Goal: Task Accomplishment & Management: Use online tool/utility

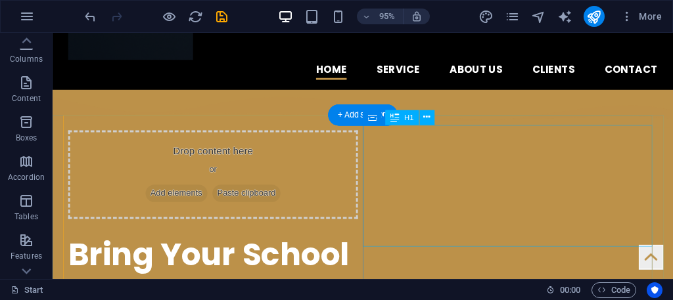
scroll to position [131, 0]
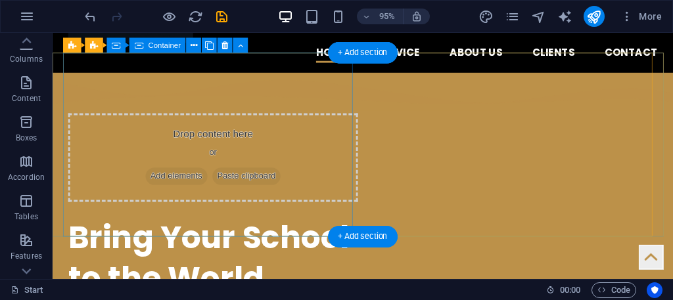
click at [326, 199] on div "Drop content here or Add elements Paste clipboard" at bounding box center [221, 164] width 305 height 93
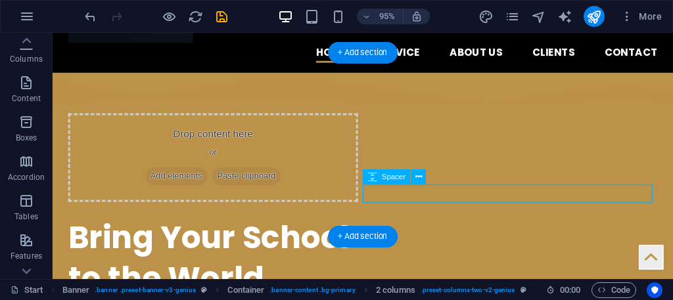
select select "px"
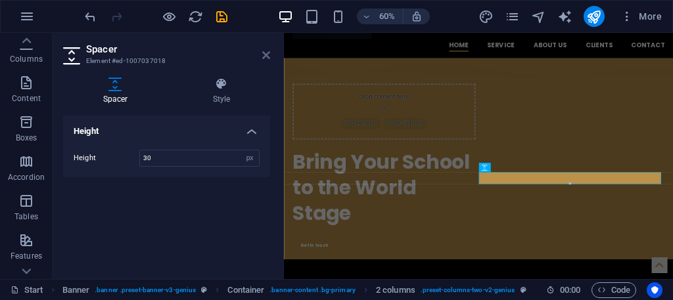
click at [266, 51] on icon at bounding box center [266, 55] width 8 height 11
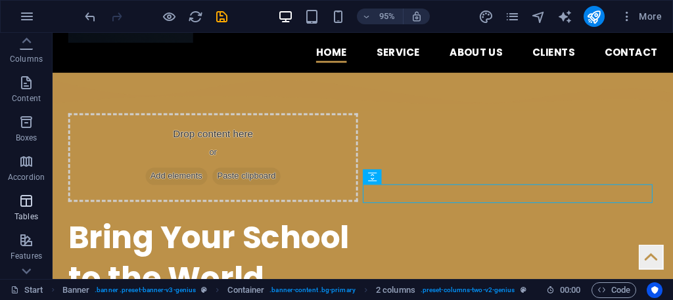
click at [51, 208] on span "Tables" at bounding box center [26, 209] width 53 height 32
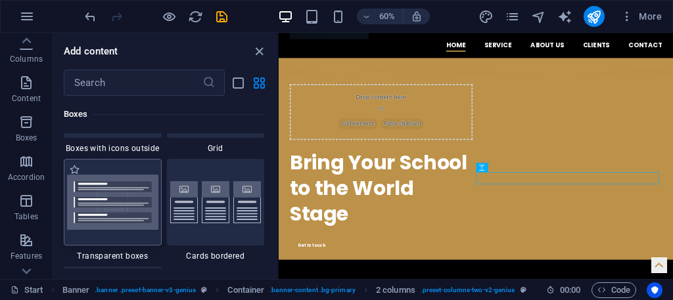
scroll to position [3898, 0]
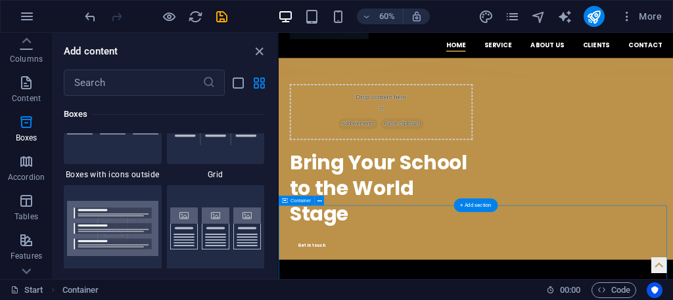
click at [256, 50] on icon "close panel" at bounding box center [259, 51] width 15 height 15
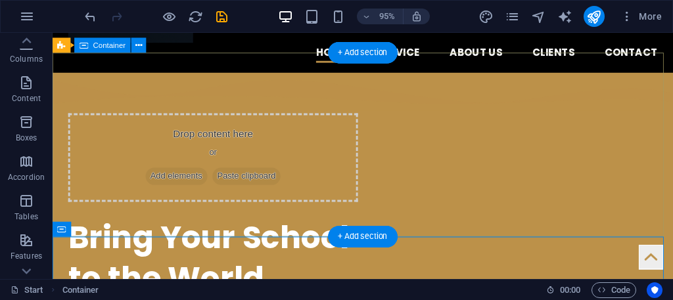
click at [53, 75] on div "Drop content here or Add elements Paste clipboard Bring Your School to the Worl…" at bounding box center [379, 243] width 653 height 336
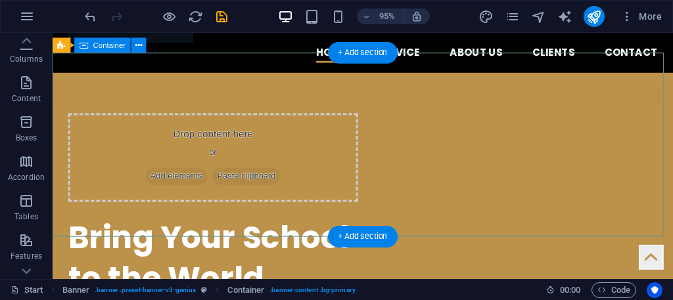
click at [56, 81] on div "Drop content here or Add elements Paste clipboard Bring Your School to the Worl…" at bounding box center [379, 243] width 653 height 336
select select "multiple-waves"
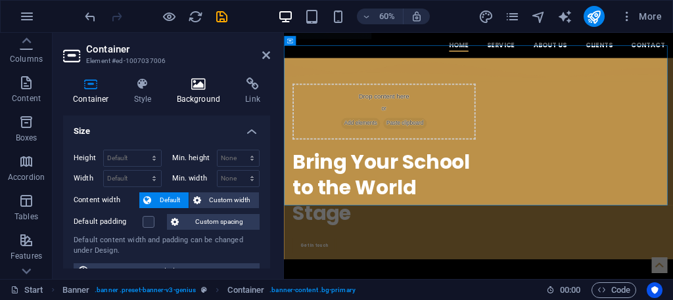
click at [195, 91] on h4 "Background" at bounding box center [201, 92] width 69 height 28
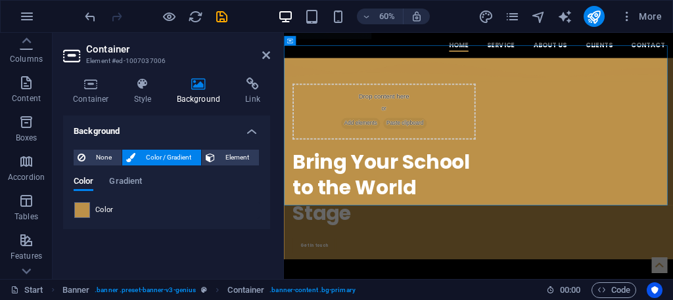
drag, startPoint x: 234, startPoint y: 196, endPoint x: 225, endPoint y: 192, distance: 10.0
click at [90, 210] on div "Color" at bounding box center [166, 210] width 185 height 16
click at [81, 211] on span at bounding box center [82, 210] width 14 height 14
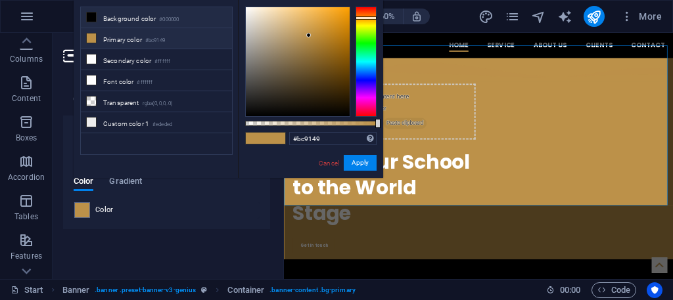
drag, startPoint x: 211, startPoint y: 20, endPoint x: 200, endPoint y: 7, distance: 16.8
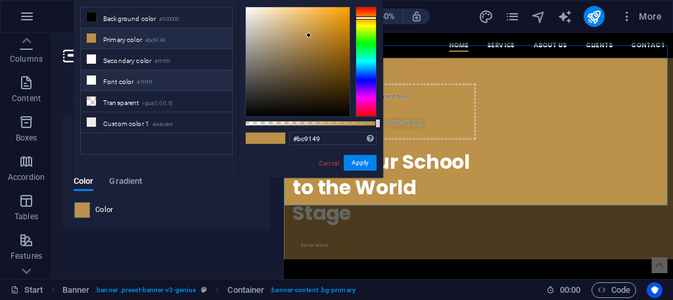
drag, startPoint x: 200, startPoint y: 7, endPoint x: 144, endPoint y: 68, distance: 82.3
click at [144, 70] on li "Font color #ffffff" at bounding box center [156, 80] width 151 height 21
type input "#ffffff"
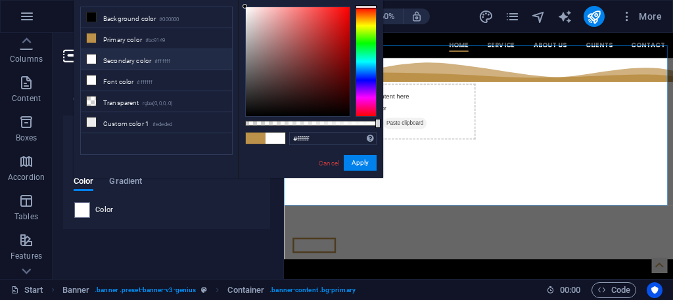
click at [145, 53] on li "Secondary color #ffffff" at bounding box center [156, 59] width 151 height 21
click at [347, 160] on button "Apply" at bounding box center [360, 163] width 33 height 16
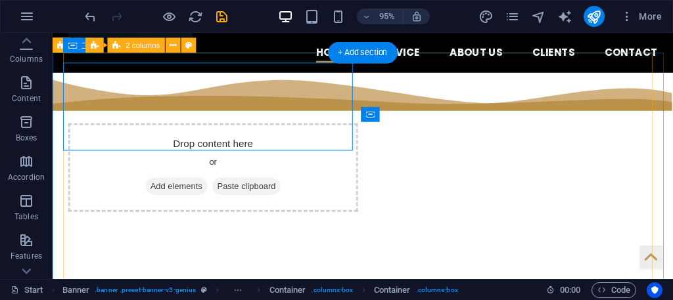
click at [492, 126] on div "Drop content here or Add elements Paste clipboard Bring Your School to the Worl…" at bounding box center [379, 262] width 621 height 288
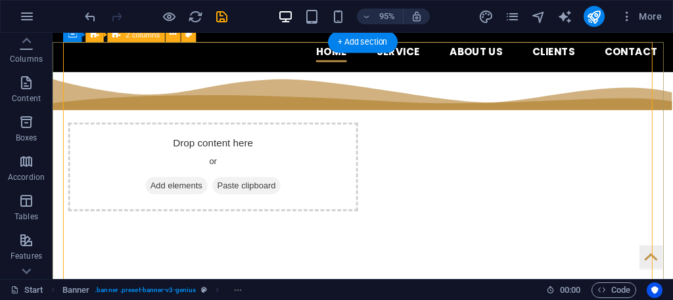
scroll to position [197, 0]
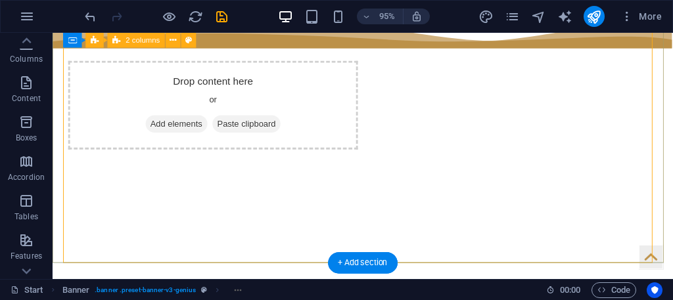
click at [535, 124] on div "Drop content here or Add elements Paste clipboard Bring Your School to the Worl…" at bounding box center [379, 196] width 621 height 288
click at [527, 105] on div "Drop content here or Add elements Paste clipboard Bring Your School to the Worl…" at bounding box center [379, 196] width 621 height 288
click at [525, 104] on div "Drop content here or Add elements Paste clipboard Bring Your School to the Worl…" at bounding box center [379, 196] width 621 height 288
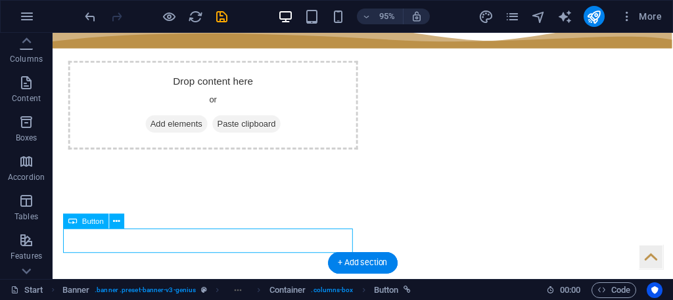
drag, startPoint x: 77, startPoint y: 254, endPoint x: 100, endPoint y: 245, distance: 24.5
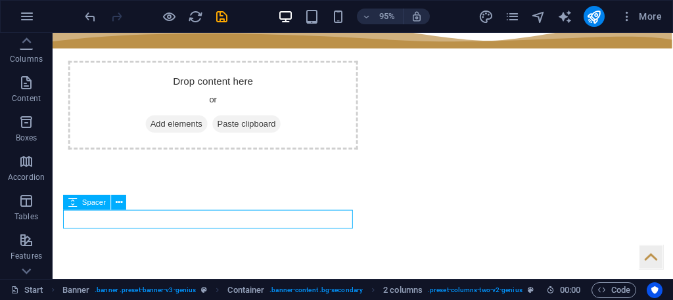
click at [72, 202] on icon at bounding box center [72, 202] width 9 height 15
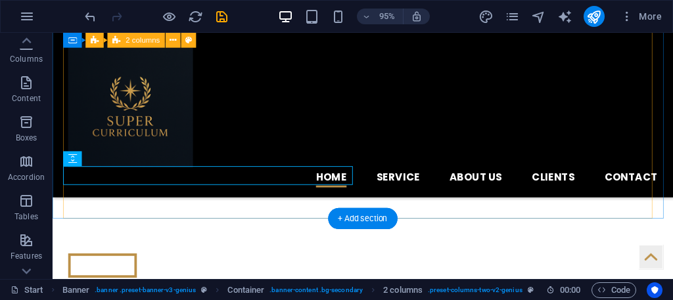
scroll to position [131, 0]
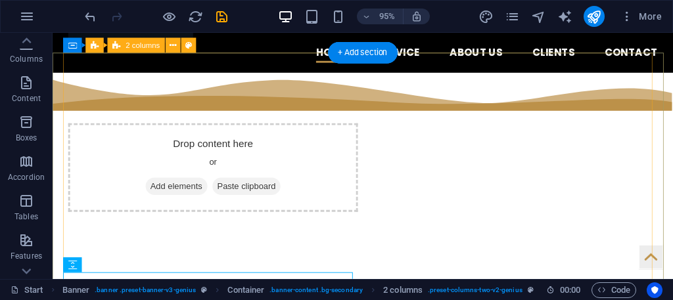
click at [443, 119] on div "Drop content here or Add elements Paste clipboard Bring Your School to the Worl…" at bounding box center [379, 262] width 621 height 288
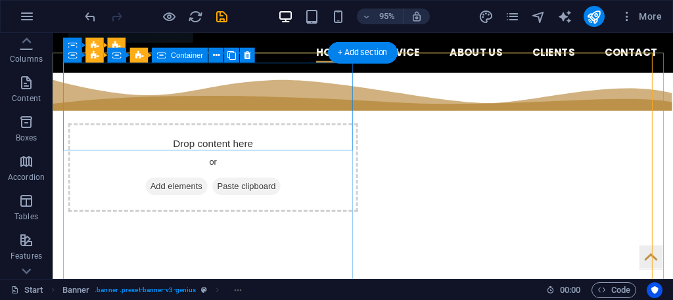
click at [272, 147] on div "Drop content here or Add elements Paste clipboard" at bounding box center [221, 174] width 305 height 93
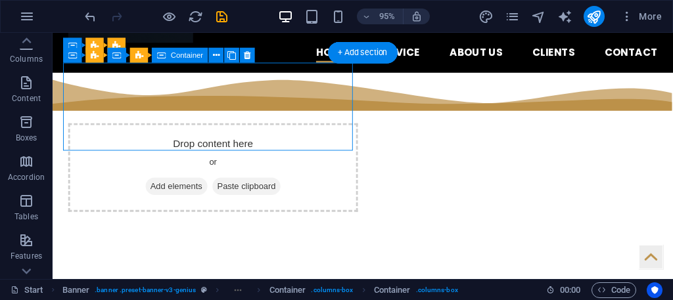
click at [272, 147] on div "Drop content here or Add elements Paste clipboard" at bounding box center [221, 174] width 305 height 93
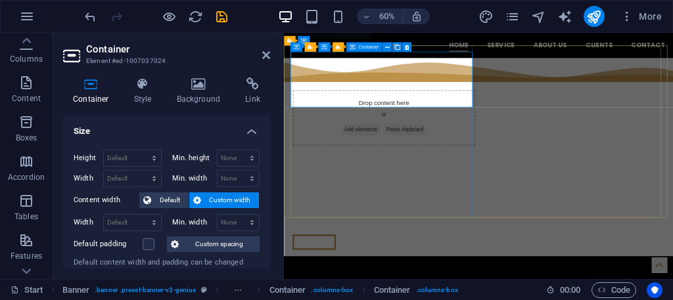
click at [673, 118] on div "Drop content here or Add elements Paste clipboard Bring Your School to the Worl…" at bounding box center [608, 262] width 621 height 288
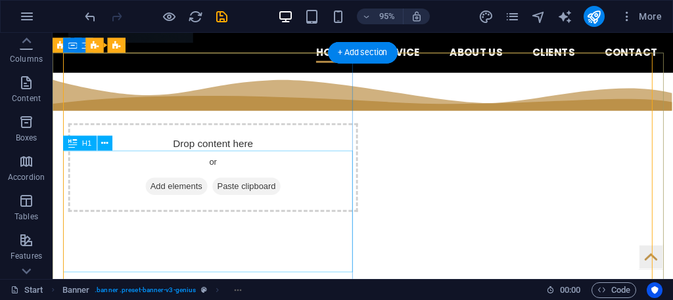
click at [283, 251] on div "Bring Your School to the World Stage" at bounding box center [221, 286] width 305 height 128
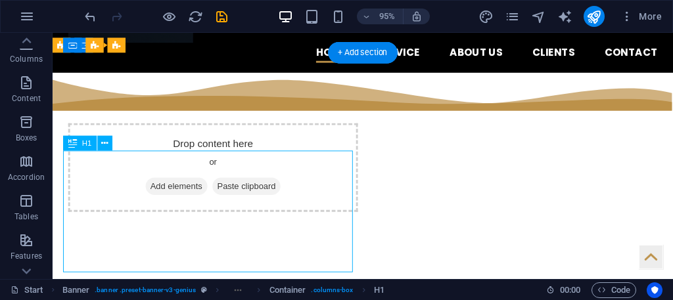
click at [283, 251] on div "Bring Your School to the World Stage" at bounding box center [221, 286] width 305 height 128
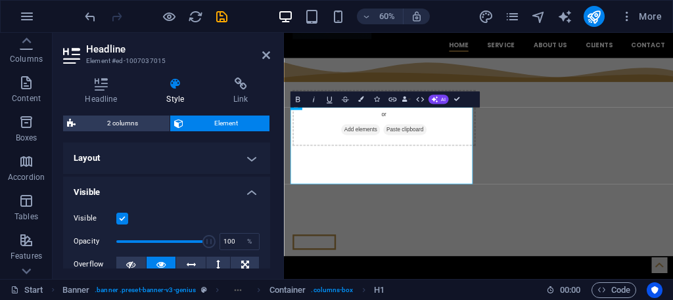
click at [116, 151] on h4 "Layout" at bounding box center [166, 159] width 207 height 32
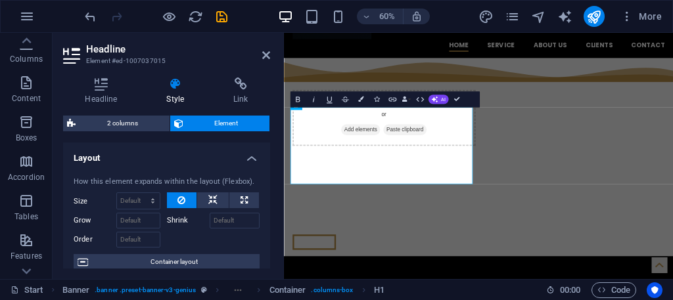
click at [231, 116] on span "Element" at bounding box center [226, 124] width 79 height 16
click at [219, 126] on span "Element" at bounding box center [226, 124] width 79 height 16
click at [220, 126] on span "Element" at bounding box center [226, 124] width 79 height 16
drag, startPoint x: 224, startPoint y: 116, endPoint x: 140, endPoint y: 97, distance: 86.3
click at [140, 97] on h4 "Headline" at bounding box center [104, 92] width 82 height 28
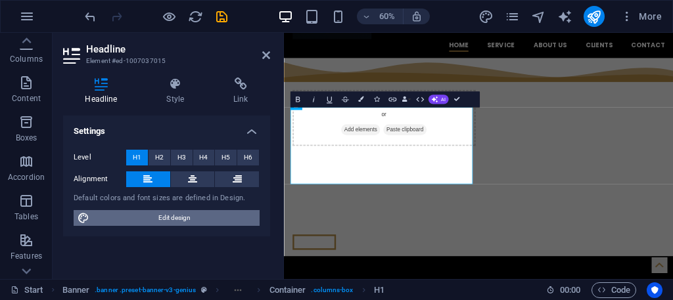
click at [150, 222] on span "Edit design" at bounding box center [174, 218] width 162 height 16
select select "px"
select select "400"
select select "px"
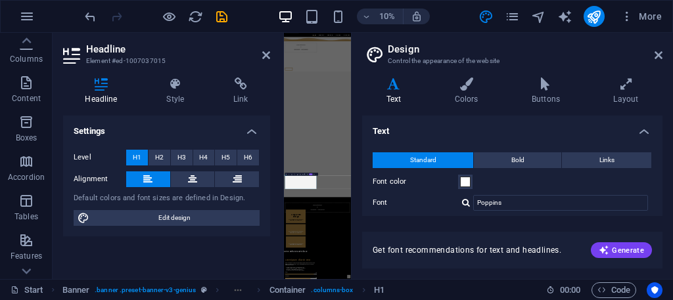
click at [464, 172] on div "Standard Bold Links Font color Font Poppins Manage fonts → Font size 10 rem px …" at bounding box center [513, 260] width 306 height 242
click at [461, 176] on button "Font color" at bounding box center [465, 182] width 14 height 14
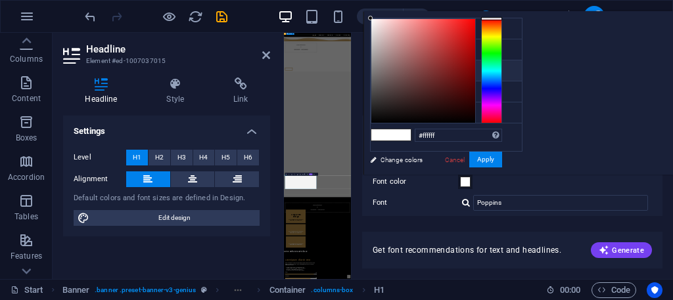
click at [673, 231] on div "Drop content here or Add elements Paste clipboard Bring Your School to the Worl…" at bounding box center [605, 240] width 642 height 330
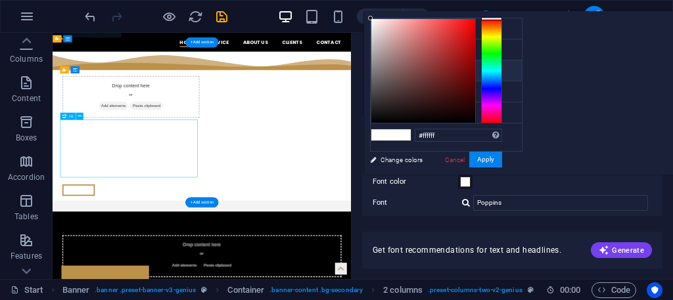
click at [357, 293] on div "Bring Your School to the World Stage" at bounding box center [226, 286] width 305 height 128
click at [332, 291] on div "Bring Your School to the World Stage" at bounding box center [226, 286] width 305 height 128
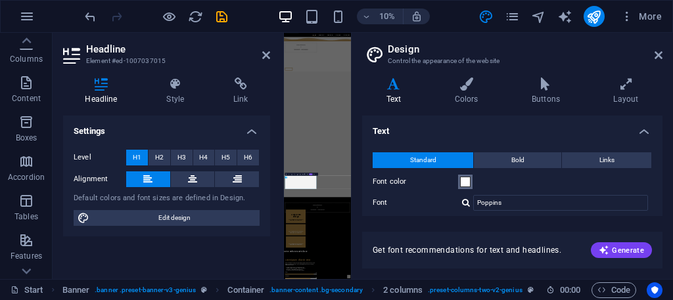
click at [462, 184] on span at bounding box center [465, 182] width 11 height 11
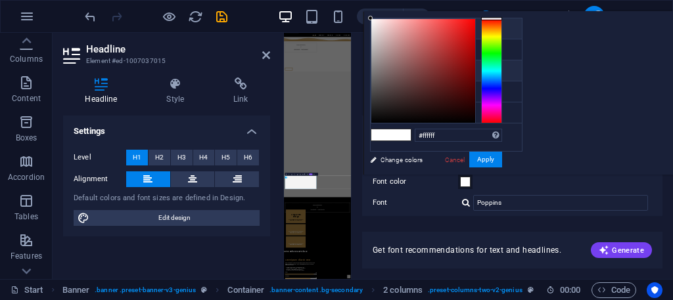
click at [429, 30] on li "Background color #000000" at bounding box center [446, 28] width 151 height 21
type input "#000000"
click at [509, 149] on div "#000000 Supported formats #0852ed rgb(8, 82, 237) rgba(8, 82, 237, 90%) hsv(221…" at bounding box center [436, 189] width 145 height 354
click at [502, 152] on button "Apply" at bounding box center [485, 160] width 33 height 16
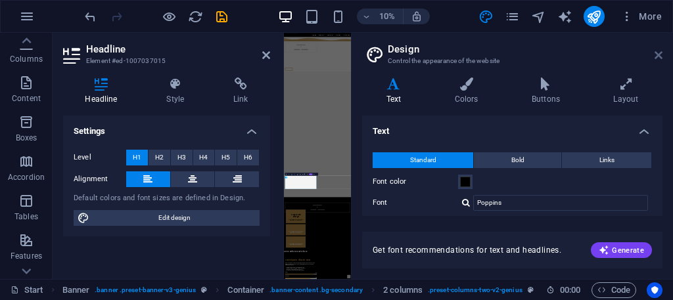
drag, startPoint x: 657, startPoint y: 57, endPoint x: 626, endPoint y: 34, distance: 39.1
click at [657, 57] on icon at bounding box center [659, 55] width 8 height 11
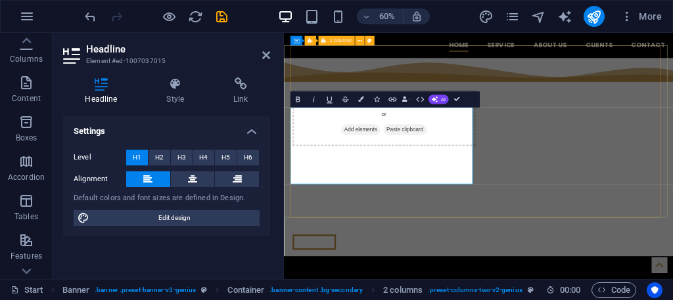
click at [673, 187] on div "Drop content here or Add elements Paste clipboard Bring Your School to the Worl…" at bounding box center [608, 262] width 621 height 288
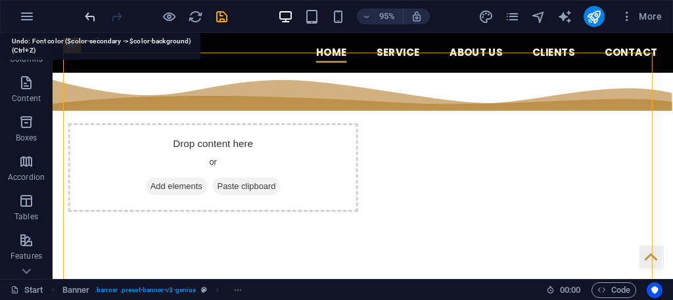
click at [93, 14] on icon "undo" at bounding box center [90, 16] width 15 height 15
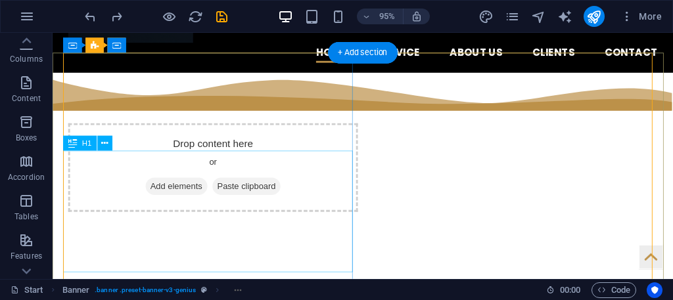
click at [241, 222] on div "Bring Your School to the World Stage" at bounding box center [221, 286] width 305 height 128
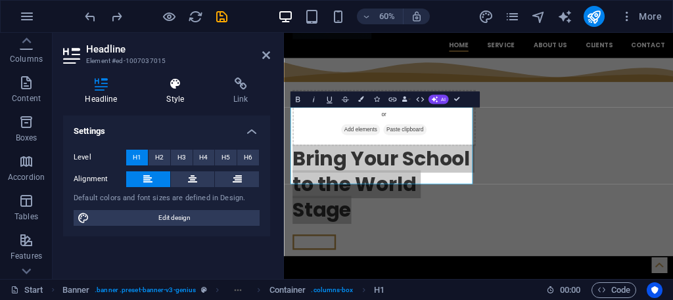
click at [176, 91] on h4 "Style" at bounding box center [178, 92] width 67 height 28
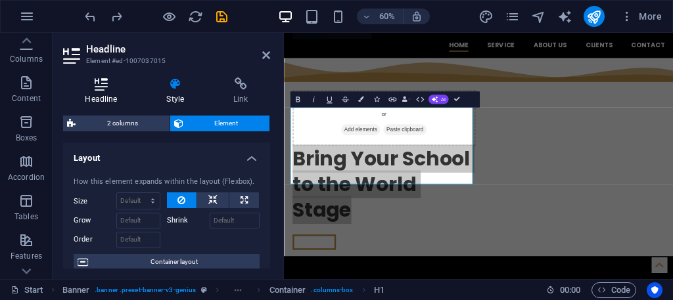
click at [99, 89] on icon at bounding box center [101, 84] width 76 height 13
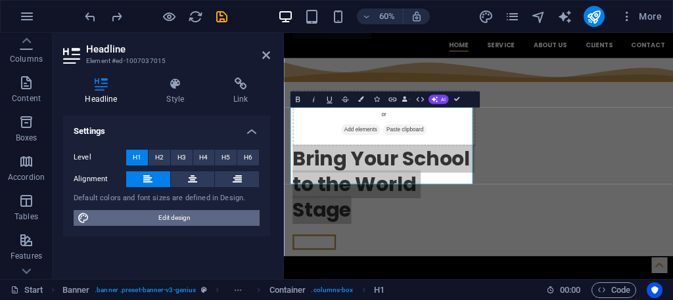
click at [179, 216] on span "Edit design" at bounding box center [174, 218] width 162 height 16
select select "px"
select select "400"
select select "px"
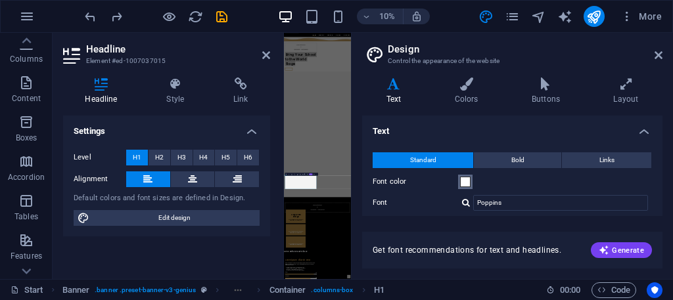
click at [463, 186] on span at bounding box center [465, 182] width 11 height 11
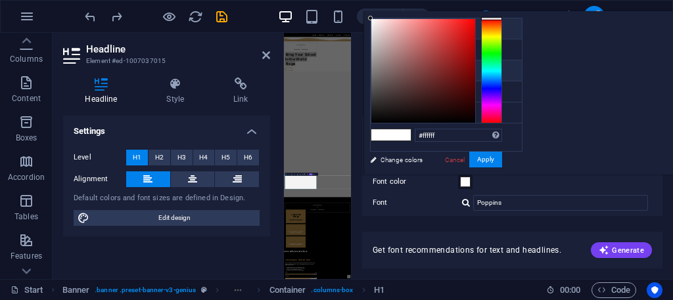
click at [413, 22] on li "Background color #000000" at bounding box center [446, 28] width 151 height 21
type input "#000000"
click at [502, 160] on button "Apply" at bounding box center [485, 160] width 33 height 16
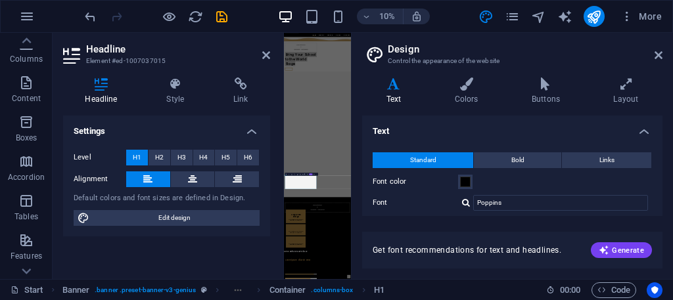
click at [663, 52] on aside "Design Control the appearance of the website Variants Text Colors Buttons Layou…" at bounding box center [512, 156] width 322 height 247
click at [659, 52] on icon at bounding box center [659, 55] width 8 height 11
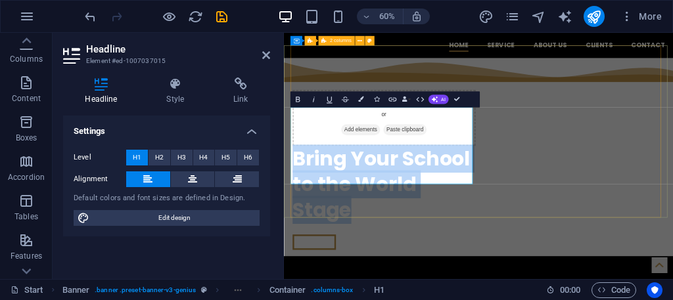
click at [673, 126] on div "Drop content here or Add elements Paste clipboard Bring Your School to the Worl…" at bounding box center [608, 262] width 621 height 288
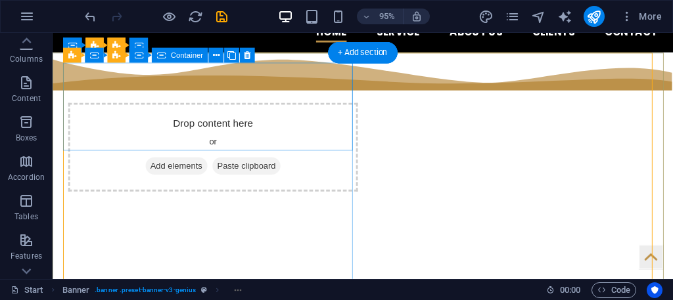
scroll to position [197, 0]
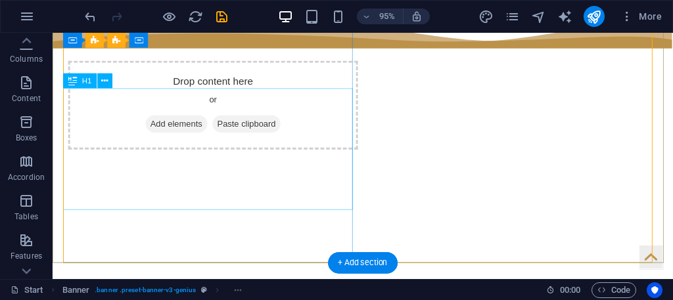
click at [303, 156] on div "Bring Your School to the World Stage" at bounding box center [221, 220] width 305 height 128
click at [240, 156] on div "Bring Your School to the World Stage" at bounding box center [221, 220] width 305 height 128
click at [239, 156] on div "Bring Your School to the World Stage" at bounding box center [221, 220] width 305 height 128
click at [238, 156] on div "Bring Your School to the World Stage" at bounding box center [221, 220] width 305 height 128
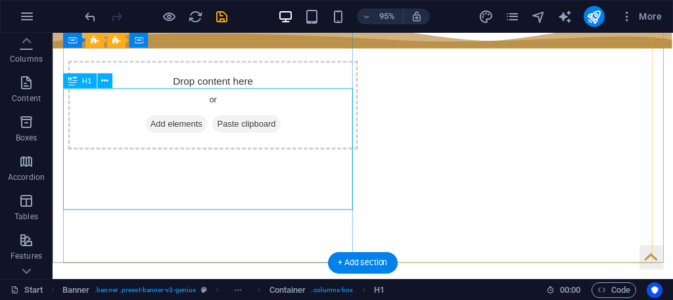
click at [239, 156] on div "Bring Your School to the World Stage" at bounding box center [221, 220] width 305 height 128
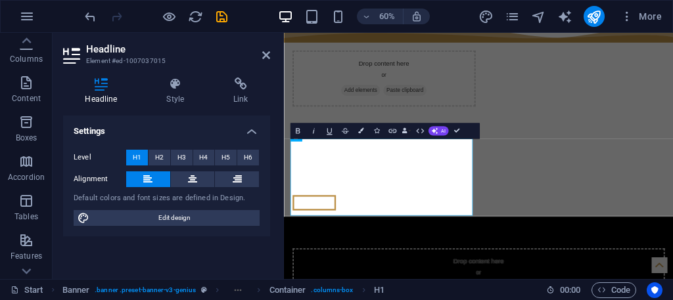
scroll to position [79, 0]
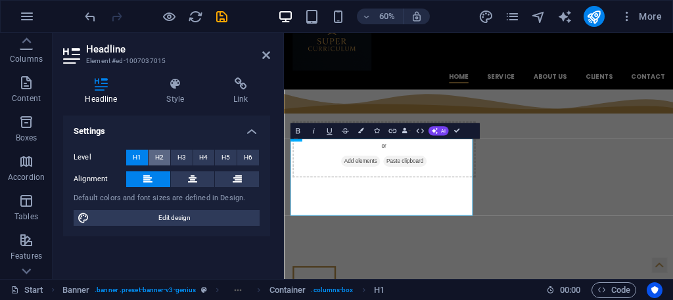
click at [160, 150] on span "H2" at bounding box center [159, 158] width 9 height 16
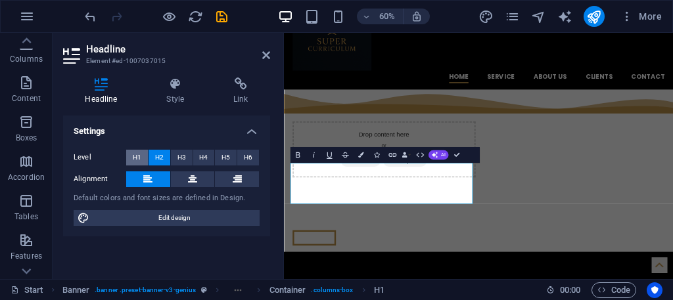
click at [130, 154] on button "H1" at bounding box center [137, 158] width 22 height 16
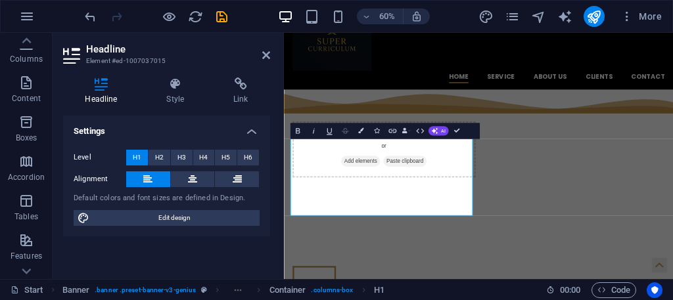
drag, startPoint x: 338, startPoint y: 131, endPoint x: 349, endPoint y: 128, distance: 11.5
click at [338, 131] on button "Strikethrough" at bounding box center [345, 132] width 15 height 16
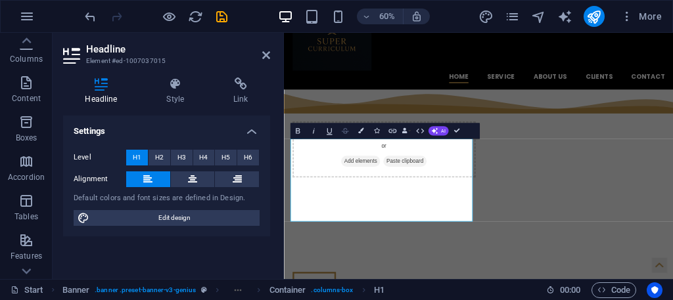
click at [349, 128] on icon "button" at bounding box center [345, 130] width 9 height 9
click at [189, 87] on icon at bounding box center [176, 84] width 62 height 13
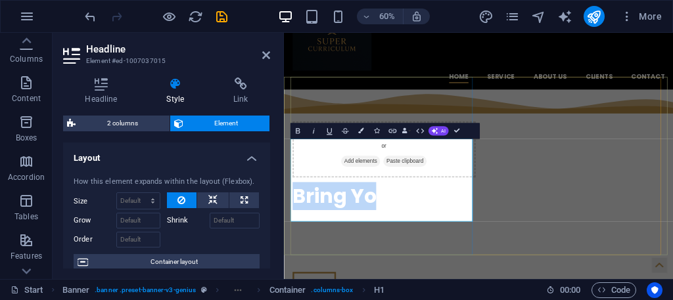
drag, startPoint x: 433, startPoint y: 248, endPoint x: 321, endPoint y: 200, distance: 121.6
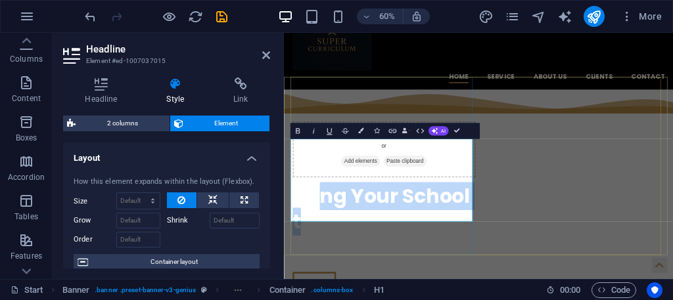
drag, startPoint x: 308, startPoint y: 286, endPoint x: 316, endPoint y: 239, distance: 48.0
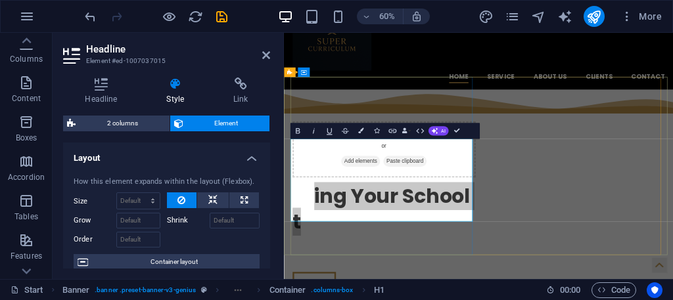
drag, startPoint x: 563, startPoint y: 189, endPoint x: 353, endPoint y: 238, distance: 215.9
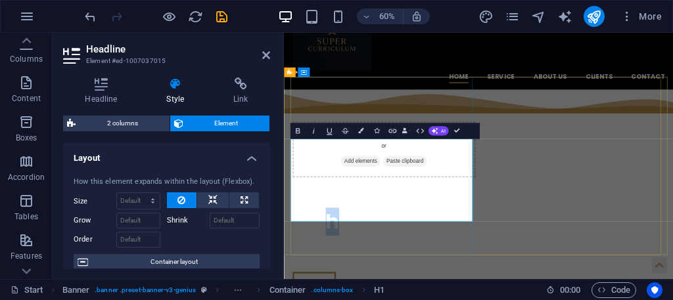
drag, startPoint x: 363, startPoint y: 278, endPoint x: 364, endPoint y: 288, distance: 9.9
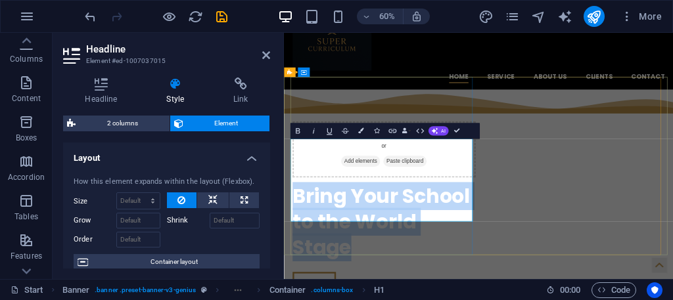
drag, startPoint x: 302, startPoint y: 229, endPoint x: 474, endPoint y: 314, distance: 191.7
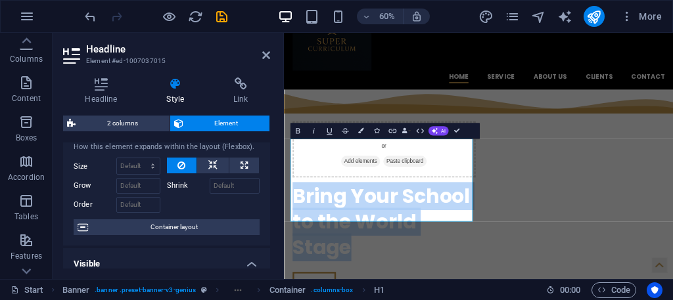
scroll to position [0, 0]
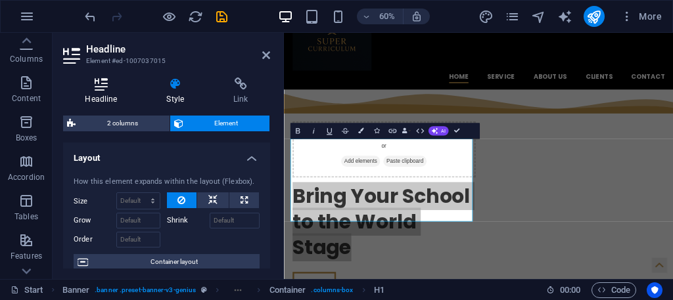
click at [103, 87] on div "Headline Style Link Settings Level H1 H2 H3 H4 H5 H6 Alignment Default colors a…" at bounding box center [167, 173] width 228 height 212
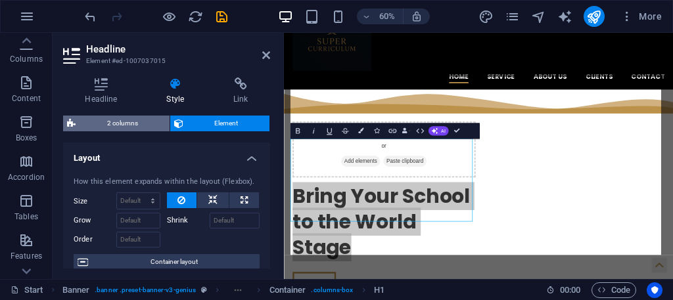
click at [114, 120] on span "2 columns" at bounding box center [123, 124] width 86 height 16
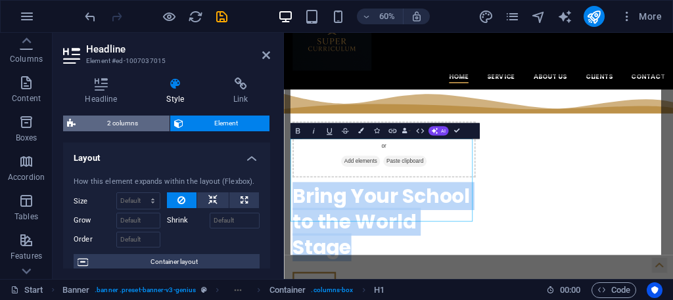
select select "rem"
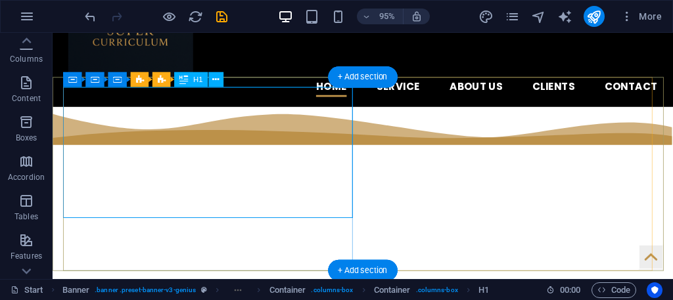
scroll to position [79, 0]
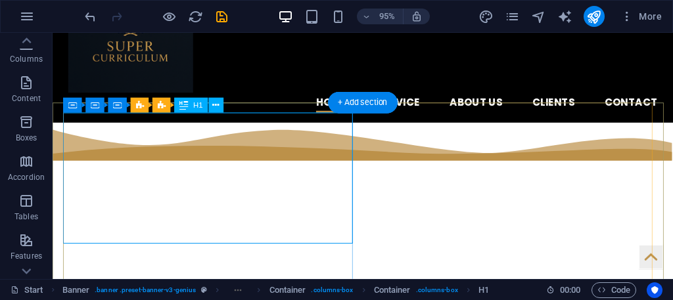
click at [274, 181] on div "​​​​​ Bring Your School to the World Stage" at bounding box center [221, 250] width 305 height 138
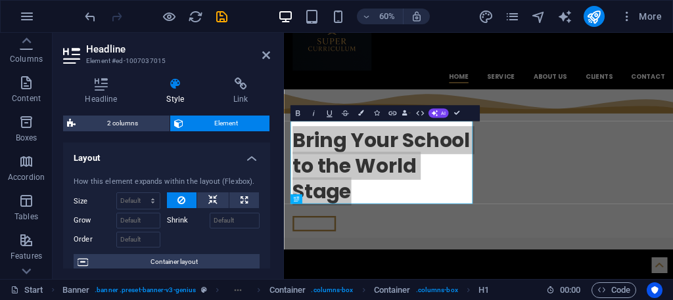
click at [179, 87] on icon at bounding box center [176, 84] width 62 height 13
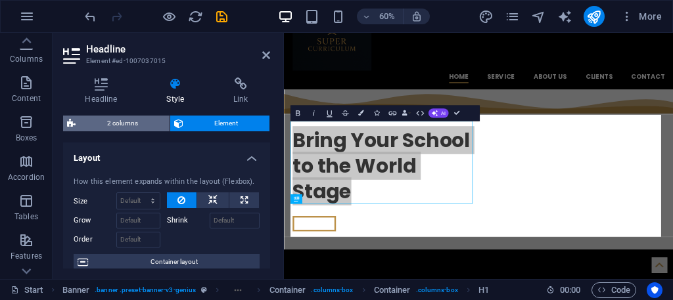
click at [140, 126] on span "2 columns" at bounding box center [123, 124] width 86 height 16
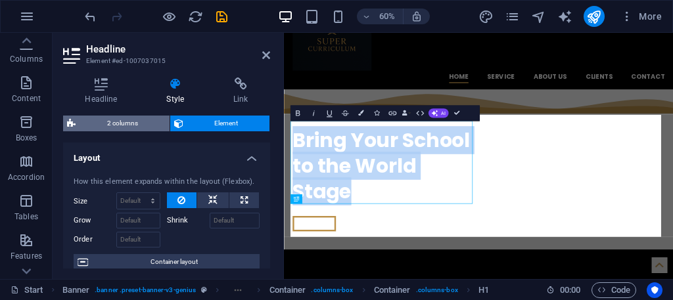
select select "rem"
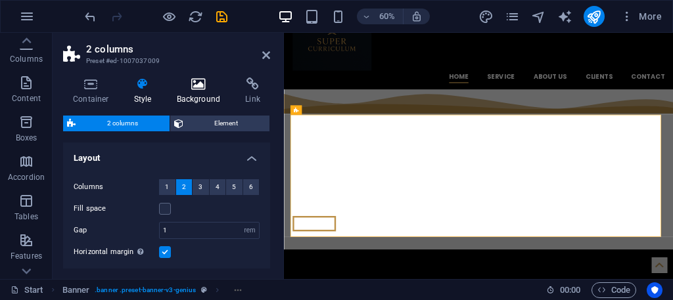
click at [185, 91] on h4 "Background" at bounding box center [201, 92] width 69 height 28
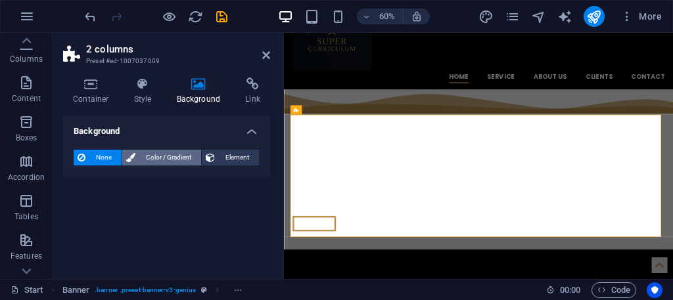
click at [185, 154] on span "Color / Gradient" at bounding box center [168, 158] width 58 height 16
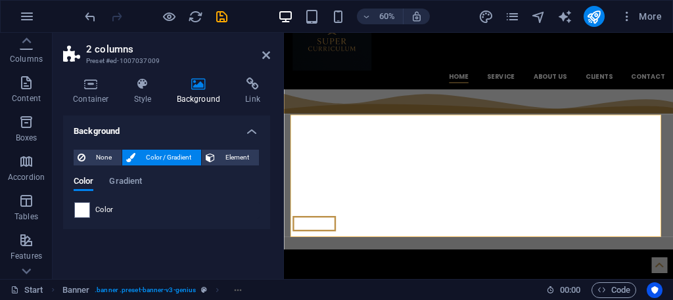
click at [103, 202] on div "Color" at bounding box center [166, 210] width 185 height 16
click at [76, 208] on span at bounding box center [82, 210] width 14 height 14
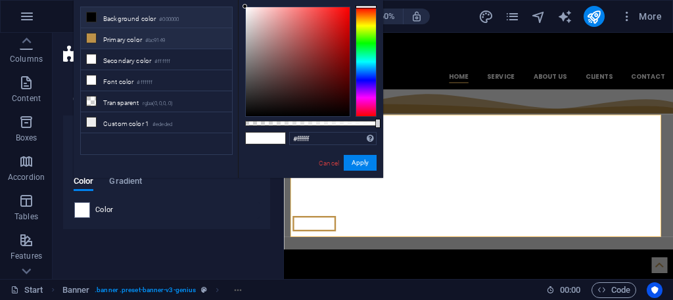
click at [192, 32] on li "Primary color #bc9149" at bounding box center [156, 38] width 151 height 21
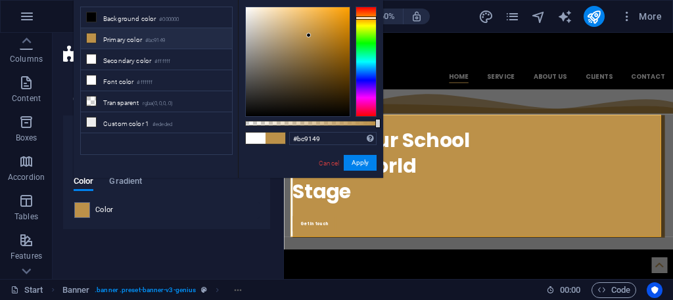
click at [368, 154] on div "#bc9149 Supported formats #0852ed rgb(8, 82, 237) rgba(8, 82, 237, 90%) hsv(221…" at bounding box center [310, 184] width 145 height 369
click at [360, 159] on button "Apply" at bounding box center [360, 163] width 33 height 16
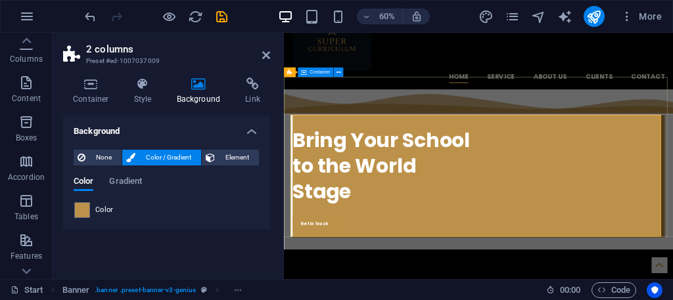
click at [673, 77] on div "Home Service About us Clients Contact Menu" at bounding box center [608, 41] width 649 height 174
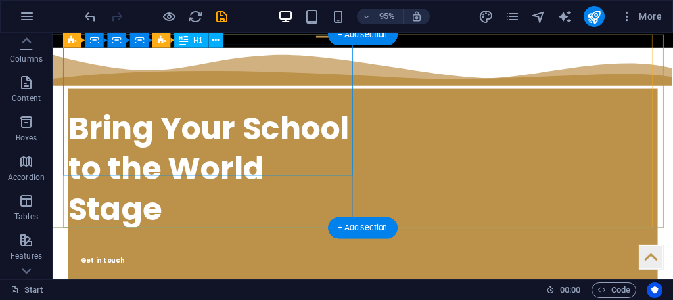
scroll to position [144, 0]
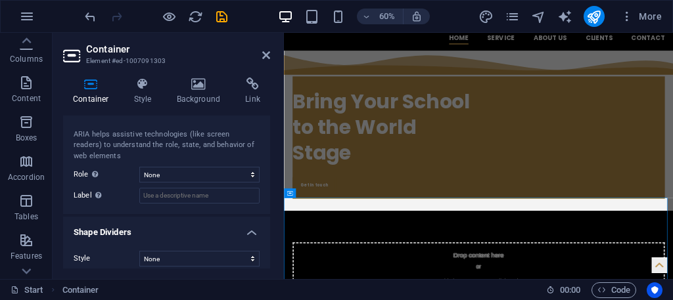
scroll to position [355, 0]
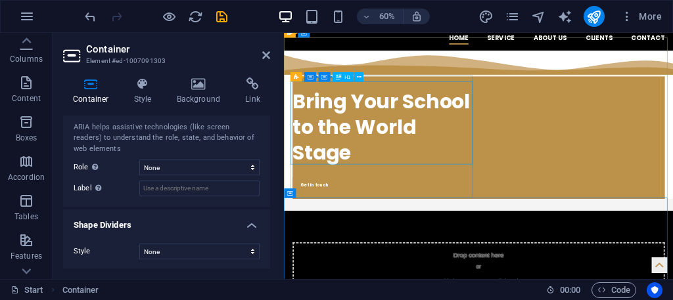
click at [398, 244] on div "​​​​​ Bring Your School to the World Stage" at bounding box center [450, 185] width 305 height 138
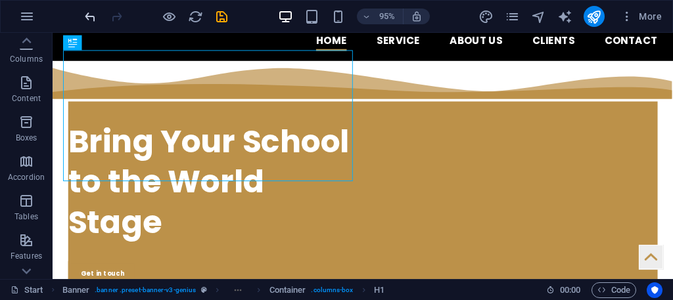
click at [87, 8] on div at bounding box center [155, 16] width 147 height 21
click at [87, 9] on icon "undo" at bounding box center [90, 16] width 15 height 15
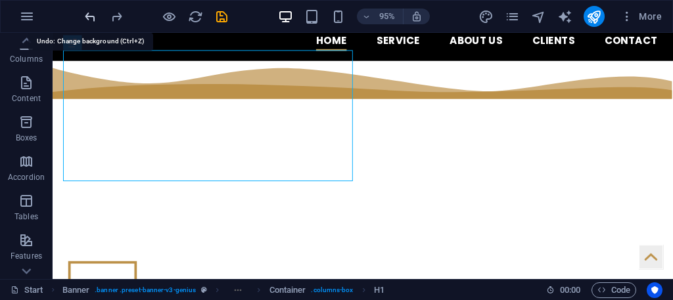
click at [87, 9] on icon "undo" at bounding box center [90, 16] width 15 height 15
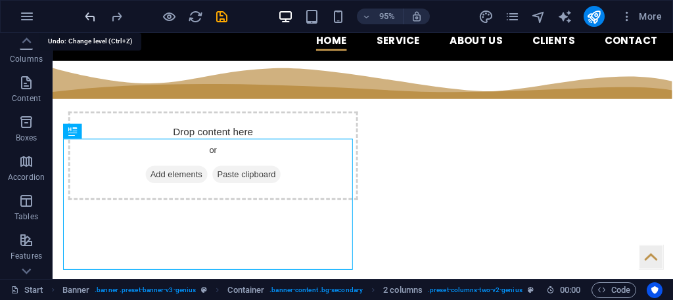
click at [85, 10] on icon "undo" at bounding box center [90, 16] width 15 height 15
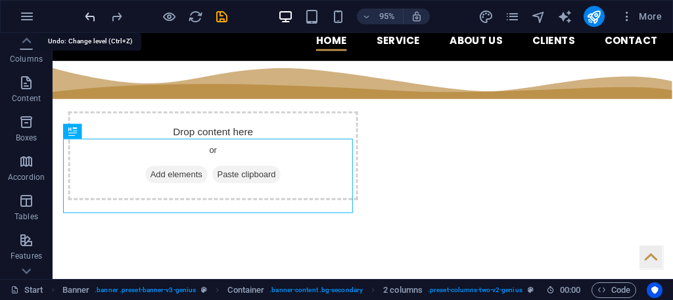
click at [93, 9] on icon "undo" at bounding box center [90, 16] width 15 height 15
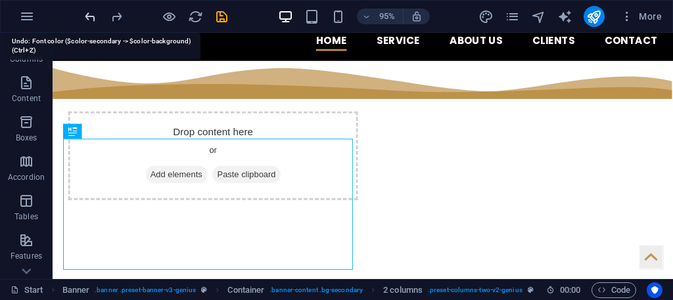
click at [93, 9] on icon "undo" at bounding box center [90, 16] width 15 height 15
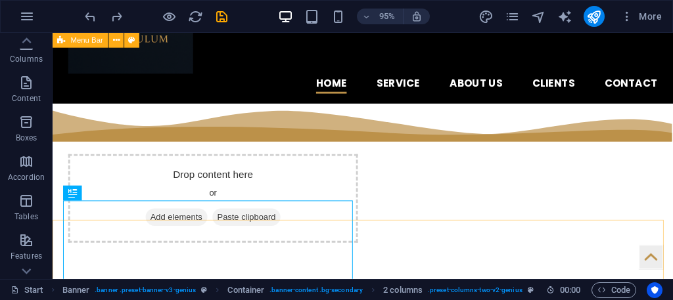
scroll to position [144, 0]
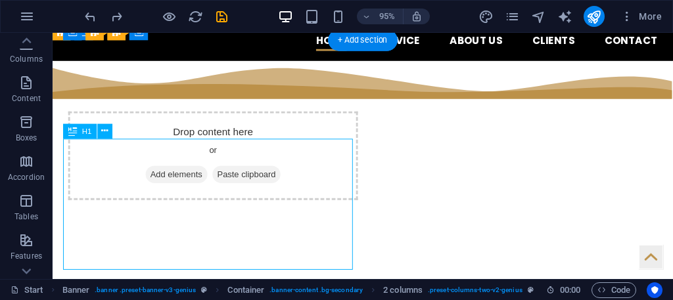
drag, startPoint x: 238, startPoint y: 214, endPoint x: 342, endPoint y: 222, distance: 104.2
click at [334, 223] on div "​​​​​ Bring Your School to the World Stage" at bounding box center [221, 278] width 305 height 138
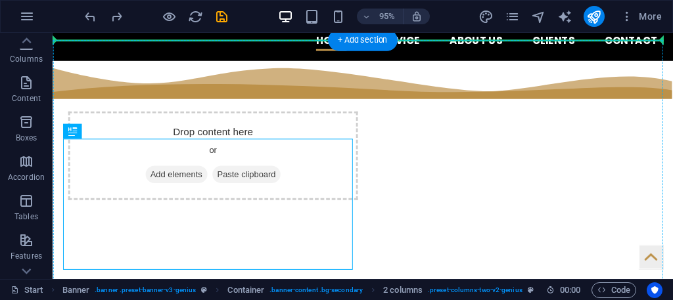
drag, startPoint x: 282, startPoint y: 218, endPoint x: 463, endPoint y: 128, distance: 202.6
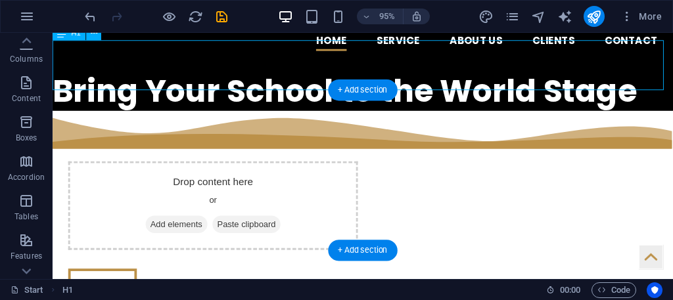
click at [458, 78] on div "​​​​​ Bring Your School to the World Stage" at bounding box center [379, 88] width 653 height 53
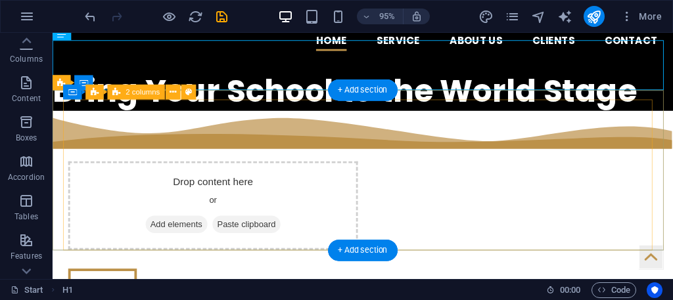
click at [460, 211] on div "Drop content here or Add elements Paste clipboard Get in touch" at bounding box center [379, 238] width 621 height 160
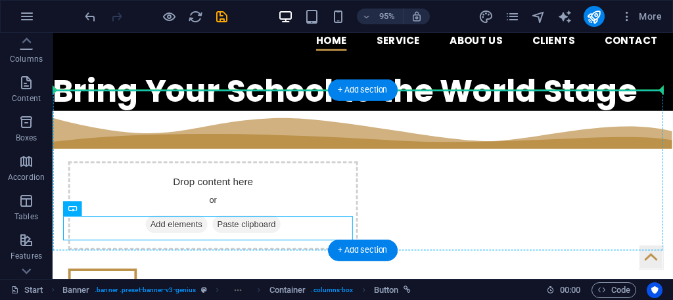
drag, startPoint x: 83, startPoint y: 245, endPoint x: 462, endPoint y: 166, distance: 386.7
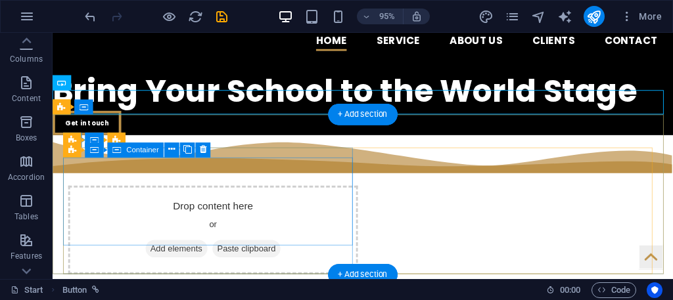
click at [314, 194] on div "Drop content here or Add elements Paste clipboard" at bounding box center [221, 240] width 305 height 93
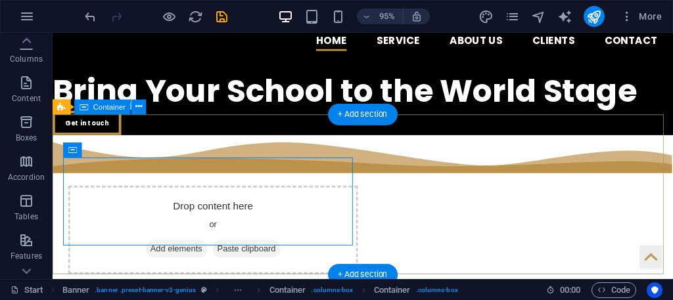
click at [237, 150] on div "Drop content here or Add elements Paste clipboard" at bounding box center [379, 229] width 653 height 177
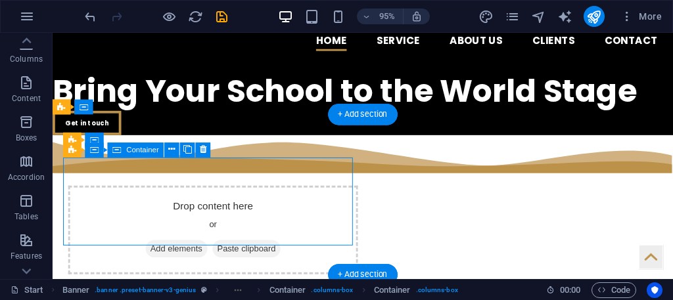
drag, startPoint x: 253, startPoint y: 202, endPoint x: 319, endPoint y: 154, distance: 81.8
click at [310, 194] on div "Drop content here or Add elements Paste clipboard" at bounding box center [221, 240] width 305 height 93
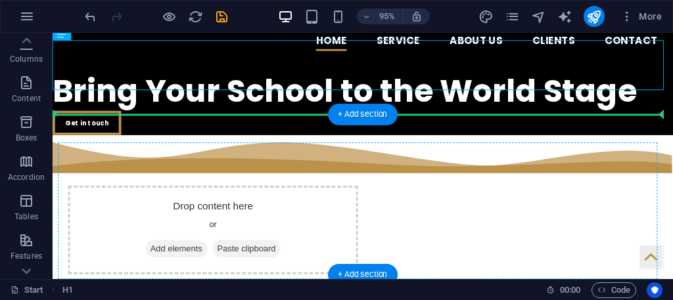
drag, startPoint x: 220, startPoint y: 80, endPoint x: 229, endPoint y: 160, distance: 80.1
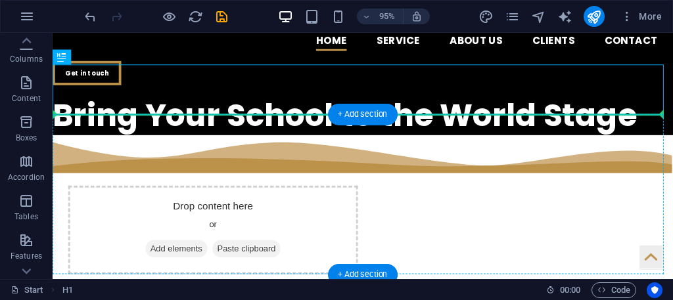
drag, startPoint x: 210, startPoint y: 87, endPoint x: 176, endPoint y: 127, distance: 51.8
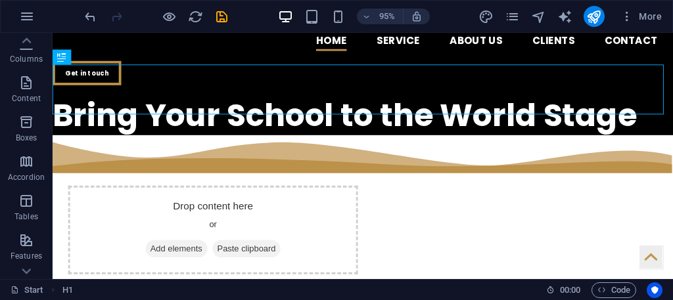
drag, startPoint x: 84, startPoint y: 0, endPoint x: 81, endPoint y: 8, distance: 8.5
click at [81, 8] on div "95% More" at bounding box center [337, 17] width 672 height 32
click at [86, 11] on div "95% More" at bounding box center [337, 17] width 672 height 32
click at [87, 7] on div at bounding box center [155, 16] width 147 height 21
click at [95, 1] on div "95% More" at bounding box center [337, 17] width 672 height 32
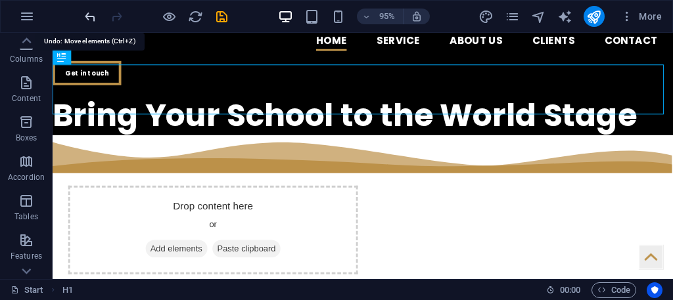
click at [93, 18] on icon "undo" at bounding box center [90, 16] width 15 height 15
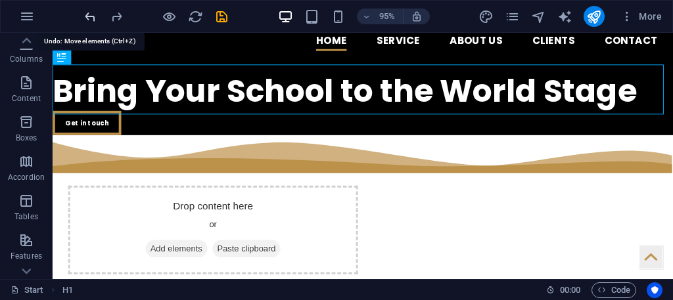
click at [93, 17] on icon "undo" at bounding box center [90, 16] width 15 height 15
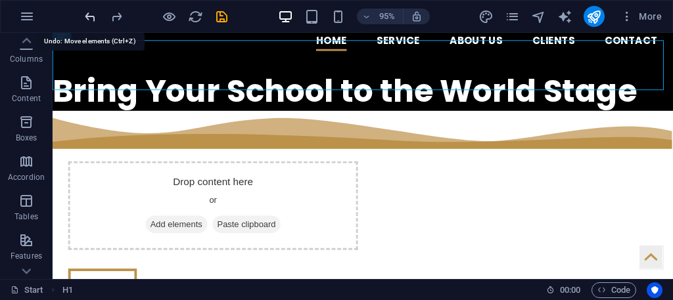
click at [93, 17] on icon "undo" at bounding box center [90, 16] width 15 height 15
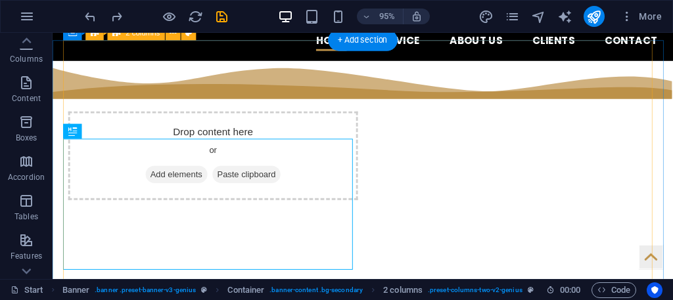
click at [467, 212] on div "Drop content here or Add elements Paste clipboard ​​​​​ Bring Your School to th…" at bounding box center [379, 254] width 621 height 298
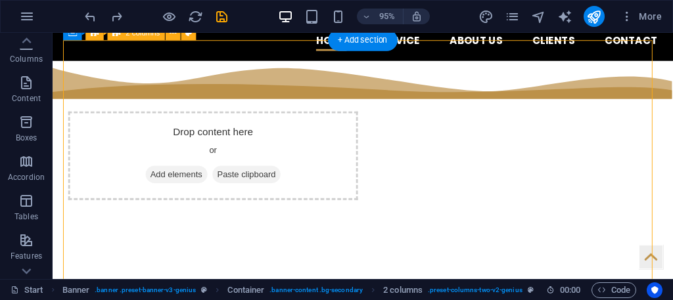
click at [467, 212] on div "Drop content here or Add elements Paste clipboard ​​​​​ Bring Your School to th…" at bounding box center [379, 254] width 621 height 298
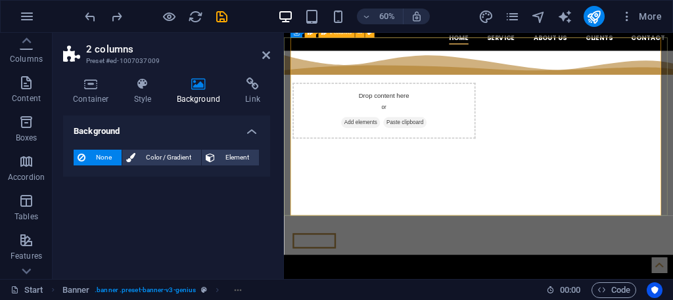
click at [663, 195] on div "Drop content here or Add elements Paste clipboard ​​​​​ Bring Your School to th…" at bounding box center [608, 254] width 621 height 298
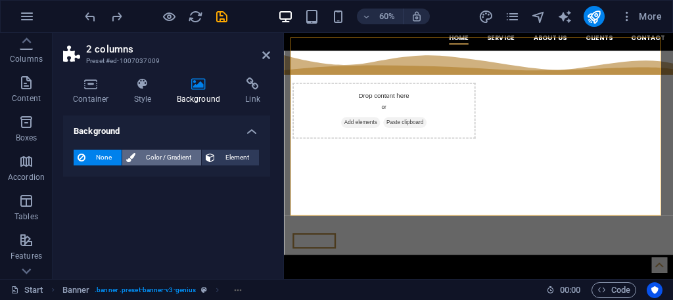
click at [158, 156] on span "Color / Gradient" at bounding box center [168, 158] width 58 height 16
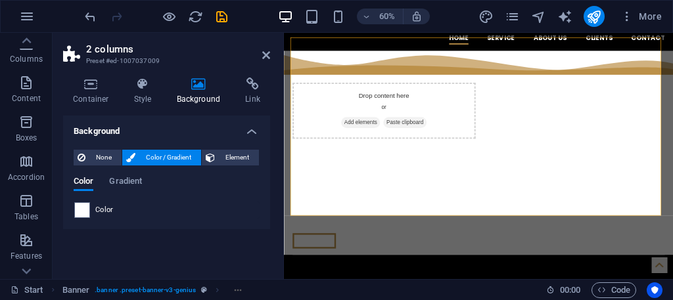
click at [72, 206] on div "None Color / Gradient Element Stretch background to full-width Color overlay Pl…" at bounding box center [166, 184] width 207 height 90
click at [81, 214] on span at bounding box center [82, 210] width 14 height 14
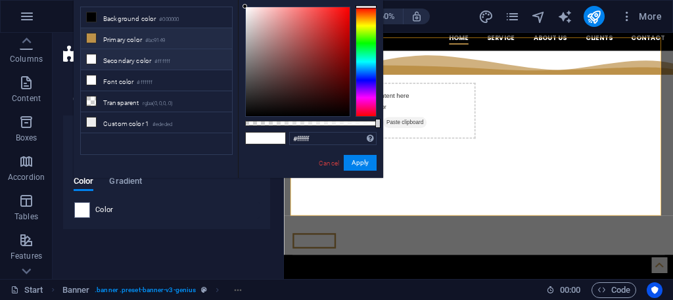
click at [130, 56] on li "Secondary color #ffffff" at bounding box center [156, 59] width 151 height 21
click at [146, 34] on li "Primary color #bc9149" at bounding box center [156, 38] width 151 height 21
type input "#bc9149"
click at [146, 34] on li "Primary color #bc9149" at bounding box center [156, 38] width 151 height 21
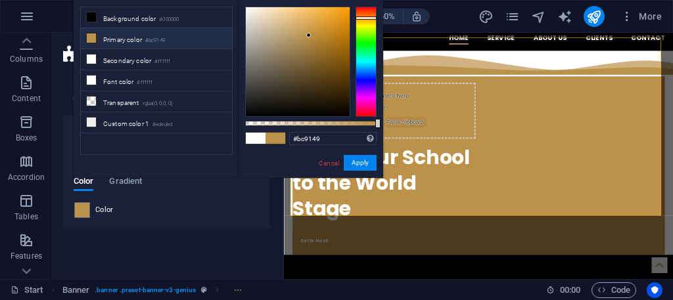
click at [329, 171] on div "Cancel Apply" at bounding box center [347, 163] width 59 height 16
click at [328, 162] on link "Cancel" at bounding box center [329, 163] width 23 height 10
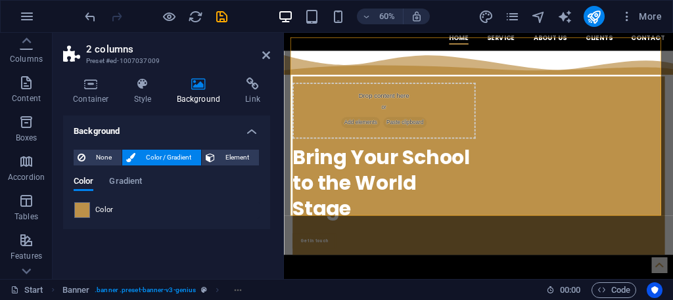
click at [99, 11] on div at bounding box center [155, 16] width 147 height 21
click at [87, 14] on icon "undo" at bounding box center [90, 16] width 15 height 15
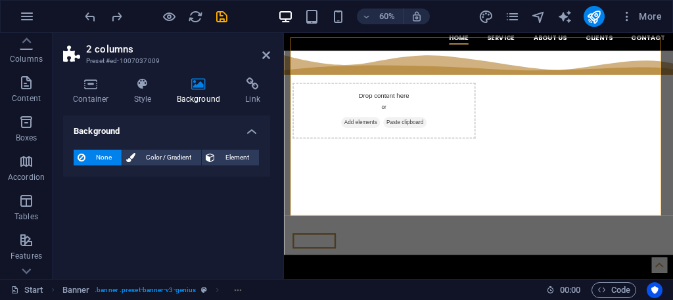
click at [258, 53] on h2 "2 columns" at bounding box center [178, 49] width 184 height 12
click at [263, 52] on icon at bounding box center [266, 55] width 8 height 11
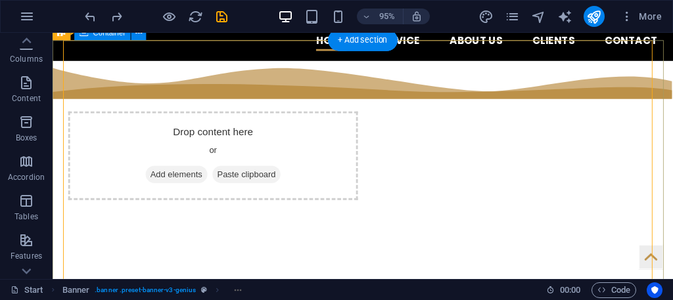
click at [55, 110] on div "Drop content here or Add elements Paste clipboard ​​​​​ Bring Your School to th…" at bounding box center [379, 232] width 653 height 341
click at [55, 109] on div "Drop content here or Add elements Paste clipboard ​​​​​ Bring Your School to th…" at bounding box center [379, 232] width 653 height 341
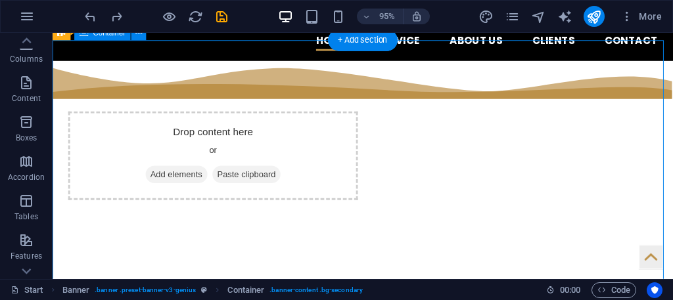
click at [56, 106] on div "Drop content here or Add elements Paste clipboard ​​​​​ Bring Your School to th…" at bounding box center [379, 232] width 653 height 341
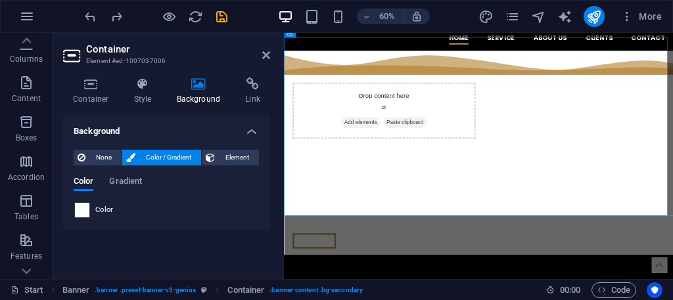
click at [78, 203] on span at bounding box center [82, 210] width 14 height 14
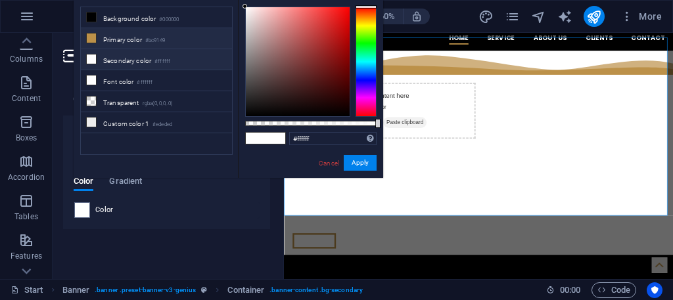
click at [150, 30] on li "Primary color #bc9149" at bounding box center [156, 38] width 151 height 21
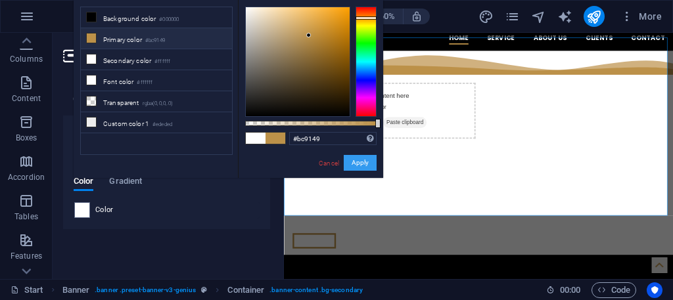
click at [350, 155] on button "Apply" at bounding box center [360, 163] width 33 height 16
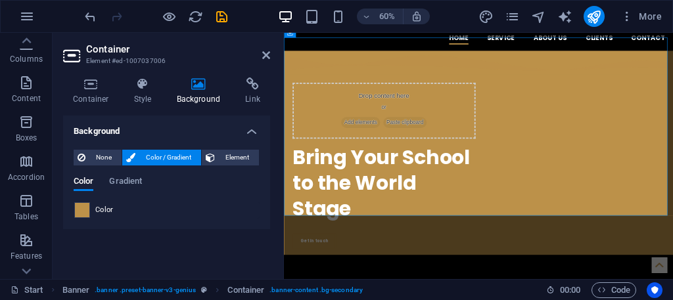
click at [75, 208] on span at bounding box center [82, 210] width 14 height 14
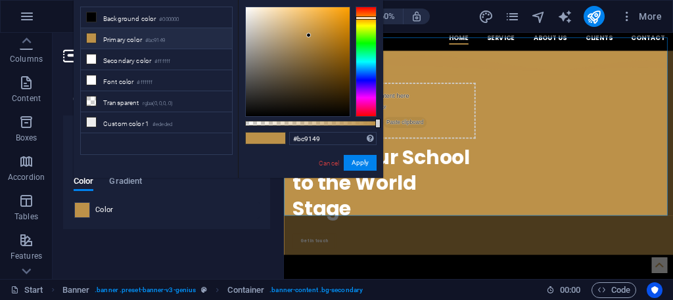
click at [75, 208] on span at bounding box center [82, 210] width 14 height 14
click at [188, 6] on div "less Background color #000000 Primary color #bc9149 Secondary color #ffffff Fon…" at bounding box center [229, 89] width 310 height 178
drag, startPoint x: 187, startPoint y: 12, endPoint x: 187, endPoint y: 19, distance: 7.3
click at [187, 19] on li "Background color #000000" at bounding box center [156, 17] width 151 height 21
type input "#000000"
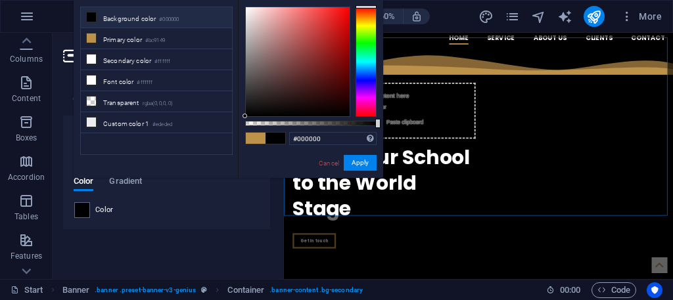
click at [187, 19] on li "Background color #000000" at bounding box center [156, 17] width 151 height 21
click at [349, 161] on button "Apply" at bounding box center [360, 163] width 33 height 16
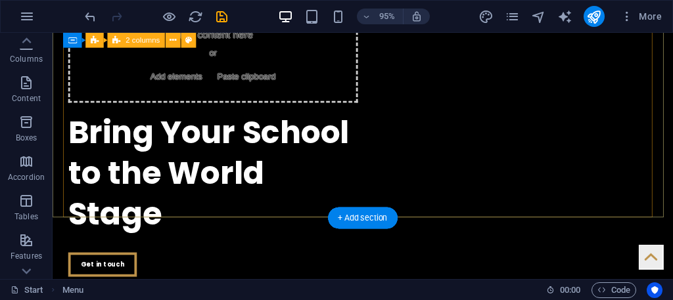
scroll to position [131, 0]
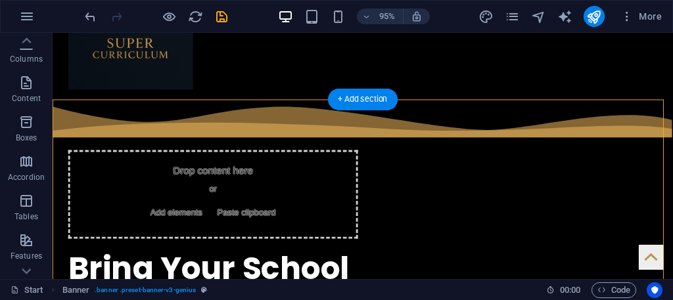
drag, startPoint x: 303, startPoint y: 147, endPoint x: 513, endPoint y: 236, distance: 228.3
click at [513, 237] on div "Drop content here or Add elements Paste clipboard ​​​​​ Bring Your School to th…" at bounding box center [379, 295] width 621 height 298
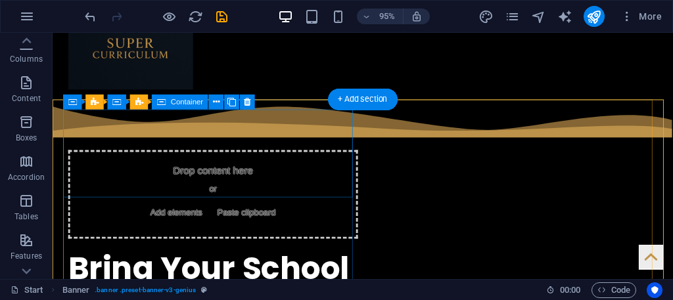
click at [322, 156] on div "Drop content here or Add elements Paste clipboard" at bounding box center [221, 202] width 305 height 93
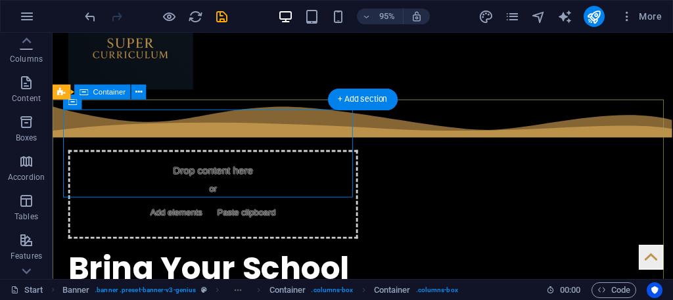
click at [54, 129] on div "Drop content here or Add elements Paste clipboard ​​​​​ Bring Your School to th…" at bounding box center [379, 273] width 653 height 341
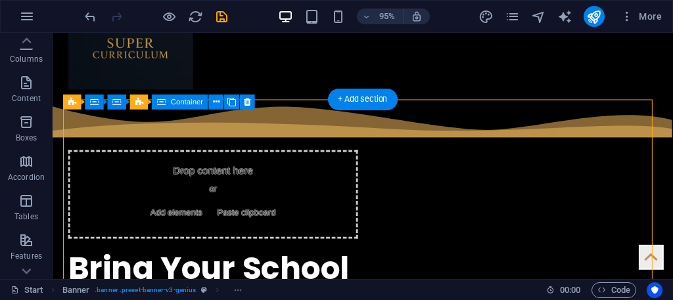
click at [80, 156] on div "Drop content here or Add elements Paste clipboard" at bounding box center [221, 202] width 305 height 93
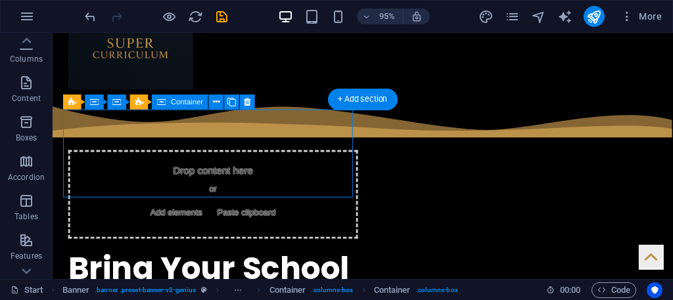
click at [80, 156] on div "Drop content here or Add elements Paste clipboard" at bounding box center [221, 202] width 305 height 93
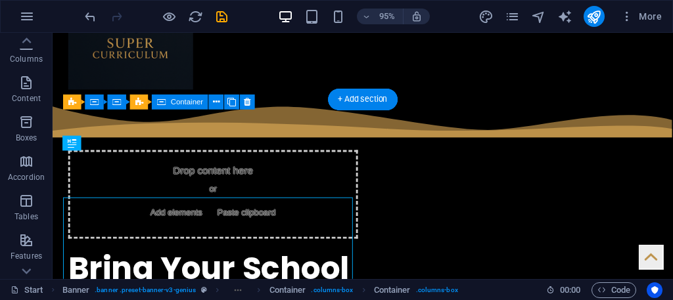
click at [80, 156] on div "Drop content here or Add elements Paste clipboard" at bounding box center [221, 202] width 305 height 93
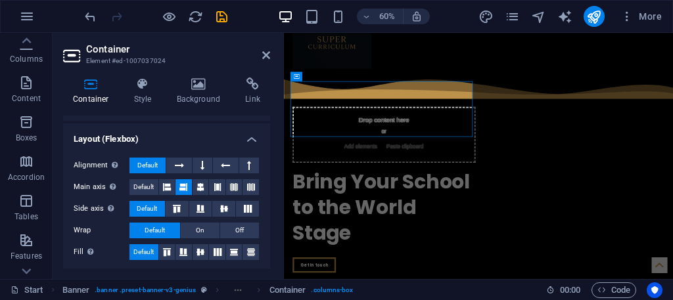
scroll to position [197, 0]
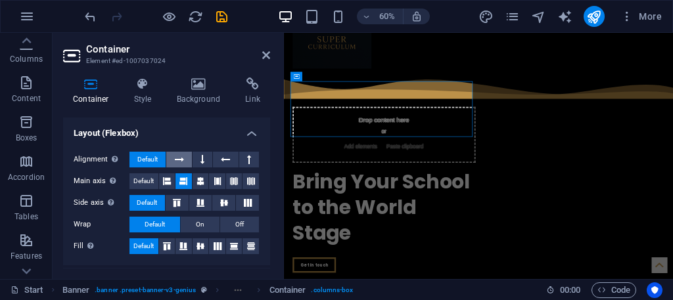
click at [185, 154] on button at bounding box center [178, 160] width 25 height 16
click at [156, 155] on span "Default" at bounding box center [147, 160] width 20 height 16
click at [172, 205] on button at bounding box center [177, 203] width 23 height 16
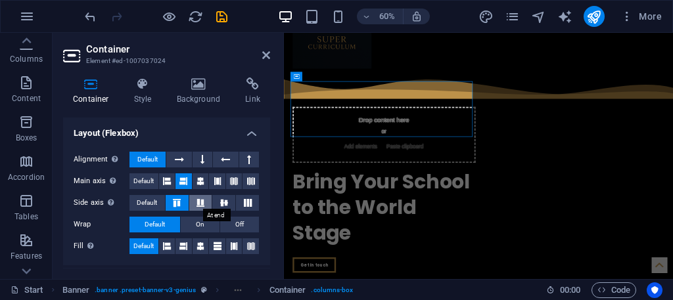
click at [204, 199] on icon at bounding box center [201, 203] width 16 height 8
click at [180, 199] on icon at bounding box center [177, 203] width 16 height 8
click at [222, 199] on icon at bounding box center [224, 203] width 16 height 8
click at [260, 53] on h2 "Container" at bounding box center [178, 49] width 184 height 12
click at [270, 51] on aside "Container Element #ed-1007037024 Container Style Background Link Size Height De…" at bounding box center [168, 156] width 231 height 247
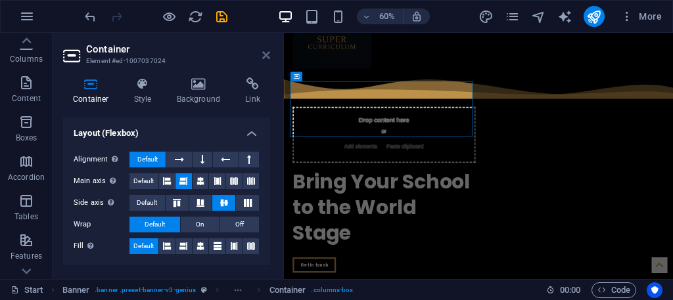
click at [266, 53] on icon at bounding box center [266, 55] width 8 height 11
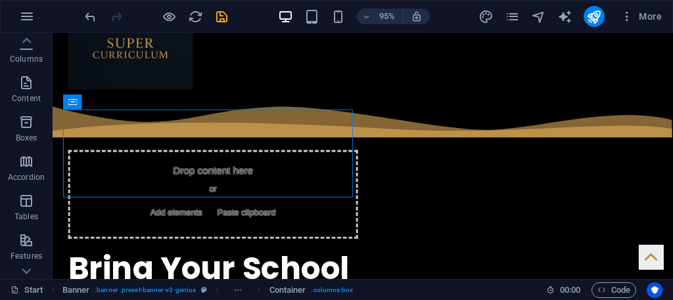
click at [86, 7] on div at bounding box center [155, 16] width 147 height 21
click at [88, 11] on icon "undo" at bounding box center [90, 16] width 15 height 15
click at [87, 11] on icon "undo" at bounding box center [90, 16] width 15 height 15
click at [86, 11] on icon "undo" at bounding box center [90, 16] width 15 height 15
drag, startPoint x: 86, startPoint y: 11, endPoint x: 93, endPoint y: 24, distance: 14.1
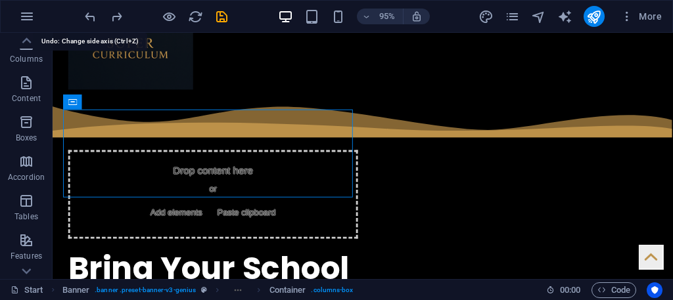
click at [93, 24] on div at bounding box center [155, 16] width 147 height 21
click at [89, 18] on icon "undo" at bounding box center [90, 16] width 15 height 15
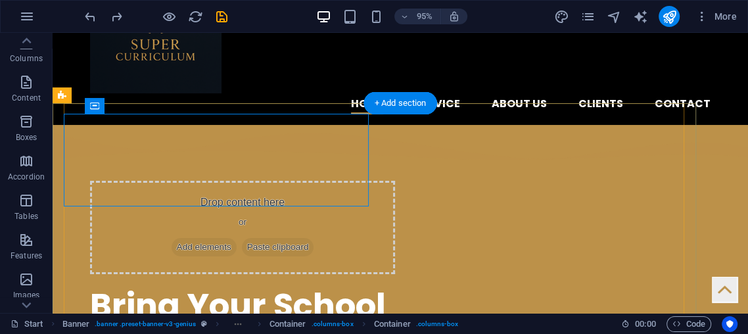
scroll to position [82, 0]
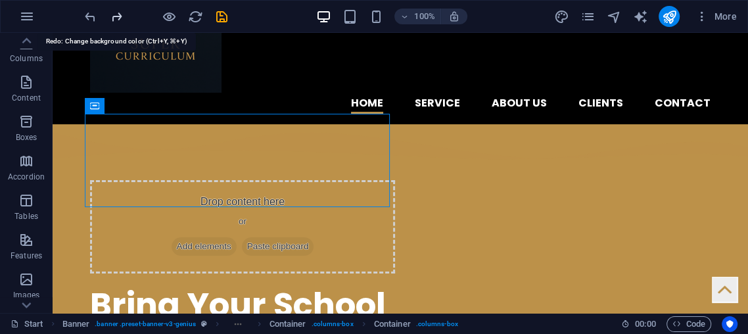
click at [115, 17] on icon "redo" at bounding box center [116, 16] width 15 height 15
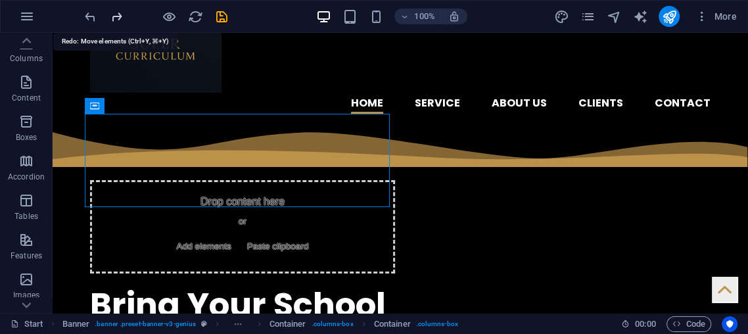
click at [116, 15] on icon "redo" at bounding box center [116, 16] width 15 height 15
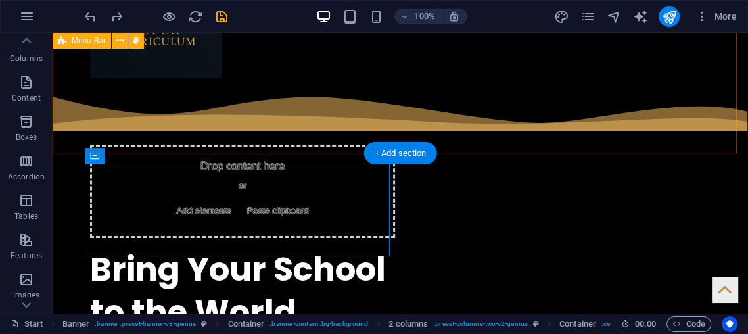
scroll to position [0, 0]
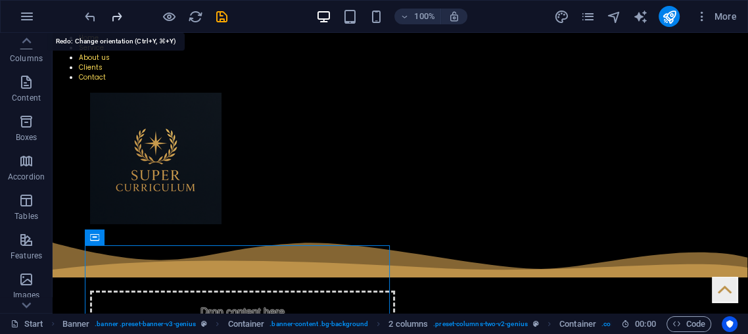
click at [117, 19] on icon "redo" at bounding box center [116, 16] width 15 height 15
click at [78, 14] on div "100% More" at bounding box center [374, 17] width 747 height 32
click at [90, 9] on icon "undo" at bounding box center [90, 16] width 15 height 15
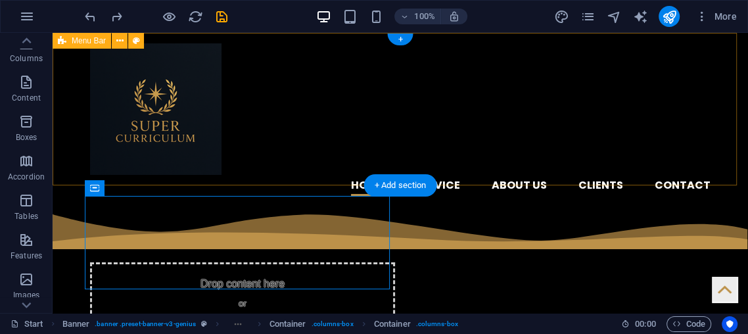
click at [613, 145] on div "Home Service About us Clients Contact Menu" at bounding box center [401, 120] width 696 height 174
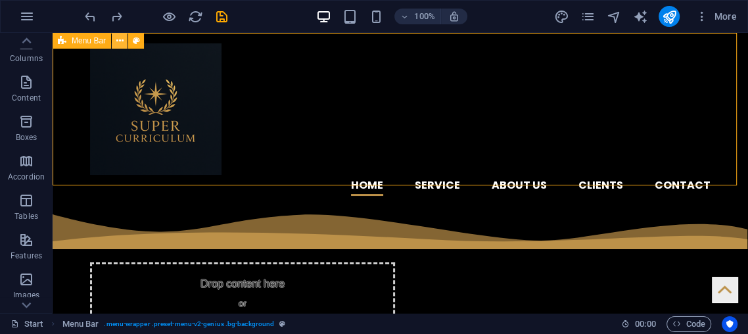
click at [125, 41] on button at bounding box center [120, 41] width 16 height 16
click at [66, 36] on div "Menu Bar" at bounding box center [82, 41] width 59 height 16
click at [66, 37] on div "Menu Bar" at bounding box center [82, 41] width 59 height 16
click at [53, 95] on div "Home Service About us Clients Contact Menu" at bounding box center [401, 120] width 696 height 174
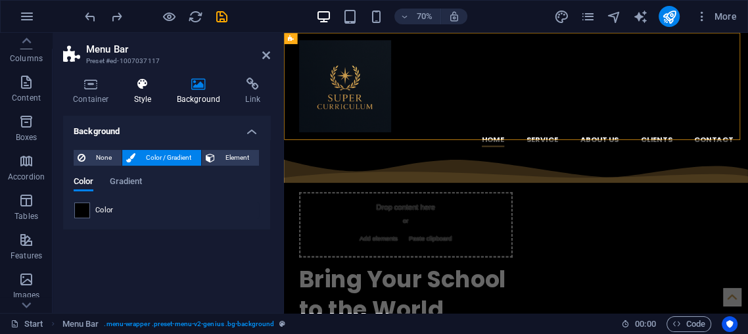
click at [140, 80] on div "Container Style Background Link Size Height Default px rem % vh vw Min. height …" at bounding box center [167, 190] width 228 height 246
click at [91, 94] on h4 "Container" at bounding box center [93, 92] width 61 height 28
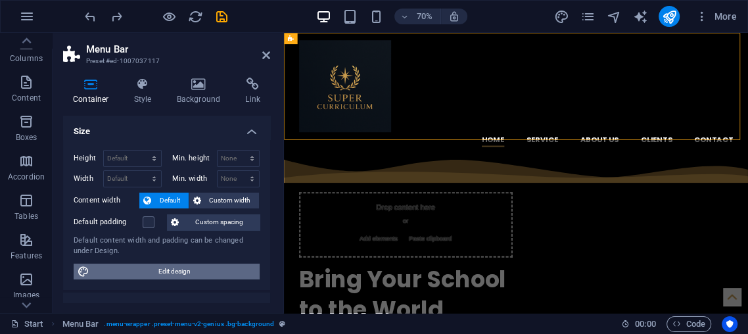
click at [206, 274] on span "Edit design" at bounding box center [174, 272] width 162 height 16
select select "rem"
select select "ease-in-out"
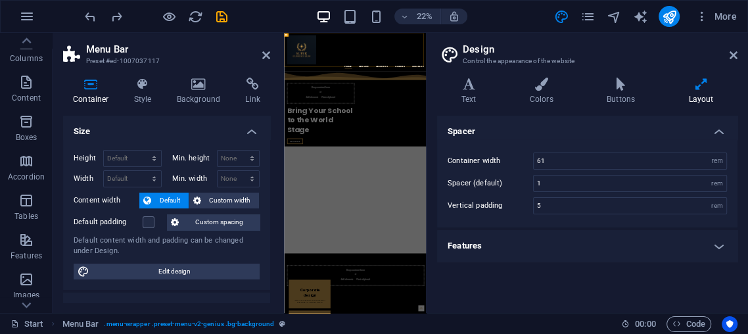
click at [667, 249] on h4 "Features" at bounding box center [587, 246] width 300 height 32
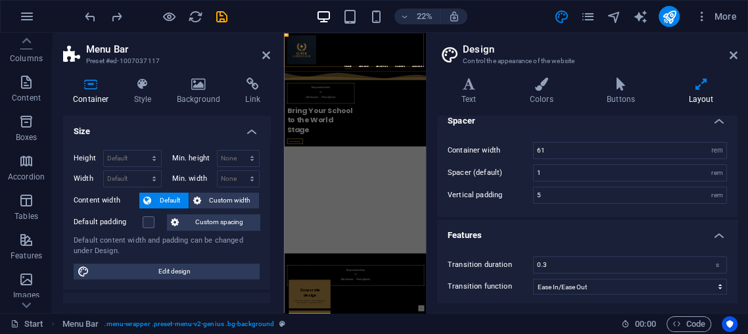
scroll to position [13, 0]
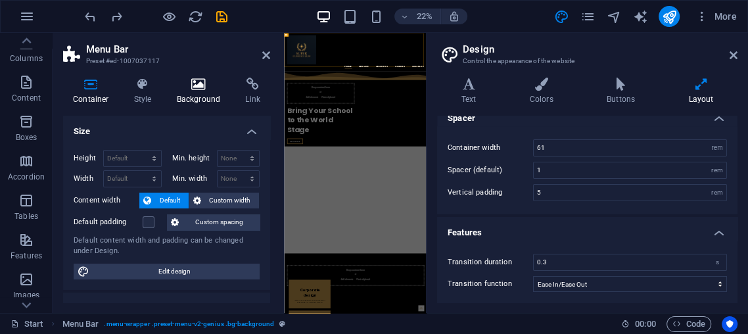
click at [221, 102] on h4 "Background" at bounding box center [201, 92] width 69 height 28
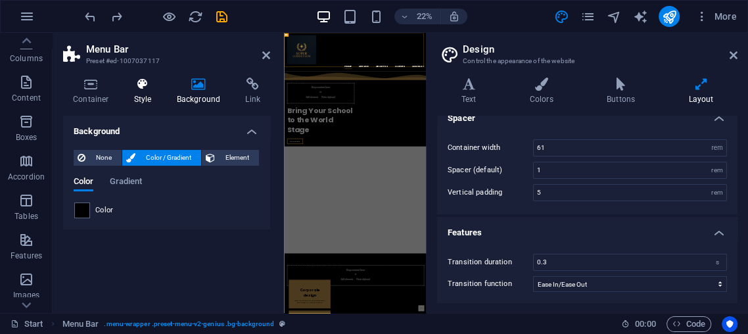
click at [126, 92] on h4 "Style" at bounding box center [145, 92] width 43 height 28
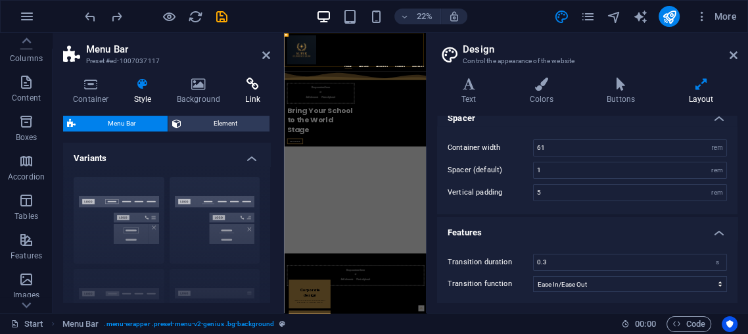
click at [243, 89] on icon at bounding box center [252, 84] width 35 height 13
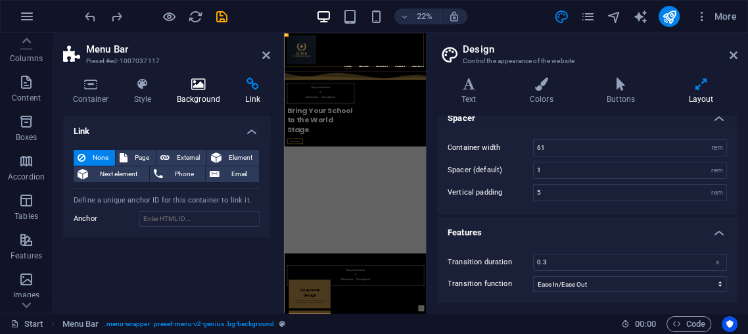
click at [195, 99] on h4 "Background" at bounding box center [201, 92] width 69 height 28
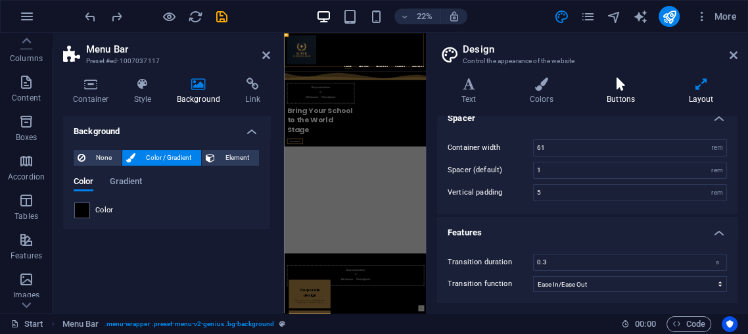
click at [600, 93] on h4 "Buttons" at bounding box center [623, 92] width 82 height 28
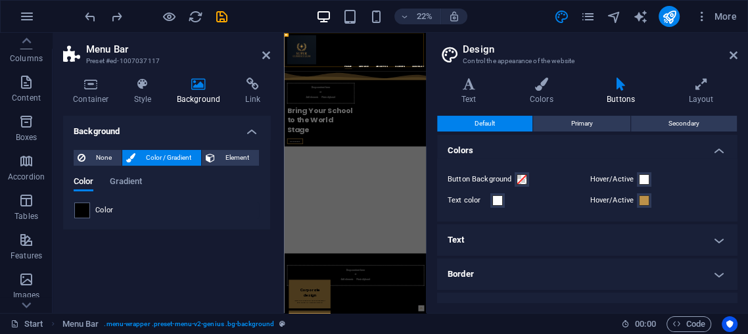
click at [556, 264] on h4 "Border" at bounding box center [587, 274] width 300 height 32
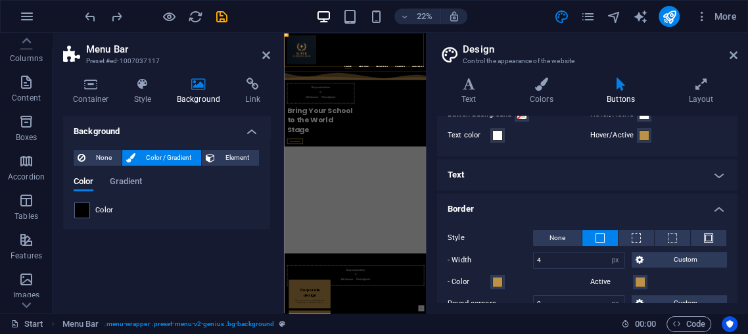
scroll to position [146, 0]
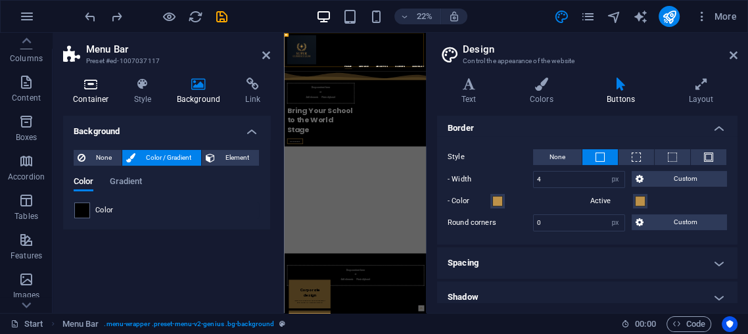
click at [87, 83] on icon at bounding box center [91, 84] width 56 height 13
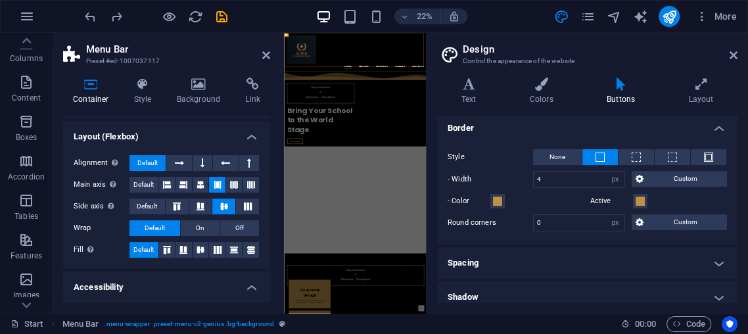
scroll to position [321, 0]
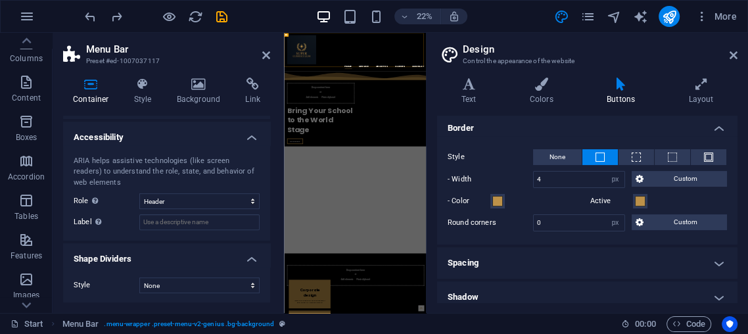
click at [167, 272] on div "Style None Triangle Square Diagonal Polygon 1 Polygon 2 Zigzag Multiple Zigzags…" at bounding box center [166, 285] width 207 height 37
click at [165, 285] on select "None Triangle Square Diagonal Polygon 1 Polygon 2 Zigzag Multiple Zigzags Waves…" at bounding box center [199, 285] width 120 height 16
click at [139, 277] on select "None Triangle Square Diagonal Polygon 1 Polygon 2 Zigzag Multiple Zigzags Waves…" at bounding box center [199, 285] width 120 height 16
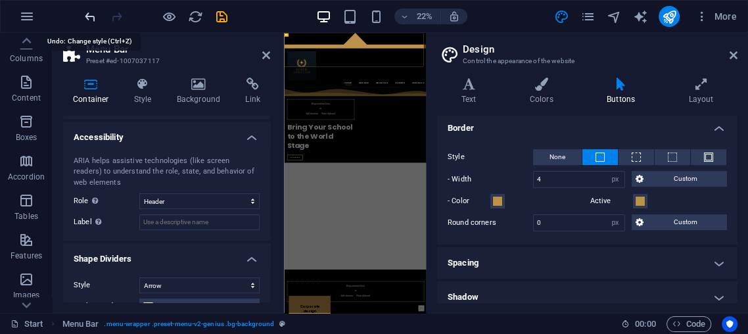
click at [89, 17] on icon "undo" at bounding box center [90, 16] width 15 height 15
select select "none"
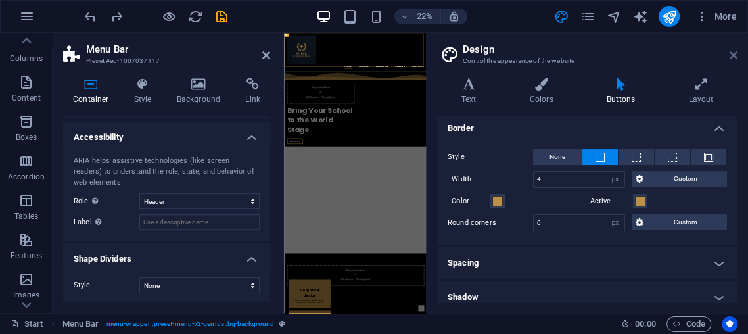
click at [673, 60] on link at bounding box center [734, 55] width 8 height 11
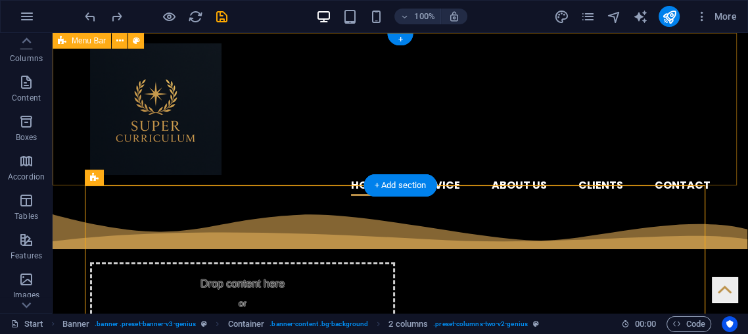
click at [476, 156] on div "Home Service About us Clients Contact Menu" at bounding box center [401, 120] width 696 height 174
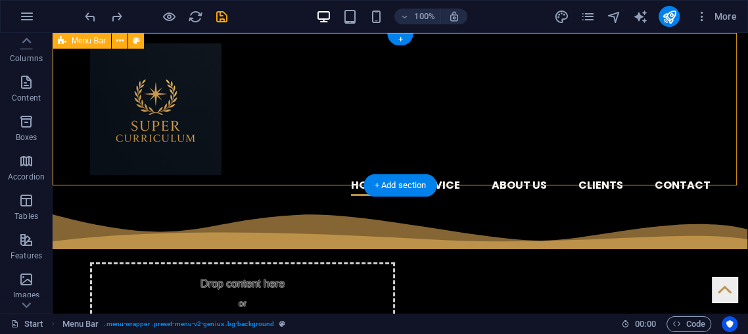
click at [453, 129] on div "Home Service About us Clients Contact Menu" at bounding box center [401, 120] width 696 height 174
click at [58, 66] on div "Home Service About us Clients Contact Menu" at bounding box center [401, 120] width 696 height 174
select select "header"
select select "rem"
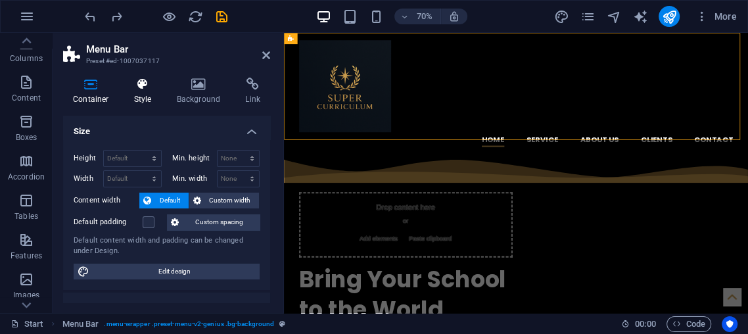
click at [143, 83] on icon at bounding box center [142, 84] width 37 height 13
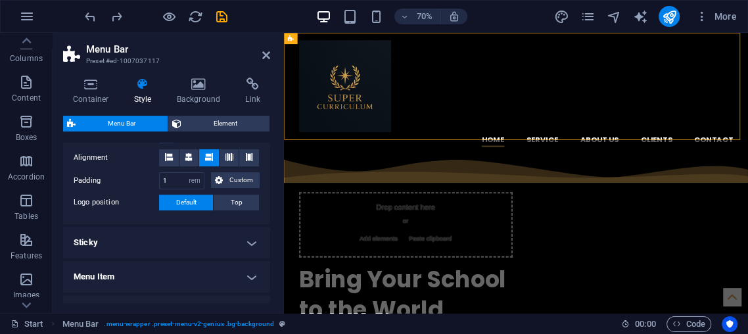
scroll to position [292, 0]
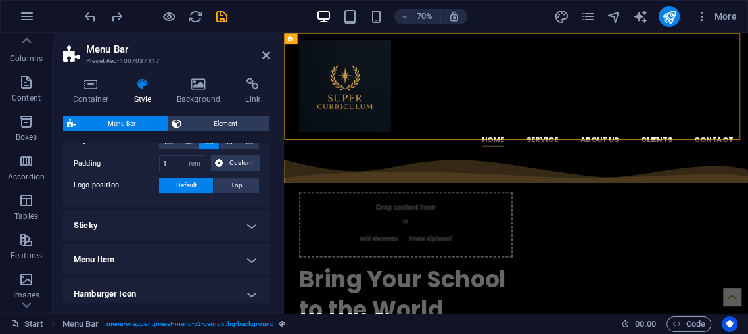
click at [163, 220] on h4 "Sticky" at bounding box center [166, 226] width 207 height 32
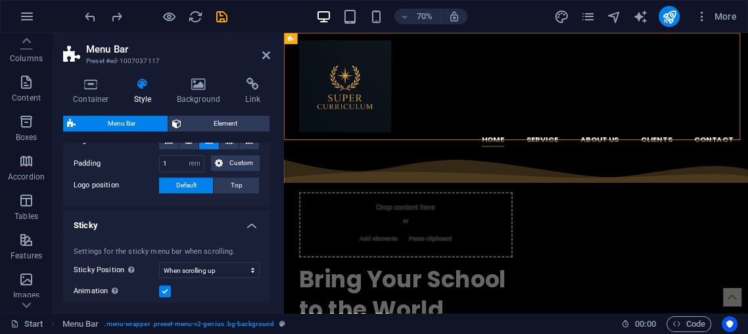
click at [163, 220] on h4 "Sticky" at bounding box center [166, 222] width 207 height 24
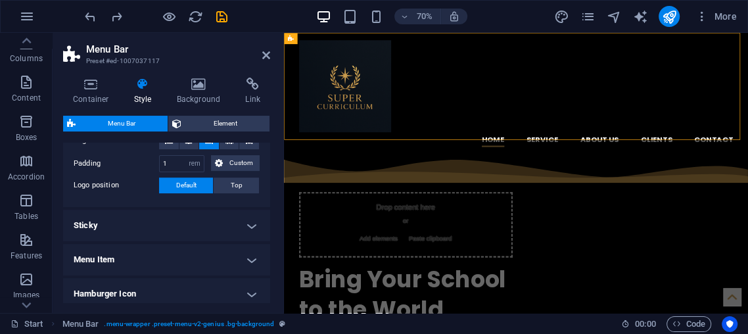
click at [165, 255] on h4 "Menu Item" at bounding box center [166, 260] width 207 height 32
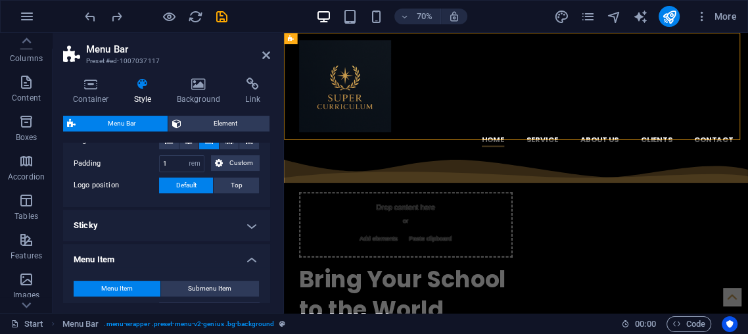
click at [159, 218] on h4 "Sticky" at bounding box center [166, 226] width 207 height 32
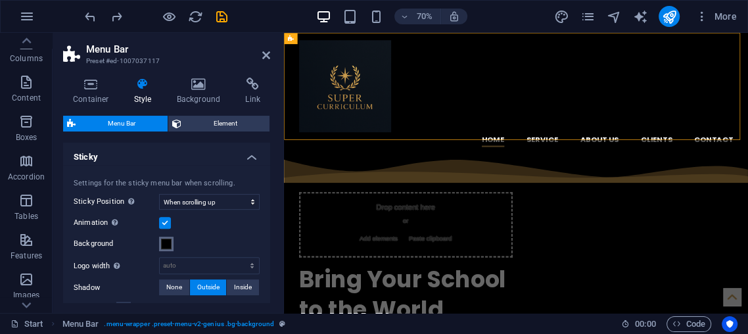
scroll to position [365, 0]
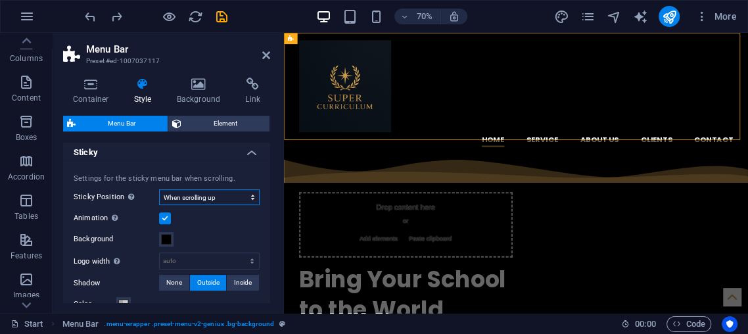
click at [177, 199] on select "Off Instant After menu After banner When scrolling up" at bounding box center [209, 197] width 101 height 16
select select "sticky_none"
click at [159, 189] on select "Off Instant After menu After banner When scrolling up" at bounding box center [209, 197] width 101 height 16
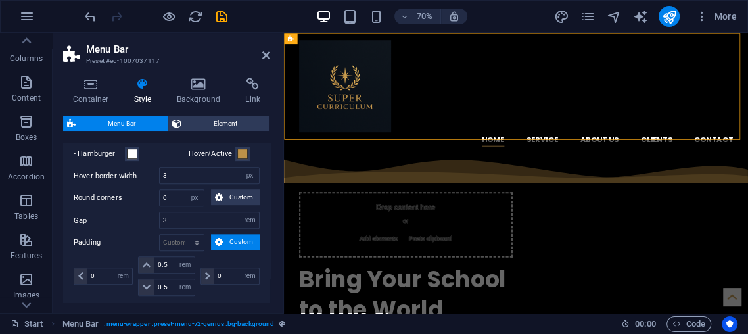
scroll to position [511, 0]
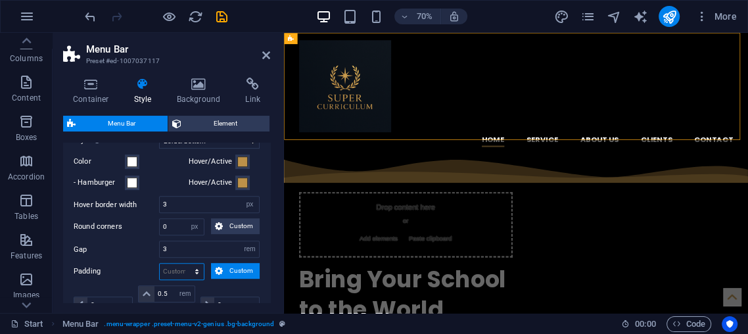
click at [194, 264] on select "px rem % vh vw Custom" at bounding box center [182, 272] width 44 height 16
select select "px"
click at [185, 264] on select "px rem % vh vw Custom" at bounding box center [182, 272] width 44 height 16
type input "0"
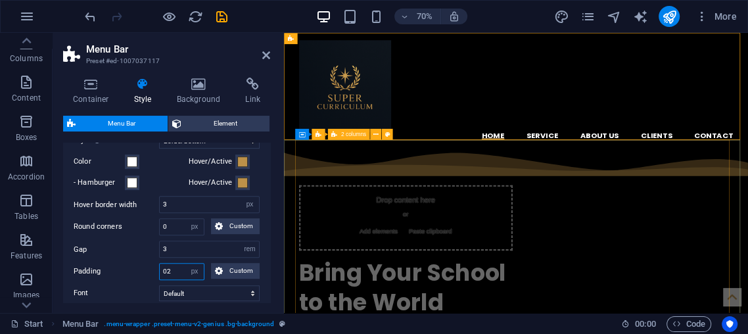
type input "02"
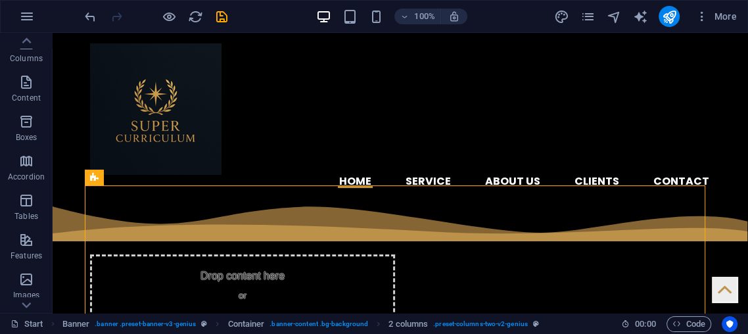
click at [91, 1] on div "100% More" at bounding box center [374, 17] width 747 height 32
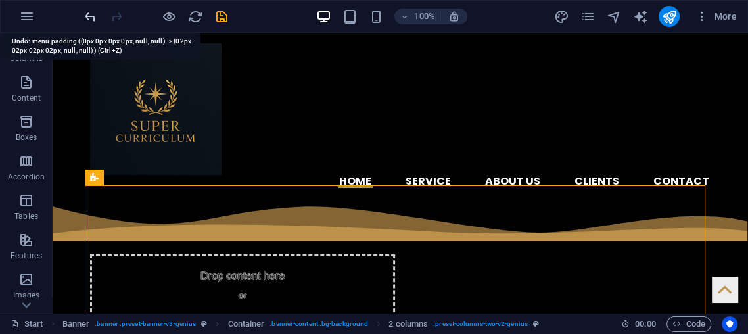
click at [85, 11] on icon "undo" at bounding box center [90, 16] width 15 height 15
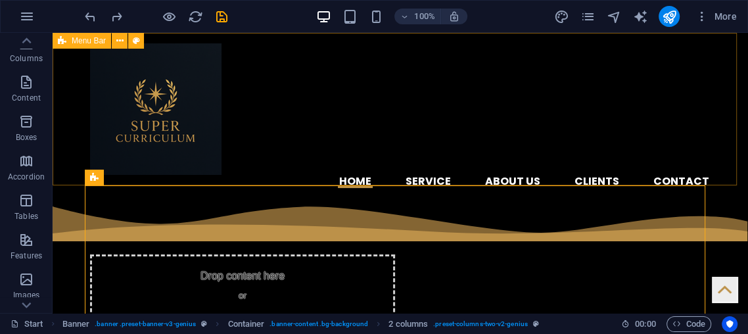
click at [85, 37] on span "Menu Bar" at bounding box center [89, 41] width 34 height 8
select select "rem"
select select "hover_border_bottom"
select select "px"
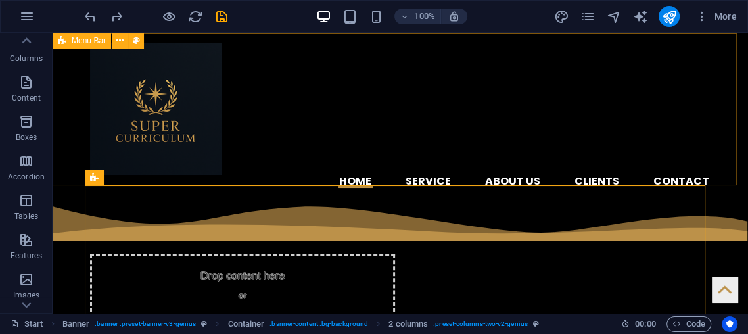
select select "px"
select select "rem"
select select "px"
select select "rem"
select select "700"
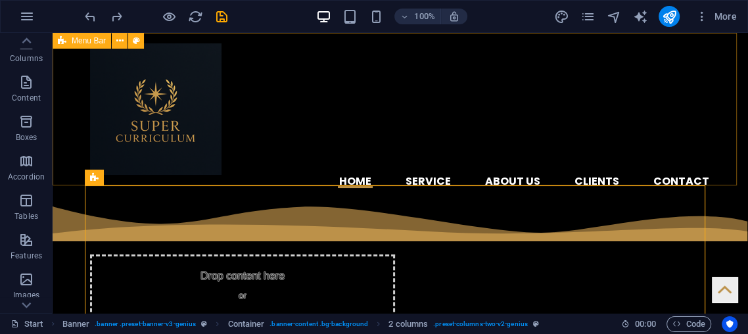
select select "px"
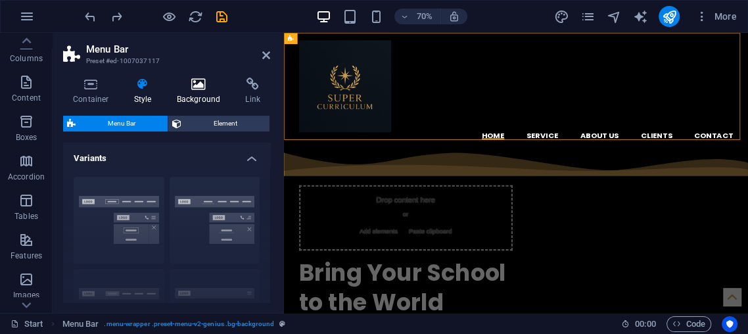
click at [196, 84] on icon at bounding box center [199, 84] width 64 height 13
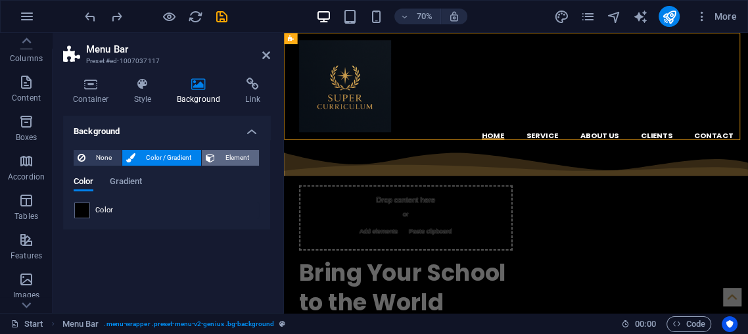
click at [219, 161] on span "Element" at bounding box center [237, 158] width 36 height 16
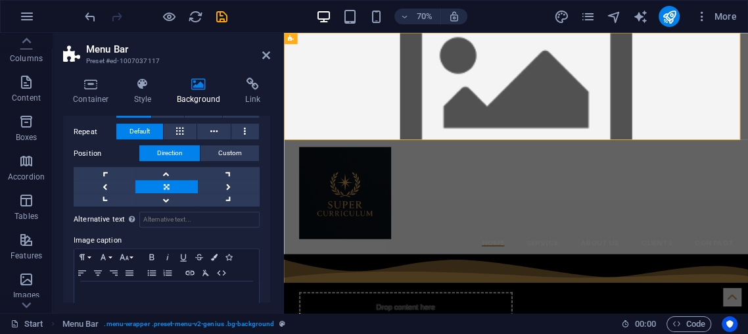
scroll to position [319, 0]
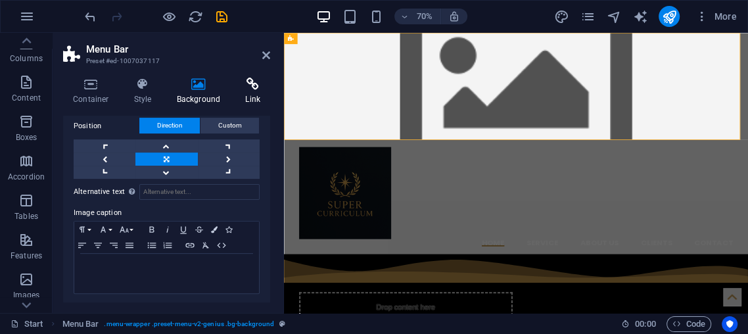
click at [242, 88] on icon at bounding box center [252, 84] width 35 height 13
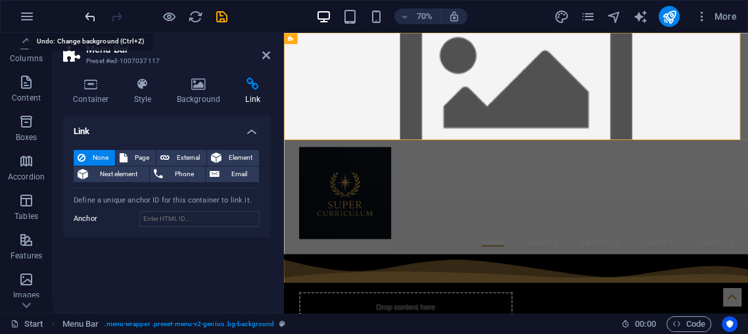
click at [91, 15] on icon "undo" at bounding box center [90, 16] width 15 height 15
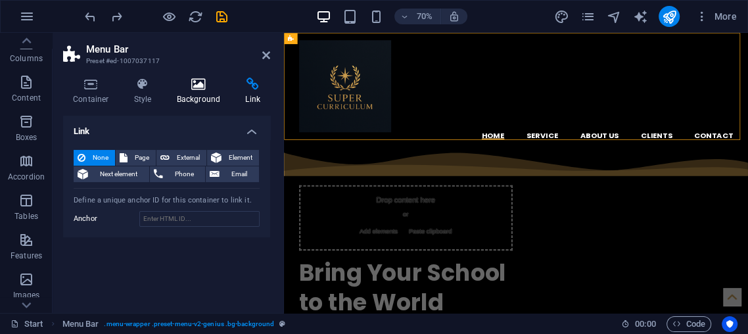
click at [183, 100] on h4 "Background" at bounding box center [201, 92] width 69 height 28
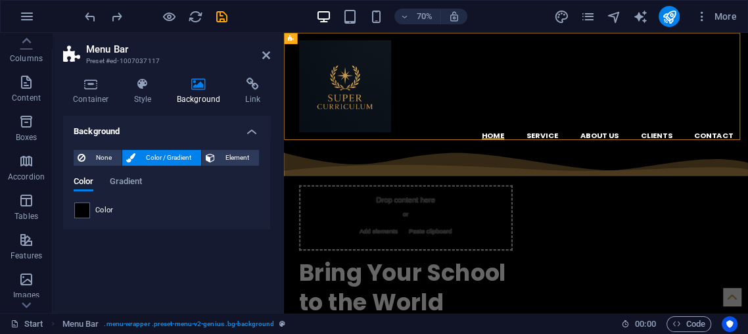
scroll to position [0, 0]
click at [147, 88] on icon at bounding box center [142, 84] width 37 height 13
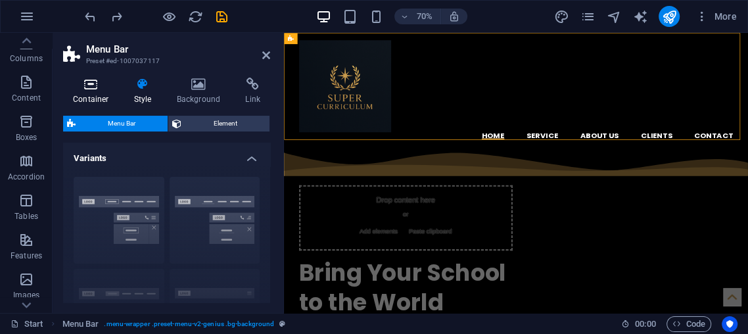
click at [80, 90] on icon at bounding box center [91, 84] width 56 height 13
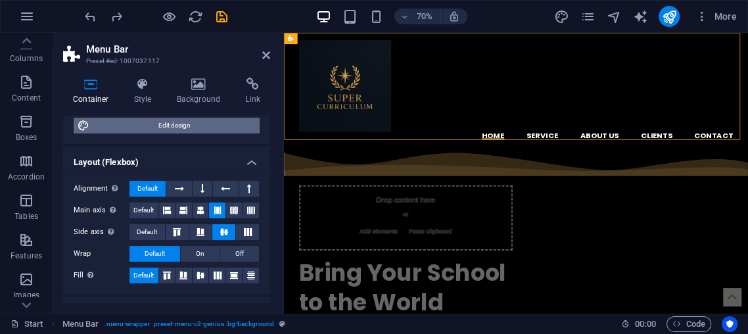
scroll to position [73, 0]
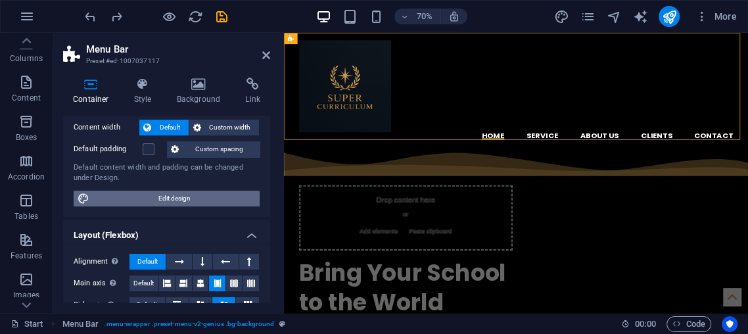
click at [121, 197] on span "Edit design" at bounding box center [174, 199] width 162 height 16
select select "rem"
select select "ease-in-out"
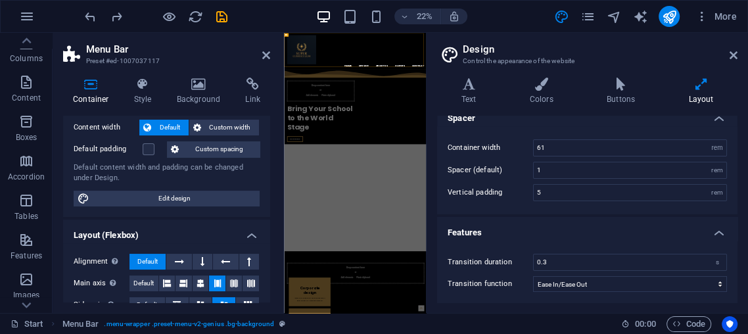
scroll to position [0, 0]
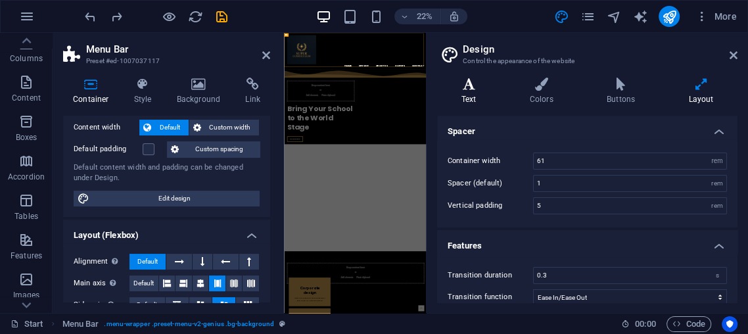
click at [461, 92] on h4 "Text" at bounding box center [471, 92] width 68 height 28
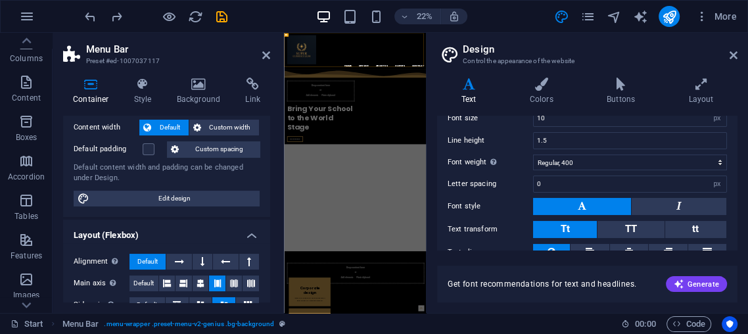
scroll to position [162, 0]
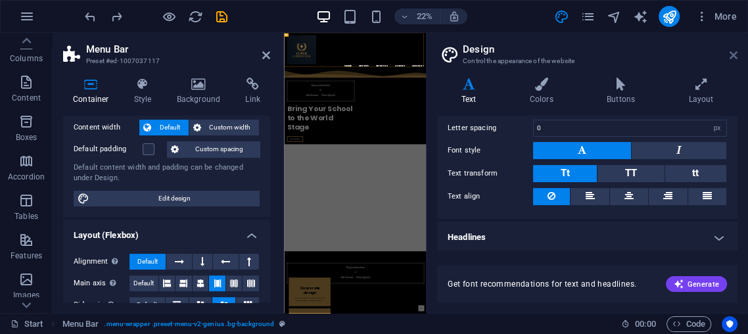
click at [673, 59] on icon at bounding box center [734, 55] width 8 height 11
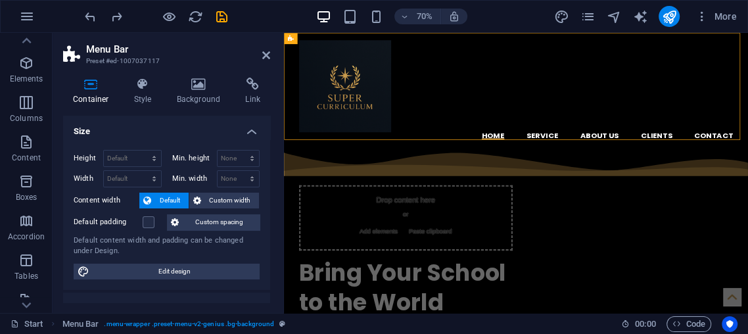
scroll to position [0, 0]
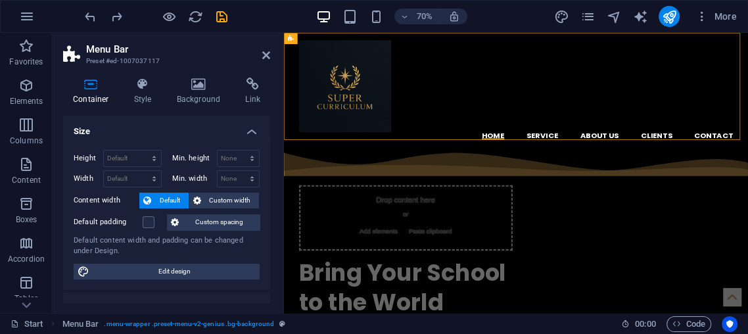
click at [82, 89] on icon at bounding box center [91, 84] width 56 height 13
click at [141, 97] on h4 "Style" at bounding box center [145, 92] width 43 height 28
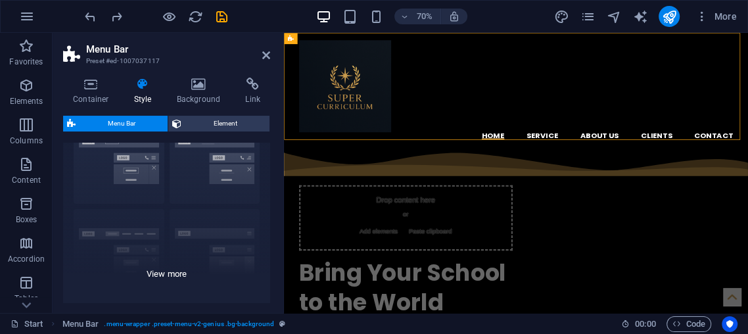
scroll to position [73, 0]
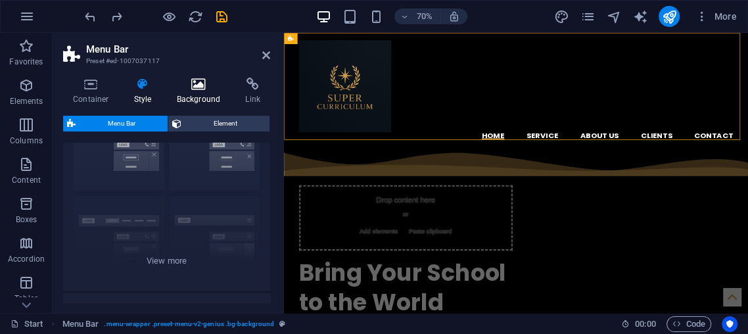
click at [204, 92] on h4 "Background" at bounding box center [201, 92] width 69 height 28
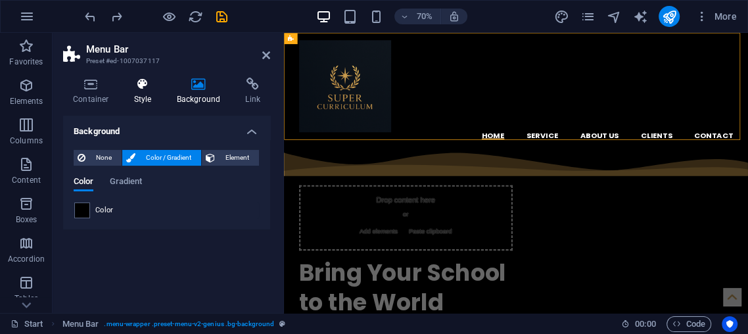
click at [149, 93] on h4 "Style" at bounding box center [145, 92] width 43 height 28
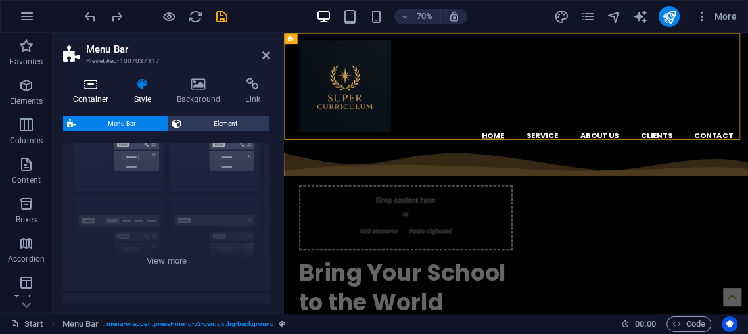
click at [98, 83] on icon at bounding box center [91, 84] width 56 height 13
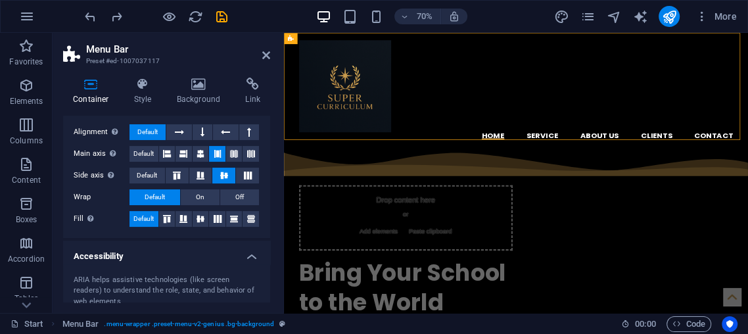
scroll to position [219, 0]
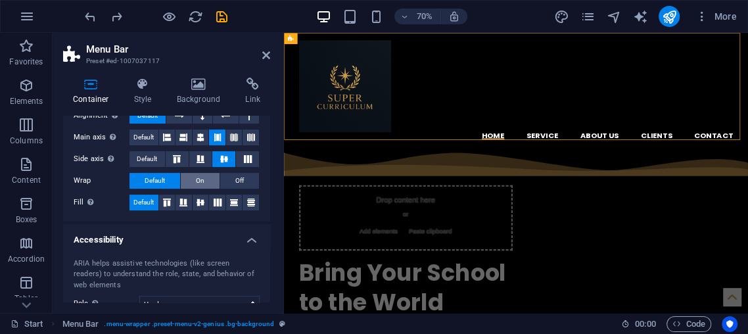
click at [196, 174] on span "On" at bounding box center [200, 181] width 9 height 16
click at [160, 183] on span "Default" at bounding box center [155, 181] width 20 height 16
drag, startPoint x: 264, startPoint y: 53, endPoint x: 270, endPoint y: 56, distance: 6.8
click at [270, 55] on header "Menu Bar Preset #ed-1007037117" at bounding box center [166, 50] width 207 height 34
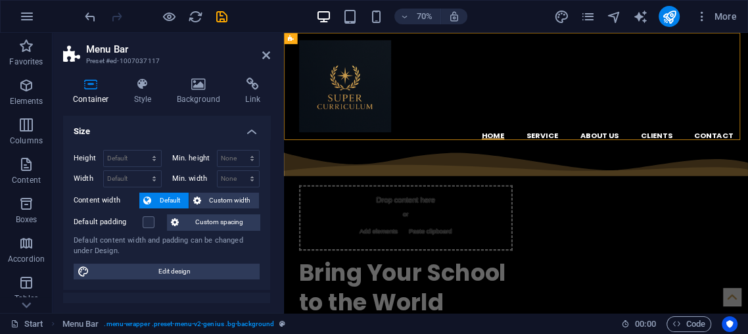
click at [143, 78] on icon at bounding box center [142, 84] width 37 height 13
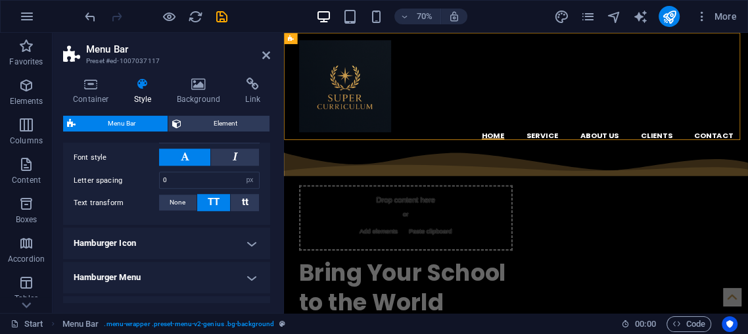
scroll to position [786, 0]
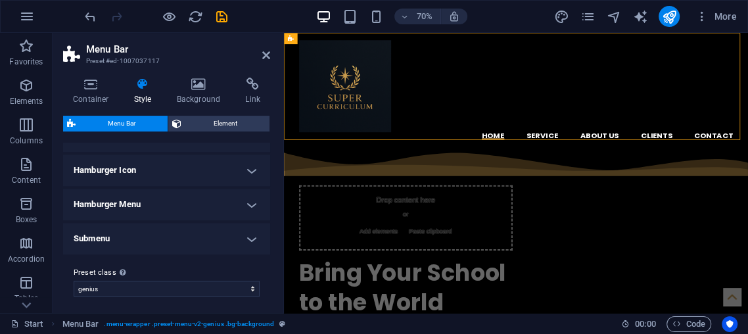
click at [156, 176] on h4 "Hamburger Icon" at bounding box center [166, 170] width 207 height 32
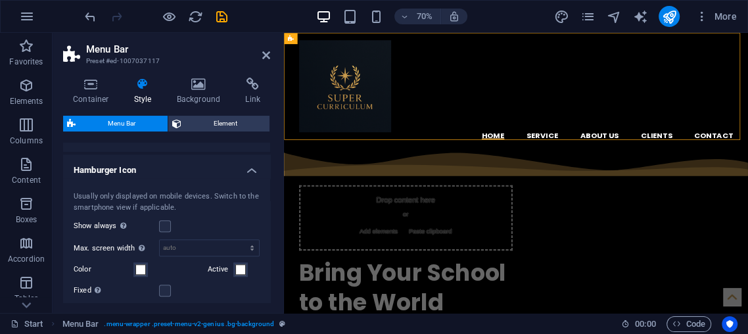
click at [156, 178] on div "Usually only displayed on mobile devices. Switch to the smartphone view if appl…" at bounding box center [166, 276] width 212 height 197
click at [233, 166] on h4 "Hamburger Icon" at bounding box center [166, 166] width 207 height 24
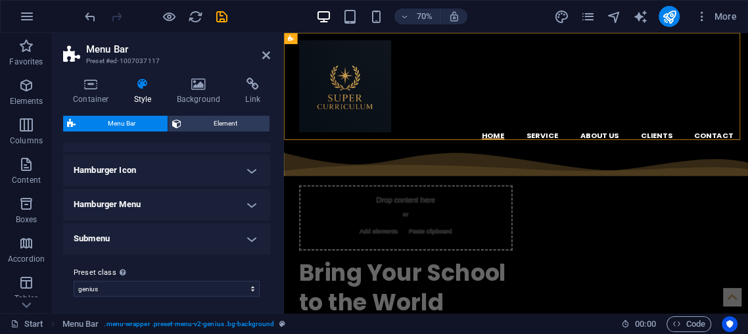
click at [176, 228] on h4 "Submenu" at bounding box center [166, 239] width 207 height 32
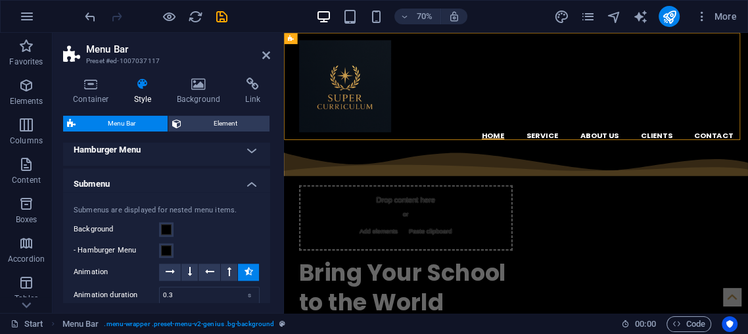
scroll to position [859, 0]
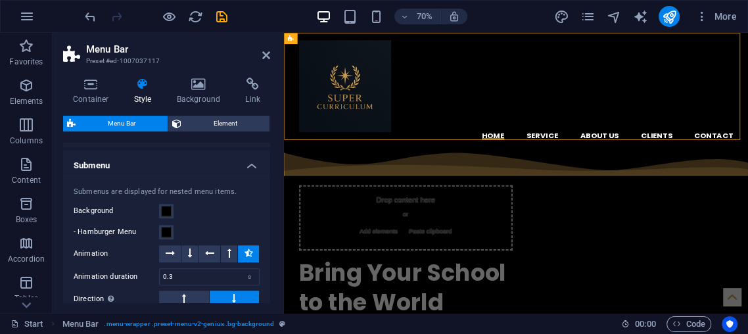
click at [248, 154] on h4 "Submenu" at bounding box center [166, 162] width 207 height 24
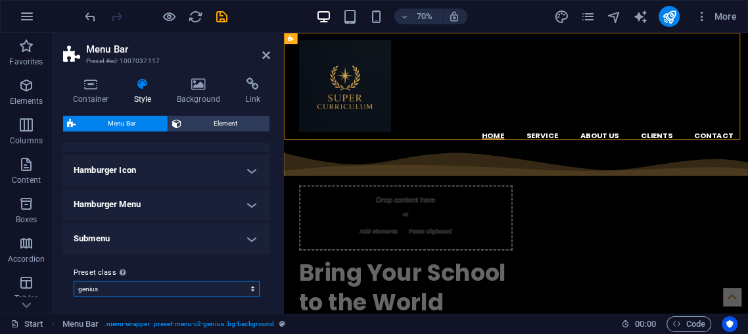
click at [133, 281] on select "genius Add preset class" at bounding box center [167, 289] width 186 height 16
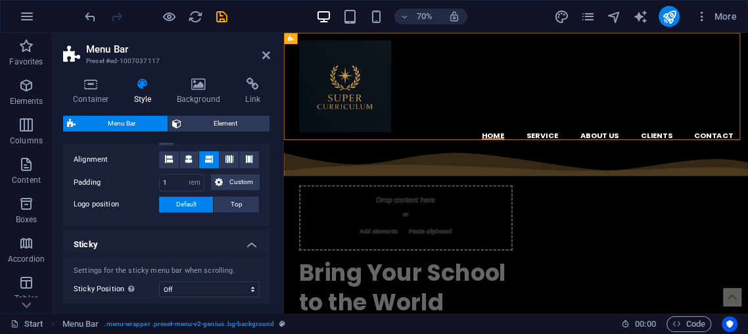
scroll to position [292, 0]
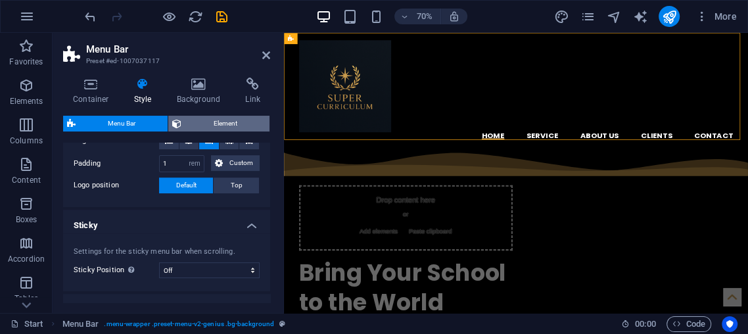
click at [179, 120] on icon at bounding box center [176, 124] width 9 height 16
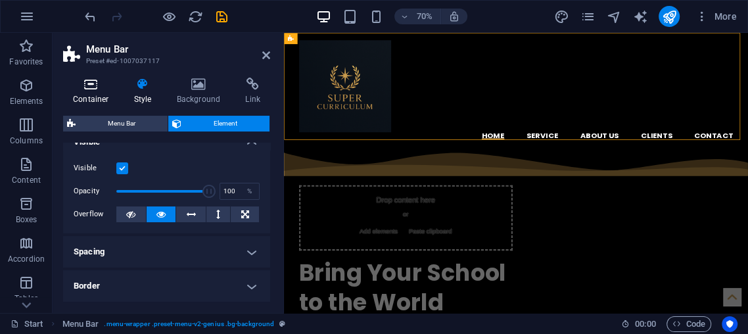
scroll to position [0, 0]
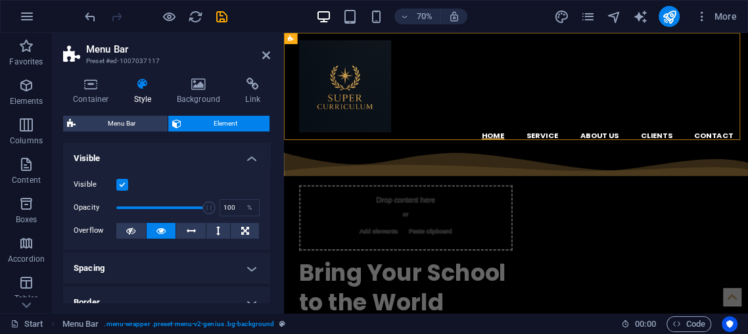
click at [84, 110] on div "Container Style Background Link Size Height Default px rem % vh vw Min. height …" at bounding box center [166, 190] width 207 height 225
click at [86, 97] on h4 "Container" at bounding box center [93, 92] width 61 height 28
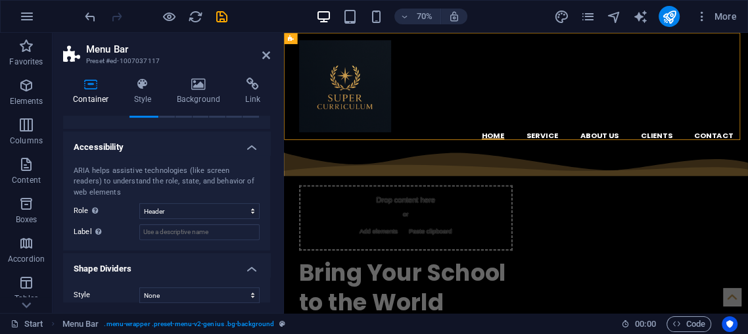
scroll to position [321, 0]
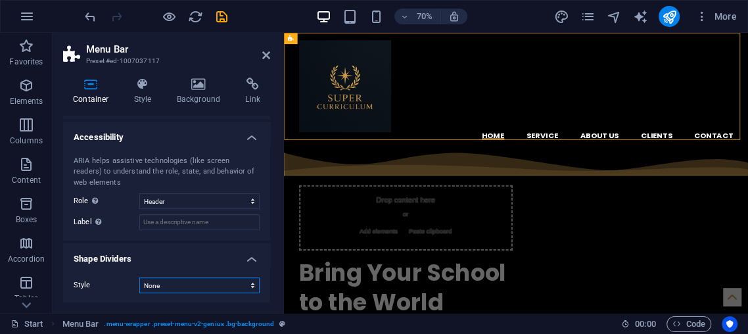
drag, startPoint x: 158, startPoint y: 283, endPoint x: 154, endPoint y: 277, distance: 7.1
click at [158, 283] on select "None Triangle Square Diagonal Polygon 1 Polygon 2 Zigzag Multiple Zigzags Waves…" at bounding box center [199, 285] width 120 height 16
select select "multiple-waves"
click at [139, 277] on select "None Triangle Square Diagonal Polygon 1 Polygon 2 Zigzag Multiple Zigzags Waves…" at bounding box center [199, 285] width 120 height 16
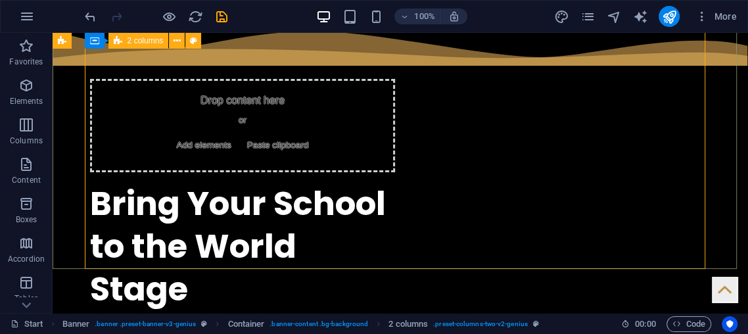
scroll to position [146, 0]
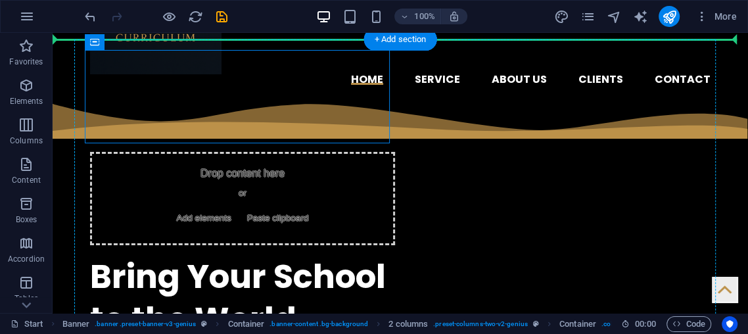
drag, startPoint x: 322, startPoint y: 116, endPoint x: 584, endPoint y: 166, distance: 266.4
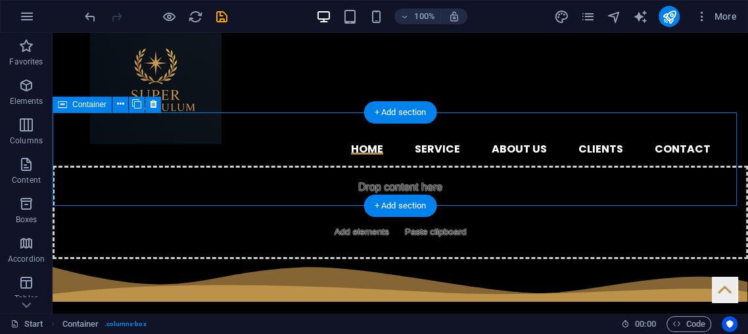
scroll to position [73, 0]
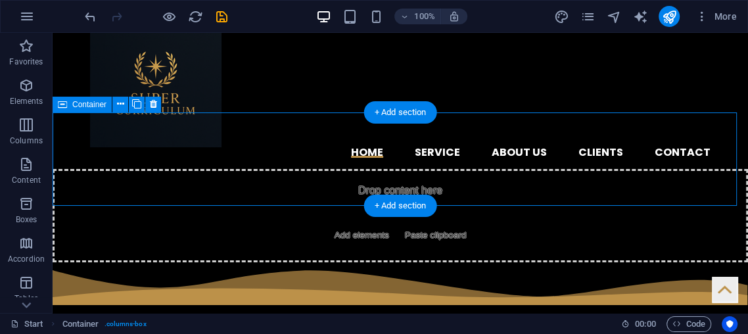
drag, startPoint x: 385, startPoint y: 158, endPoint x: 398, endPoint y: 186, distance: 30.3
click at [400, 190] on div "Drop content here or Add elements Paste clipboard" at bounding box center [401, 215] width 696 height 93
click at [314, 169] on div "Drop content here or Add elements Paste clipboard" at bounding box center [401, 215] width 696 height 93
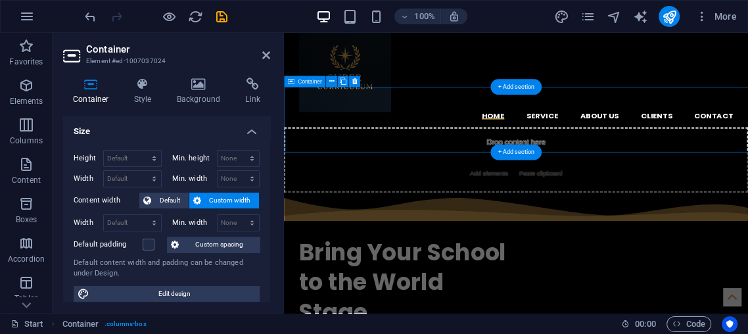
scroll to position [75, 0]
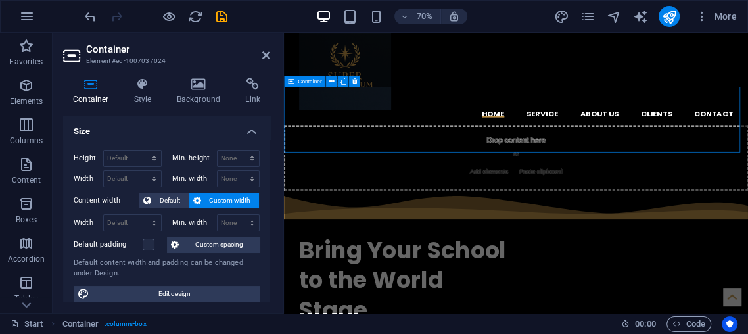
click at [545, 165] on div "Drop content here or Add elements Paste clipboard" at bounding box center [615, 211] width 663 height 93
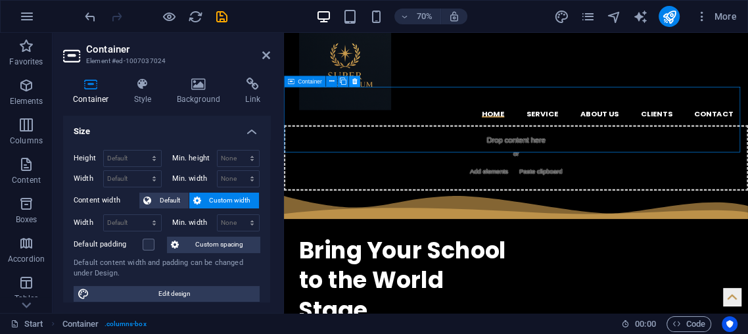
click at [356, 77] on icon at bounding box center [354, 81] width 5 height 10
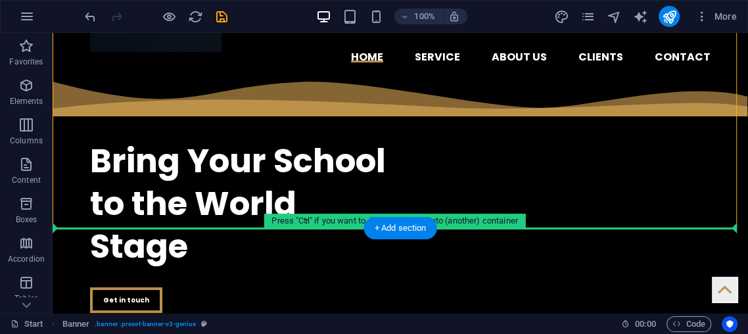
scroll to position [185, 0]
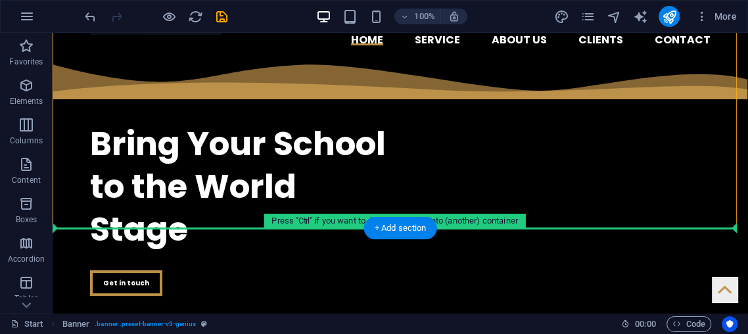
drag, startPoint x: 127, startPoint y: 281, endPoint x: 219, endPoint y: 275, distance: 92.2
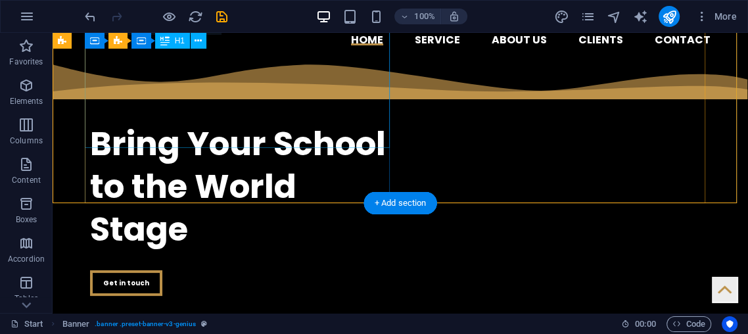
click at [250, 119] on div "​​​​​ Bring Your School to the World Stage" at bounding box center [242, 181] width 305 height 138
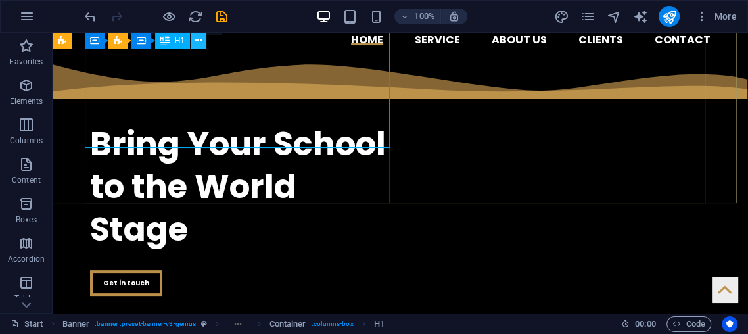
click at [199, 34] on icon at bounding box center [198, 41] width 7 height 14
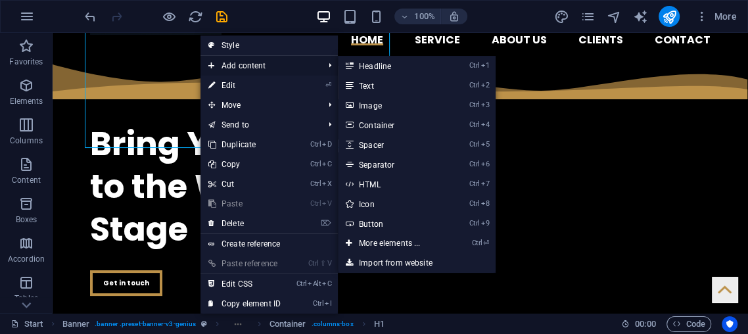
click at [222, 72] on span "Add content" at bounding box center [260, 66] width 118 height 20
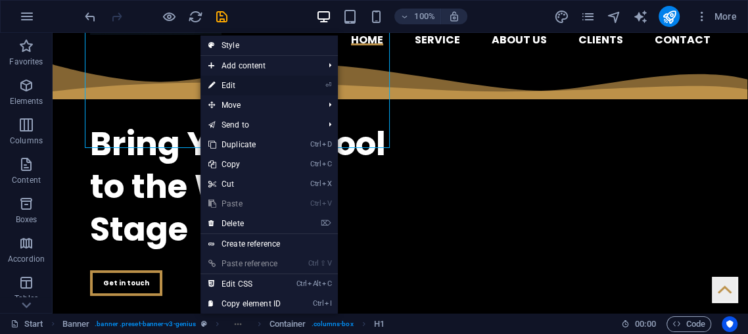
click at [237, 79] on link "⏎ Edit" at bounding box center [245, 86] width 88 height 20
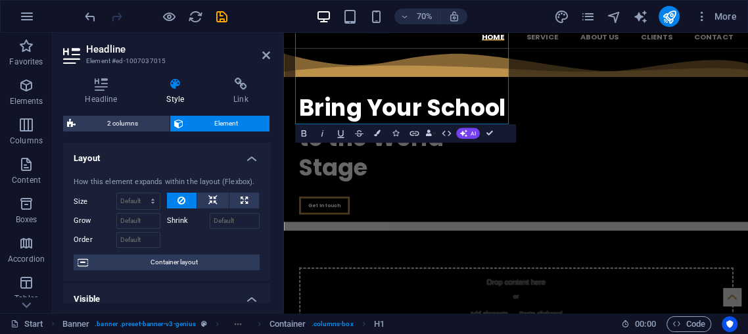
scroll to position [227, 0]
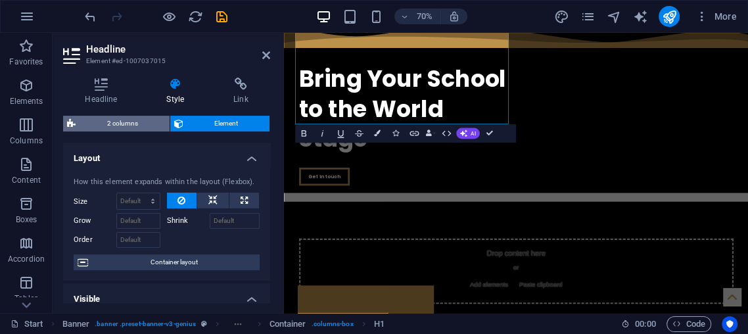
click at [121, 114] on div "Headline Style Link Settings Level H1 H2 H3 H4 H5 H6 Alignment Default colors a…" at bounding box center [166, 190] width 207 height 225
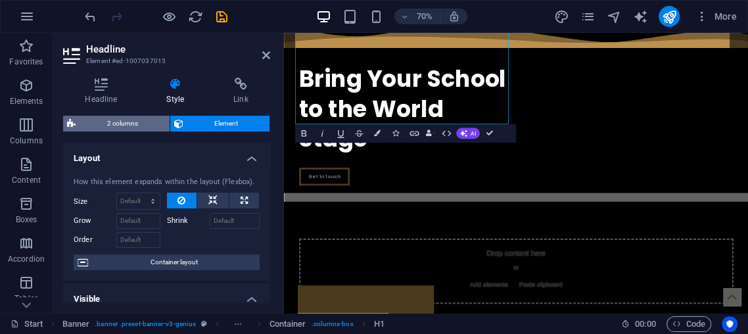
click at [119, 121] on span "2 columns" at bounding box center [123, 124] width 86 height 16
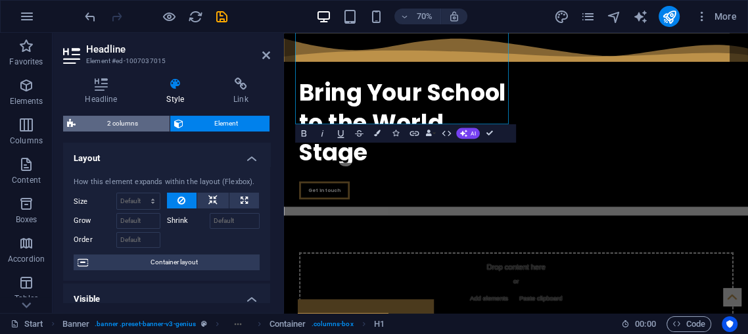
select select "rem"
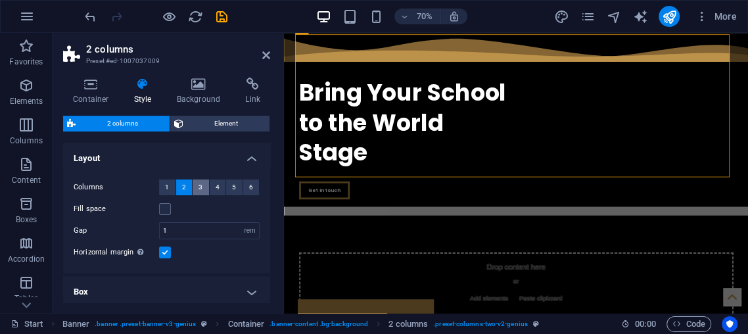
click at [193, 186] on button "3" at bounding box center [201, 187] width 16 height 16
click at [199, 184] on span "3" at bounding box center [201, 187] width 4 height 16
click at [210, 183] on button "4" at bounding box center [218, 187] width 16 height 16
click at [197, 185] on button "3" at bounding box center [201, 187] width 16 height 16
click at [169, 188] on button "1" at bounding box center [167, 187] width 16 height 16
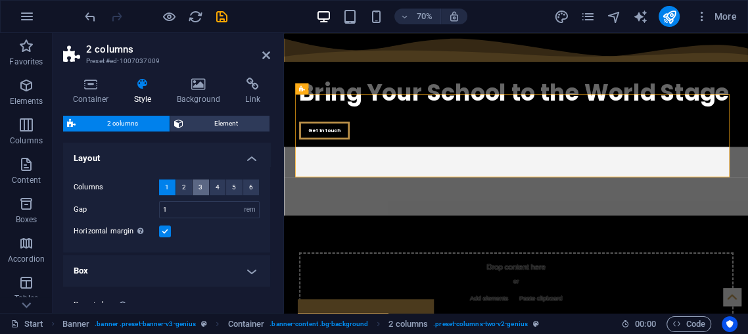
click at [195, 185] on button "3" at bounding box center [201, 187] width 16 height 16
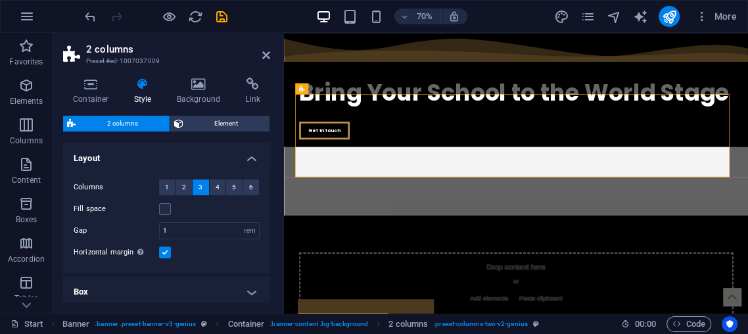
click at [261, 51] on h2 "2 columns" at bounding box center [178, 49] width 184 height 12
click at [263, 44] on h2 "2 columns" at bounding box center [178, 49] width 184 height 12
click at [263, 51] on icon at bounding box center [266, 55] width 8 height 11
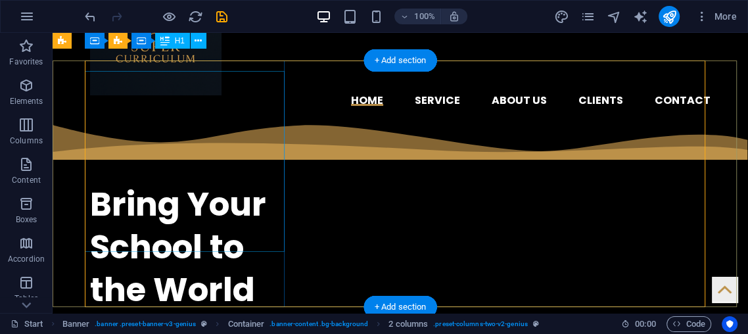
scroll to position [125, 0]
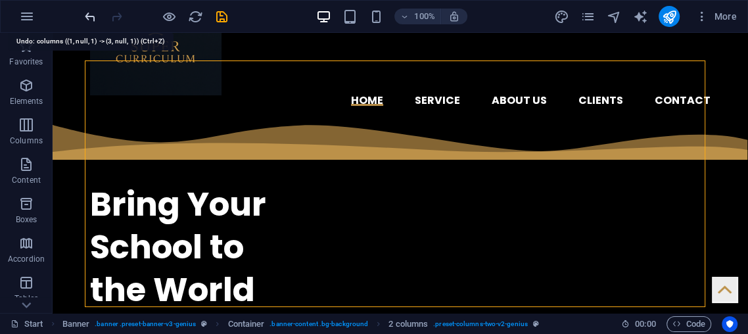
click at [86, 12] on icon "undo" at bounding box center [90, 16] width 15 height 15
click at [95, 16] on icon "undo" at bounding box center [90, 16] width 15 height 15
click at [95, 17] on icon "undo" at bounding box center [90, 16] width 15 height 15
click at [85, 14] on icon "undo" at bounding box center [90, 16] width 15 height 15
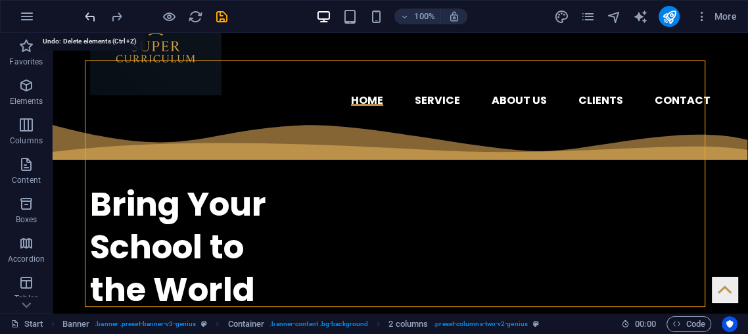
click at [85, 14] on icon "undo" at bounding box center [90, 16] width 15 height 15
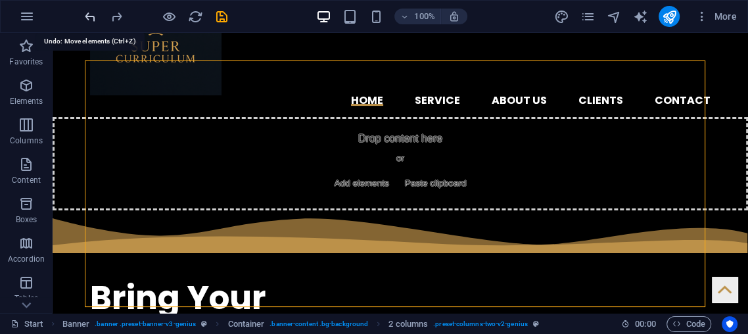
click at [85, 14] on icon "undo" at bounding box center [90, 16] width 15 height 15
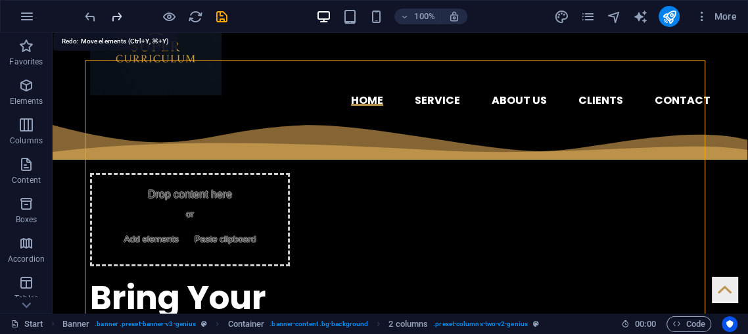
click at [111, 9] on icon "redo" at bounding box center [116, 16] width 15 height 15
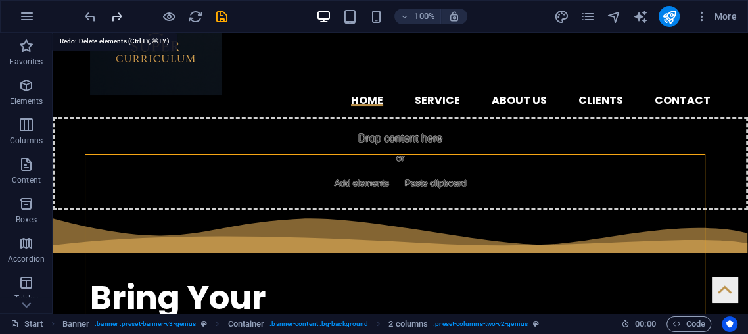
click at [111, 9] on icon "redo" at bounding box center [116, 16] width 15 height 15
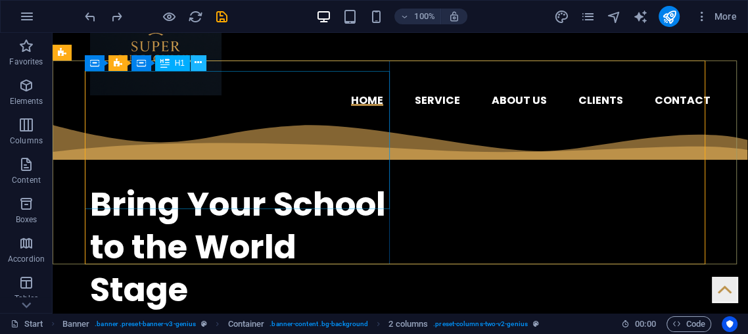
click at [202, 60] on button at bounding box center [199, 63] width 16 height 16
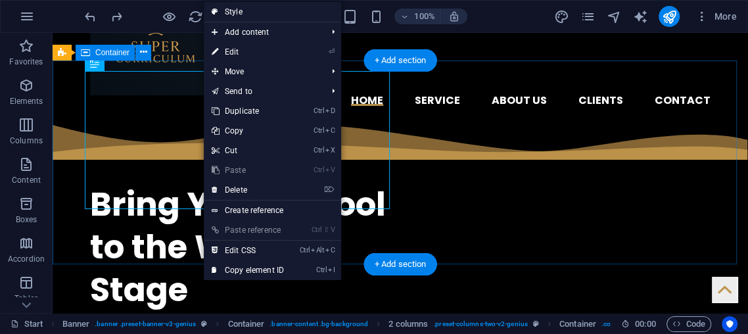
click at [62, 161] on div "​​​​​ Bring Your School to the World Stage Get in touch" at bounding box center [401, 242] width 696 height 250
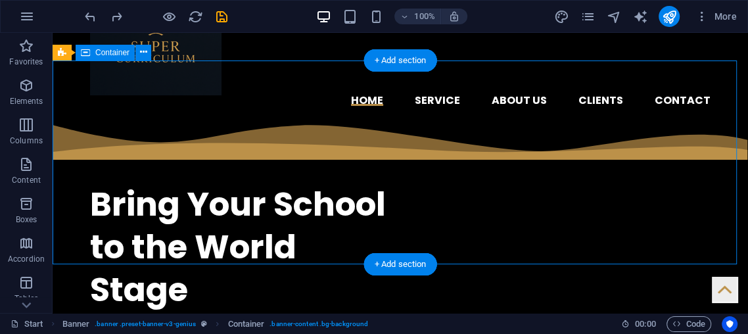
click at [62, 161] on div "​​​​​ Bring Your School to the World Stage Get in touch" at bounding box center [401, 242] width 696 height 250
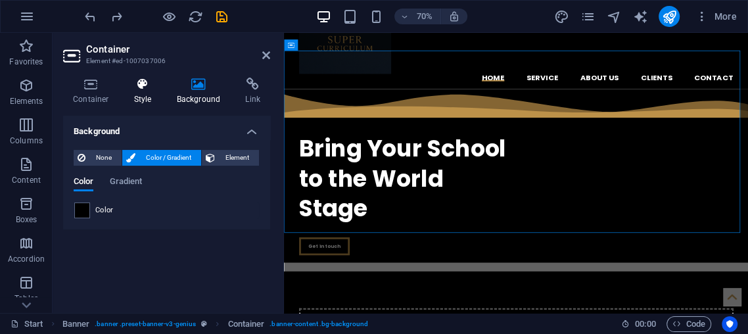
click at [130, 95] on h4 "Style" at bounding box center [145, 92] width 43 height 28
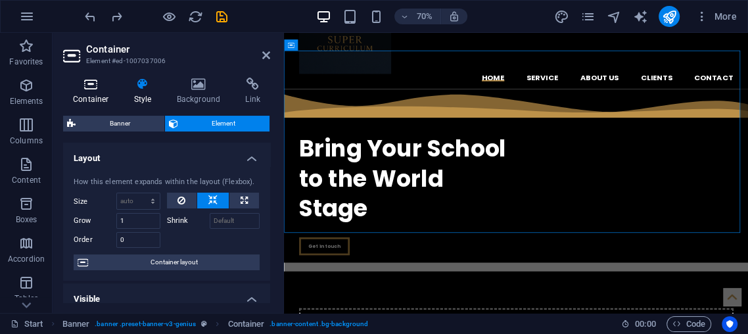
click at [95, 91] on h4 "Container" at bounding box center [93, 92] width 61 height 28
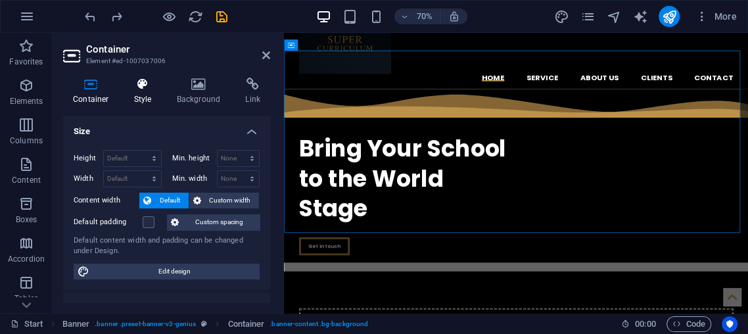
click at [130, 100] on h4 "Style" at bounding box center [145, 92] width 43 height 28
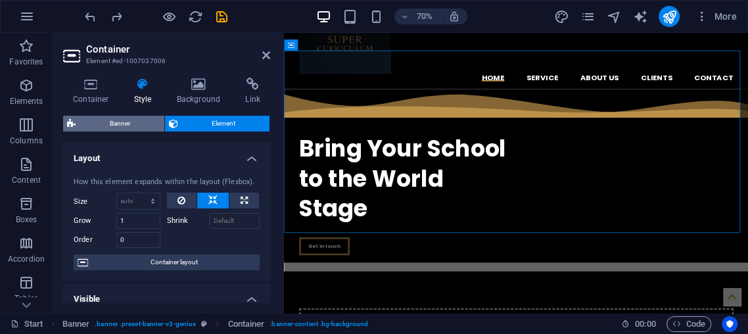
click at [119, 114] on div "Container Style Background Link Size Height Default px rem % vh vw Min. height …" at bounding box center [166, 190] width 207 height 225
click at [115, 121] on span "Banner" at bounding box center [120, 124] width 81 height 16
select select "vh"
select select "banner"
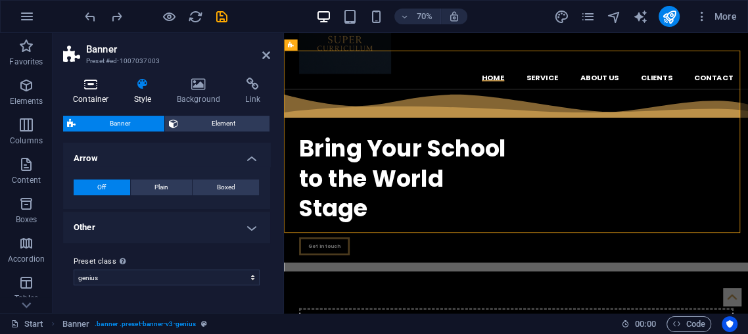
click at [101, 81] on icon at bounding box center [91, 84] width 56 height 13
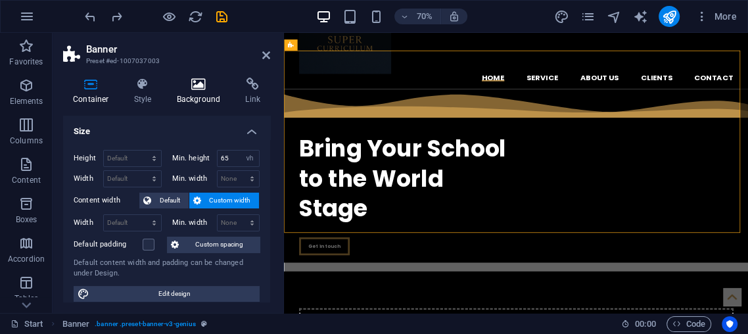
click at [191, 89] on icon at bounding box center [199, 84] width 64 height 13
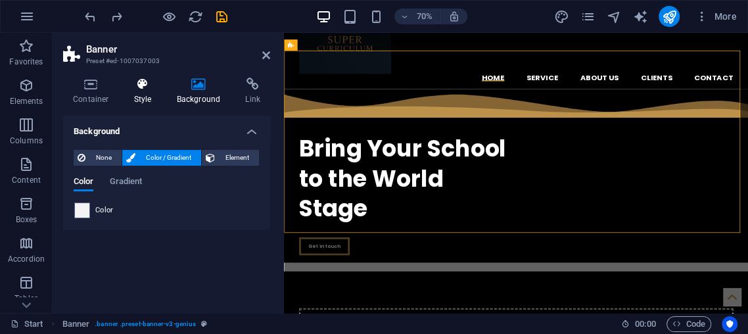
click at [147, 83] on icon at bounding box center [142, 84] width 37 height 13
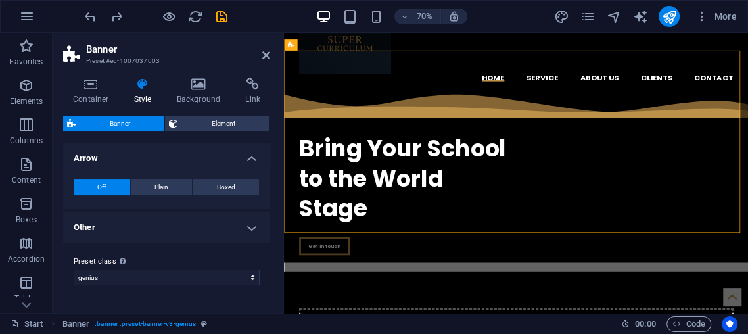
click at [139, 213] on h4 "Other" at bounding box center [166, 228] width 207 height 32
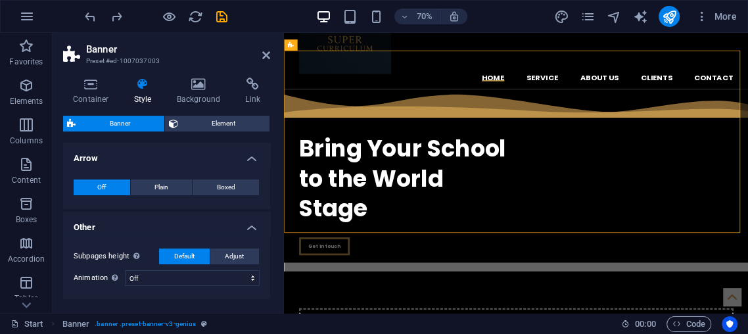
click at [163, 218] on h4 "Other" at bounding box center [166, 224] width 207 height 24
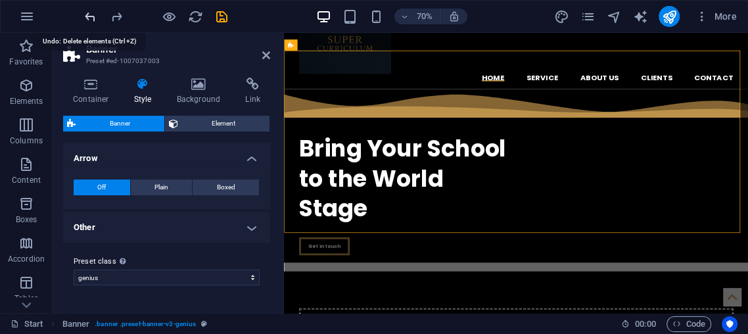
click at [94, 16] on icon "undo" at bounding box center [90, 16] width 15 height 15
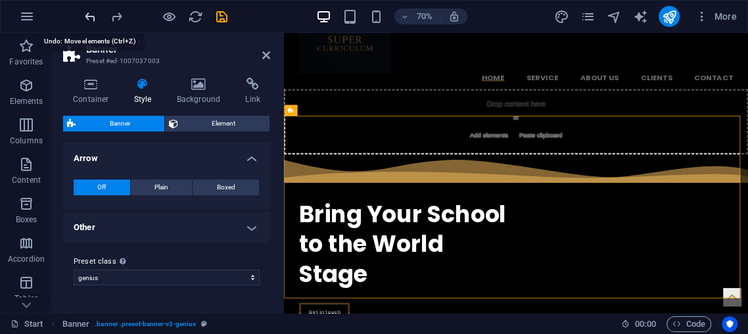
click at [94, 16] on icon "undo" at bounding box center [90, 16] width 15 height 15
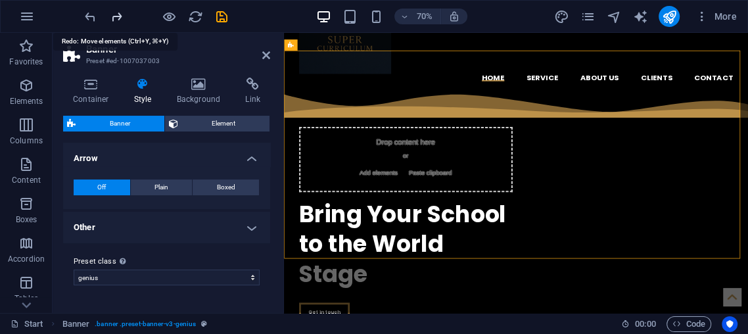
click at [120, 17] on icon "redo" at bounding box center [116, 16] width 15 height 15
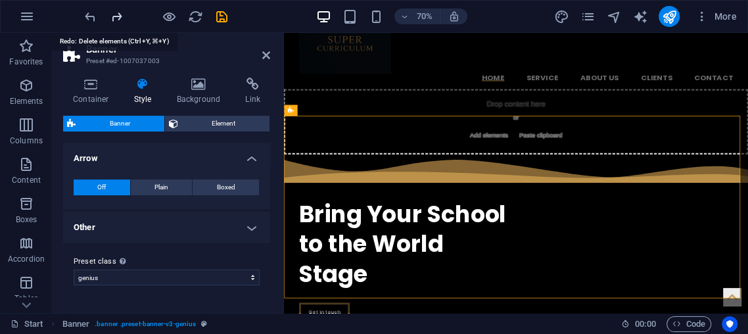
click at [120, 18] on icon "redo" at bounding box center [116, 16] width 15 height 15
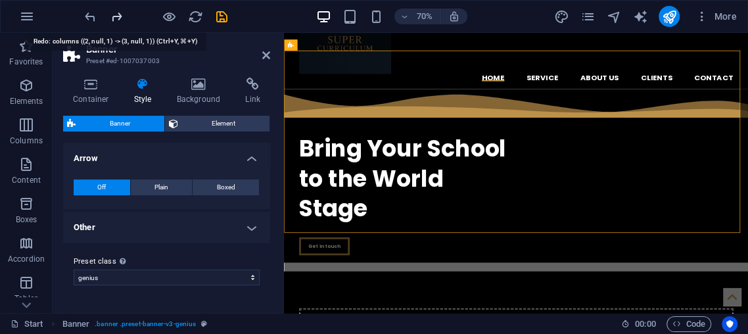
click at [121, 19] on icon "redo" at bounding box center [116, 16] width 15 height 15
click at [112, 15] on icon "redo" at bounding box center [116, 16] width 15 height 15
click at [113, 12] on icon "redo" at bounding box center [116, 16] width 15 height 15
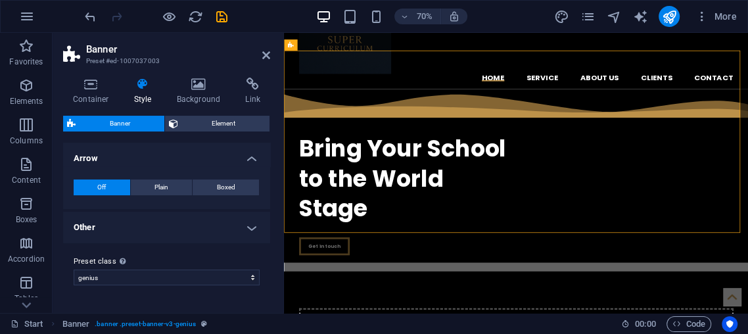
click at [113, 12] on div at bounding box center [155, 16] width 147 height 21
click at [135, 235] on h4 "Other" at bounding box center [166, 228] width 207 height 32
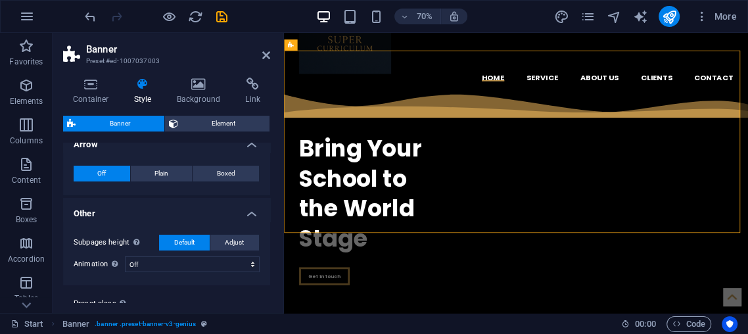
scroll to position [0, 0]
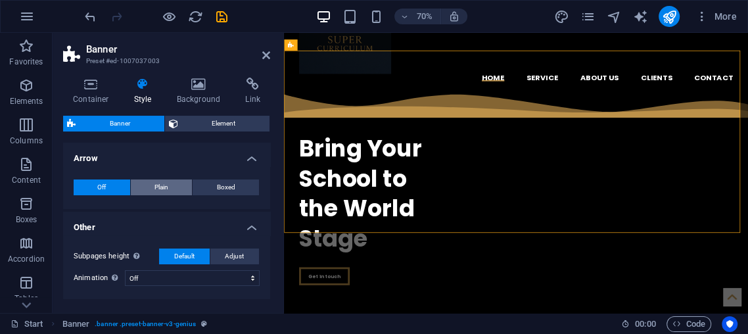
click at [153, 191] on button "Plain" at bounding box center [162, 187] width 62 height 16
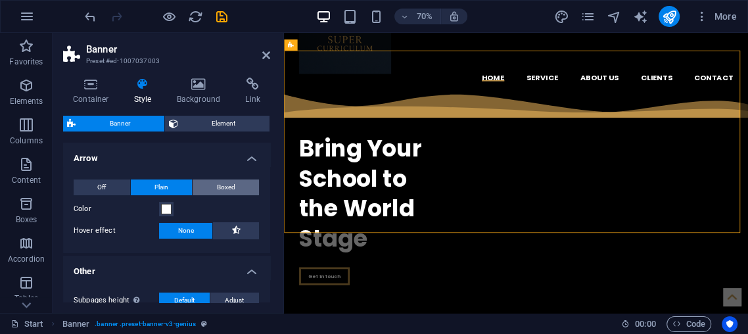
click at [229, 187] on span "Boxed" at bounding box center [226, 187] width 18 height 16
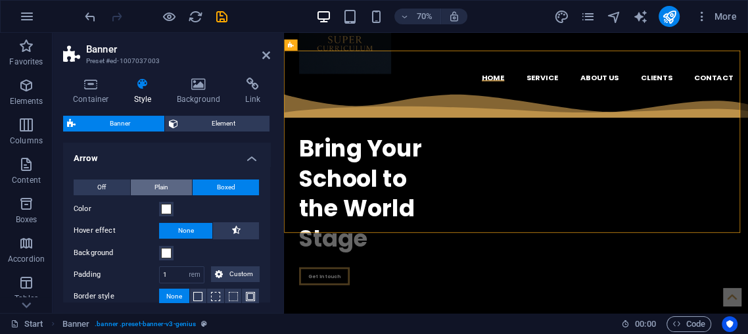
click at [159, 180] on span "Plain" at bounding box center [161, 187] width 14 height 16
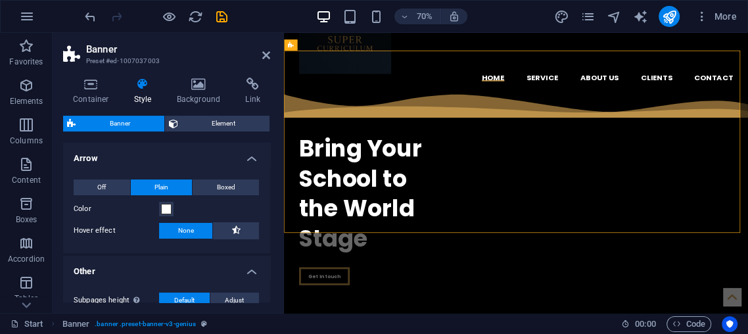
click at [88, 176] on div "Off Plain Boxed Color Hover effect None Background Padding 1 px rem % vh vw Cus…" at bounding box center [166, 209] width 212 height 87
click at [85, 171] on div "Off Plain Boxed Color Hover effect None Background Padding 1 px rem % vh vw Cus…" at bounding box center [166, 209] width 212 height 87
click at [99, 195] on div "Off Plain Boxed" at bounding box center [167, 187] width 186 height 16
click at [97, 189] on span "Off" at bounding box center [101, 187] width 9 height 16
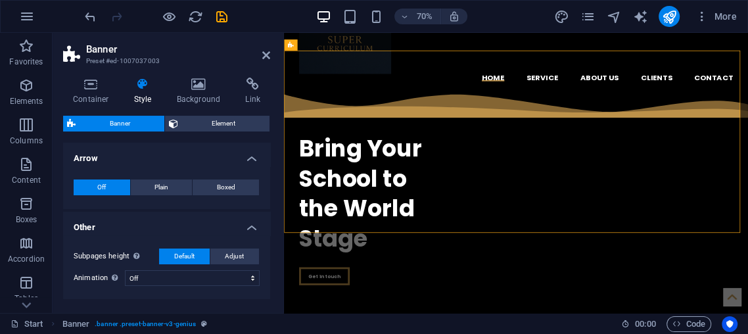
click at [98, 108] on div "Container Style Background Link Size Height Default px rem % vh vw Min. height …" at bounding box center [166, 190] width 207 height 225
click at [98, 122] on div "Container Style Background Link Size Height Default px rem % vh vw Min. height …" at bounding box center [166, 190] width 207 height 225
click at [89, 12] on icon "undo" at bounding box center [90, 16] width 15 height 15
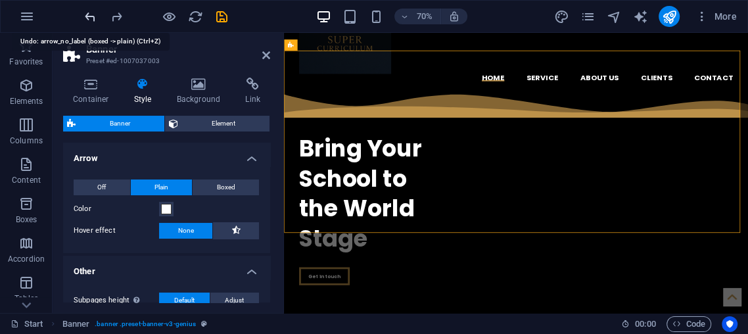
click at [88, 12] on icon "undo" at bounding box center [90, 16] width 15 height 15
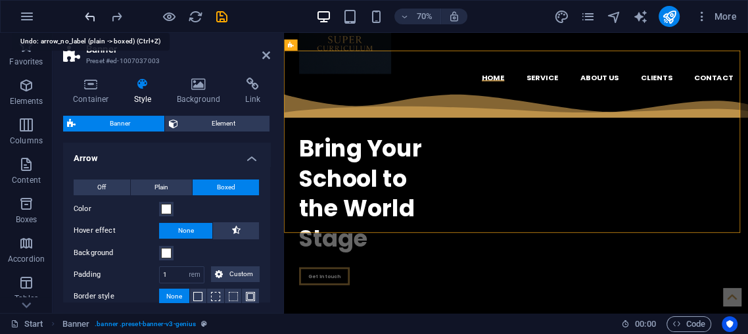
click at [88, 12] on icon "undo" at bounding box center [90, 16] width 15 height 15
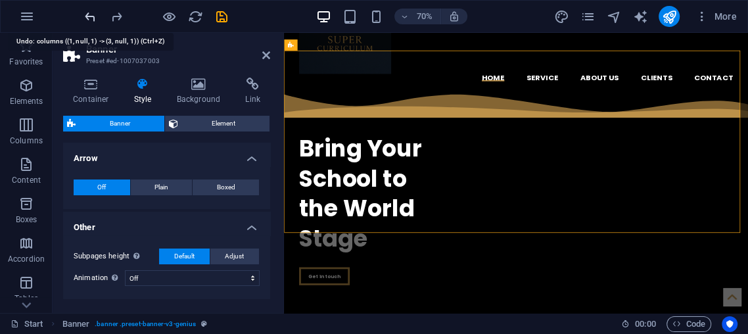
click at [88, 12] on icon "undo" at bounding box center [90, 16] width 15 height 15
click at [87, 12] on icon "undo" at bounding box center [90, 16] width 15 height 15
click at [87, 11] on icon "undo" at bounding box center [90, 16] width 15 height 15
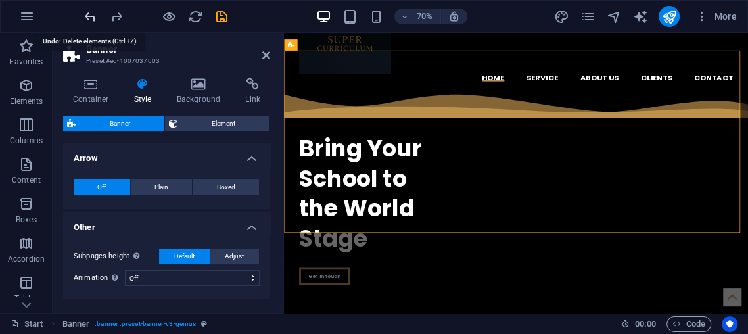
click at [87, 11] on icon "undo" at bounding box center [90, 16] width 15 height 15
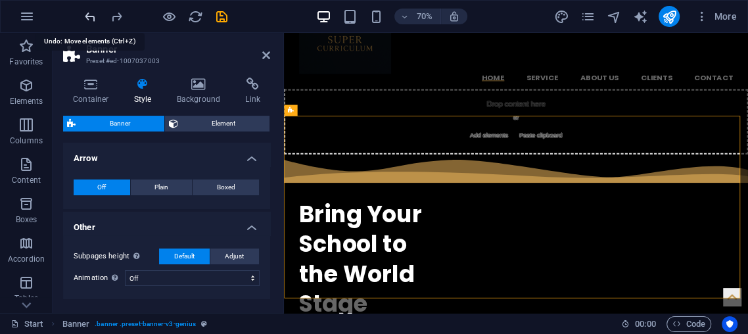
click at [83, 13] on icon "undo" at bounding box center [90, 16] width 15 height 15
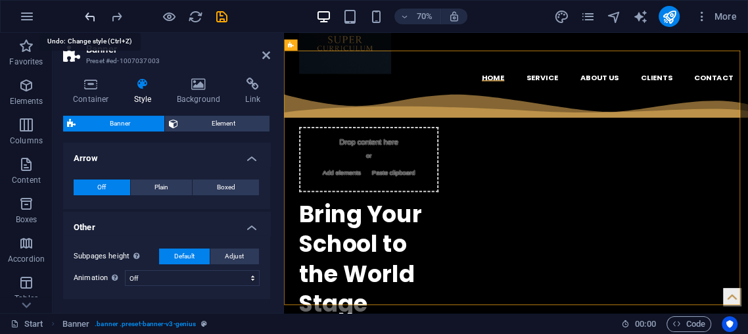
click at [83, 13] on icon "undo" at bounding box center [90, 16] width 15 height 15
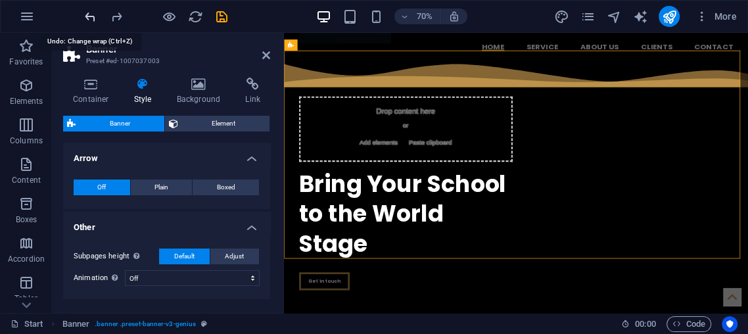
click at [83, 13] on icon "undo" at bounding box center [90, 16] width 15 height 15
click at [83, 14] on icon "undo" at bounding box center [90, 16] width 15 height 15
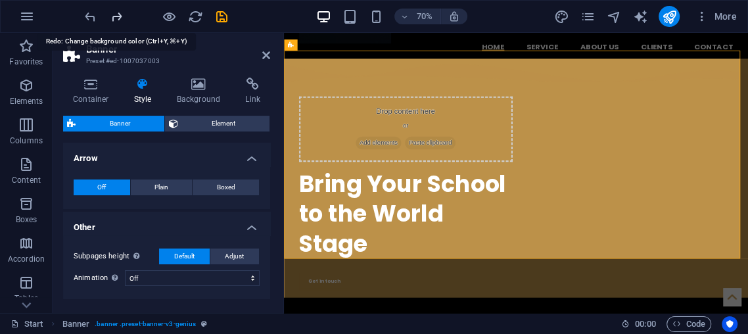
click at [108, 14] on span "redo" at bounding box center [116, 16] width 16 height 15
click at [109, 14] on icon "redo" at bounding box center [116, 16] width 15 height 15
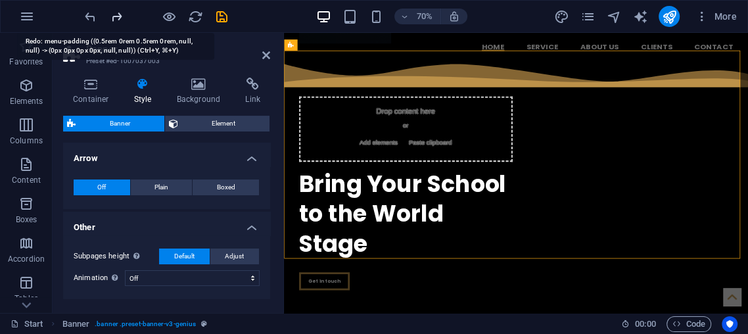
click at [109, 14] on icon "redo" at bounding box center [116, 16] width 15 height 15
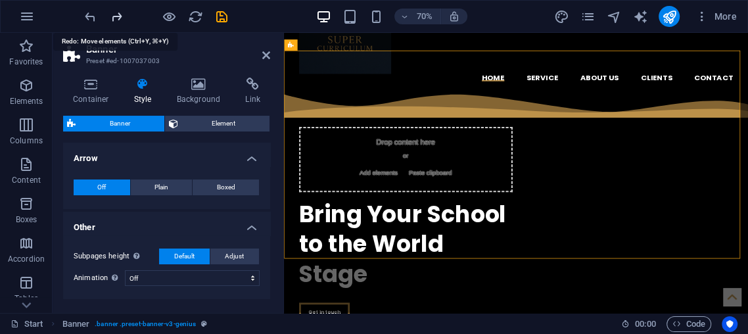
click at [109, 14] on icon "redo" at bounding box center [116, 16] width 15 height 15
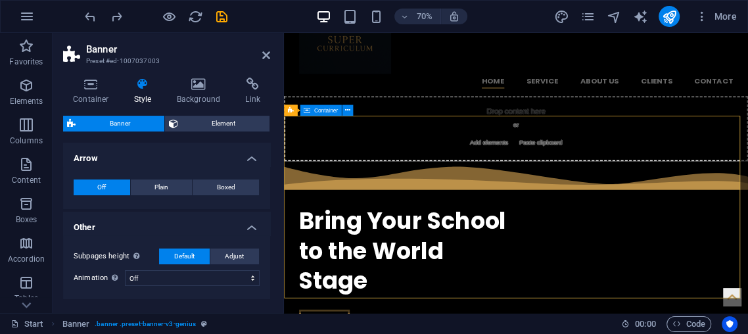
drag, startPoint x: 436, startPoint y: 214, endPoint x: 674, endPoint y: 189, distance: 239.9
click at [486, 131] on div "Drop content here or Add elements Paste clipboard" at bounding box center [615, 169] width 663 height 93
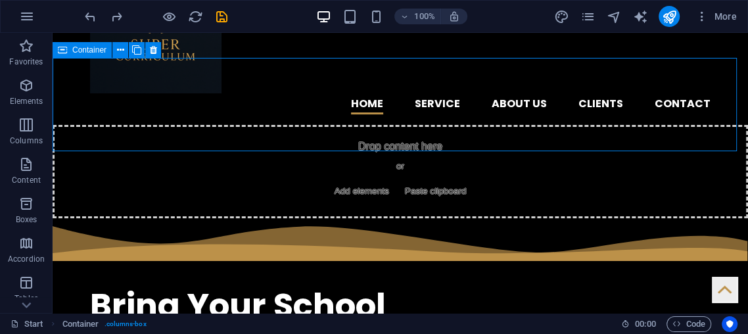
click at [392, 125] on div "Drop content here or Add elements Paste clipboard" at bounding box center [401, 171] width 696 height 93
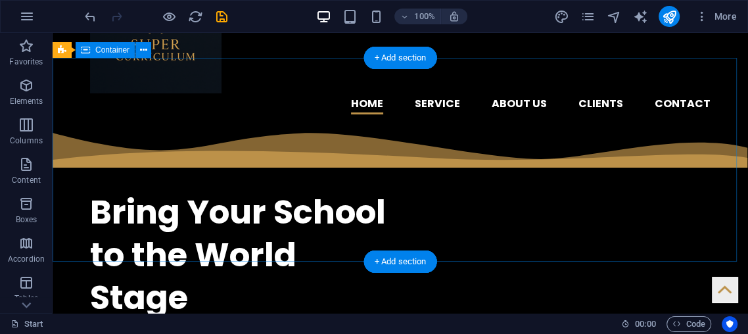
click at [60, 125] on div "​​​​​ Bring Your School to the World Stage Get in touch" at bounding box center [401, 250] width 696 height 250
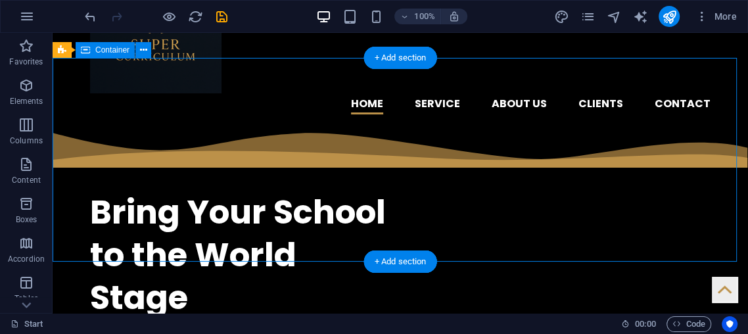
click at [59, 125] on div "​​​​​ Bring Your School to the World Stage Get in touch" at bounding box center [401, 250] width 696 height 250
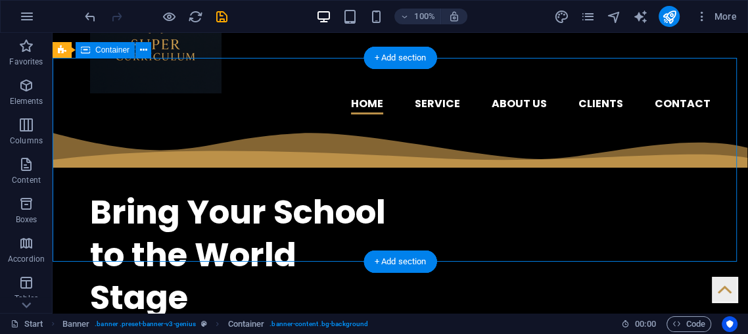
click at [64, 125] on div "​​​​​ Bring Your School to the World Stage Get in touch" at bounding box center [401, 250] width 696 height 250
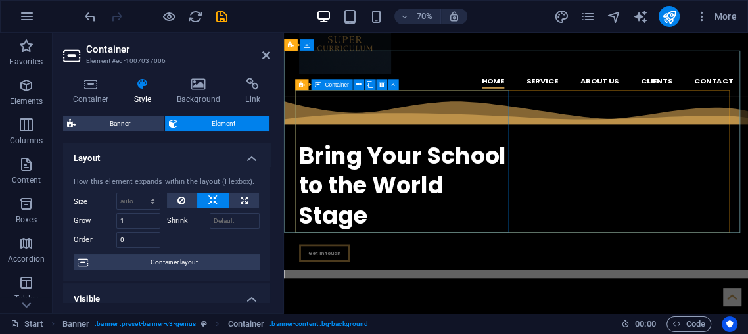
drag, startPoint x: 346, startPoint y: 115, endPoint x: 559, endPoint y: 91, distance: 213.7
click at [559, 166] on div "​​​​​ Bring Your School to the World Stage Get in touch" at bounding box center [458, 268] width 305 height 204
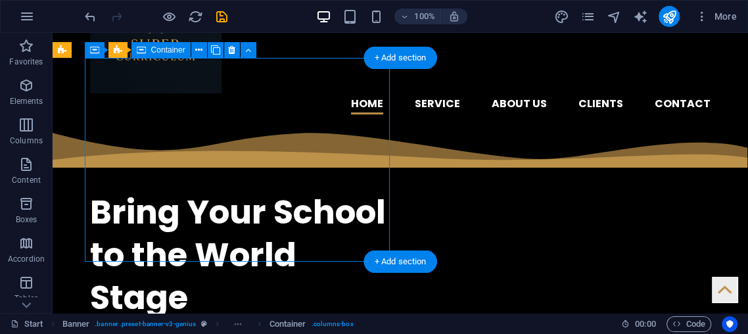
click at [324, 181] on div "​​​​​ Bring Your School to the World Stage" at bounding box center [242, 250] width 305 height 138
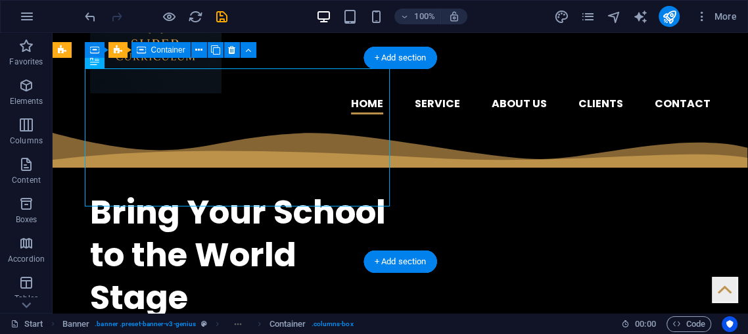
click at [324, 181] on div "​​​​​ Bring Your School to the World Stage" at bounding box center [242, 250] width 305 height 138
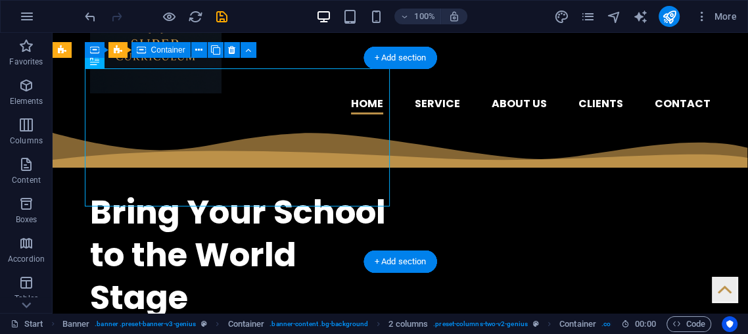
click at [278, 181] on div "​​​​​ Bring Your School to the World Stage" at bounding box center [242, 250] width 305 height 138
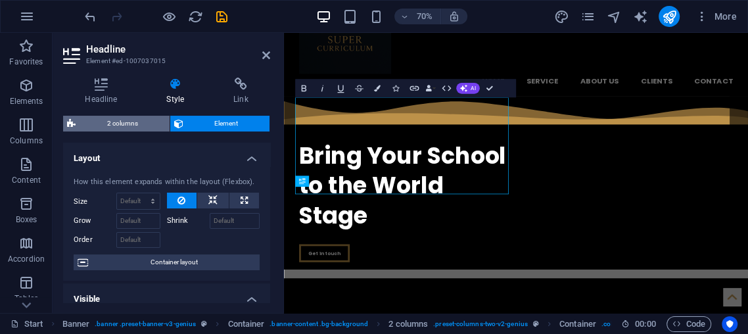
click at [97, 118] on span "2 columns" at bounding box center [123, 124] width 86 height 16
select select "rem"
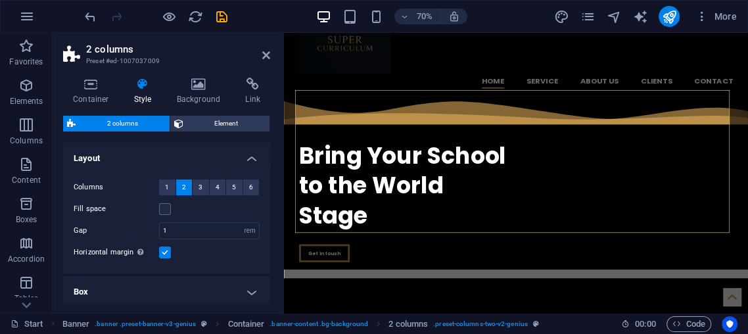
click at [156, 179] on div "Columns 1 2 3 4 5 6 Fill space Gap 1 px rem % vw vh Horizontal margin Only if t…" at bounding box center [166, 219] width 212 height 107
click at [172, 183] on button "1" at bounding box center [167, 187] width 16 height 16
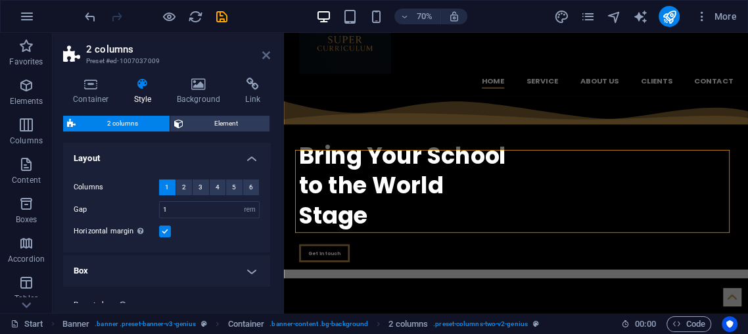
click at [270, 59] on icon at bounding box center [266, 55] width 8 height 11
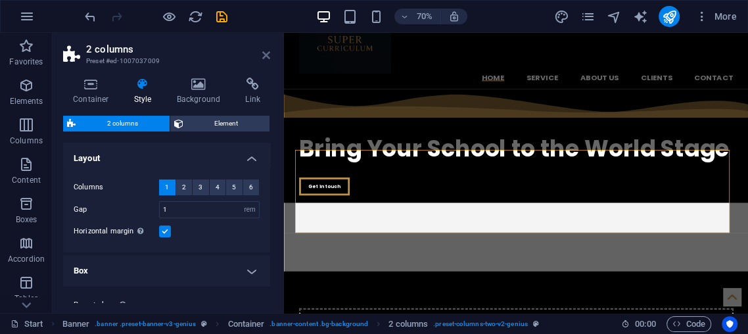
scroll to position [125, 0]
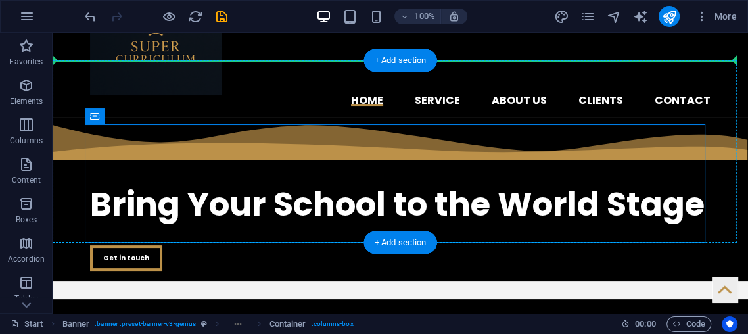
drag, startPoint x: 247, startPoint y: 130, endPoint x: 251, endPoint y: 96, distance: 34.5
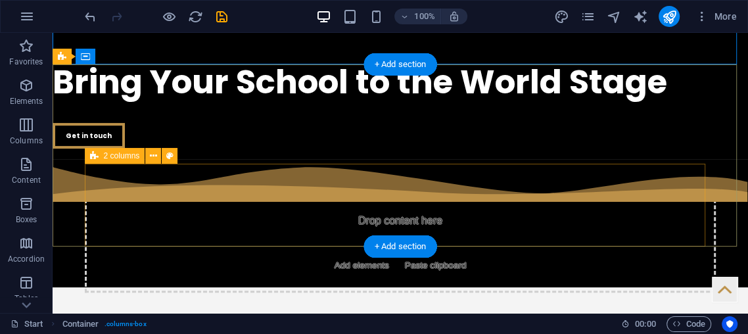
scroll to position [198, 0]
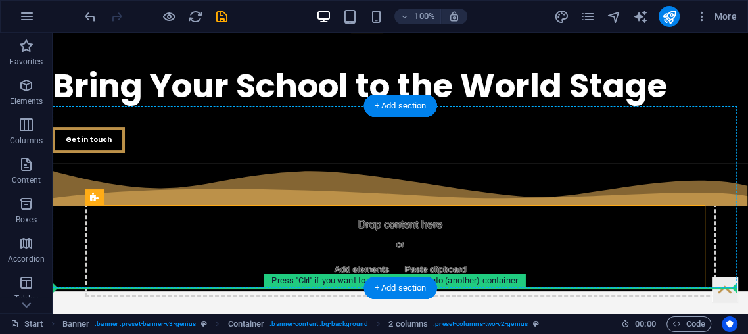
drag, startPoint x: 319, startPoint y: 216, endPoint x: 254, endPoint y: 202, distance: 66.5
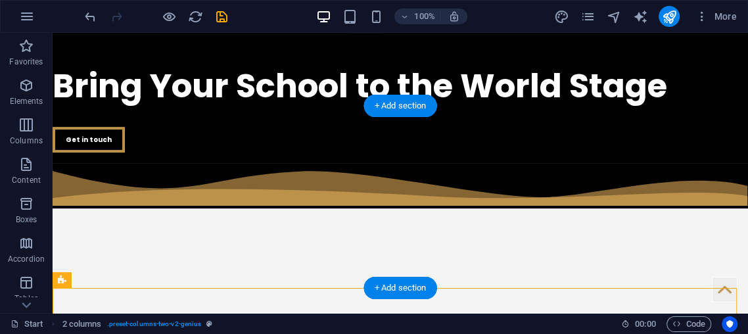
click at [303, 208] on div at bounding box center [401, 185] width 696 height 45
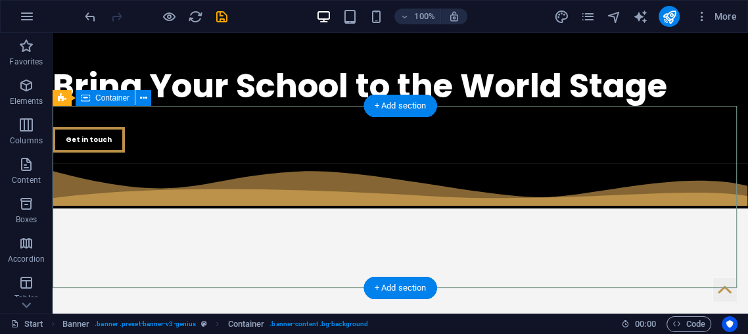
click at [303, 179] on div at bounding box center [401, 185] width 696 height 45
click at [302, 178] on div at bounding box center [401, 185] width 696 height 45
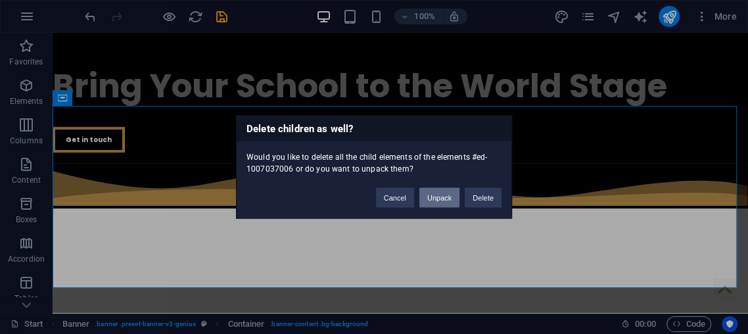
click at [444, 196] on button "Unpack" at bounding box center [439, 198] width 40 height 20
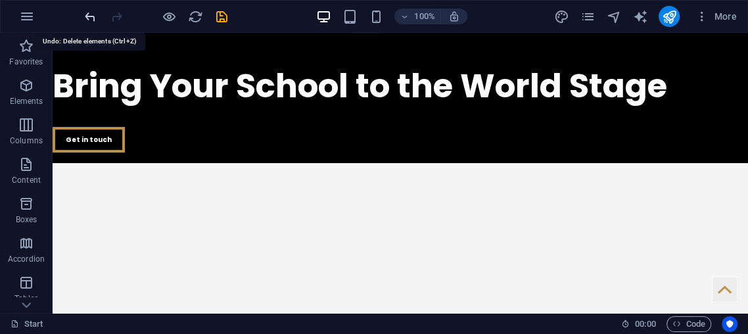
click at [83, 16] on icon "undo" at bounding box center [90, 16] width 15 height 15
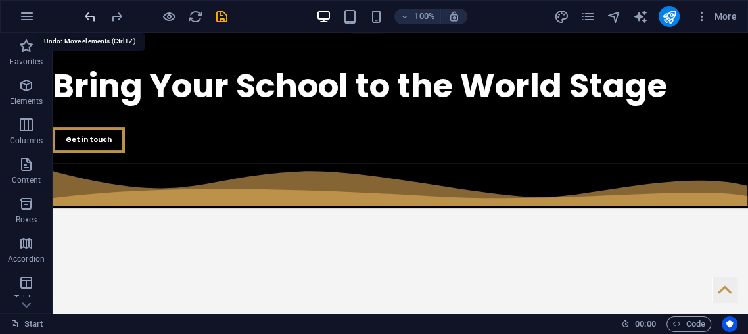
click at [89, 11] on icon "undo" at bounding box center [90, 16] width 15 height 15
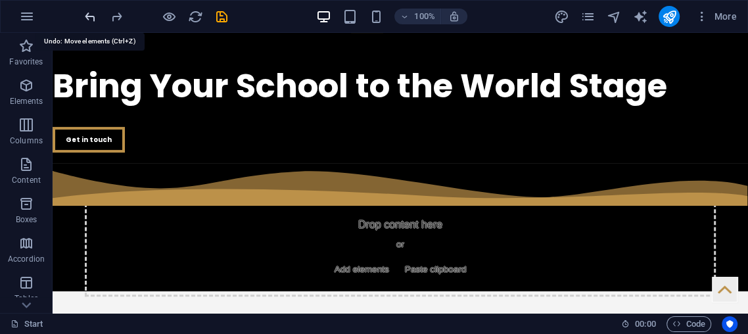
click at [91, 11] on icon "undo" at bounding box center [90, 16] width 15 height 15
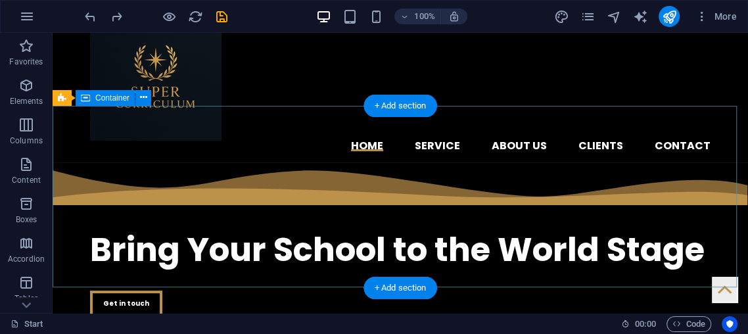
click at [81, 162] on div "​​​​​ Bring Your School to the World Stage Get in touch" at bounding box center [401, 244] width 696 height 164
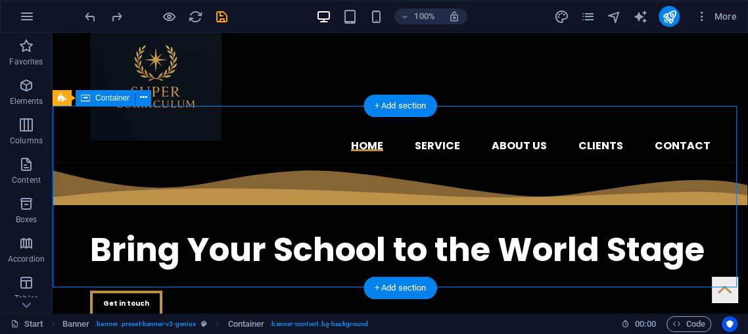
click at [81, 162] on div "​​​​​ Bring Your School to the World Stage Get in touch" at bounding box center [401, 244] width 696 height 164
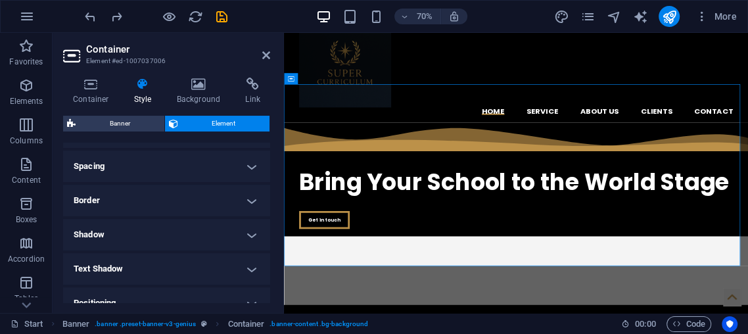
scroll to position [219, 0]
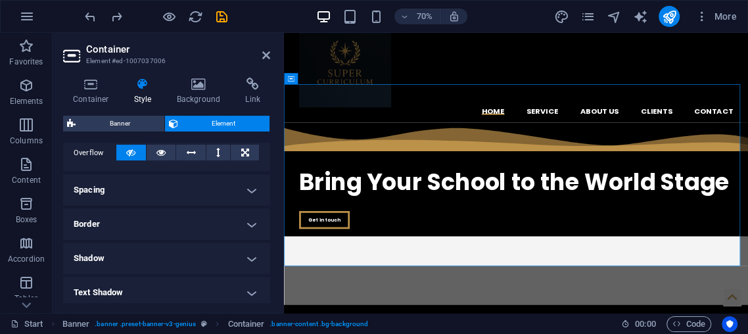
click at [158, 209] on h4 "Border" at bounding box center [166, 224] width 207 height 32
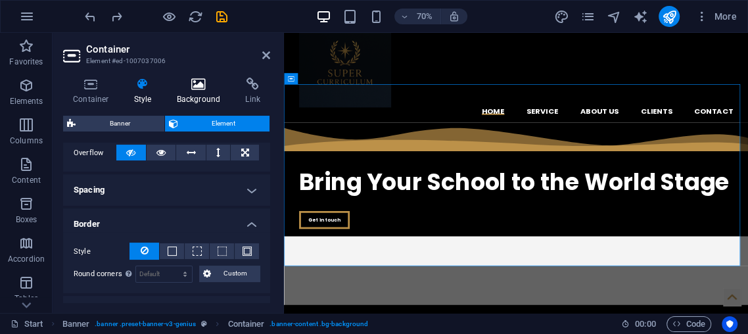
click at [198, 98] on h4 "Background" at bounding box center [201, 92] width 69 height 28
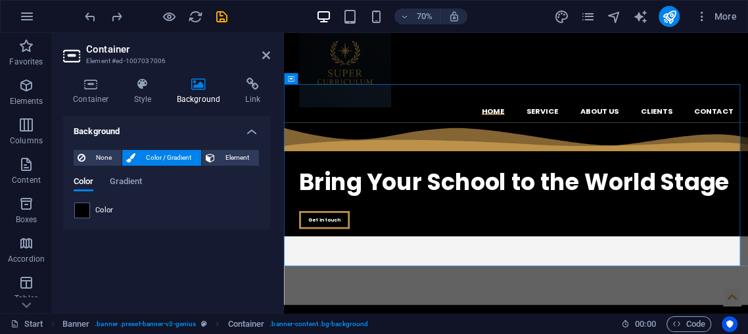
click at [228, 96] on h4 "Background" at bounding box center [201, 92] width 69 height 28
click at [252, 91] on h4 "Link" at bounding box center [252, 92] width 35 height 28
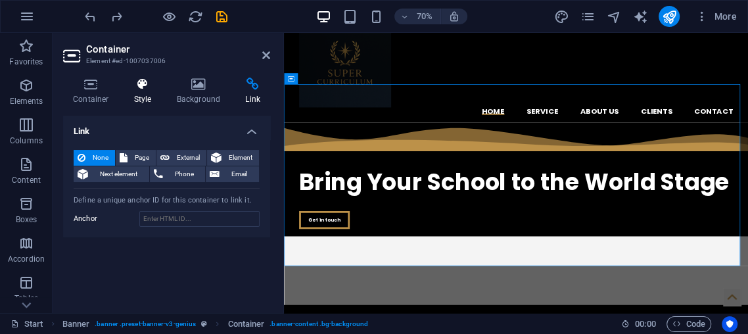
click at [158, 85] on h4 "Style" at bounding box center [145, 92] width 43 height 28
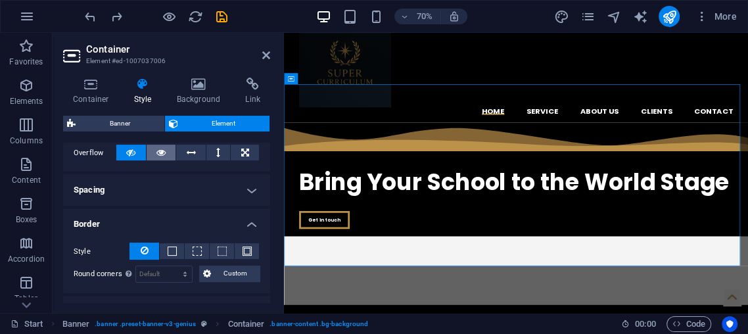
click at [154, 149] on button at bounding box center [162, 153] width 30 height 16
click at [118, 148] on button at bounding box center [131, 153] width 30 height 16
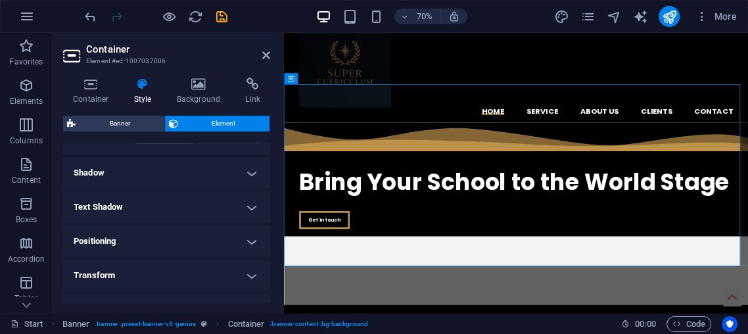
scroll to position [374, 0]
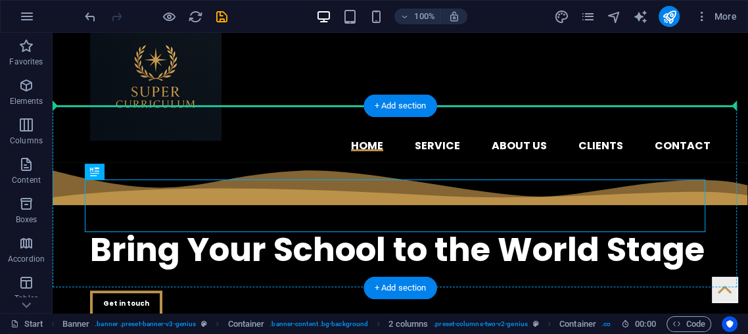
drag, startPoint x: 134, startPoint y: 299, endPoint x: 335, endPoint y: 156, distance: 247.0
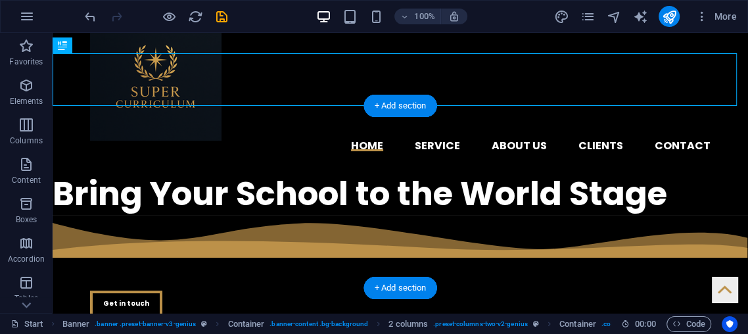
scroll to position [132, 0]
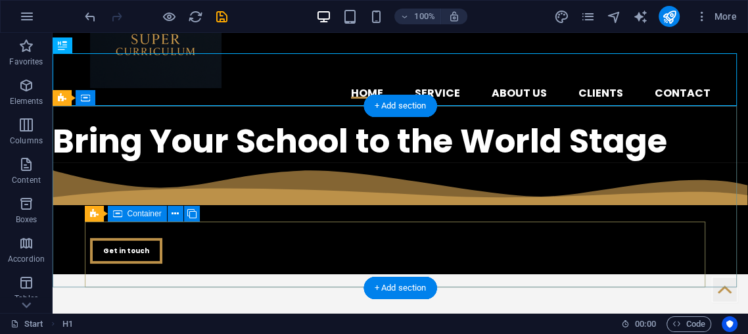
drag, startPoint x: 168, startPoint y: 240, endPoint x: 114, endPoint y: 269, distance: 61.8
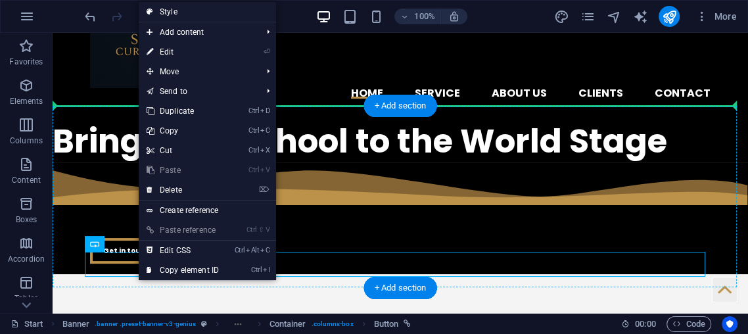
drag, startPoint x: 108, startPoint y: 259, endPoint x: 381, endPoint y: 159, distance: 291.2
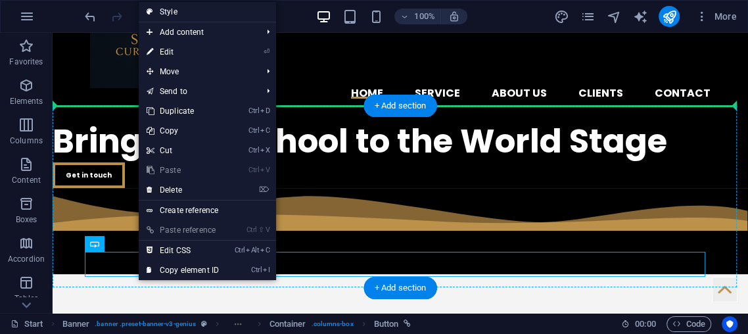
scroll to position [157, 0]
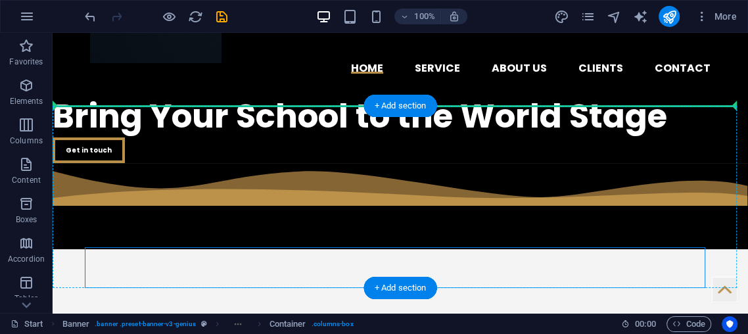
drag, startPoint x: 227, startPoint y: 277, endPoint x: 233, endPoint y: 128, distance: 148.7
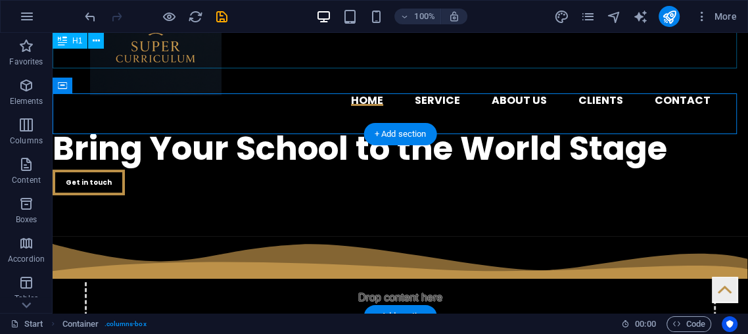
scroll to position [125, 0]
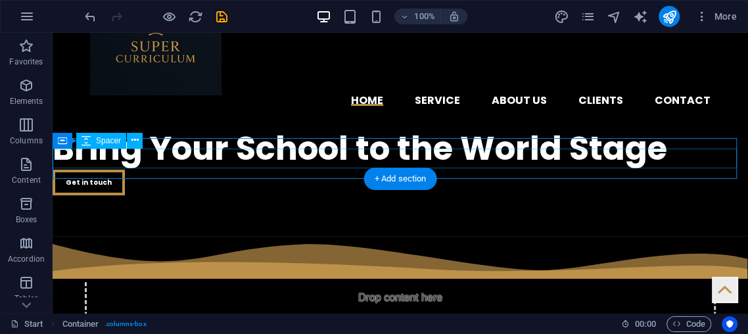
click at [135, 206] on div at bounding box center [401, 216] width 696 height 20
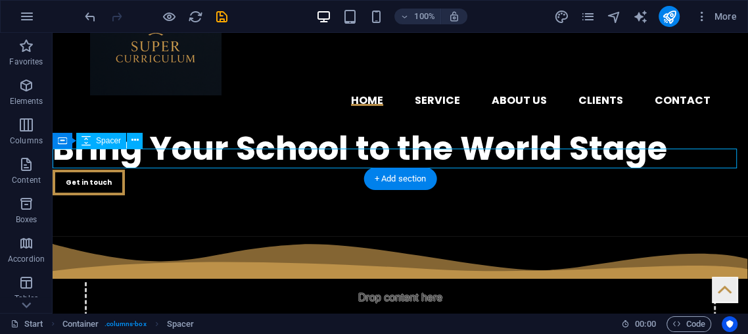
click at [135, 206] on div at bounding box center [401, 216] width 696 height 20
select select "px"
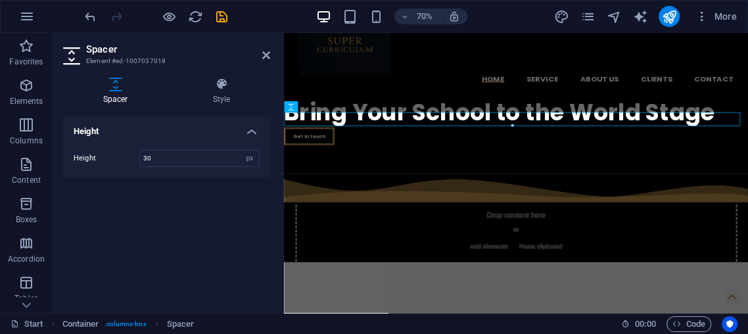
scroll to position [127, 0]
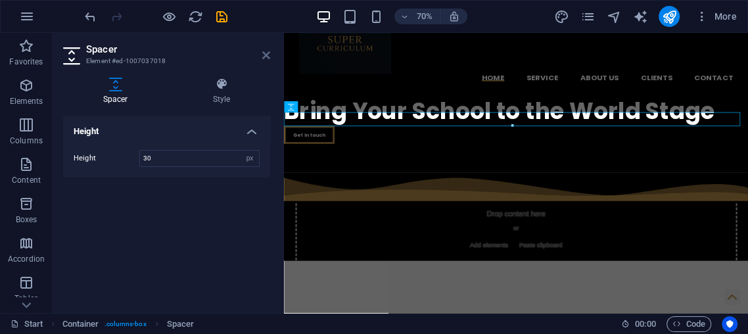
click at [262, 56] on icon at bounding box center [266, 55] width 8 height 11
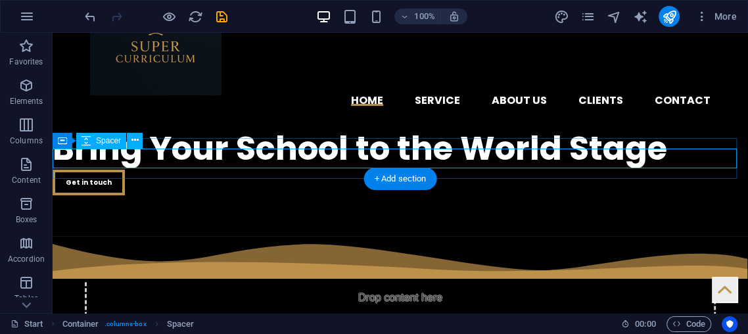
click at [213, 206] on div at bounding box center [401, 216] width 696 height 20
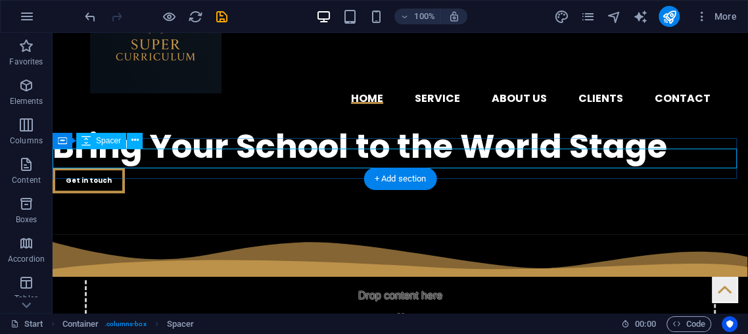
select select "px"
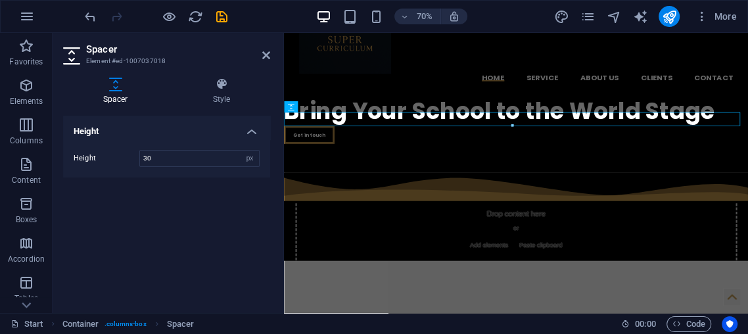
click at [272, 51] on aside "Spacer Element #ed-1007037018 Spacer Style Height Height 30 px rem vh vw 2 colu…" at bounding box center [168, 173] width 231 height 280
click at [265, 49] on h2 "Spacer" at bounding box center [178, 49] width 184 height 12
click at [83, 16] on icon "undo" at bounding box center [90, 16] width 15 height 15
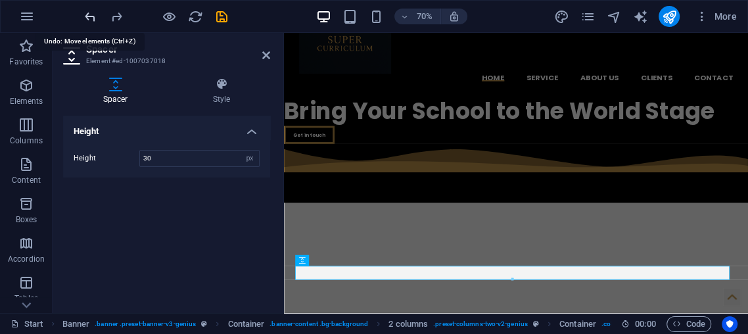
click at [85, 14] on icon "undo" at bounding box center [90, 16] width 15 height 15
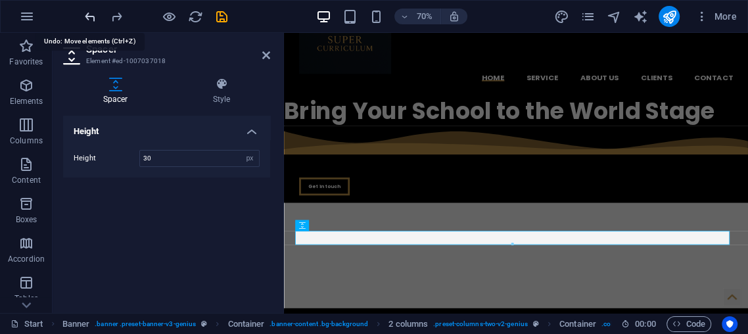
click at [85, 12] on icon "undo" at bounding box center [90, 16] width 15 height 15
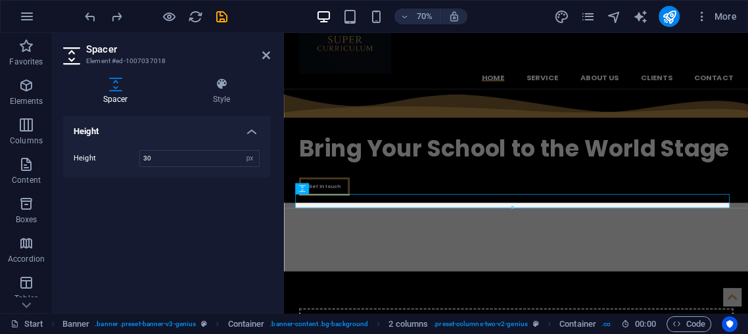
click at [577, 113] on div "​​​​​ Bring Your School to the World Stage Get in touch" at bounding box center [615, 194] width 663 height 162
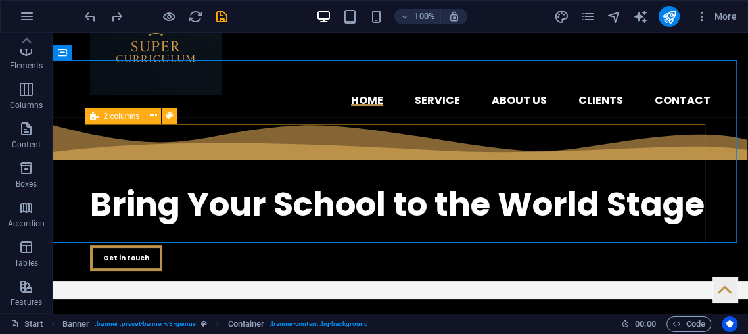
scroll to position [0, 0]
click at [16, 98] on p "Elements" at bounding box center [27, 101] width 34 height 11
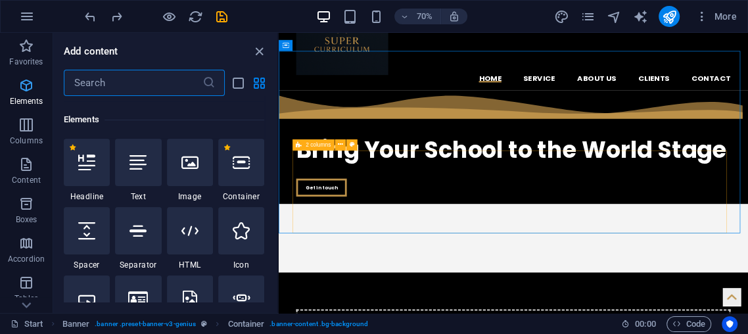
scroll to position [139, 0]
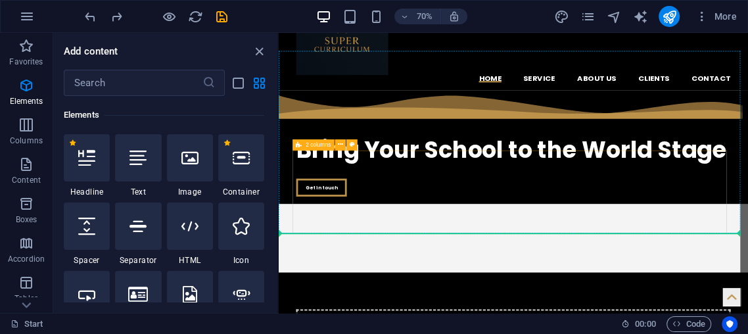
select select "px"
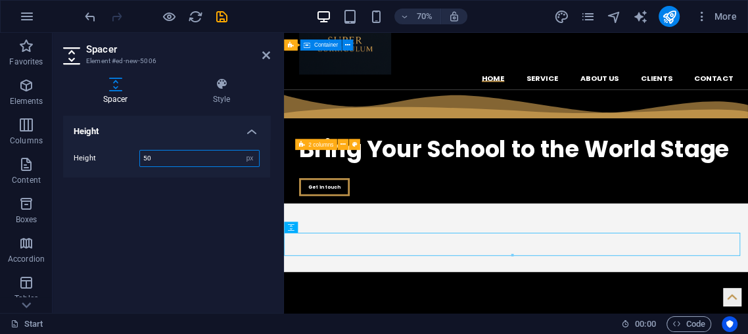
scroll to position [127, 0]
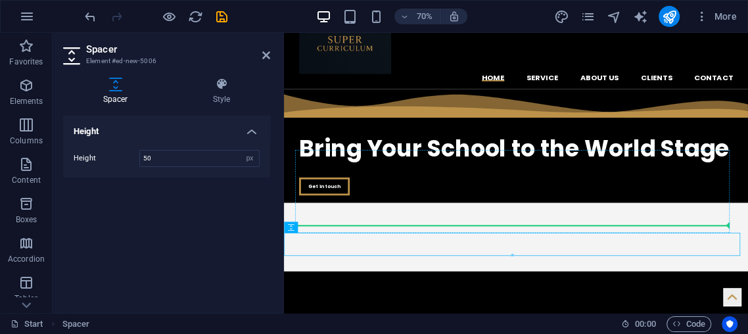
drag, startPoint x: 327, startPoint y: 335, endPoint x: 315, endPoint y: 303, distance: 33.9
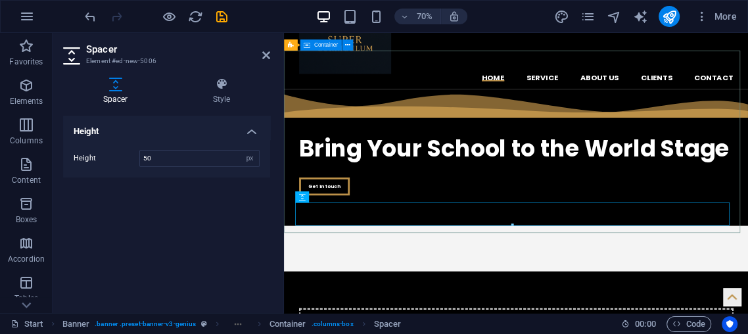
click at [374, 113] on div "​​​​​ Bring Your School to the World Stage Get in touch" at bounding box center [615, 210] width 663 height 195
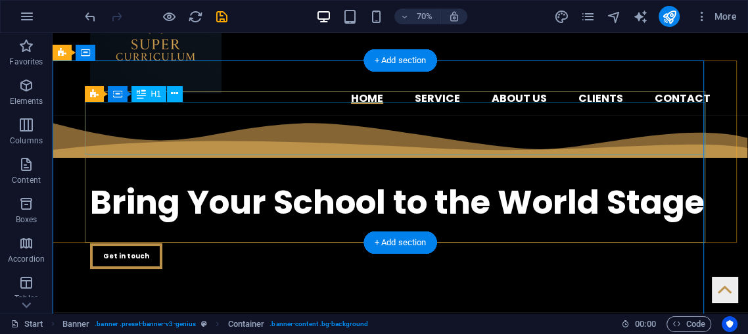
scroll to position [125, 0]
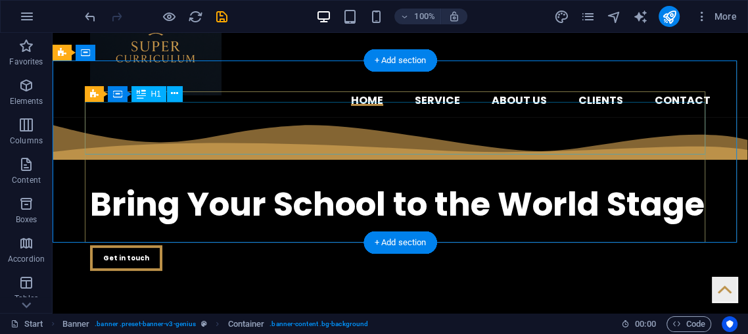
click at [377, 173] on div "​​​​​ Bring Your School to the World Stage" at bounding box center [400, 199] width 621 height 53
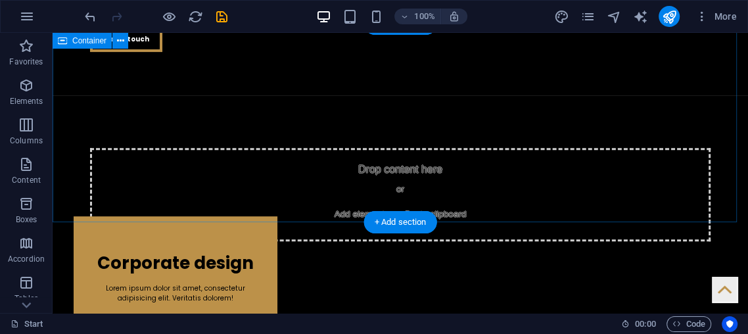
scroll to position [0, 0]
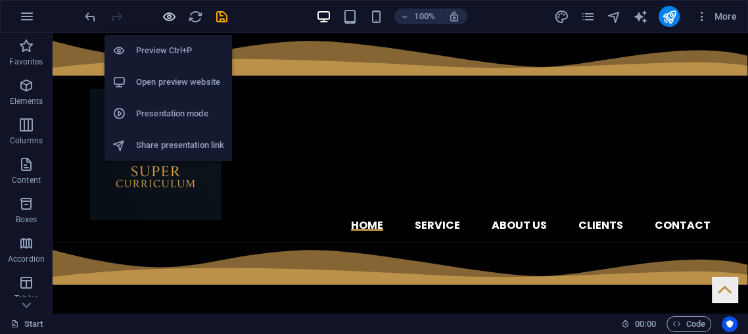
click at [170, 13] on icon "button" at bounding box center [169, 16] width 15 height 15
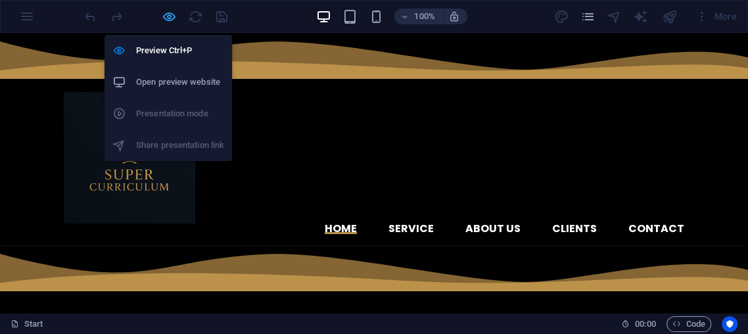
click at [171, 12] on icon "button" at bounding box center [169, 16] width 15 height 15
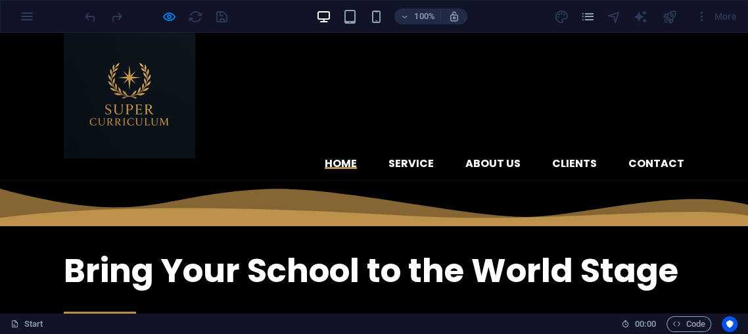
scroll to position [73, 0]
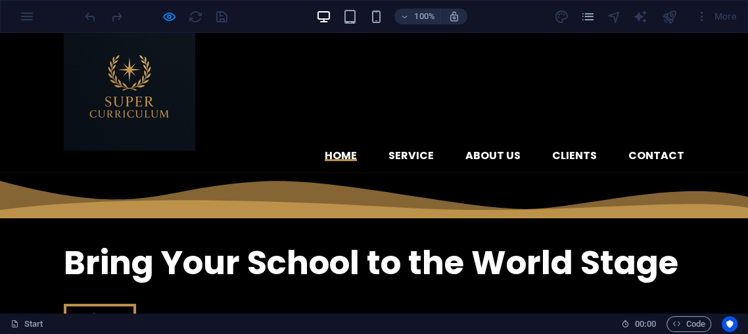
click at [156, 18] on div at bounding box center [155, 16] width 147 height 21
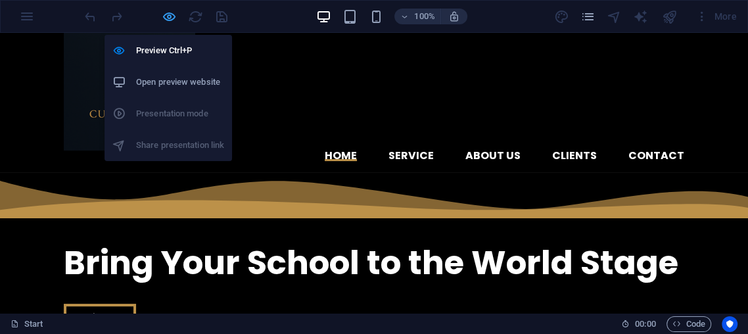
click at [166, 17] on icon "button" at bounding box center [169, 16] width 15 height 15
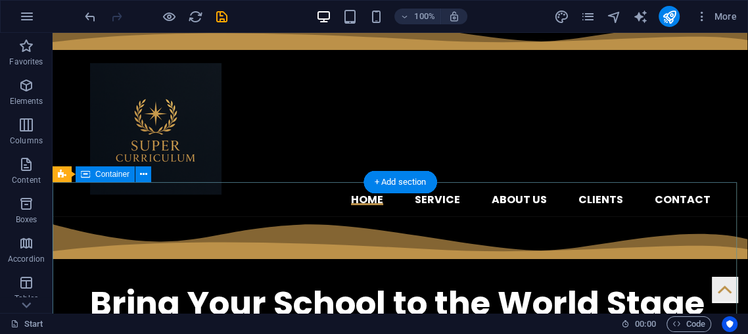
scroll to position [3, 0]
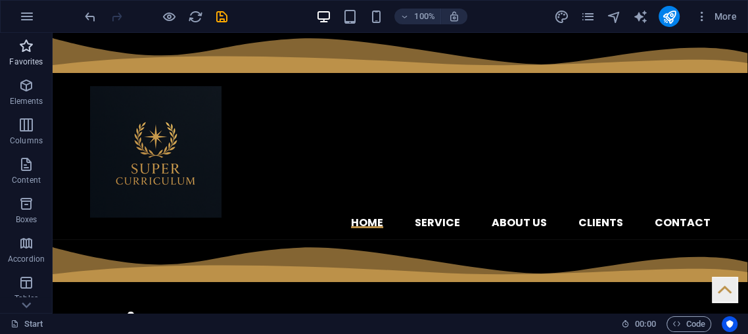
click at [5, 64] on span "Favorites" at bounding box center [26, 54] width 53 height 32
click at [24, 101] on p "Elements" at bounding box center [27, 101] width 34 height 11
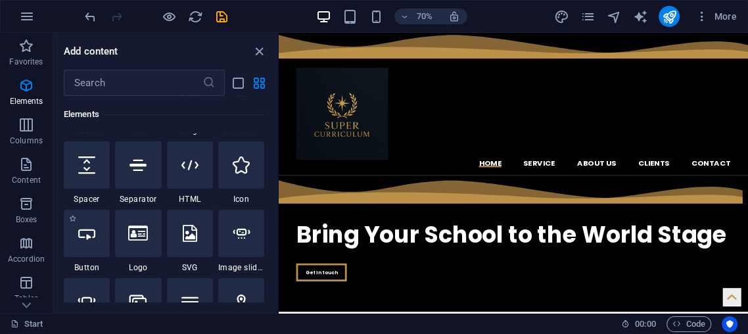
scroll to position [213, 0]
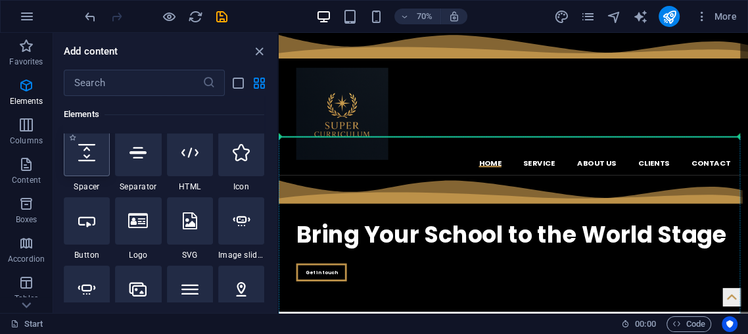
select select "px"
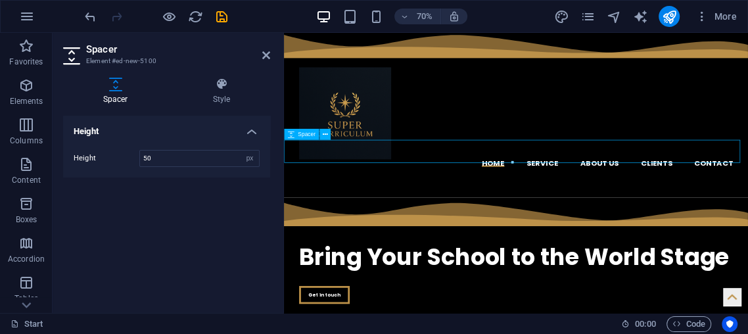
scroll to position [0, 0]
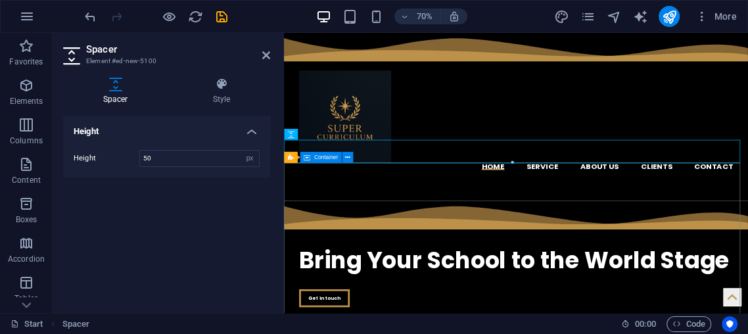
drag, startPoint x: 568, startPoint y: 258, endPoint x: 552, endPoint y: 252, distance: 17.1
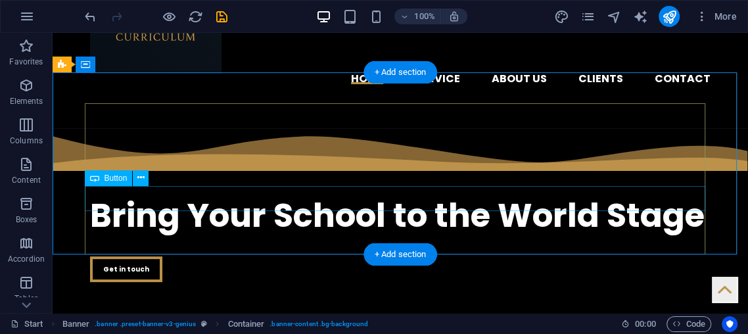
scroll to position [146, 0]
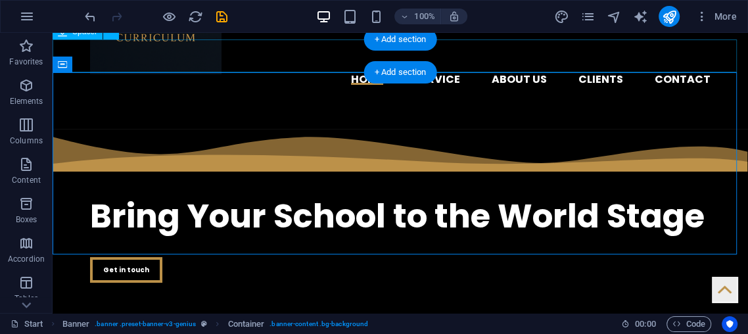
click at [171, 96] on div at bounding box center [401, 112] width 696 height 33
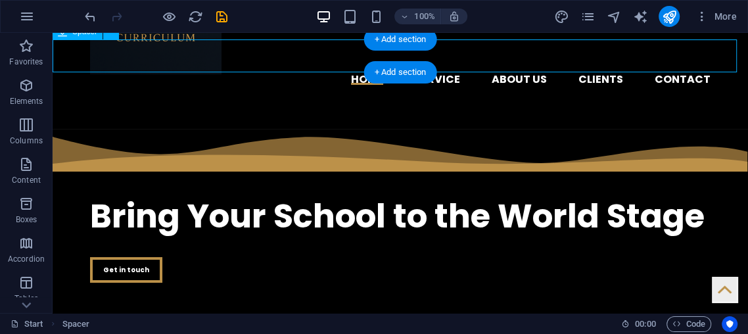
click at [171, 96] on div at bounding box center [401, 112] width 696 height 33
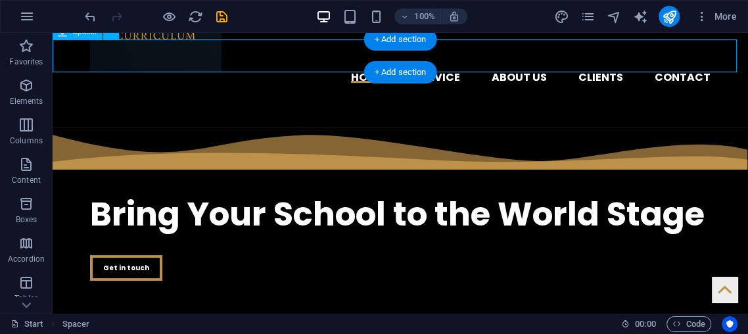
select select "px"
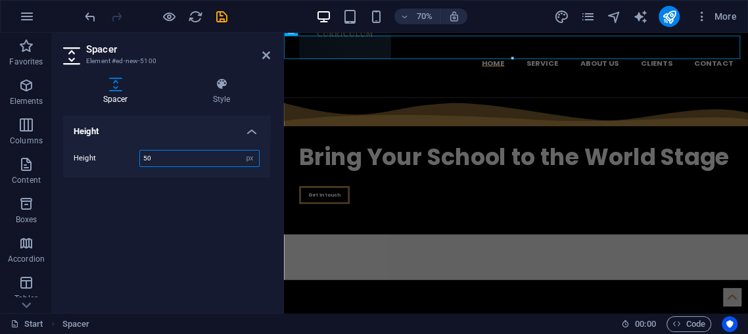
click at [204, 156] on input "50" at bounding box center [199, 159] width 119 height 16
type input "5"
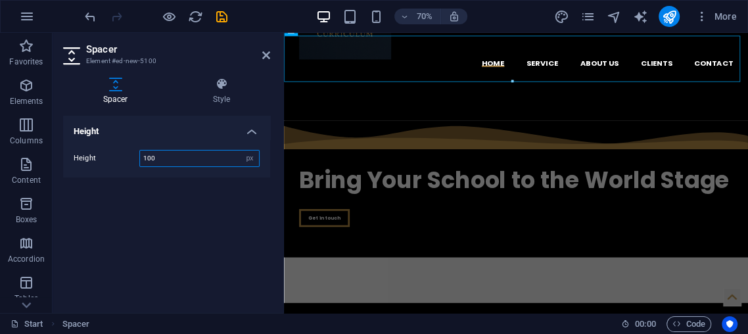
type input "100"
click at [261, 51] on h2 "Spacer" at bounding box center [178, 49] width 184 height 12
click at [260, 48] on h2 "Spacer" at bounding box center [178, 49] width 184 height 12
click at [264, 50] on icon at bounding box center [266, 55] width 8 height 11
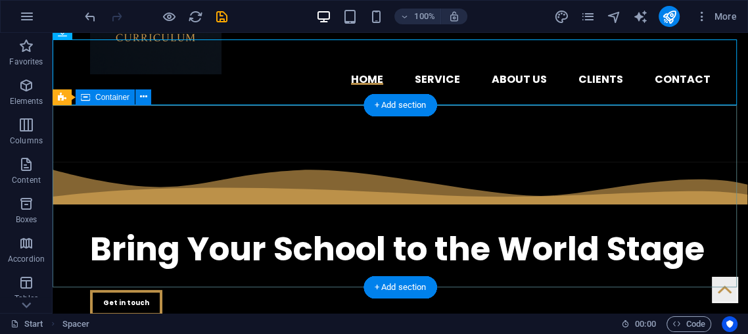
click at [640, 162] on div "​​​​​ Bring Your School to the World Stage Get in touch" at bounding box center [401, 260] width 696 height 197
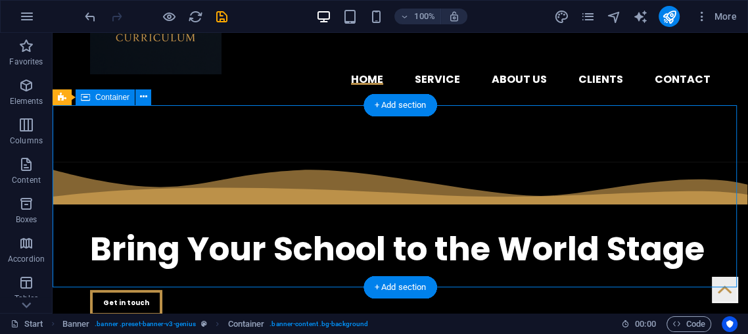
click at [590, 162] on div "​​​​​ Bring Your School to the World Stage Get in touch" at bounding box center [401, 260] width 696 height 197
drag, startPoint x: 586, startPoint y: 109, endPoint x: 584, endPoint y: 97, distance: 12.1
click at [586, 162] on div "​​​​​ Bring Your School to the World Stage Get in touch" at bounding box center [401, 260] width 696 height 197
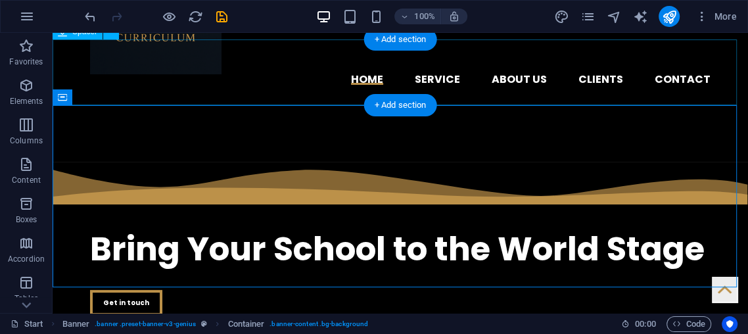
click at [584, 96] on div at bounding box center [401, 129] width 696 height 66
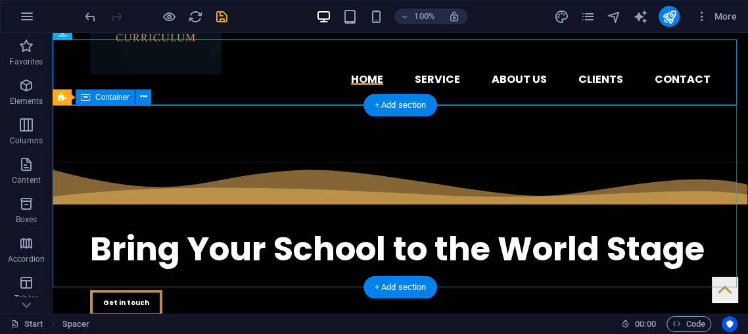
click at [554, 162] on div "​​​​​ Bring Your School to the World Stage Get in touch" at bounding box center [401, 260] width 696 height 197
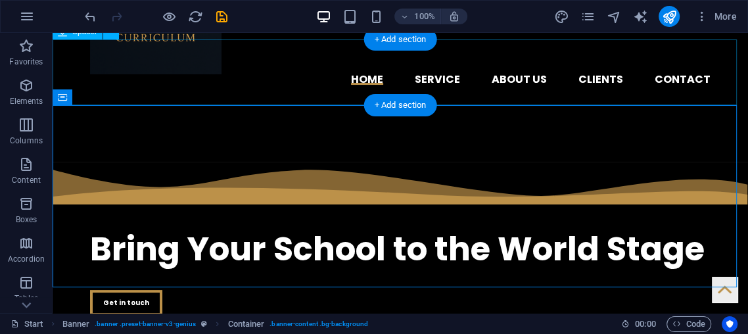
click at [484, 96] on div at bounding box center [401, 129] width 696 height 66
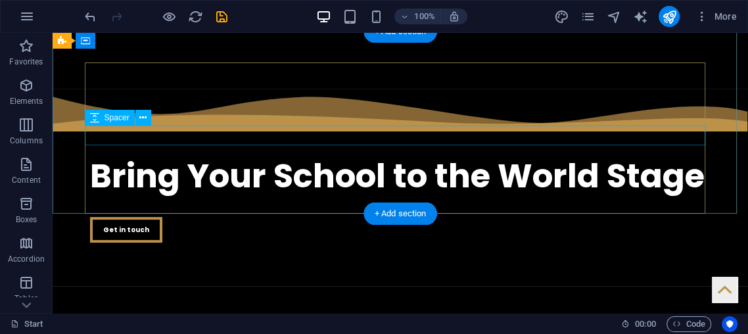
scroll to position [464, 0]
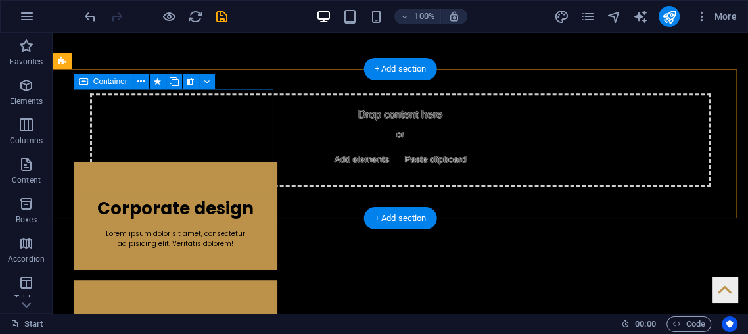
click at [169, 188] on div "Corporate design Lorem ipsum dolor sit amet, consectetur adipisicing elit. Veri…" at bounding box center [176, 216] width 204 height 108
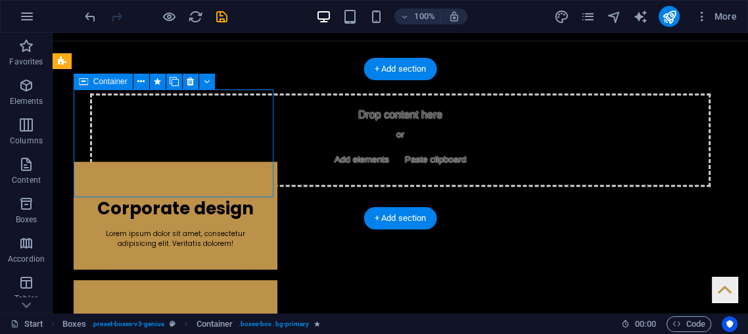
click at [169, 188] on div "Corporate design Lorem ipsum dolor sit amet, consectetur adipisicing elit. Veri…" at bounding box center [176, 216] width 204 height 108
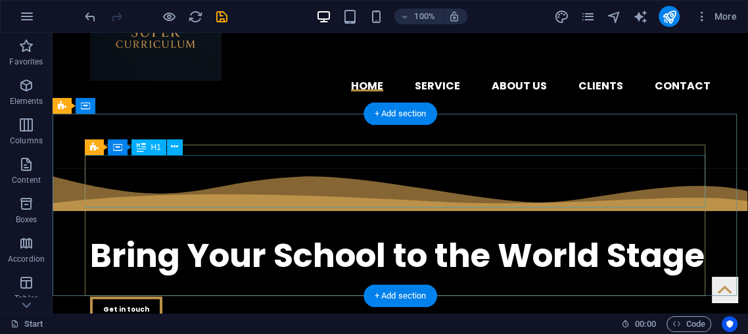
scroll to position [0, 0]
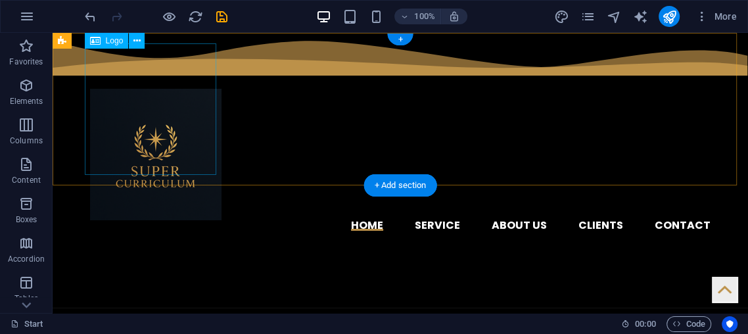
click at [183, 124] on div at bounding box center [400, 154] width 621 height 131
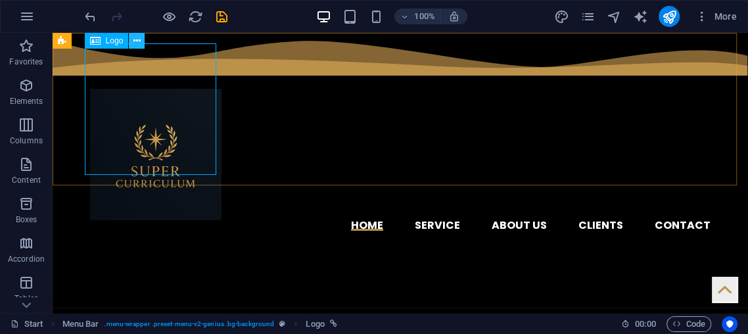
click at [139, 39] on icon at bounding box center [136, 41] width 7 height 14
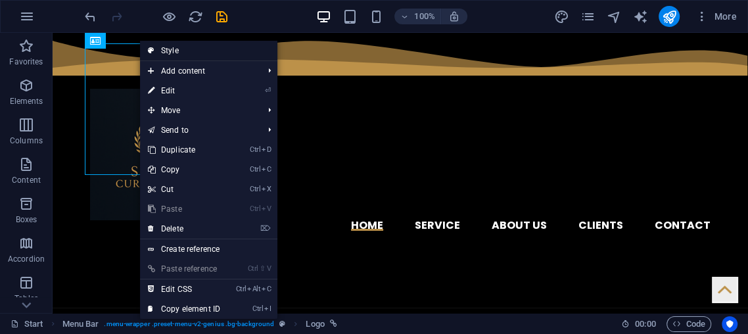
click at [181, 51] on link "Style" at bounding box center [208, 51] width 137 height 20
select select "rem"
select select "hover_border_bottom"
select select "px"
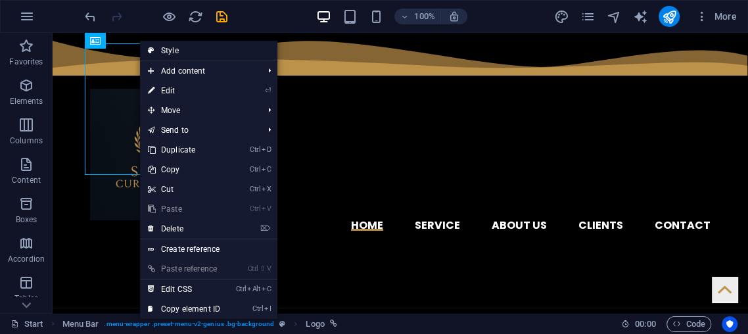
select select "rem"
select select "px"
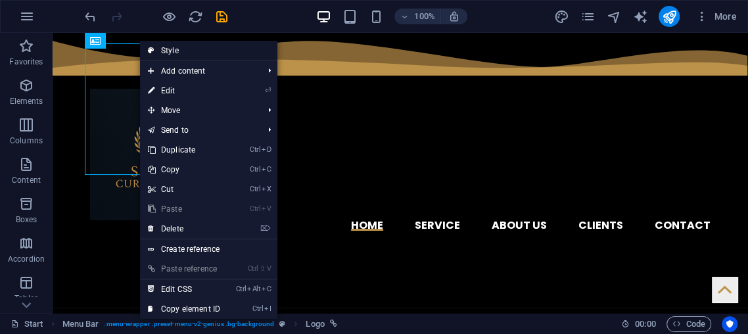
select select "px"
select select "rem"
select select "700"
select select "px"
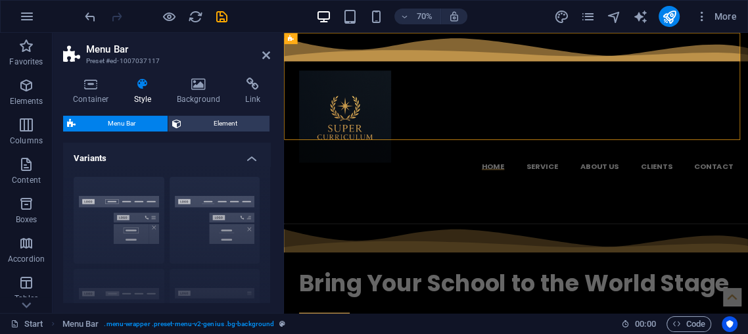
drag, startPoint x: 261, startPoint y: 58, endPoint x: 270, endPoint y: 61, distance: 9.8
click at [261, 57] on header "Menu Bar Preset #ed-1007037117" at bounding box center [166, 50] width 207 height 34
drag, startPoint x: 270, startPoint y: 54, endPoint x: 262, endPoint y: 54, distance: 7.9
click at [270, 54] on aside "Menu Bar Preset #ed-1007037117 Container Style Background Link Size Height Defa…" at bounding box center [168, 173] width 231 height 280
click at [266, 55] on icon at bounding box center [266, 55] width 8 height 11
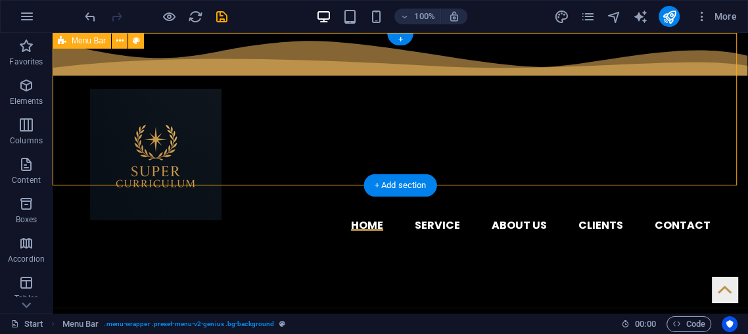
click at [204, 89] on div at bounding box center [400, 154] width 621 height 131
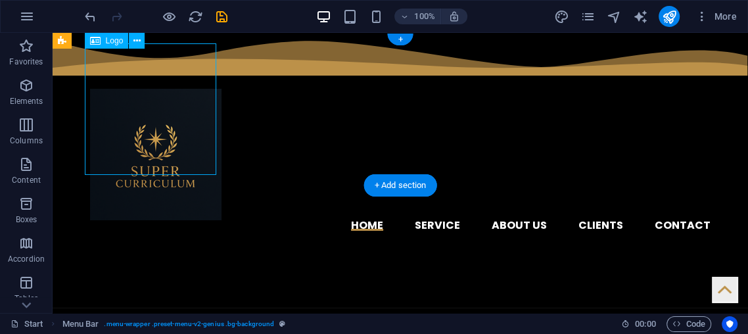
click at [204, 89] on div at bounding box center [400, 154] width 621 height 131
select select "px"
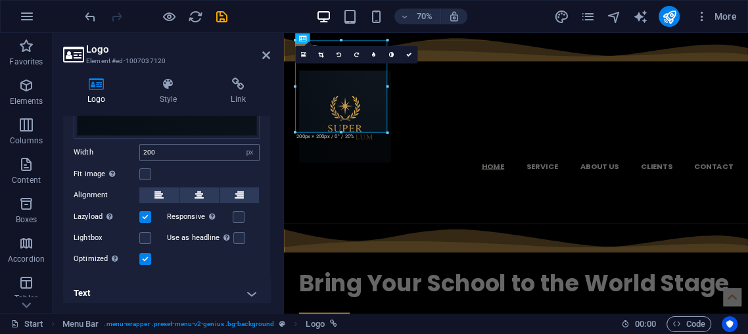
scroll to position [222, 0]
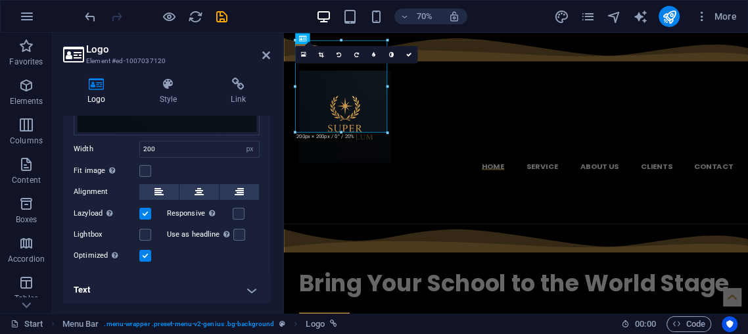
click at [169, 135] on div "Image Text Drag files here, click to choose files or select files from Files or…" at bounding box center [166, 95] width 207 height 357
click at [164, 144] on input "200" at bounding box center [199, 149] width 119 height 16
type input "2"
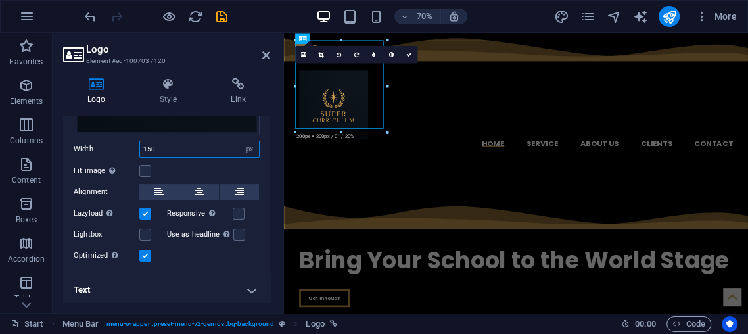
type input "150"
click at [260, 55] on header "Logo Element #ed-1007037120" at bounding box center [166, 50] width 207 height 34
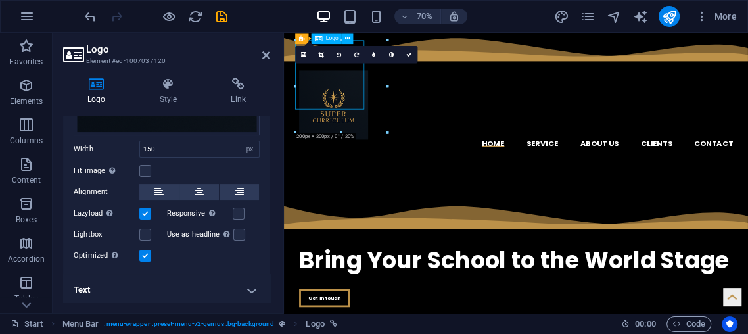
drag, startPoint x: 331, startPoint y: 105, endPoint x: 349, endPoint y: 92, distance: 21.7
click at [349, 92] on div at bounding box center [616, 136] width 621 height 99
click at [398, 207] on div at bounding box center [615, 240] width 663 height 66
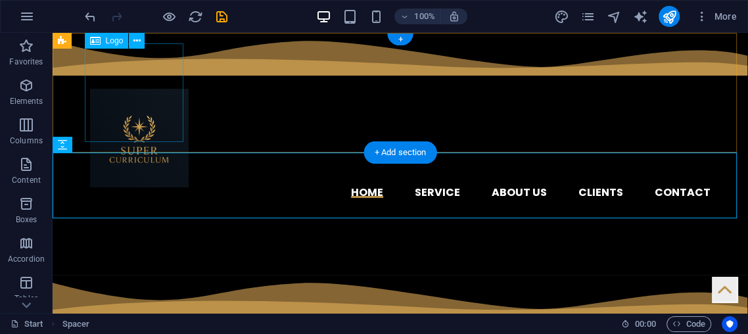
click at [122, 110] on div at bounding box center [400, 138] width 621 height 99
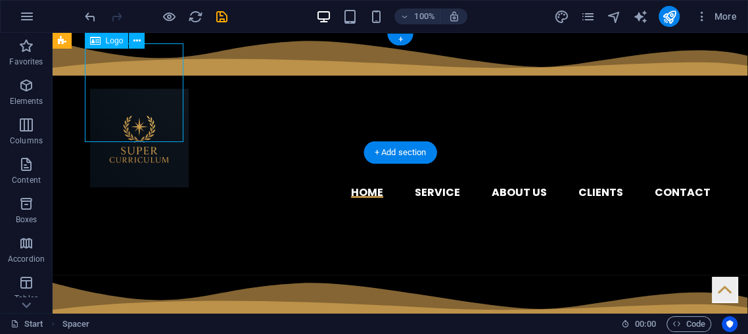
click at [123, 110] on div at bounding box center [400, 138] width 621 height 99
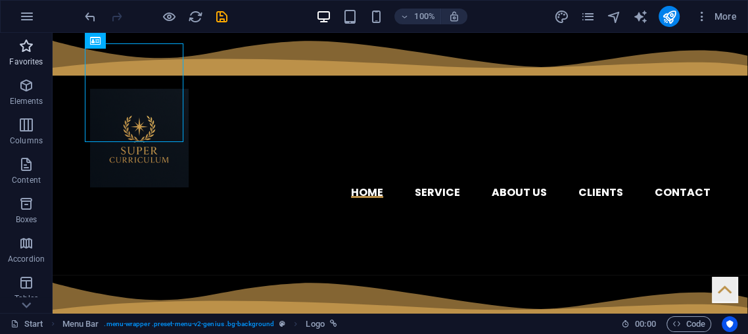
click at [14, 40] on span "Favorites" at bounding box center [26, 54] width 53 height 32
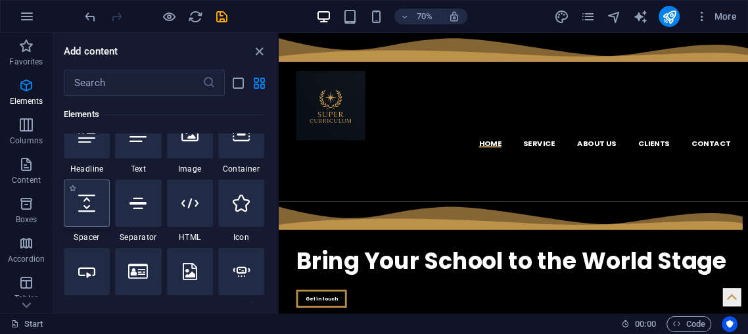
scroll to position [152, 0]
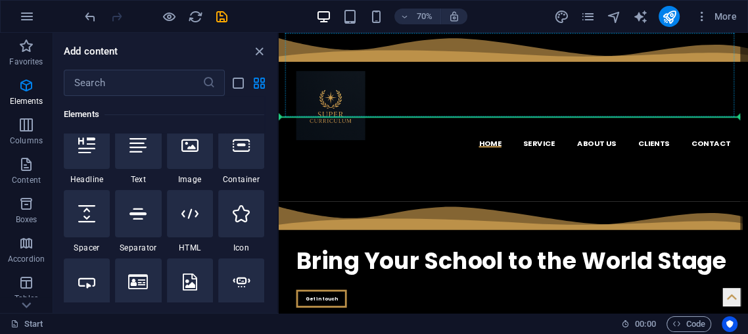
select select "px"
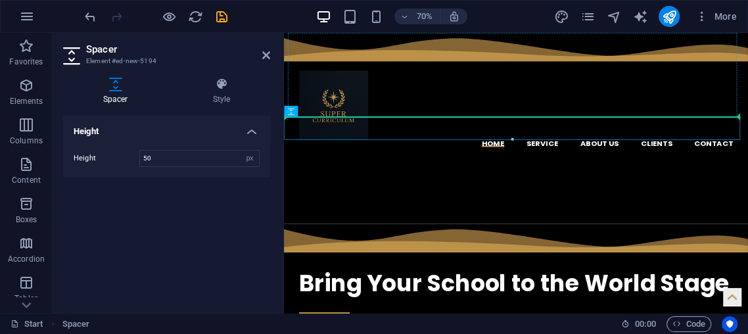
drag, startPoint x: 405, startPoint y: 162, endPoint x: 396, endPoint y: 108, distance: 55.3
drag, startPoint x: 437, startPoint y: 174, endPoint x: 387, endPoint y: 119, distance: 74.5
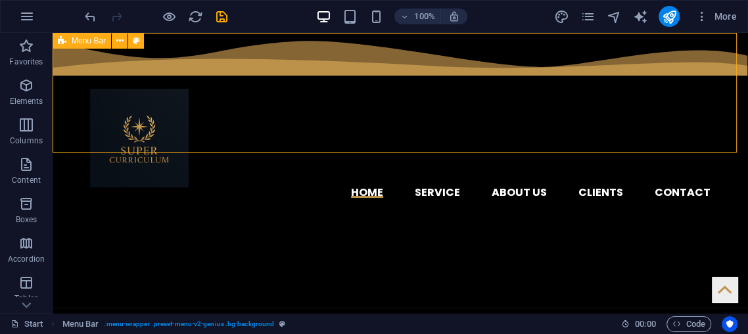
drag, startPoint x: 253, startPoint y: 137, endPoint x: 421, endPoint y: 134, distance: 167.7
click at [421, 135] on div "Home Service About us Clients Contact Menu" at bounding box center [401, 121] width 696 height 176
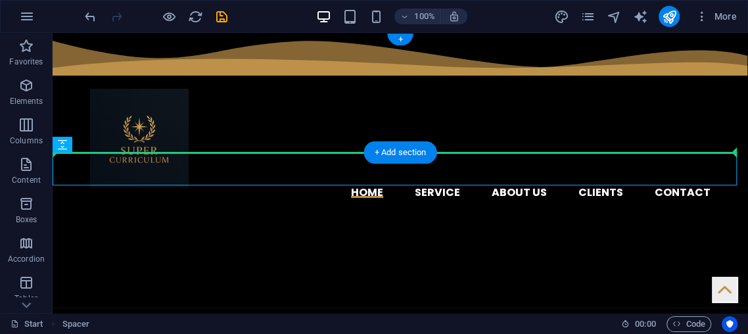
drag, startPoint x: 332, startPoint y: 170, endPoint x: 371, endPoint y: 124, distance: 60.6
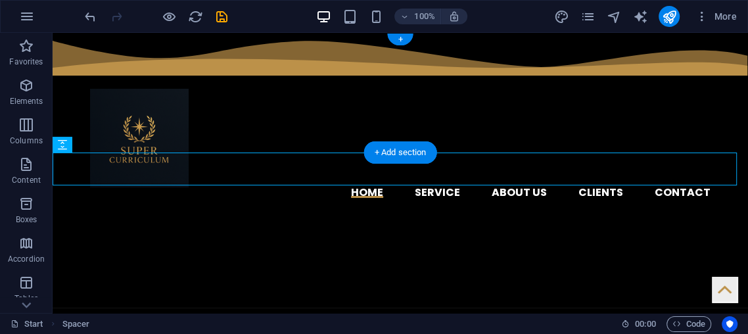
drag, startPoint x: 381, startPoint y: 112, endPoint x: 369, endPoint y: 108, distance: 11.9
click at [380, 111] on div "Home Service About us Clients Contact Menu" at bounding box center [401, 121] width 696 height 176
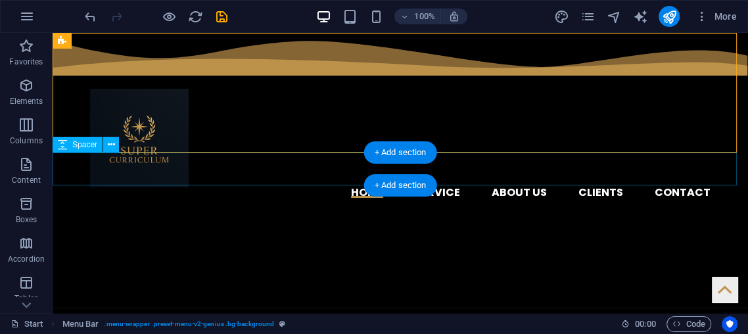
click at [461, 209] on div at bounding box center [401, 225] width 696 height 33
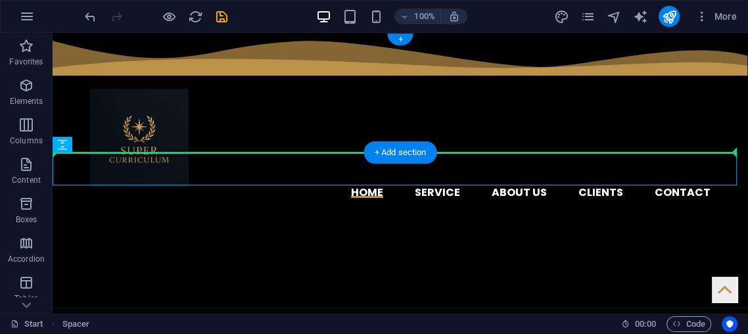
drag, startPoint x: 461, startPoint y: 170, endPoint x: 461, endPoint y: 133, distance: 36.8
drag, startPoint x: 435, startPoint y: 175, endPoint x: 437, endPoint y: 133, distance: 41.4
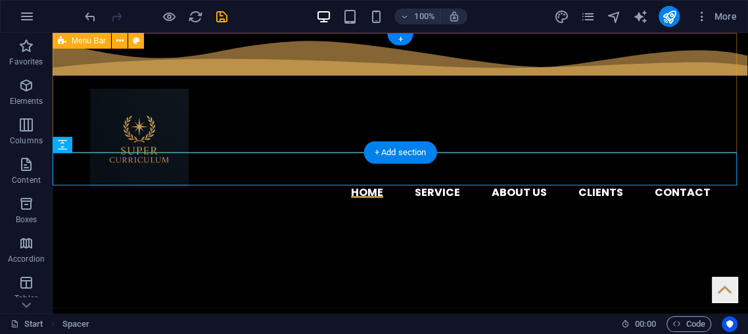
click at [331, 144] on div "Home Service About us Clients Contact Menu" at bounding box center [401, 121] width 696 height 176
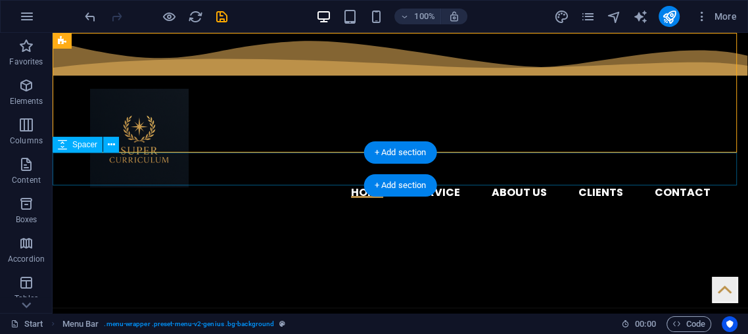
click at [344, 209] on div at bounding box center [401, 225] width 696 height 33
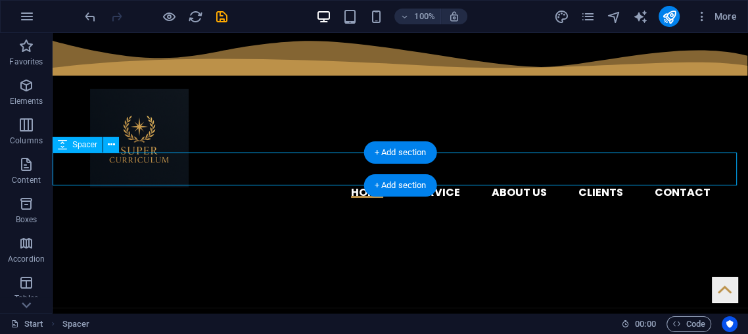
drag, startPoint x: 344, startPoint y: 167, endPoint x: 117, endPoint y: 212, distance: 231.3
click at [343, 209] on div at bounding box center [401, 225] width 696 height 33
select select "px"
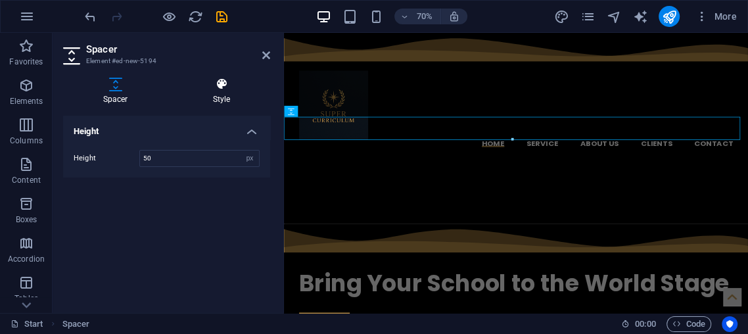
click at [214, 94] on h4 "Style" at bounding box center [221, 92] width 97 height 28
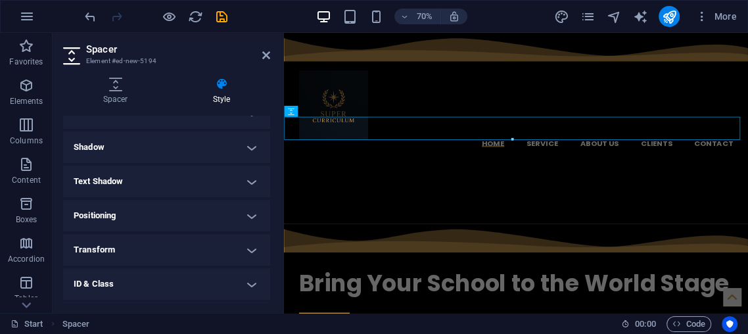
scroll to position [146, 0]
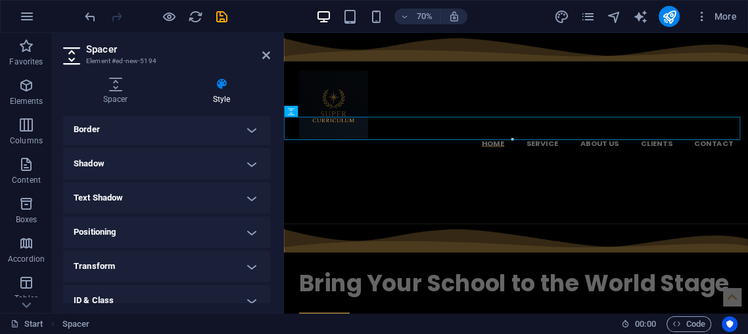
click at [140, 137] on h4 "Border" at bounding box center [166, 130] width 207 height 32
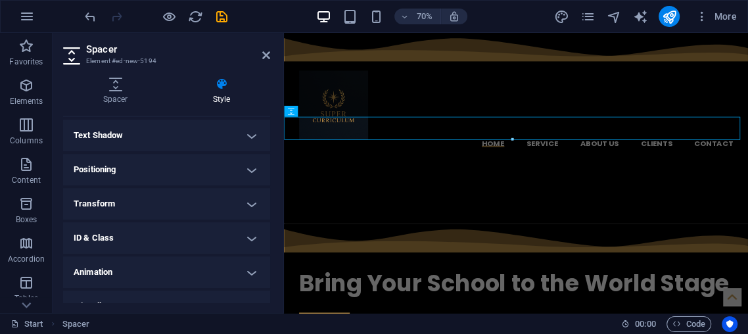
scroll to position [280, 0]
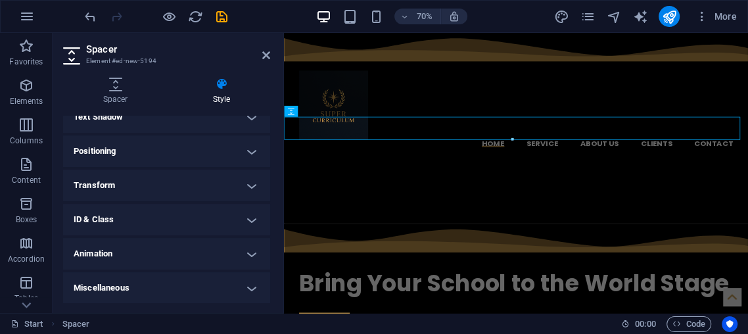
click at [145, 156] on h4 "Positioning" at bounding box center [166, 151] width 207 height 32
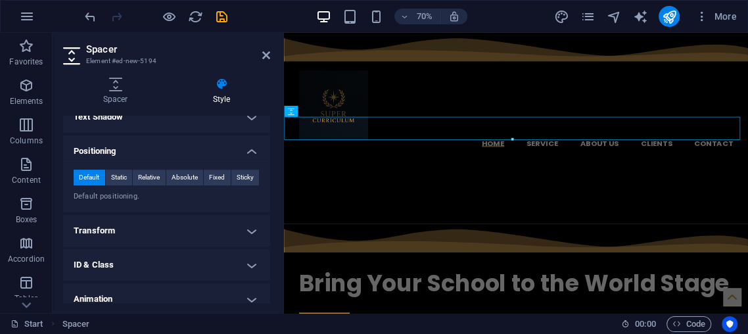
click at [145, 111] on div "Spacer Style Height Height 50 px rem vh vw Preset Element Layout How this eleme…" at bounding box center [166, 190] width 207 height 225
click at [142, 118] on h4 "Text Shadow" at bounding box center [166, 117] width 207 height 32
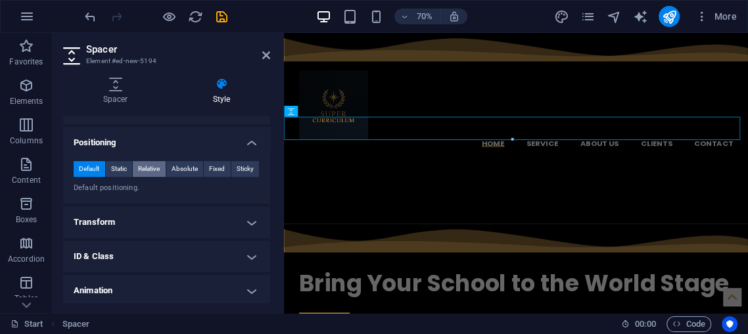
scroll to position [355, 0]
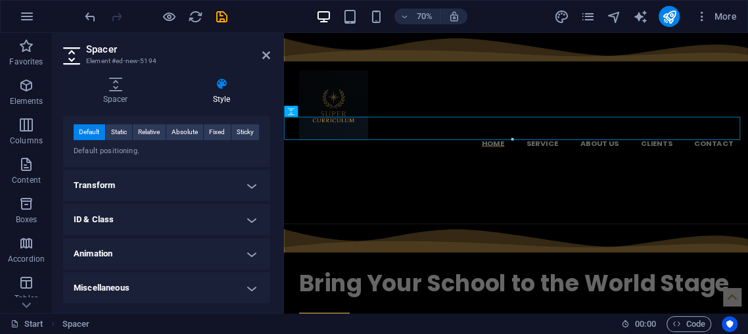
click at [146, 187] on h4 "Transform" at bounding box center [166, 186] width 207 height 32
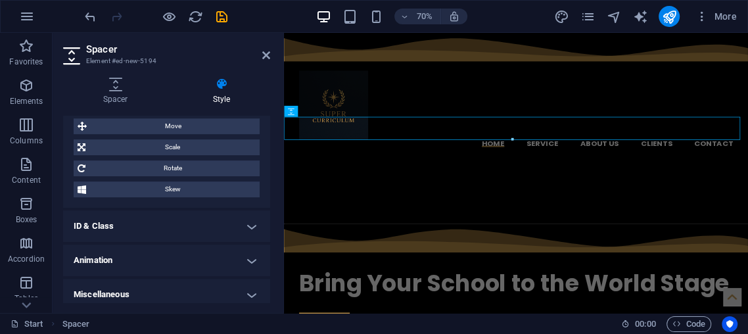
scroll to position [447, 0]
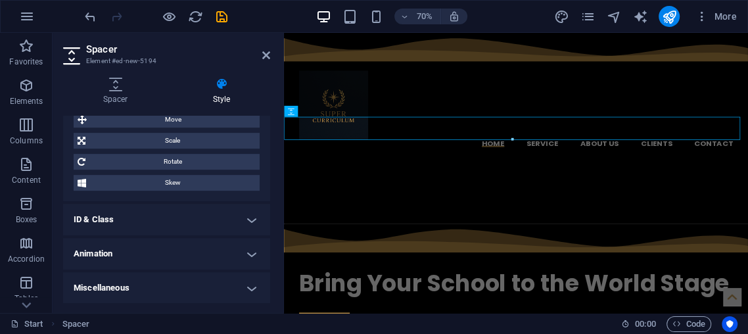
click at [266, 41] on header "Spacer Element #ed-new-5194" at bounding box center [166, 50] width 207 height 34
click at [264, 49] on h2 "Spacer" at bounding box center [178, 49] width 184 height 12
click at [263, 53] on icon at bounding box center [266, 55] width 8 height 11
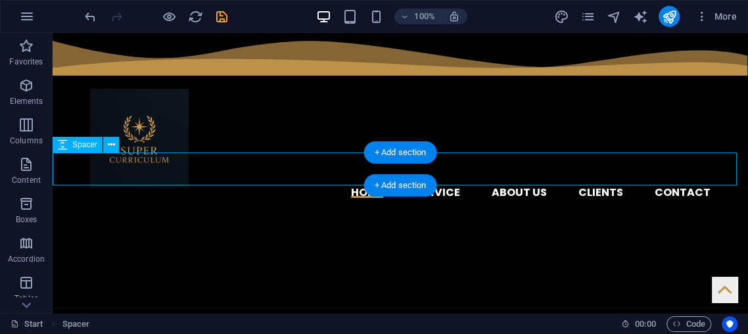
click at [313, 209] on div at bounding box center [401, 225] width 696 height 33
click at [310, 209] on div at bounding box center [401, 225] width 696 height 33
click at [299, 209] on div at bounding box center [401, 225] width 696 height 33
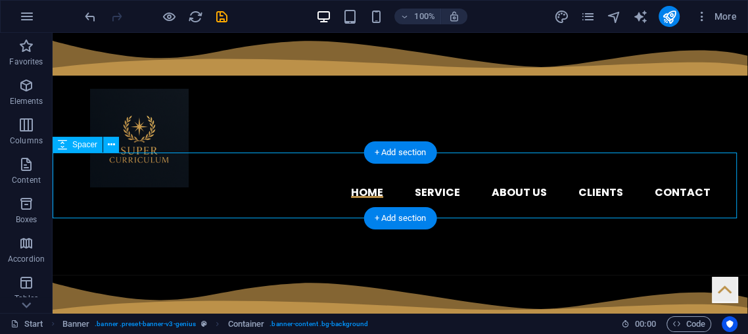
click at [294, 209] on div at bounding box center [401, 242] width 696 height 66
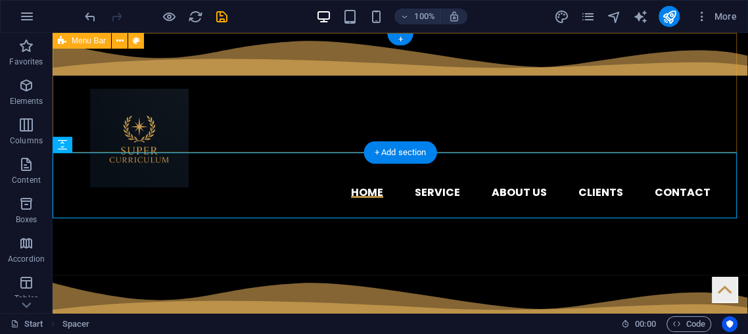
click at [259, 99] on div "Home Service About us Clients Contact Menu" at bounding box center [401, 121] width 696 height 176
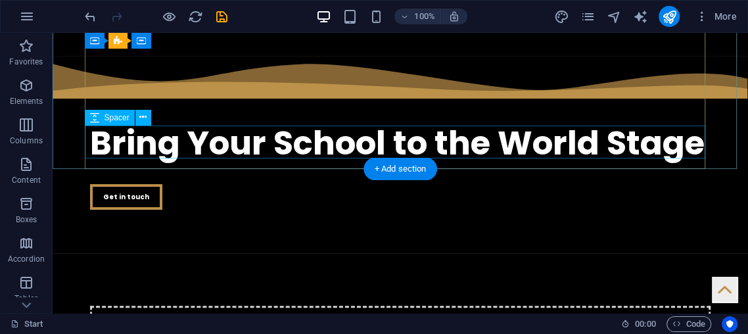
scroll to position [365, 0]
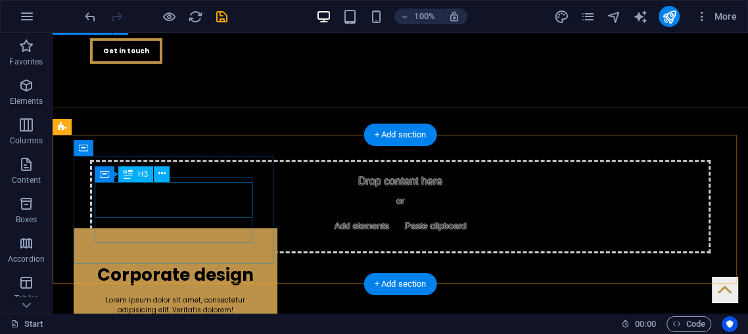
click at [201, 254] on div "Corporate design" at bounding box center [176, 271] width 162 height 35
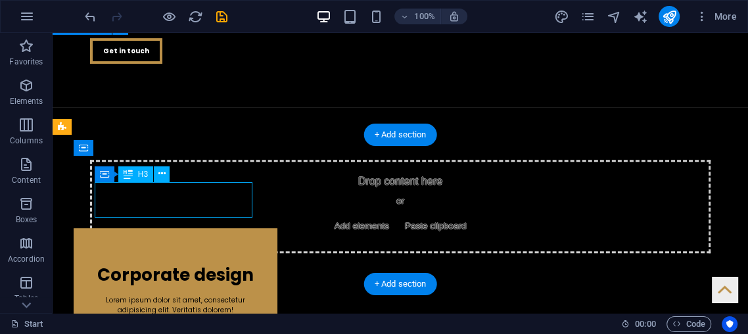
click at [201, 254] on div "Corporate design" at bounding box center [176, 271] width 162 height 35
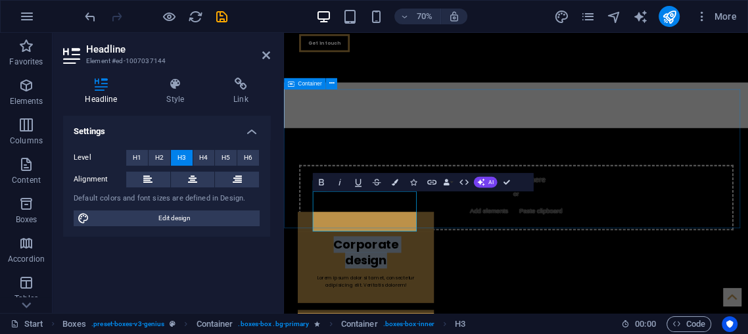
click at [596, 168] on div "Drop content here or Add elements Paste clipboard" at bounding box center [615, 267] width 663 height 199
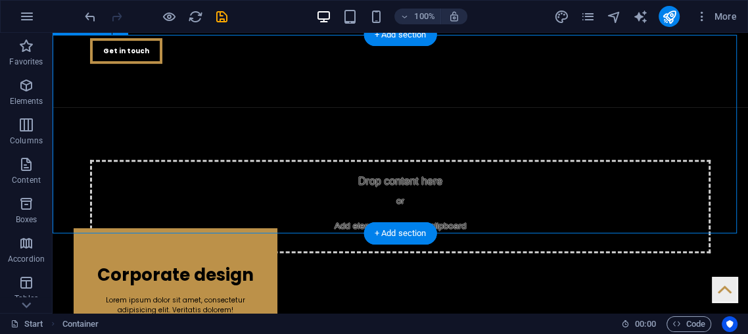
click at [412, 160] on div "Drop content here or Add elements Paste clipboard" at bounding box center [400, 206] width 621 height 93
click at [408, 160] on div "Drop content here or Add elements Paste clipboard" at bounding box center [400, 206] width 621 height 93
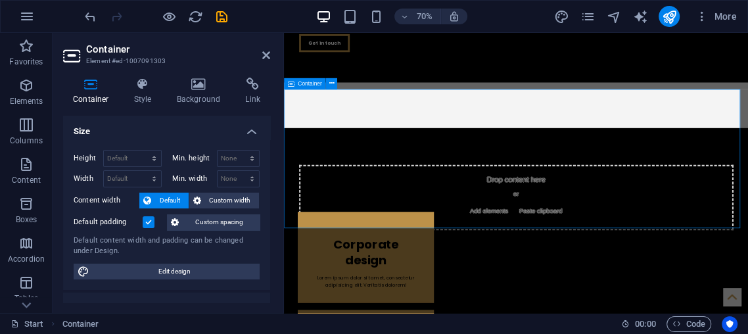
click at [440, 168] on div "Drop content here or Add elements Paste clipboard" at bounding box center [615, 267] width 663 height 199
drag, startPoint x: 28, startPoint y: 89, endPoint x: 51, endPoint y: 100, distance: 25.3
click at [27, 89] on icon "button" at bounding box center [26, 86] width 16 height 16
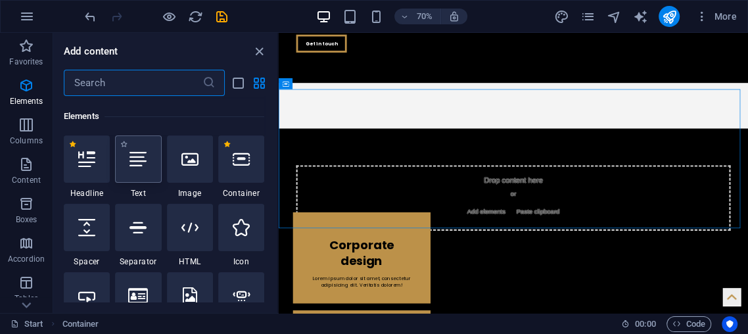
scroll to position [139, 0]
click at [150, 162] on div at bounding box center [138, 157] width 46 height 47
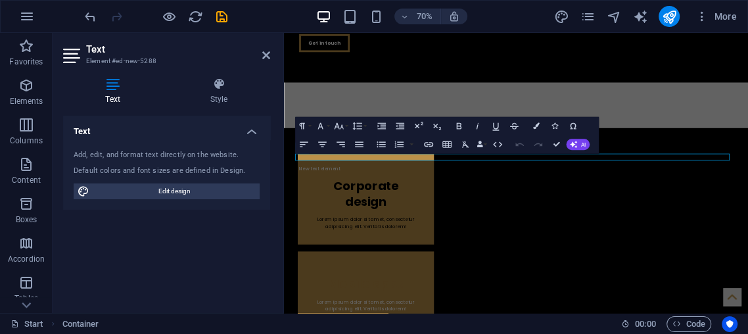
scroll to position [325, 0]
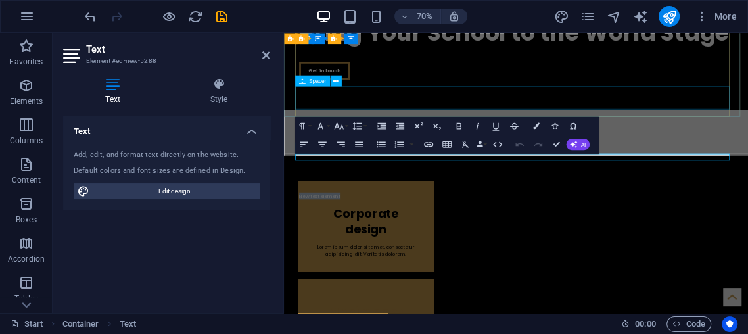
click at [400, 122] on div at bounding box center [616, 115] width 621 height 33
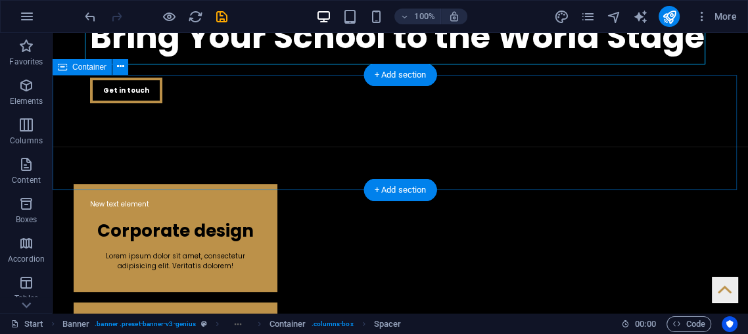
click at [383, 147] on div "New text element" at bounding box center [401, 204] width 696 height 115
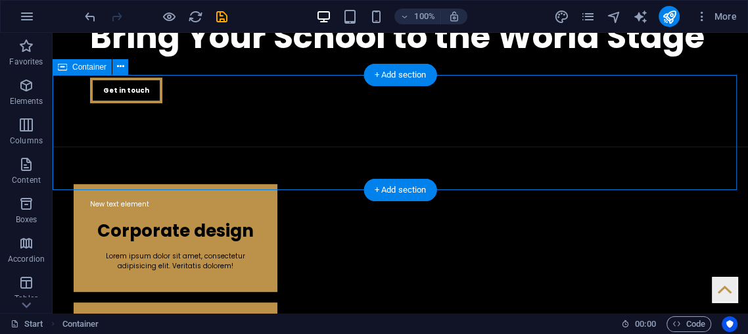
click at [383, 147] on div "New text element" at bounding box center [401, 204] width 696 height 115
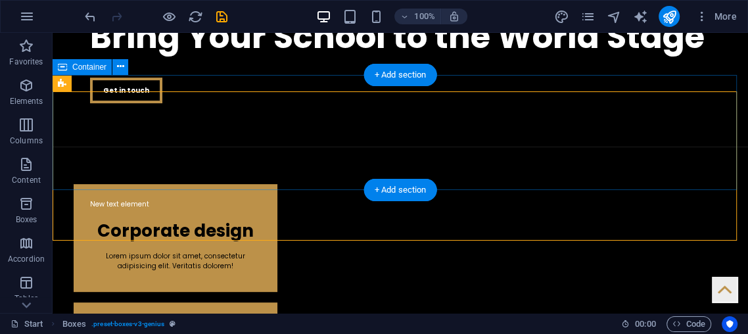
click at [266, 147] on div "New text element" at bounding box center [401, 204] width 696 height 115
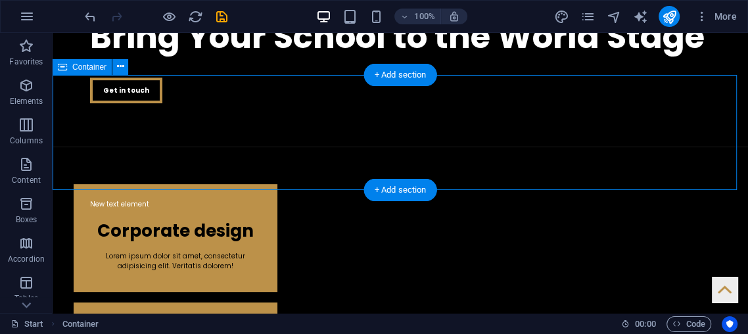
click at [268, 147] on div "New text element" at bounding box center [401, 204] width 696 height 115
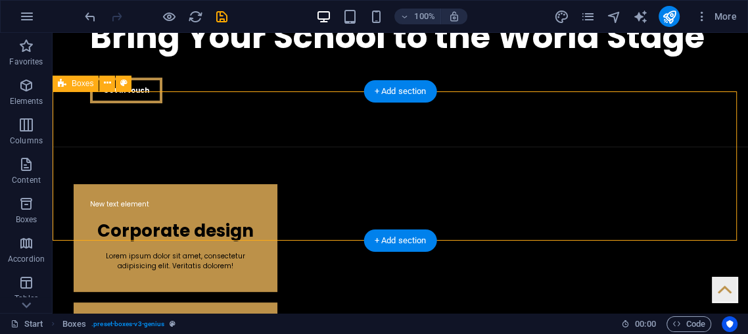
select select "vw"
select select "rem"
select select "px"
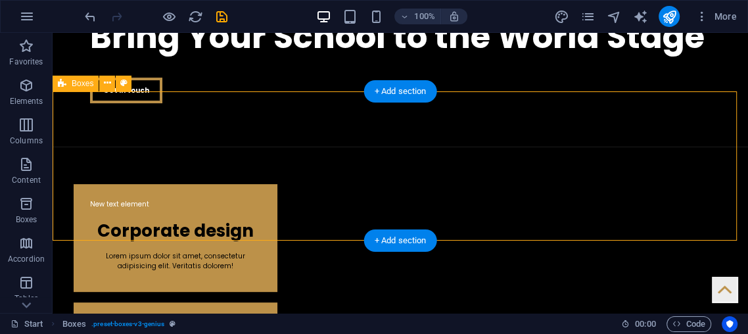
select select "px"
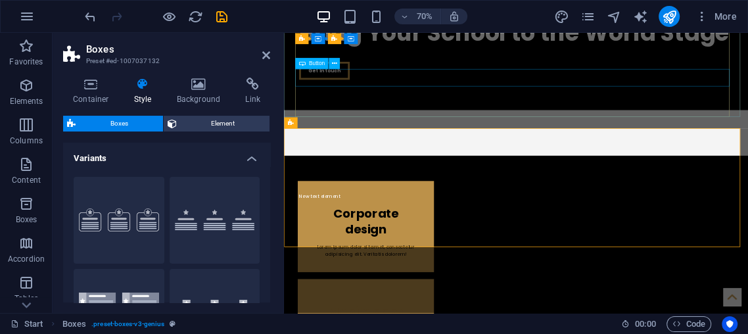
click at [425, 85] on div "Get in touch" at bounding box center [616, 87] width 621 height 26
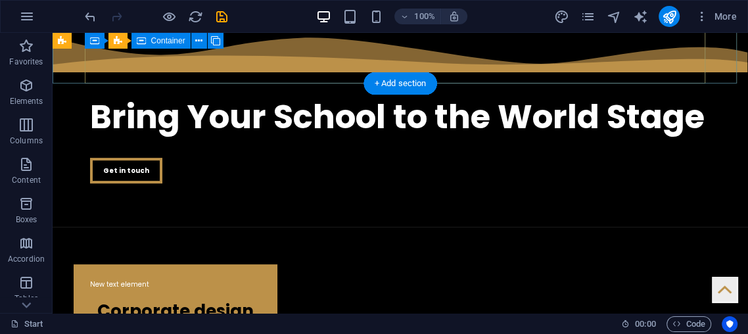
scroll to position [244, 0]
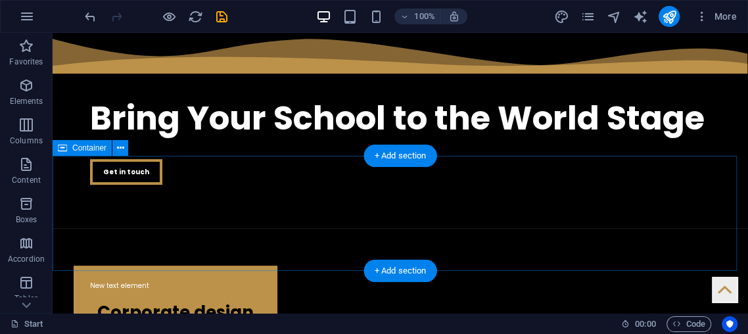
click at [258, 228] on div "New text element" at bounding box center [401, 285] width 696 height 115
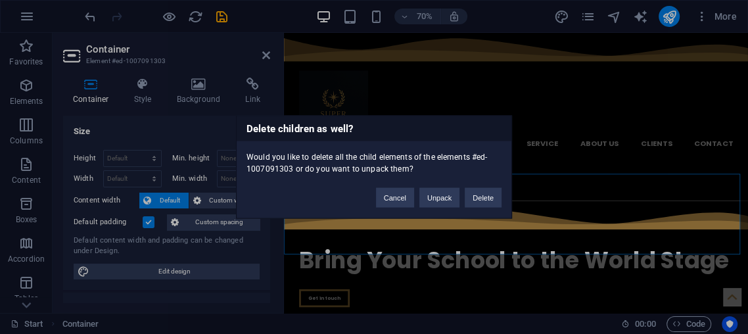
scroll to position [244, 0]
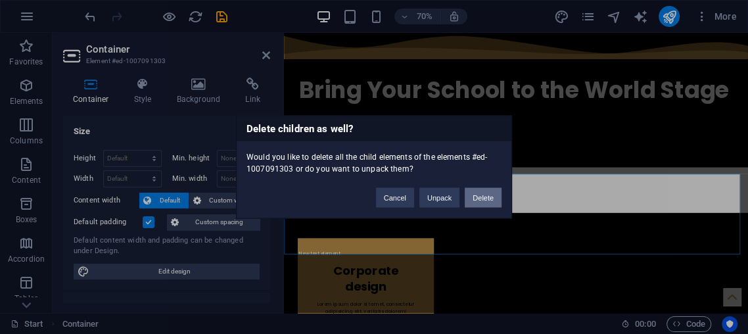
click at [482, 195] on button "Delete" at bounding box center [483, 198] width 37 height 20
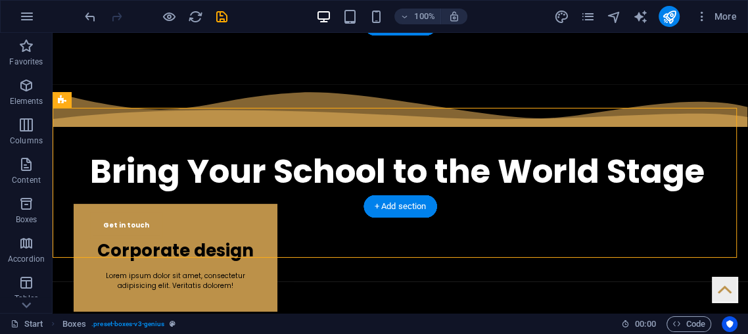
drag, startPoint x: 295, startPoint y: 183, endPoint x: 275, endPoint y: 154, distance: 34.6
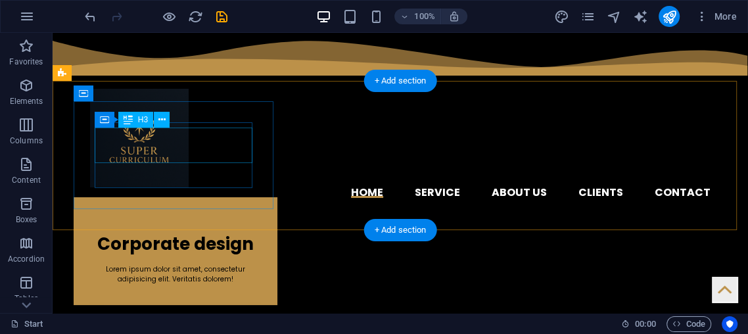
scroll to position [0, 0]
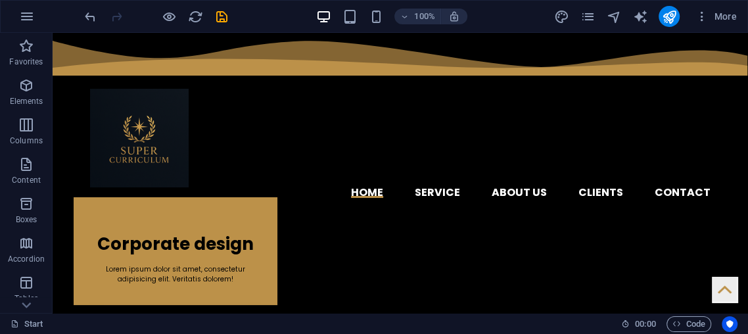
click at [98, 14] on div at bounding box center [155, 16] width 147 height 21
click at [87, 15] on icon "undo" at bounding box center [90, 16] width 15 height 15
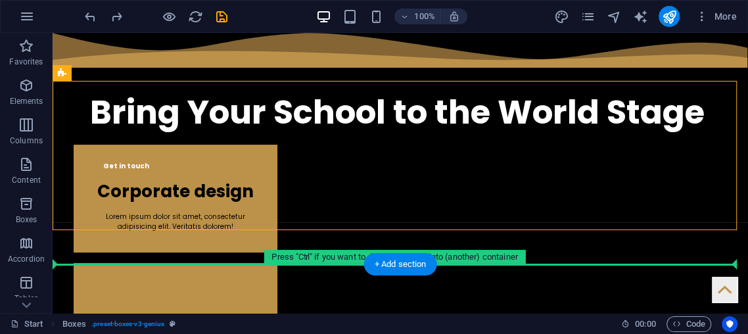
scroll to position [361, 0]
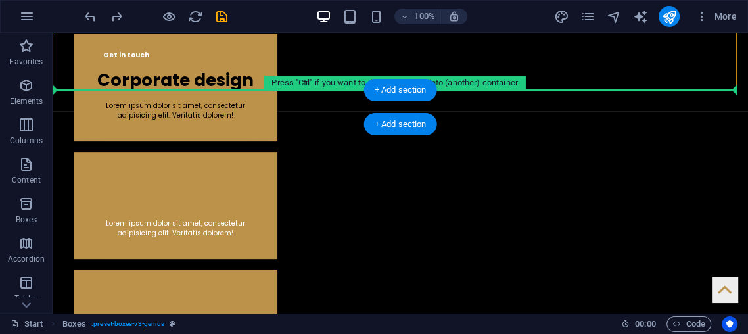
drag, startPoint x: 268, startPoint y: 128, endPoint x: 291, endPoint y: 105, distance: 32.5
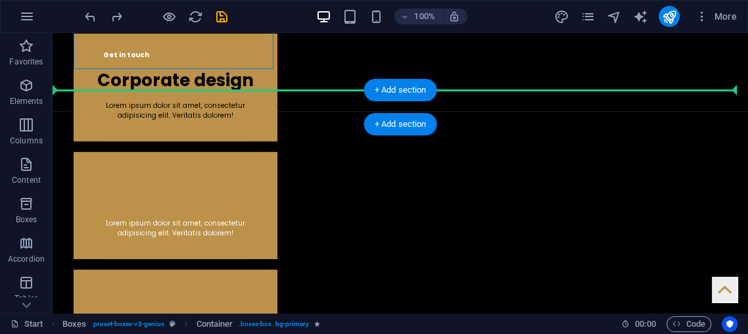
drag, startPoint x: 273, startPoint y: 53, endPoint x: 264, endPoint y: 93, distance: 41.8
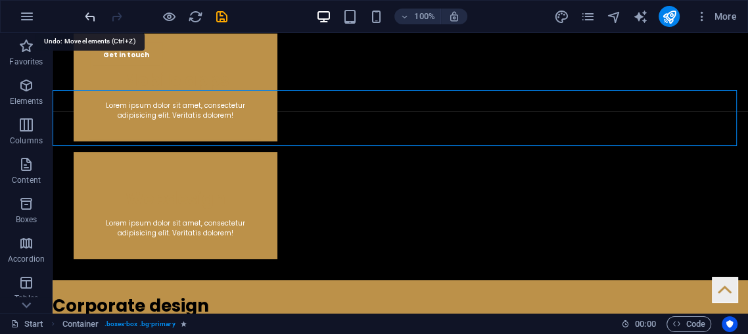
click at [93, 11] on icon "undo" at bounding box center [90, 16] width 15 height 15
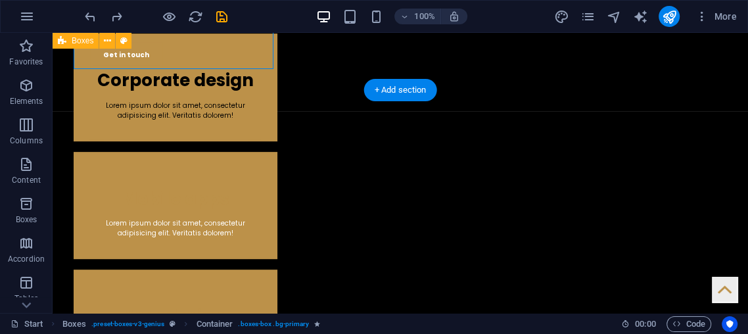
click at [126, 78] on div "Corporate design Lorem ipsum dolor sit amet, consectetur adipisicing elit. Veri…" at bounding box center [401, 205] width 696 height 386
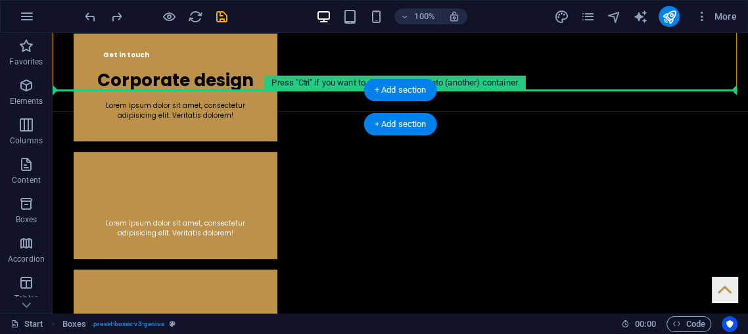
drag, startPoint x: 62, startPoint y: 73, endPoint x: 64, endPoint y: 93, distance: 20.5
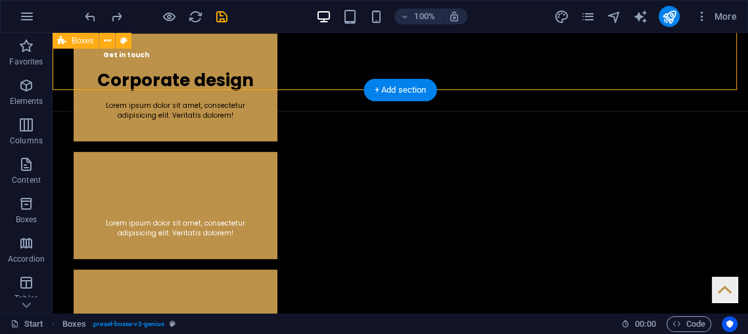
scroll to position [358, 0]
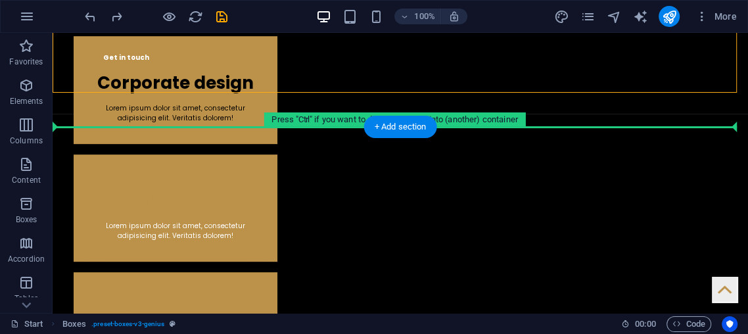
drag, startPoint x: 66, startPoint y: 60, endPoint x: 74, endPoint y: 130, distance: 70.8
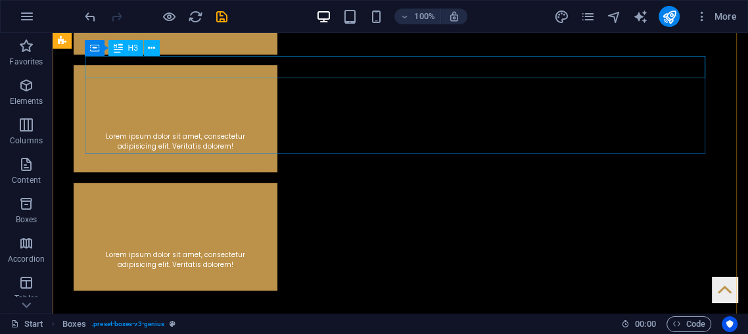
scroll to position [285, 0]
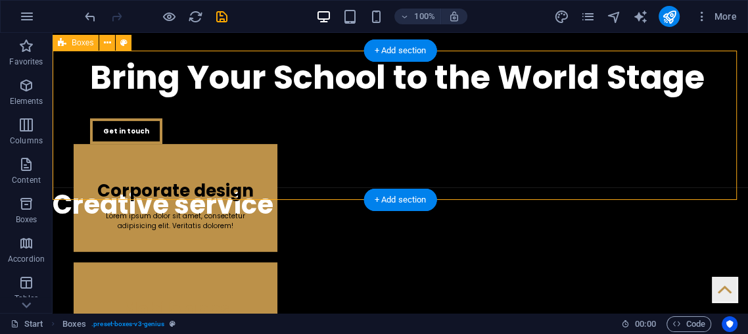
click at [57, 128] on div "Corporate design Lorem ipsum dolor sit amet, consectetur adipisicing elit. Veri…" at bounding box center [401, 316] width 696 height 386
click at [58, 129] on div "Corporate design Lorem ipsum dolor sit amet, consectetur adipisicing elit. Veri…" at bounding box center [401, 316] width 696 height 386
click at [57, 129] on div "Corporate design Lorem ipsum dolor sit amet, consectetur adipisicing elit. Veri…" at bounding box center [401, 316] width 696 height 386
click at [61, 132] on div "Corporate design Lorem ipsum dolor sit amet, consectetur adipisicing elit. Veri…" at bounding box center [401, 316] width 696 height 386
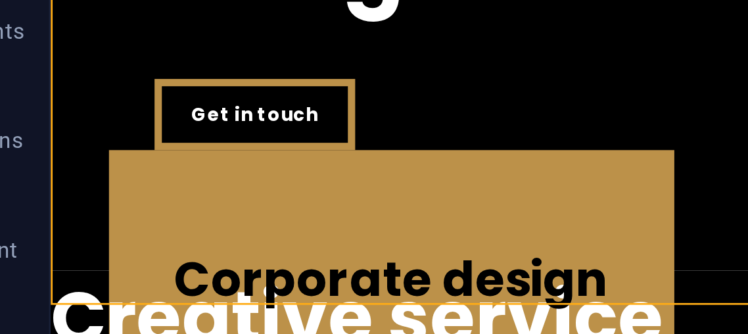
click at [55, 0] on div "Corporate design Lorem ipsum dolor sit amet, consectetur adipisicing elit. Veri…" at bounding box center [399, 125] width 696 height 386
click at [57, 0] on div "Corporate design Lorem ipsum dolor sit amet, consectetur adipisicing elit. Veri…" at bounding box center [399, 125] width 696 height 386
select select "vw"
select select "rem"
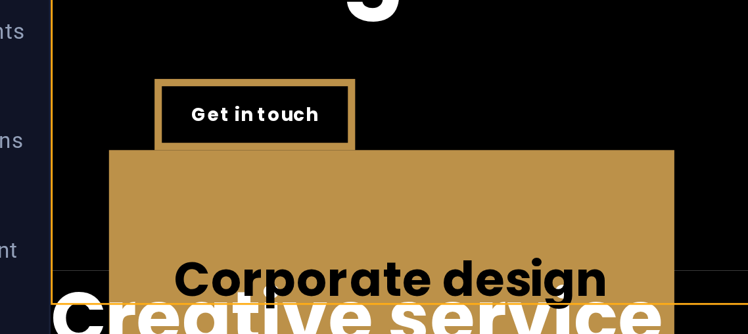
select select "px"
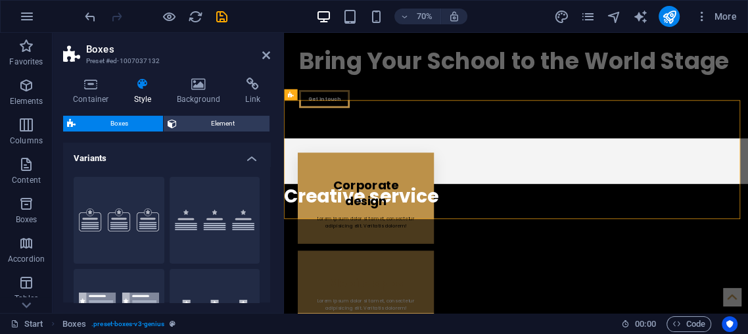
click at [256, 51] on h2 "Boxes" at bounding box center [178, 49] width 184 height 12
click at [272, 49] on aside "Boxes Preset #ed-1007037132 Container Style Background Link Size Height Default…" at bounding box center [168, 173] width 231 height 280
click at [264, 49] on h2 "Boxes" at bounding box center [178, 49] width 184 height 12
click at [263, 53] on icon at bounding box center [266, 55] width 8 height 11
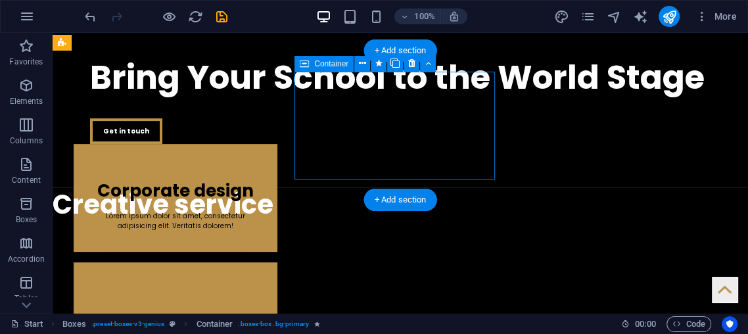
drag, startPoint x: 302, startPoint y: 174, endPoint x: 301, endPoint y: 133, distance: 40.1
click at [277, 262] on div "Mobile apps Lorem ipsum dolor sit amet, consectetur adipisicing elit. Veritatis…" at bounding box center [176, 316] width 204 height 108
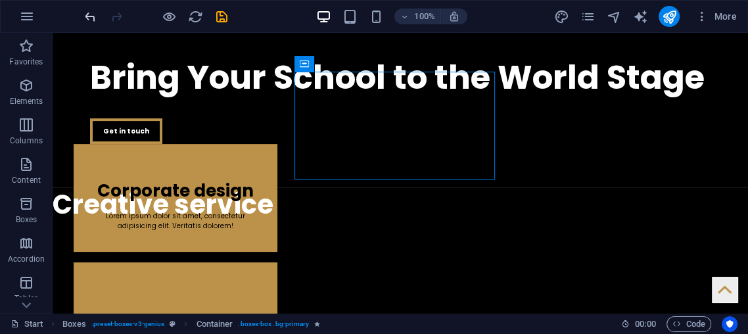
click at [85, 9] on div "100% More" at bounding box center [374, 17] width 747 height 32
click at [85, 12] on icon "undo" at bounding box center [90, 16] width 15 height 15
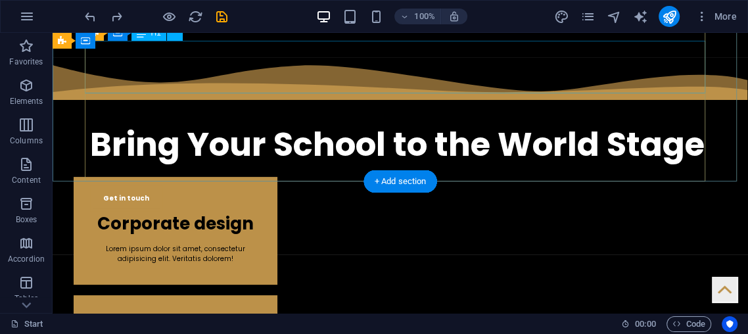
scroll to position [219, 0]
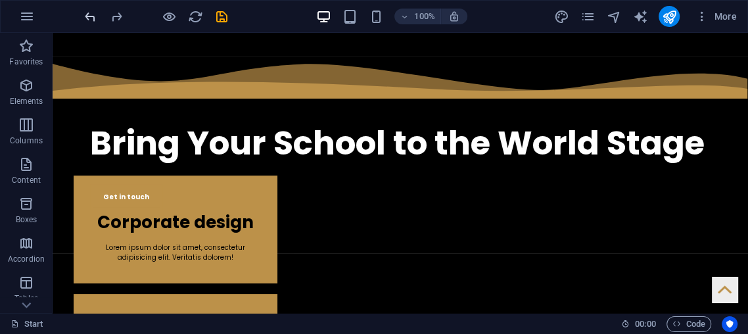
click at [91, 22] on icon "undo" at bounding box center [90, 16] width 15 height 15
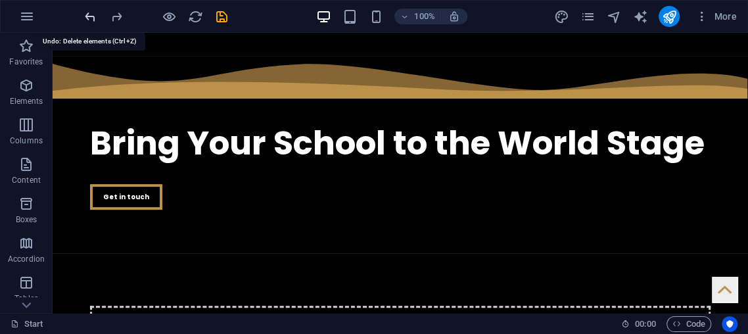
click at [91, 22] on icon "undo" at bounding box center [90, 16] width 15 height 15
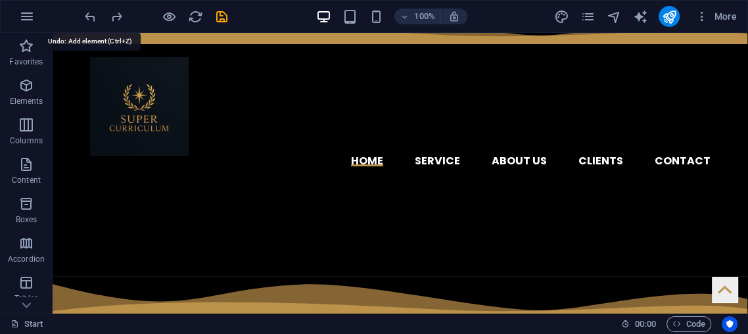
scroll to position [0, 0]
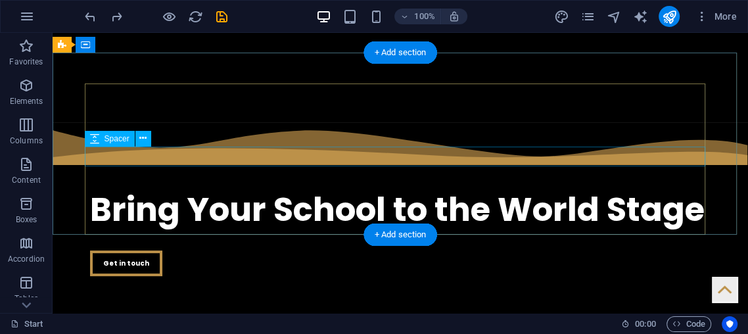
drag, startPoint x: 299, startPoint y: 155, endPoint x: 296, endPoint y: 147, distance: 8.9
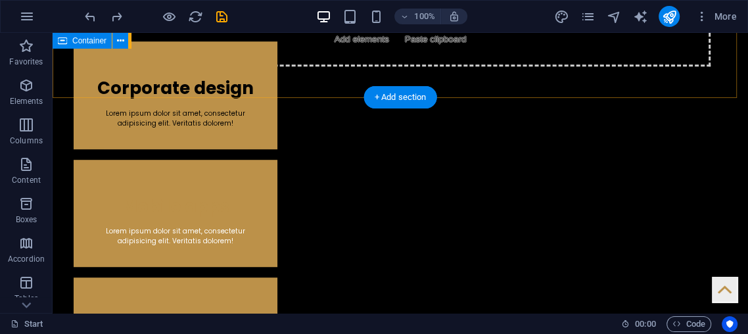
scroll to position [511, 0]
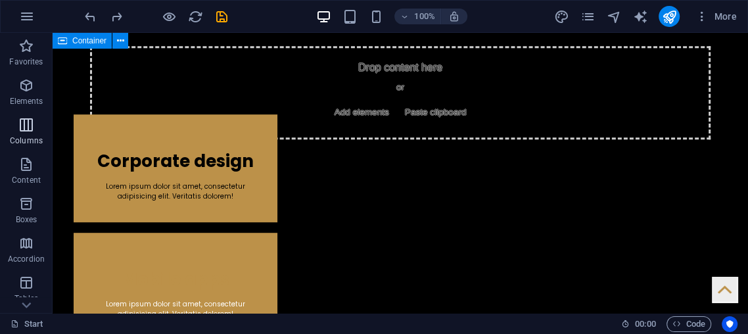
drag, startPoint x: 21, startPoint y: 95, endPoint x: 32, endPoint y: 114, distance: 22.7
click at [21, 93] on span "Elements" at bounding box center [26, 94] width 53 height 32
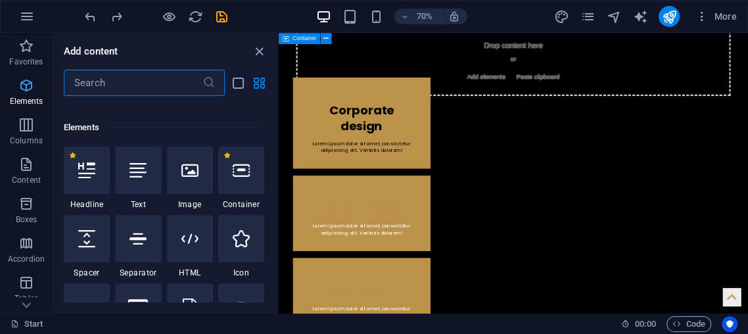
scroll to position [139, 0]
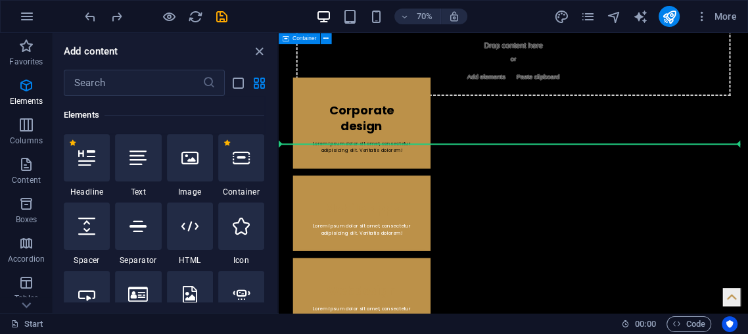
select select "px"
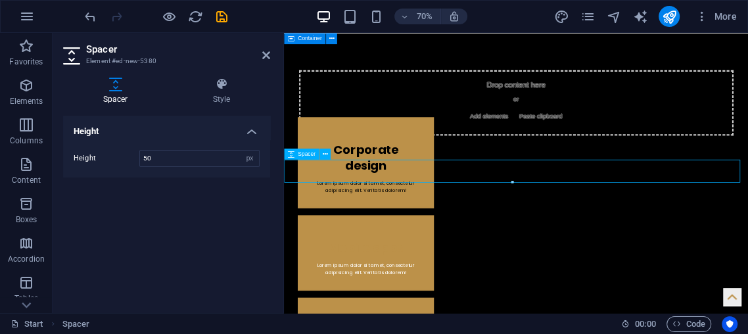
scroll to position [517, 0]
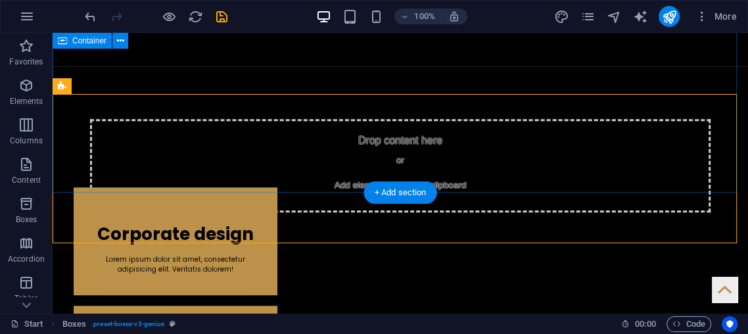
click at [283, 119] on div "Drop content here or Add elements Paste clipboard" at bounding box center [400, 165] width 621 height 93
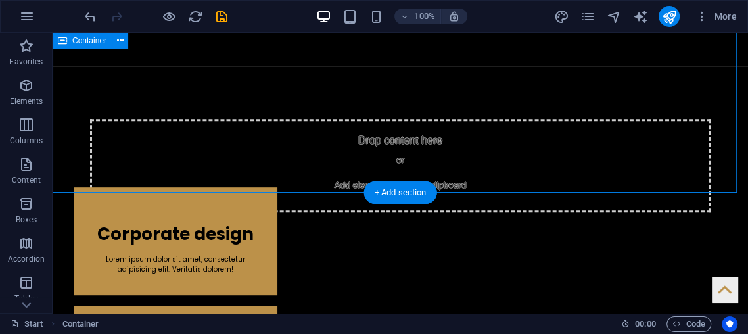
click at [313, 66] on div "Drop content here or Add elements Paste clipboard" at bounding box center [401, 165] width 696 height 199
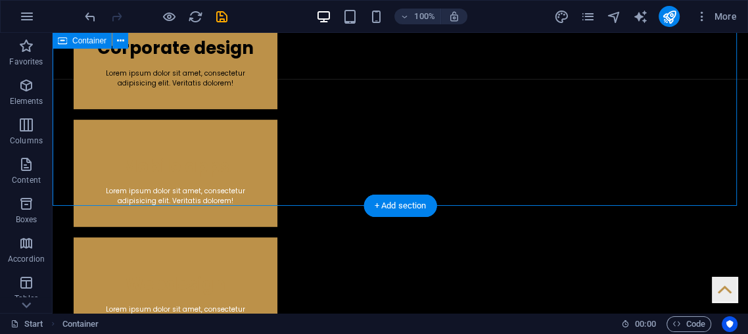
scroll to position [227, 0]
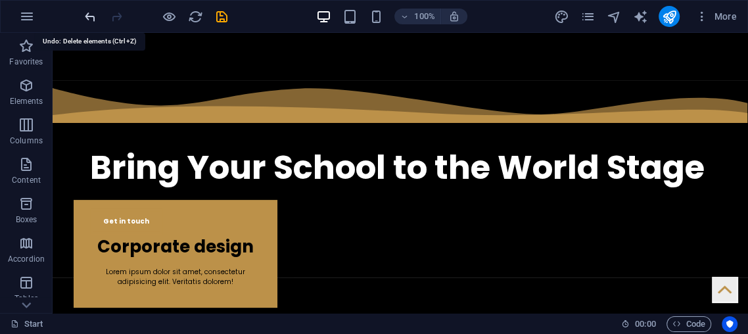
click at [89, 11] on icon "undo" at bounding box center [90, 16] width 15 height 15
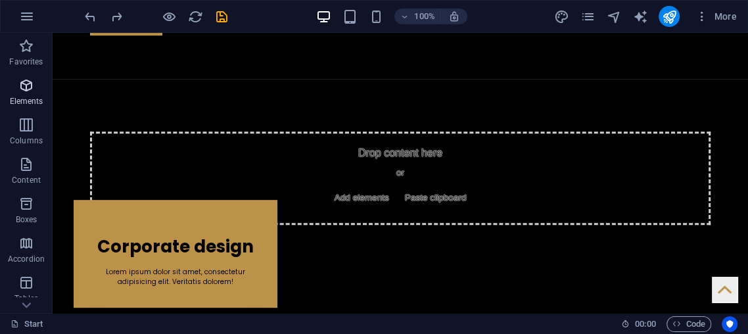
click at [15, 97] on p "Elements" at bounding box center [27, 101] width 34 height 11
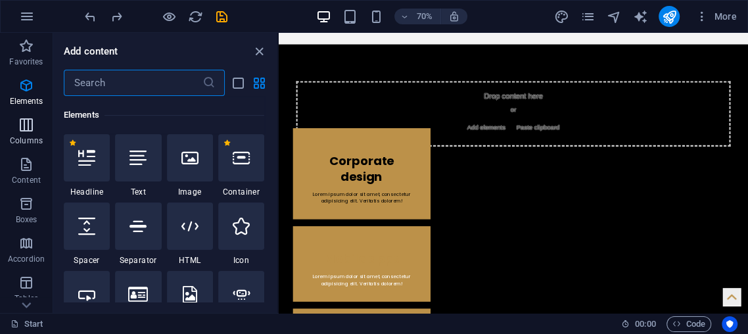
scroll to position [139, 0]
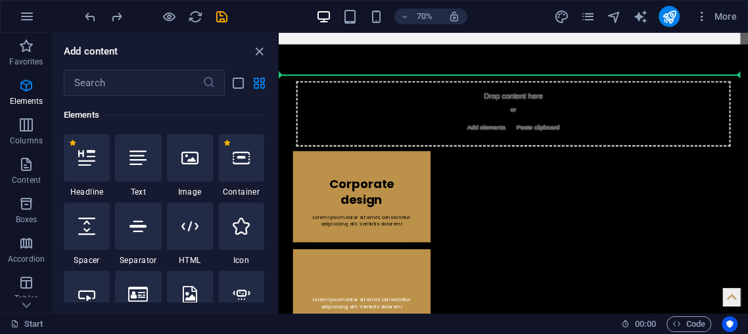
select select "px"
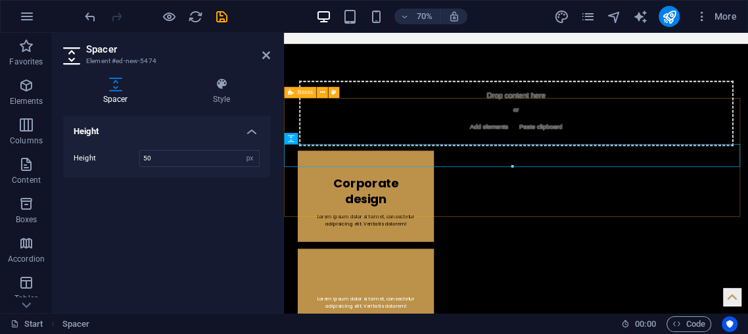
scroll to position [440, 0]
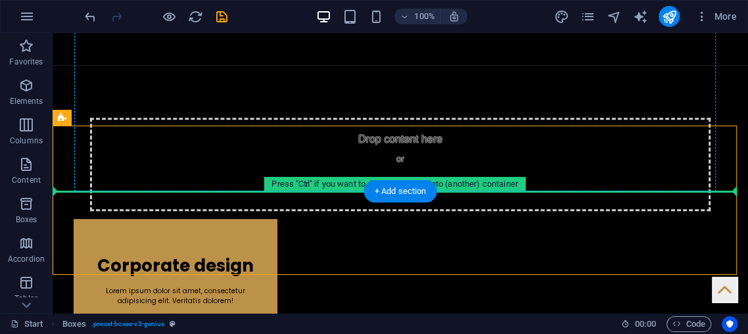
drag, startPoint x: 348, startPoint y: 201, endPoint x: 293, endPoint y: 119, distance: 98.1
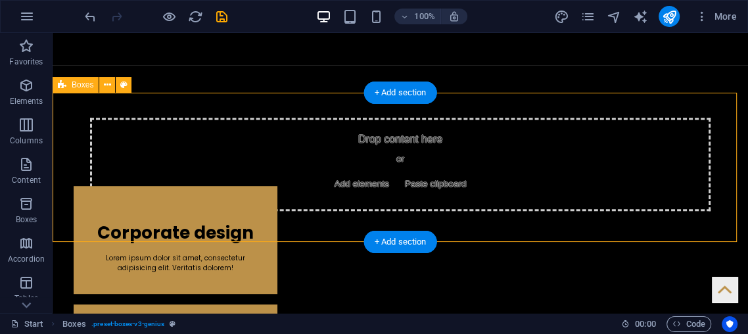
drag, startPoint x: 280, startPoint y: 131, endPoint x: 278, endPoint y: 180, distance: 48.7
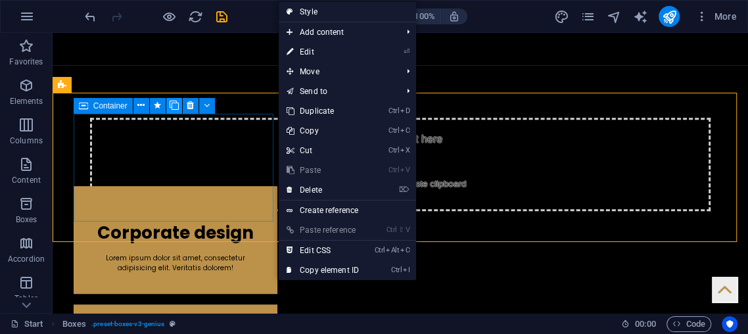
click at [175, 103] on icon at bounding box center [174, 106] width 9 height 14
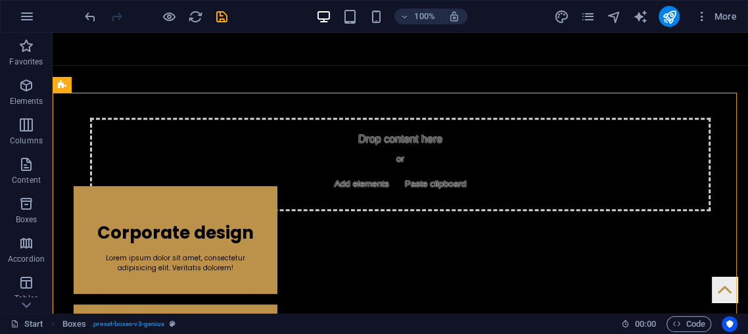
click at [81, 8] on div "100% More" at bounding box center [374, 17] width 747 height 32
click at [87, 11] on icon "undo" at bounding box center [90, 16] width 15 height 15
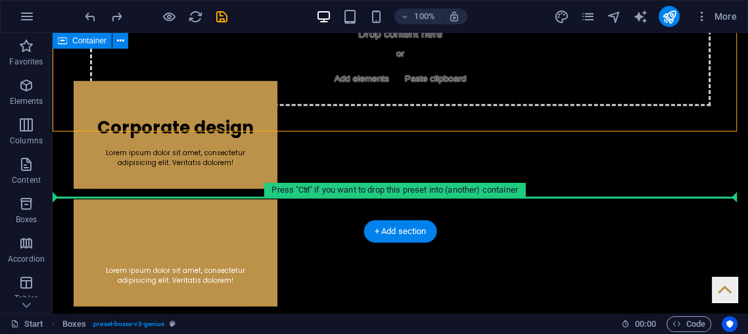
scroll to position [568, 0]
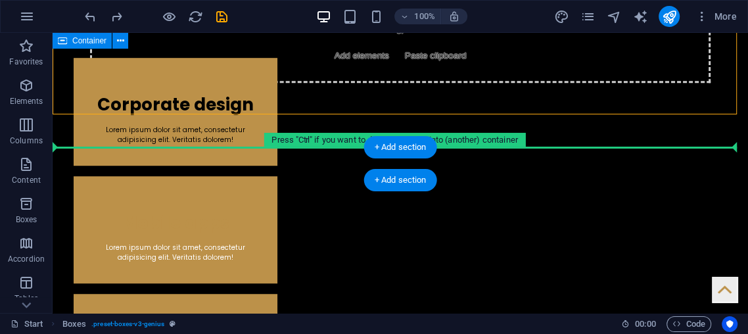
drag, startPoint x: 243, startPoint y: 102, endPoint x: 299, endPoint y: 159, distance: 80.0
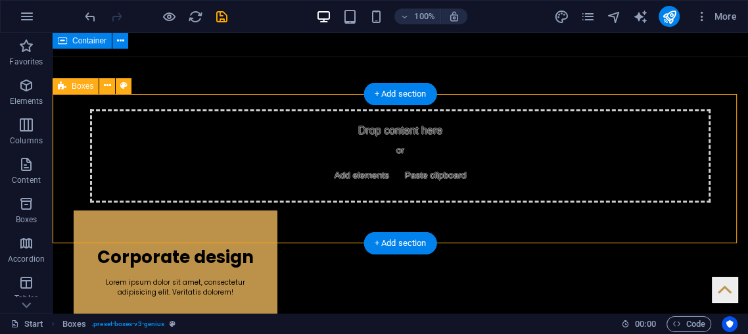
scroll to position [421, 0]
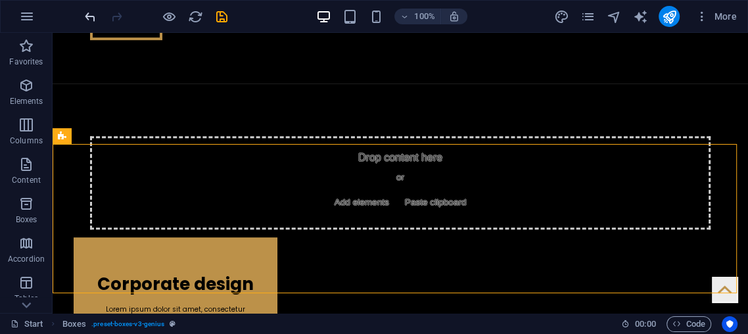
click at [83, 15] on icon "undo" at bounding box center [90, 16] width 15 height 15
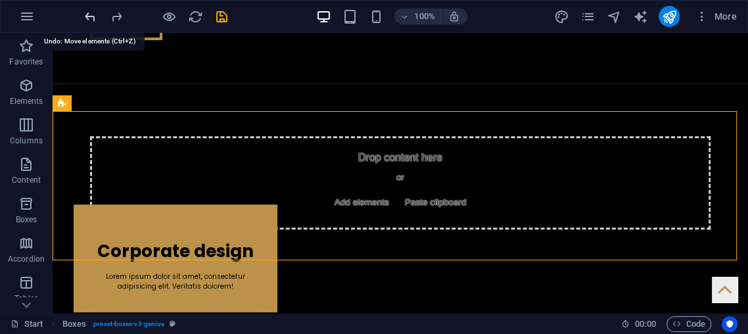
click at [87, 14] on icon "undo" at bounding box center [90, 16] width 15 height 15
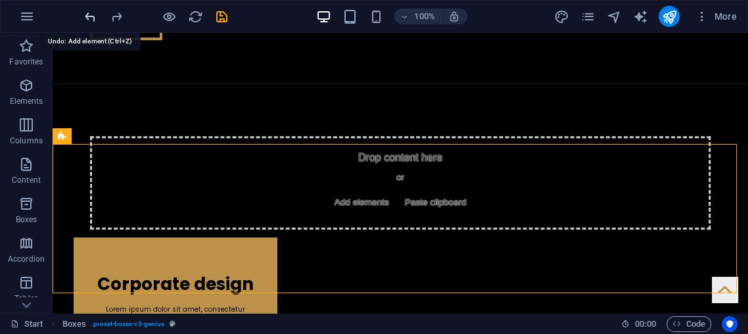
click at [91, 12] on icon "undo" at bounding box center [90, 16] width 15 height 15
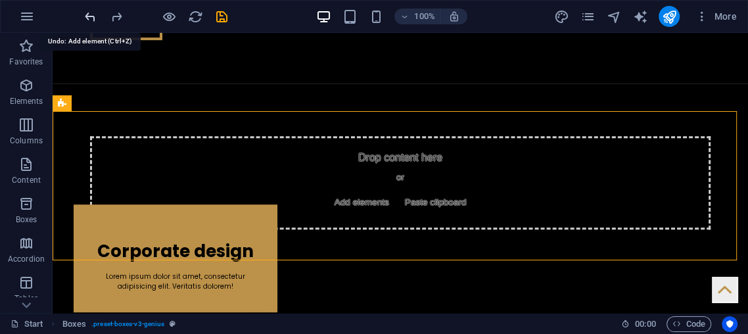
click at [90, 12] on icon "undo" at bounding box center [90, 16] width 15 height 15
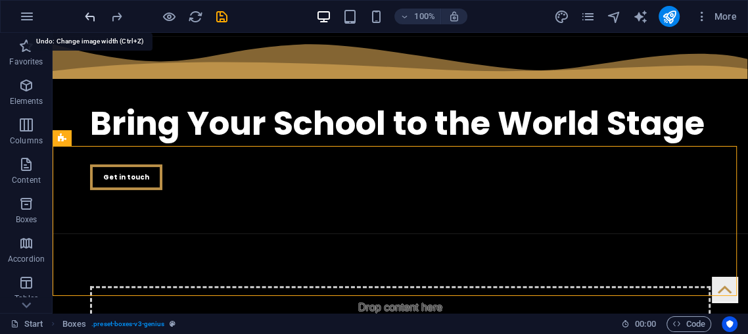
scroll to position [0, 0]
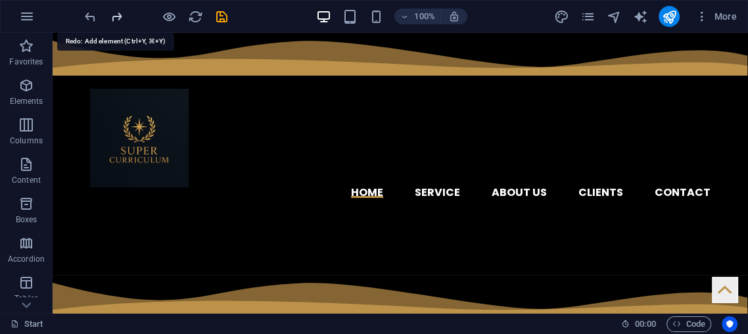
click at [113, 13] on icon "redo" at bounding box center [116, 16] width 15 height 15
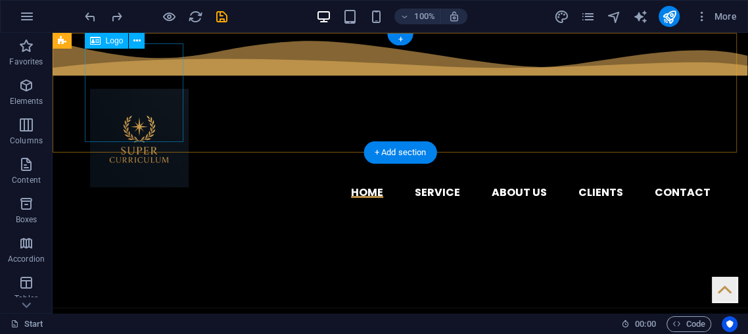
click at [145, 89] on div at bounding box center [400, 138] width 621 height 99
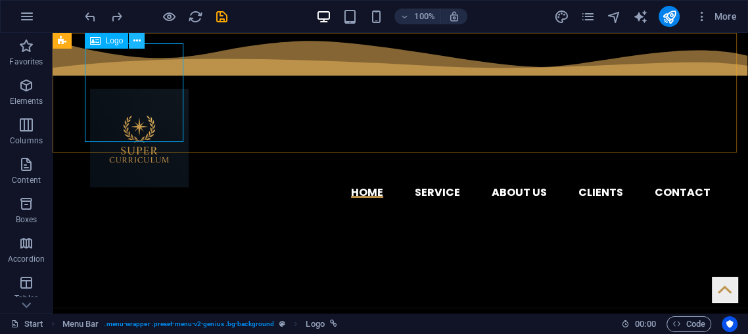
click at [135, 43] on icon at bounding box center [136, 41] width 7 height 14
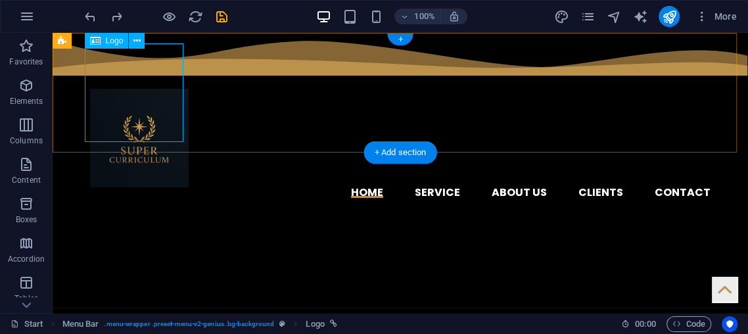
click at [126, 121] on div at bounding box center [400, 138] width 621 height 99
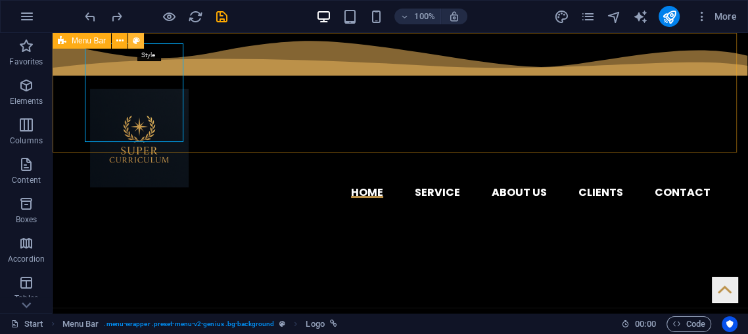
click at [136, 44] on icon at bounding box center [136, 41] width 7 height 14
select select "rem"
select select "hover_border_bottom"
select select "px"
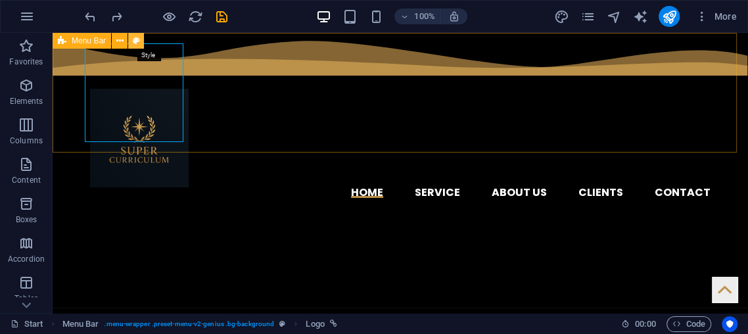
select select "rem"
select select "px"
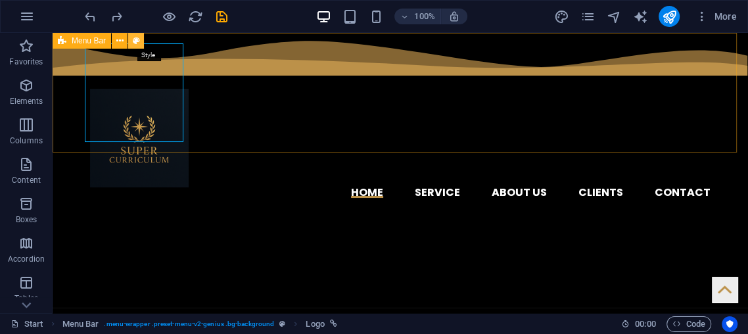
select select "px"
select select "rem"
select select "700"
select select "px"
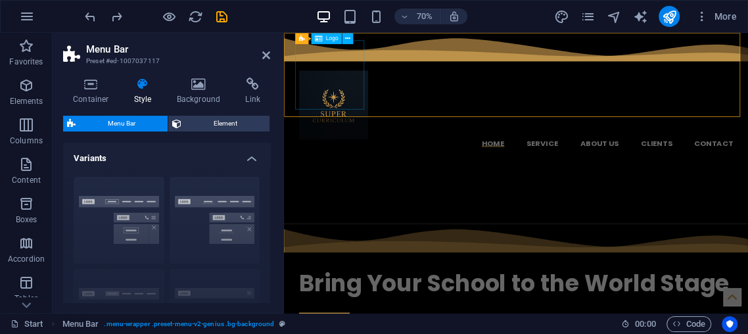
click at [331, 87] on div at bounding box center [616, 136] width 621 height 99
click at [548, 60] on div "Home Service About us Clients Contact Menu" at bounding box center [615, 120] width 663 height 174
click at [331, 87] on div at bounding box center [616, 136] width 621 height 99
select select "rem"
select select "hover_border_bottom"
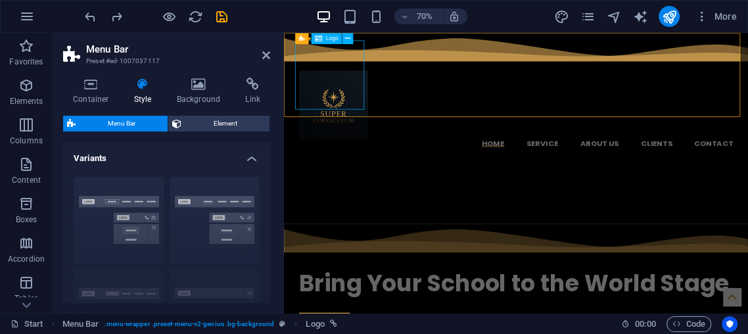
select select "px"
select select "rem"
select select "px"
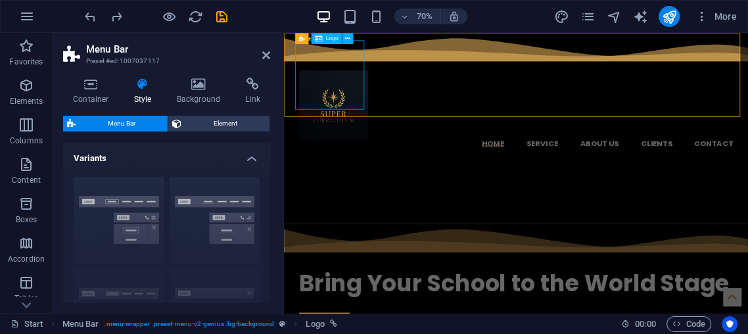
select select "px"
select select "rem"
select select "700"
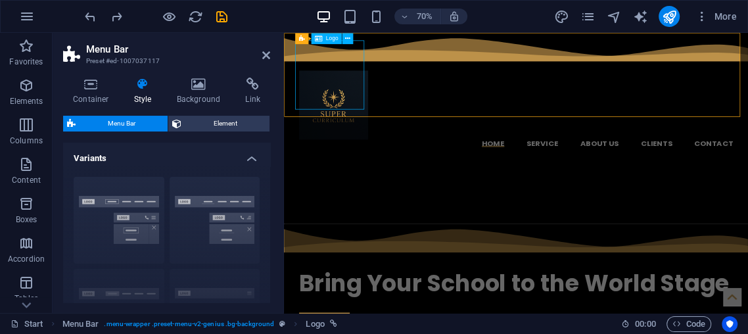
select select "px"
click at [327, 114] on div at bounding box center [616, 136] width 621 height 99
click at [305, 39] on span "Menu Bar" at bounding box center [309, 37] width 24 height 5
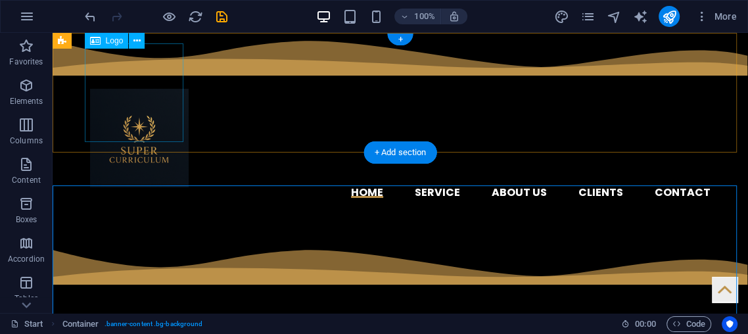
click at [128, 120] on div at bounding box center [400, 138] width 621 height 99
select select "px"
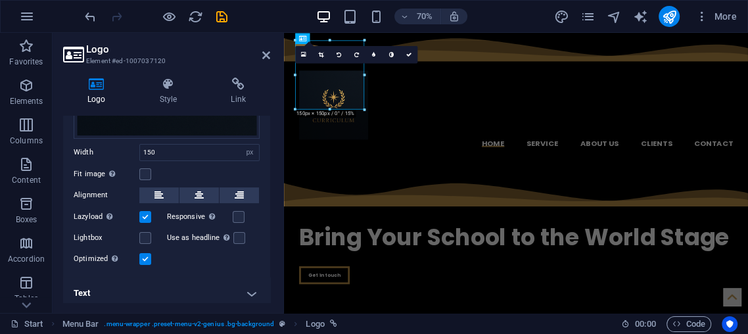
scroll to position [222, 0]
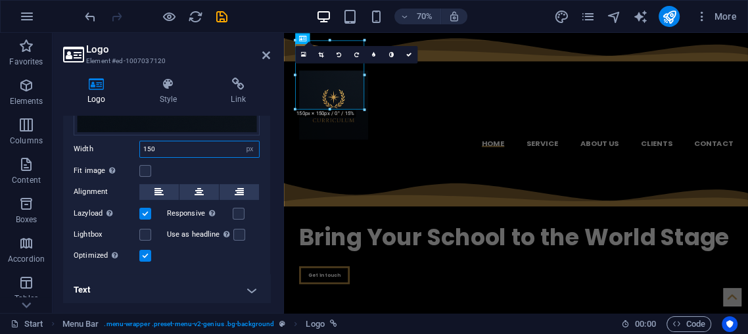
click at [170, 143] on input "150" at bounding box center [199, 149] width 119 height 16
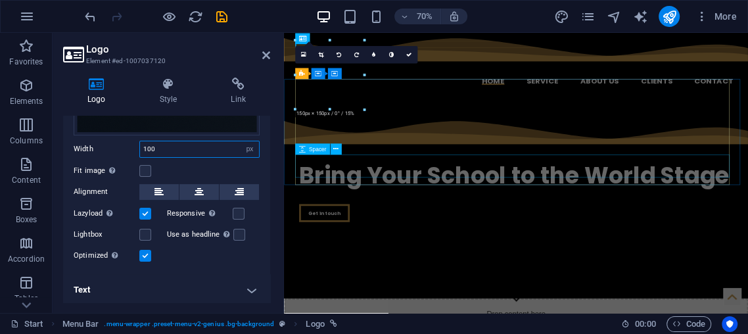
type input "100"
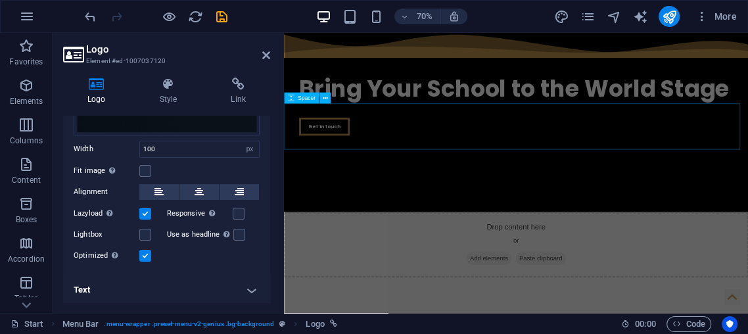
scroll to position [0, 0]
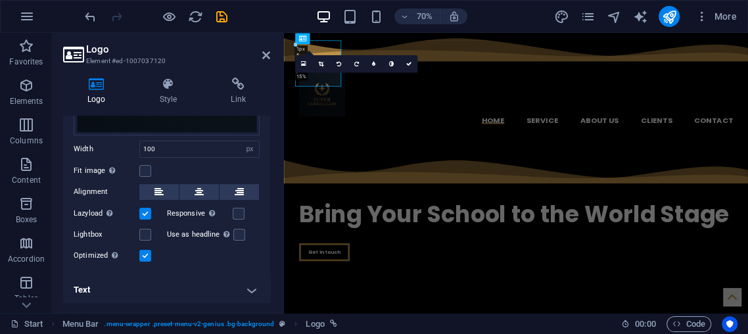
click at [256, 50] on h2 "Logo" at bounding box center [178, 49] width 184 height 12
click at [258, 50] on h2 "Logo" at bounding box center [178, 49] width 184 height 12
drag, startPoint x: 262, startPoint y: 45, endPoint x: 262, endPoint y: 52, distance: 7.2
click at [263, 46] on h2 "Logo" at bounding box center [178, 49] width 184 height 12
click at [266, 55] on icon at bounding box center [266, 55] width 8 height 11
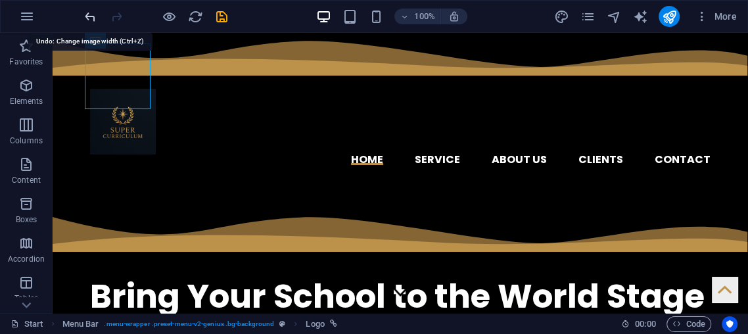
click at [95, 12] on icon "undo" at bounding box center [90, 16] width 15 height 15
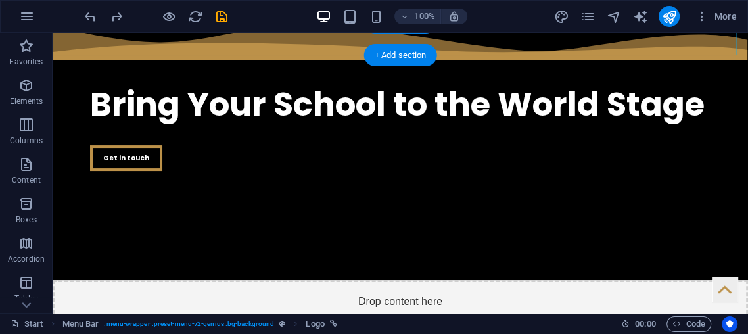
scroll to position [146, 0]
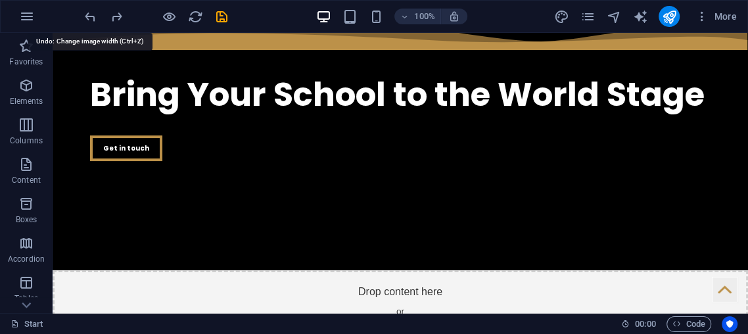
click at [79, 16] on div "100% More" at bounding box center [374, 17] width 747 height 32
click at [85, 13] on icon "undo" at bounding box center [90, 16] width 15 height 15
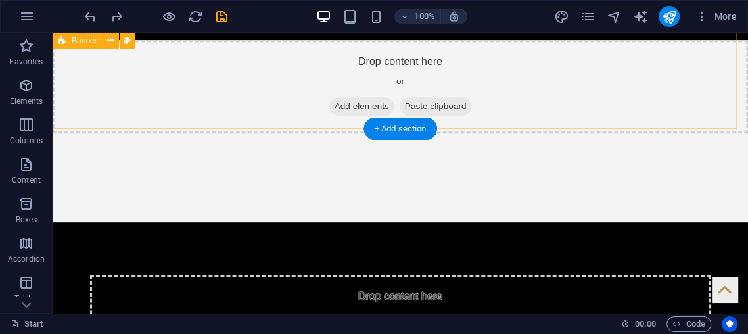
scroll to position [438, 0]
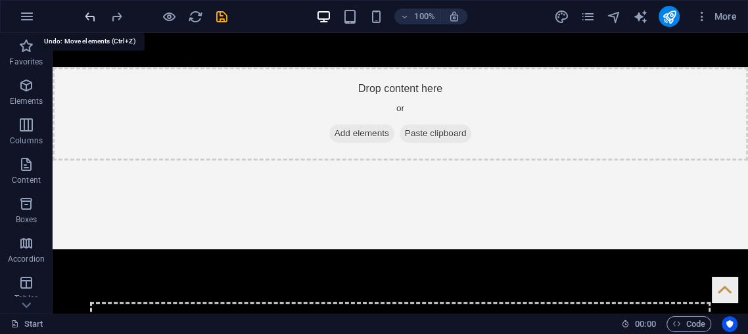
click at [91, 16] on icon "undo" at bounding box center [90, 16] width 15 height 15
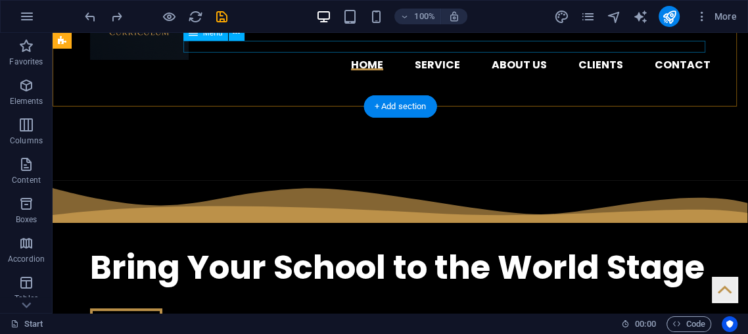
scroll to position [146, 0]
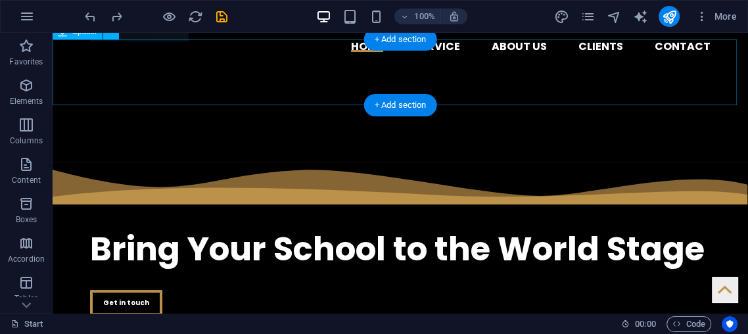
click at [306, 96] on div at bounding box center [401, 129] width 696 height 66
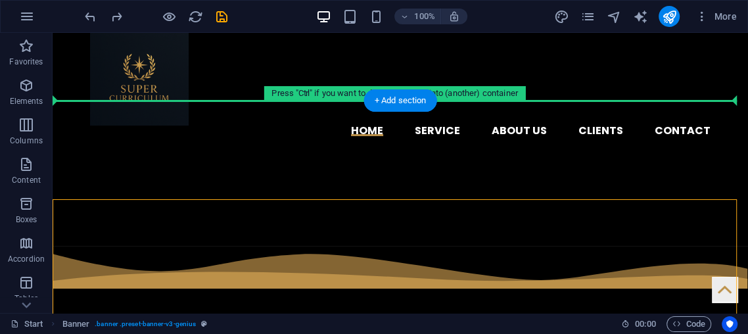
scroll to position [49, 0]
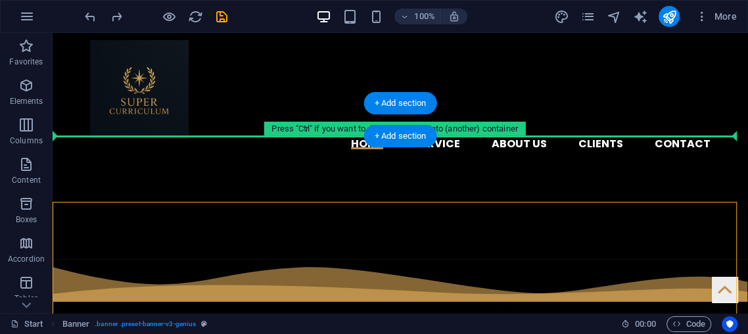
drag, startPoint x: 463, startPoint y: 150, endPoint x: 471, endPoint y: 131, distance: 20.4
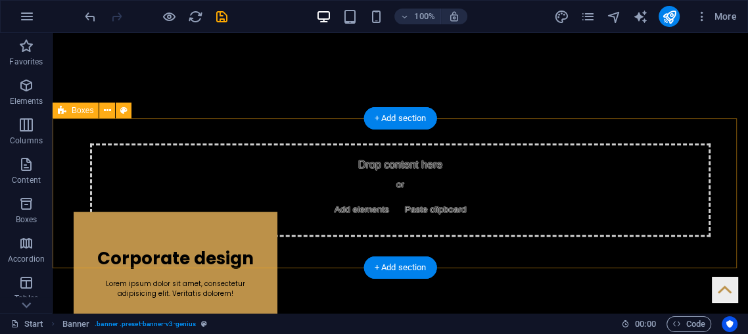
scroll to position [341, 0]
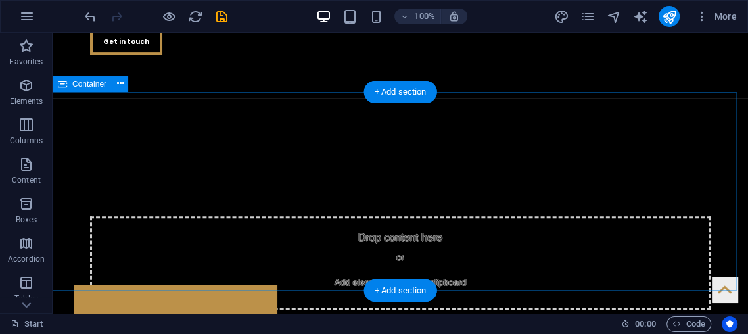
click at [431, 216] on div "Drop content here or Add elements Paste clipboard" at bounding box center [400, 262] width 621 height 93
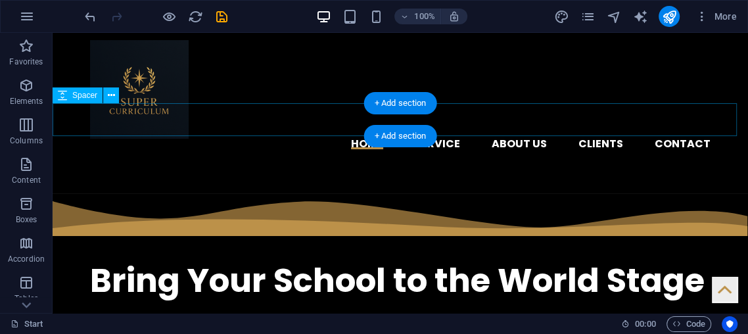
scroll to position [268, 0]
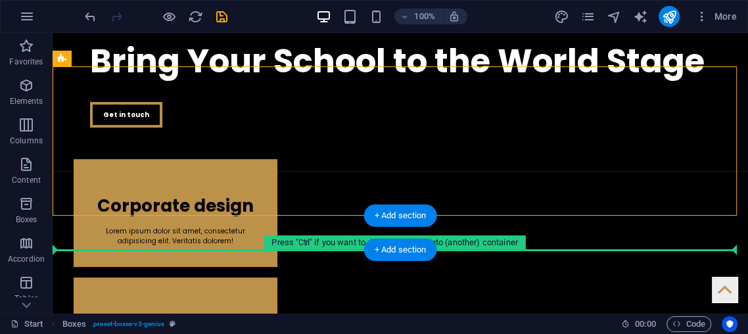
drag, startPoint x: 428, startPoint y: 120, endPoint x: 421, endPoint y: 245, distance: 124.4
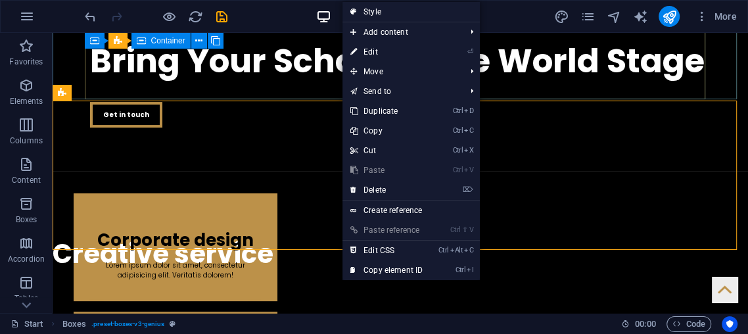
drag, startPoint x: 316, startPoint y: 247, endPoint x: 296, endPoint y: 89, distance: 159.7
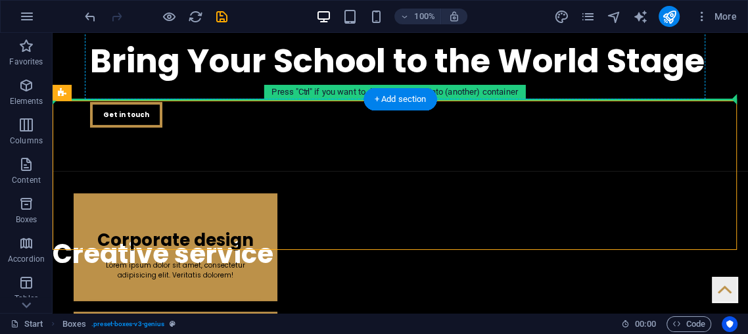
drag, startPoint x: 316, startPoint y: 237, endPoint x: 272, endPoint y: 87, distance: 156.9
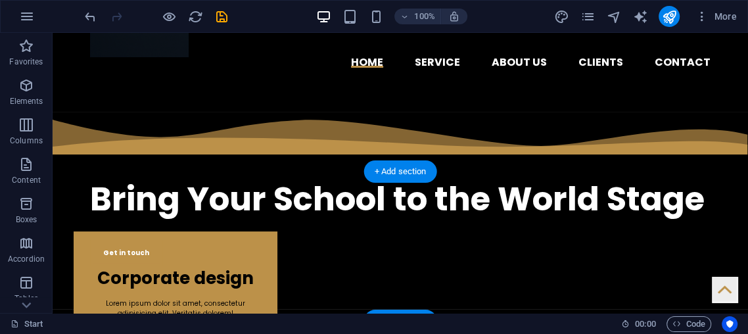
scroll to position [131, 0]
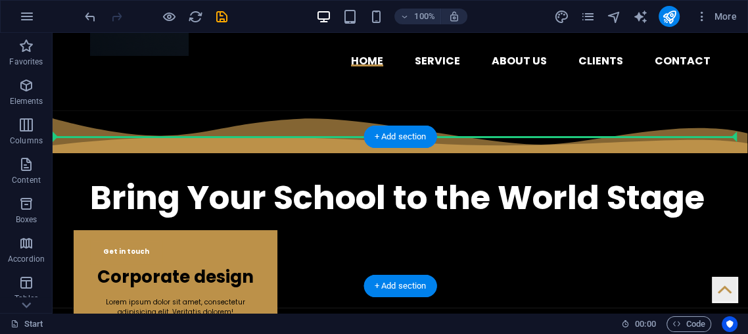
drag, startPoint x: 289, startPoint y: 185, endPoint x: 276, endPoint y: 198, distance: 17.7
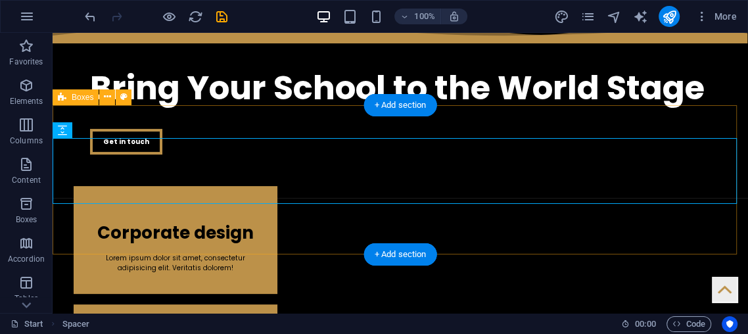
scroll to position [204, 0]
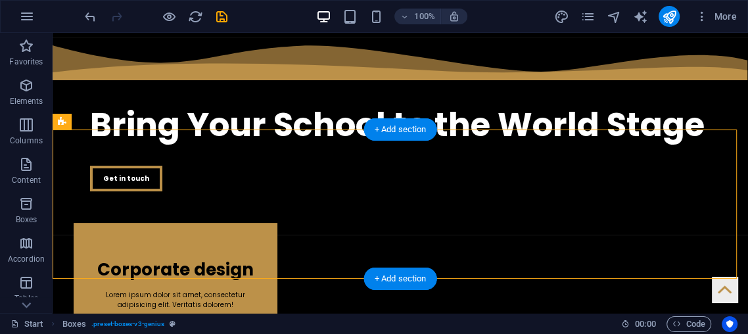
drag, startPoint x: 104, startPoint y: 245, endPoint x: 54, endPoint y: 213, distance: 59.1
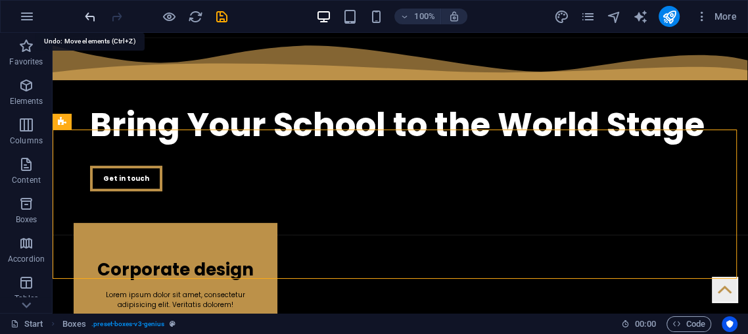
click at [91, 18] on icon "undo" at bounding box center [90, 16] width 15 height 15
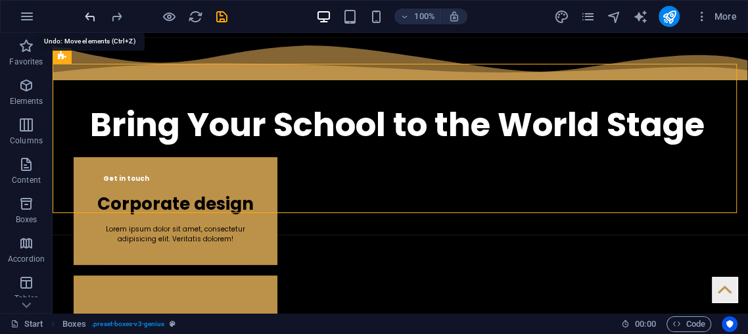
click at [93, 20] on icon "undo" at bounding box center [90, 16] width 15 height 15
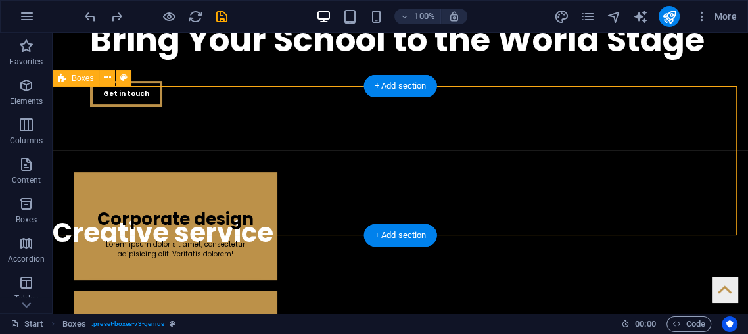
scroll to position [350, 0]
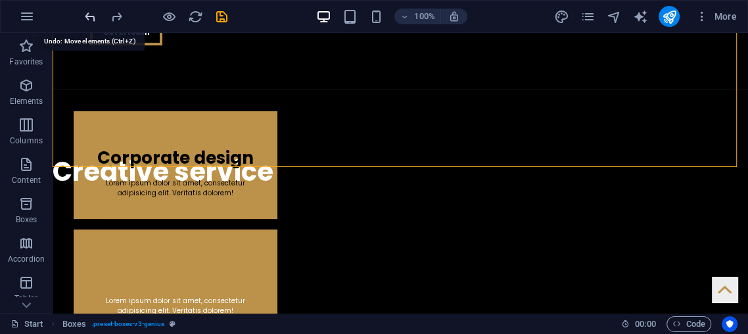
click at [91, 20] on icon "undo" at bounding box center [90, 16] width 15 height 15
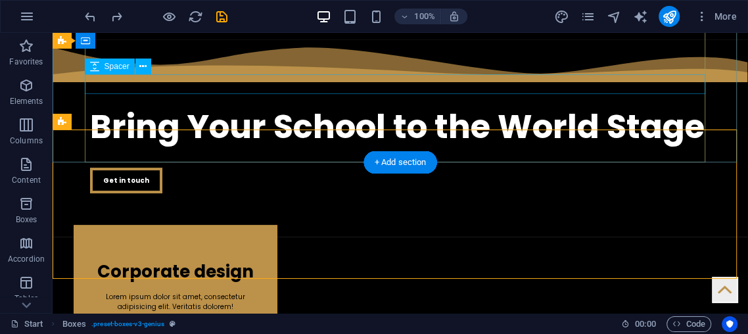
scroll to position [204, 0]
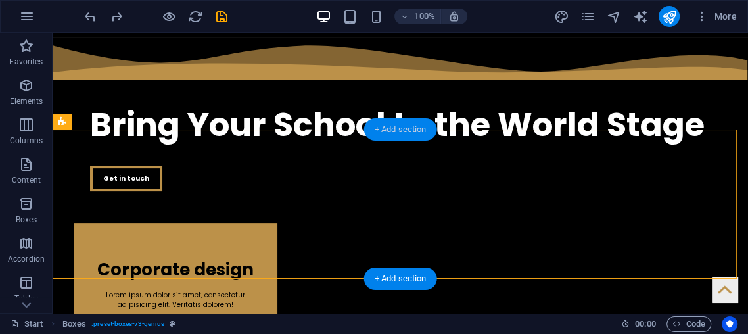
click at [371, 128] on div "+ Add section" at bounding box center [400, 129] width 73 height 22
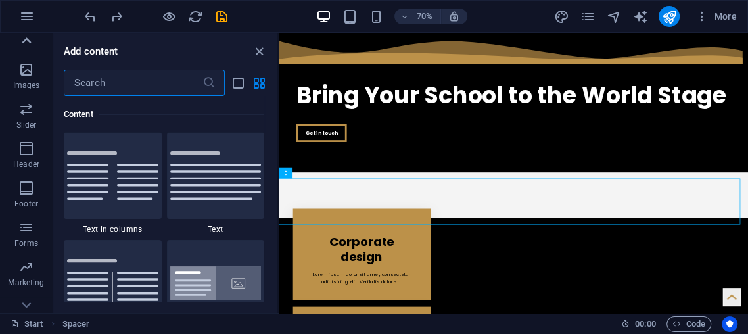
scroll to position [2300, 0]
click at [24, 65] on icon "button" at bounding box center [26, 70] width 16 height 16
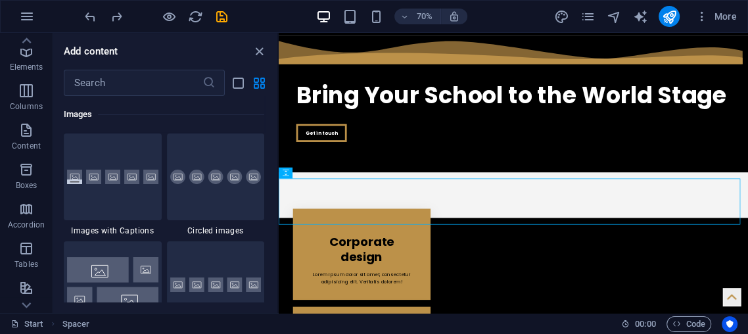
scroll to position [0, 0]
click at [22, 91] on icon "button" at bounding box center [26, 86] width 16 height 16
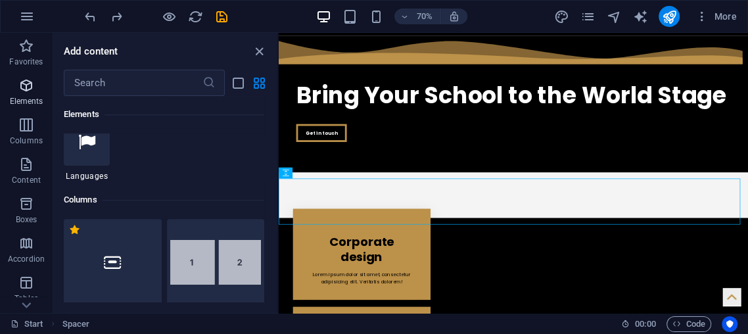
scroll to position [140, 0]
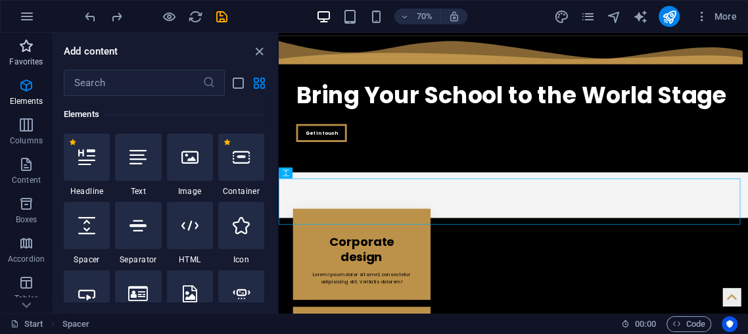
click at [20, 57] on p "Favorites" at bounding box center [26, 62] width 34 height 11
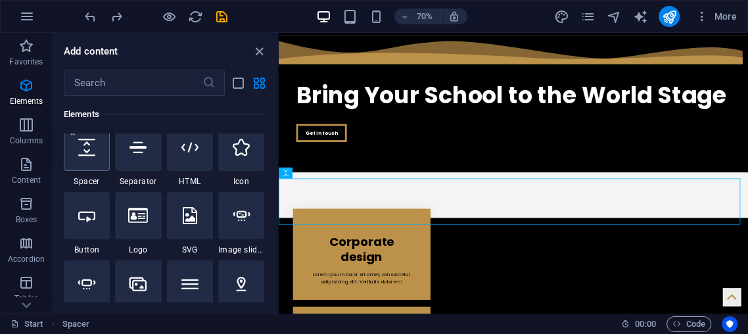
scroll to position [220, 0]
click at [89, 154] on icon at bounding box center [86, 145] width 17 height 17
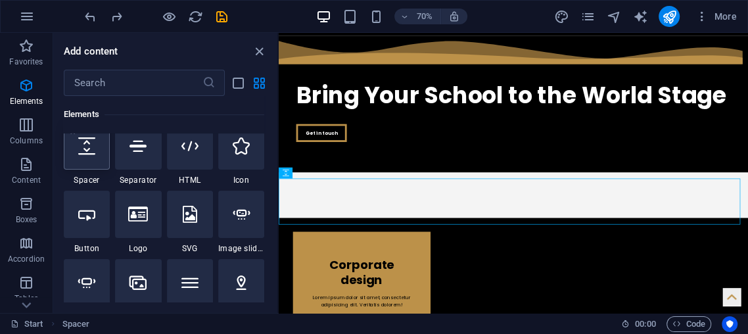
select select "px"
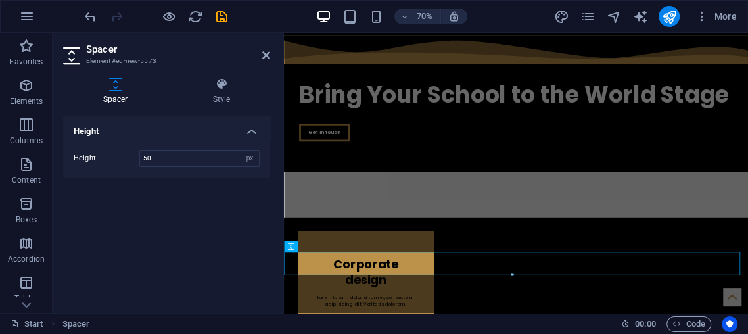
scroll to position [165, 0]
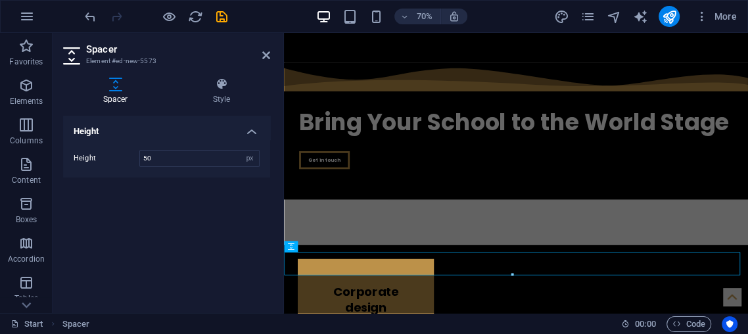
click at [257, 44] on h2 "Spacer" at bounding box center [178, 49] width 184 height 12
click at [262, 49] on h2 "Spacer" at bounding box center [178, 49] width 184 height 12
drag, startPoint x: 266, startPoint y: 56, endPoint x: 214, endPoint y: 24, distance: 61.1
click at [266, 57] on icon at bounding box center [266, 55] width 8 height 11
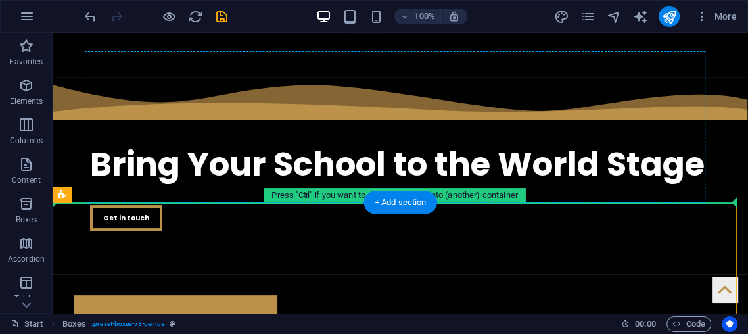
drag, startPoint x: 281, startPoint y: 281, endPoint x: 291, endPoint y: 186, distance: 95.1
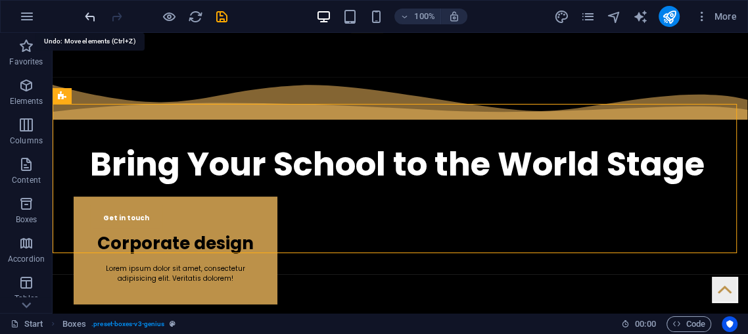
click at [94, 11] on icon "undo" at bounding box center [90, 16] width 15 height 15
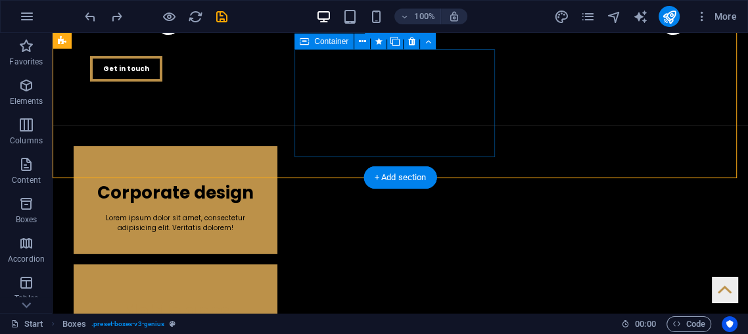
scroll to position [311, 0]
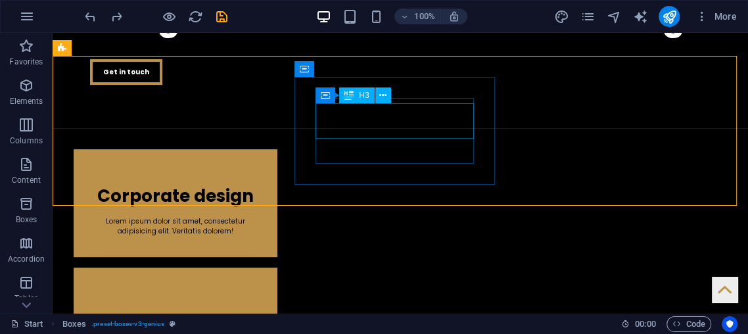
click at [348, 104] on div "Container H3" at bounding box center [357, 95] width 83 height 16
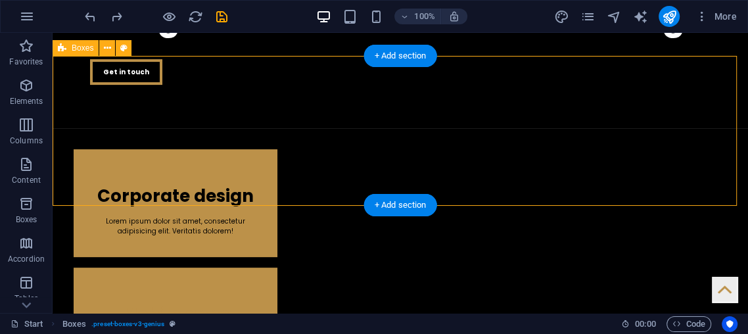
click at [60, 128] on div "Corporate design Lorem ipsum dolor sit amet, consectetur adipisicing elit. Veri…" at bounding box center [401, 321] width 696 height 386
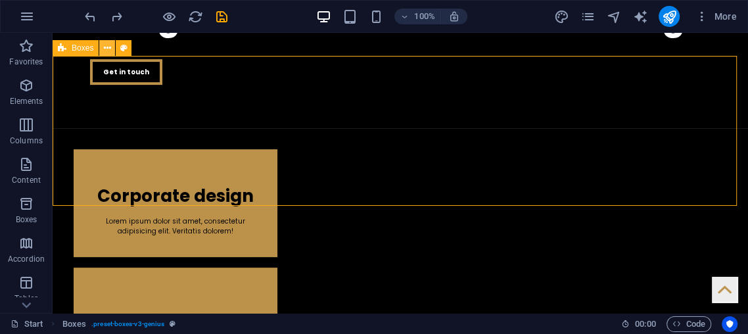
click at [108, 47] on icon at bounding box center [107, 48] width 7 height 14
click at [51, 74] on button "Elements" at bounding box center [26, 91] width 53 height 39
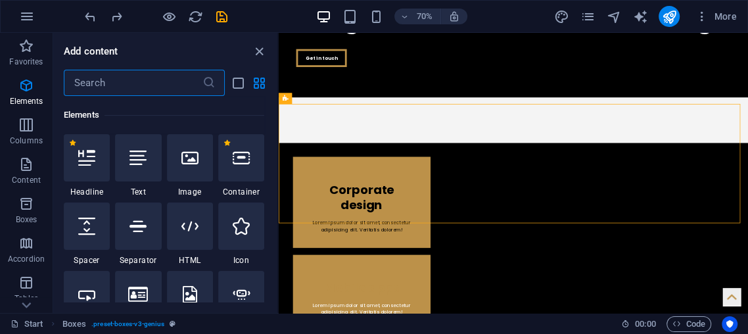
scroll to position [139, 0]
click at [252, 45] on icon "close panel" at bounding box center [259, 51] width 15 height 15
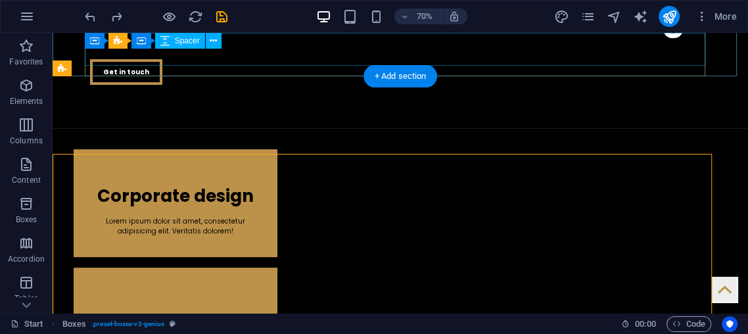
scroll to position [291, 0]
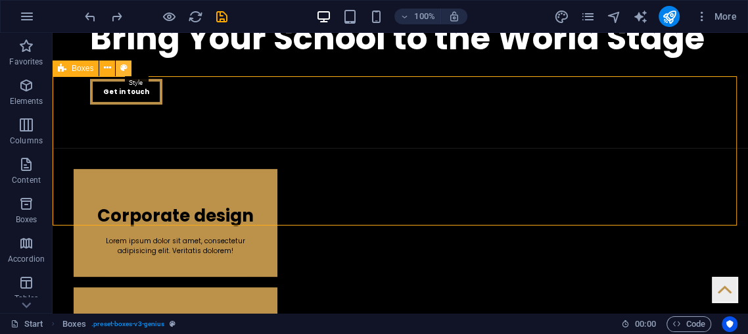
click at [123, 70] on icon at bounding box center [123, 68] width 7 height 14
select select "vw"
select select "rem"
select select "px"
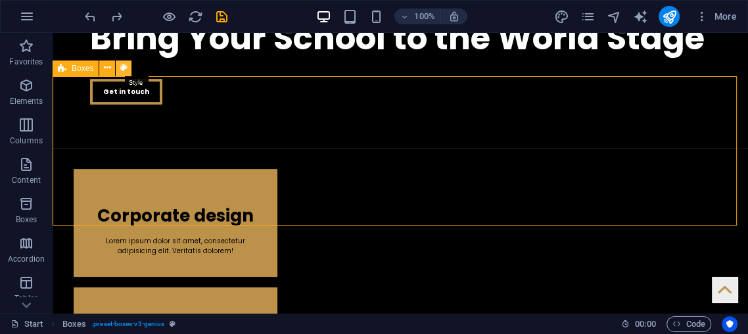
select select "px"
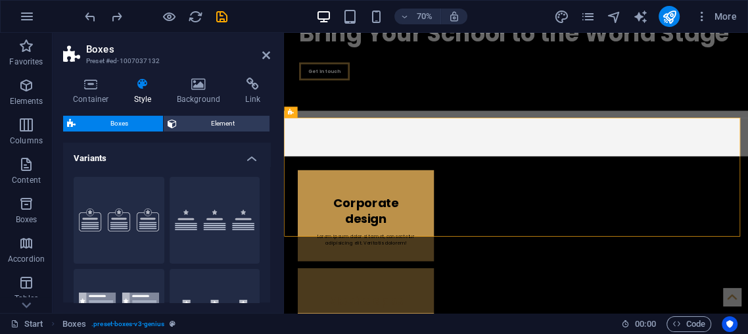
click at [216, 110] on div "Container Style Background Link Size Height Default px rem % vh vw Min. height …" at bounding box center [166, 190] width 207 height 225
click at [214, 114] on div "Container Style Background Link Size Height Default px rem % vh vw Min. height …" at bounding box center [166, 190] width 207 height 225
drag, startPoint x: 214, startPoint y: 114, endPoint x: 192, endPoint y: 103, distance: 24.7
click at [210, 113] on div "Container Style Background Link Size Height Default px rem % vh vw Min. height …" at bounding box center [166, 190] width 207 height 225
click at [176, 125] on icon at bounding box center [172, 124] width 9 height 16
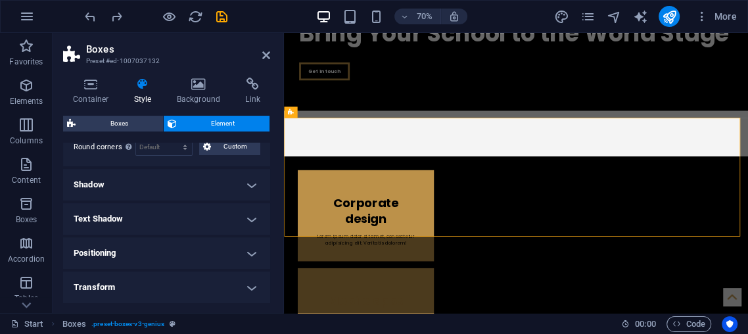
scroll to position [259, 0]
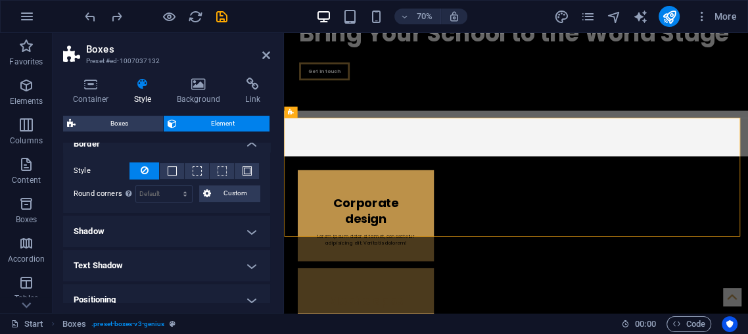
click at [128, 239] on h4 "Shadow" at bounding box center [166, 232] width 207 height 32
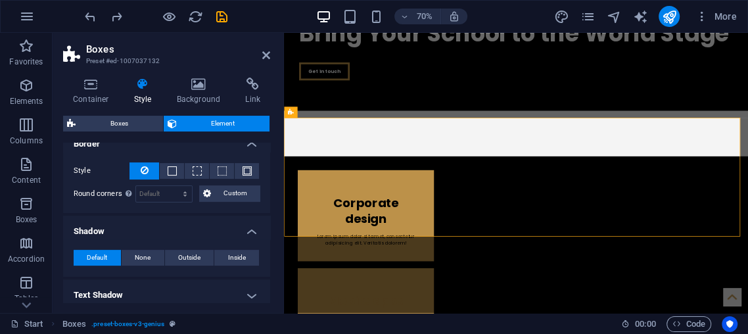
click at [139, 230] on h4 "Shadow" at bounding box center [166, 228] width 207 height 24
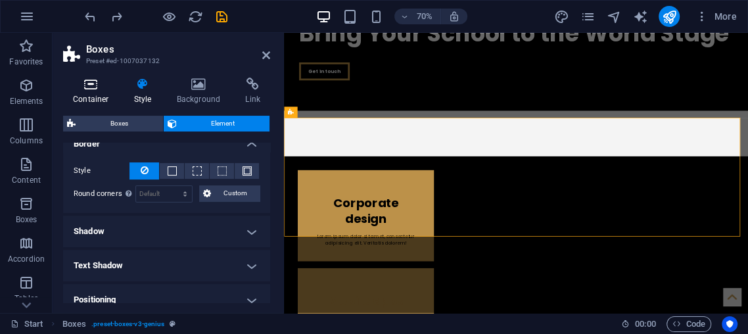
click at [93, 105] on div "Container Style Background Link Size Height Default px rem % vh vw Min. height …" at bounding box center [166, 190] width 207 height 225
click at [93, 92] on h4 "Container" at bounding box center [93, 92] width 61 height 28
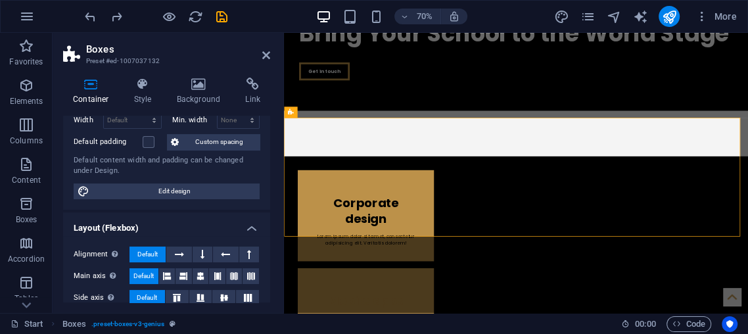
scroll to position [51, 0]
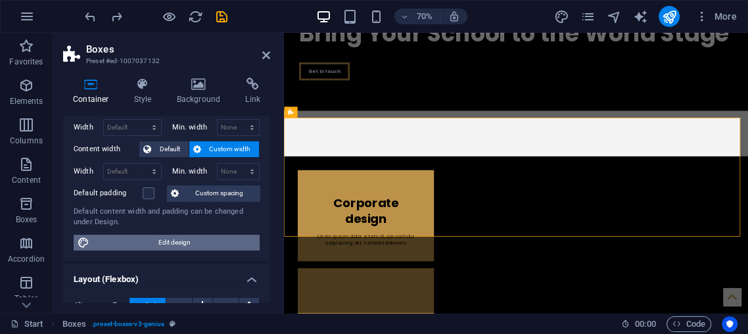
click at [131, 250] on div "Height Default px rem % vh vw Min. height None px rem % vh vw Width Default px …" at bounding box center [166, 174] width 207 height 173
click at [129, 235] on span "Edit design" at bounding box center [174, 243] width 162 height 16
select select "rem"
select select "ease-in-out"
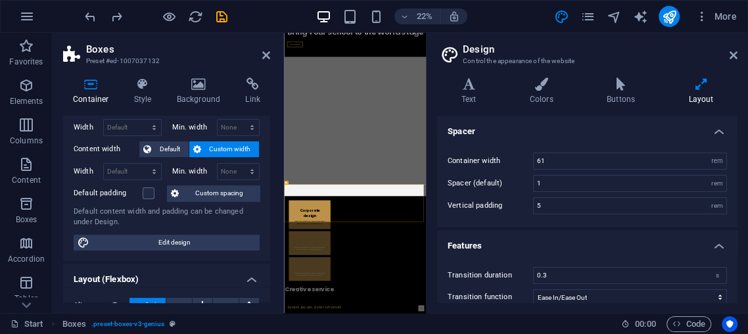
click at [151, 226] on div "Height Default px rem % vh vw Min. height None px rem % vh vw Width Default px …" at bounding box center [166, 174] width 207 height 173
drag, startPoint x: 160, startPoint y: 229, endPoint x: 138, endPoint y: 162, distance: 70.1
click at [138, 162] on div "Height Default px rem % vh vw Min. height None px rem % vh vw Width Default px …" at bounding box center [166, 174] width 207 height 173
click at [138, 164] on select "Default px rem % em vh vw" at bounding box center [132, 172] width 57 height 16
click at [734, 41] on header "Design Control the appearance of the website" at bounding box center [589, 50] width 298 height 34
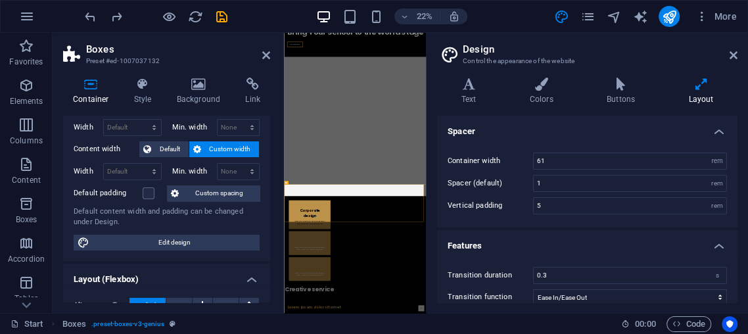
click at [719, 48] on h2 "Design" at bounding box center [600, 49] width 275 height 12
drag, startPoint x: 735, startPoint y: 52, endPoint x: 644, endPoint y: 28, distance: 94.6
click at [735, 52] on icon at bounding box center [734, 55] width 8 height 11
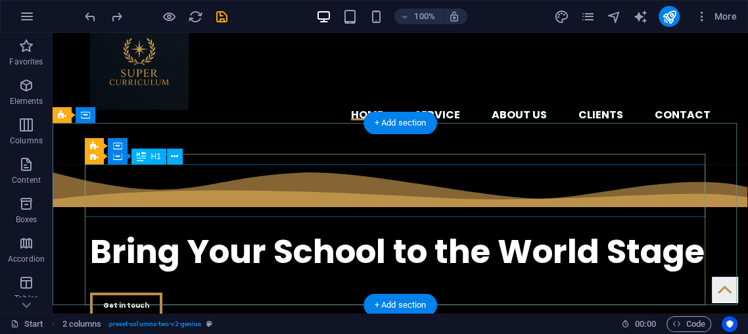
scroll to position [146, 0]
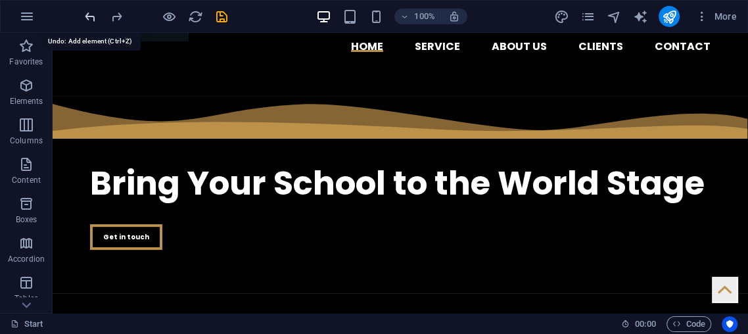
click at [94, 11] on icon "undo" at bounding box center [90, 16] width 15 height 15
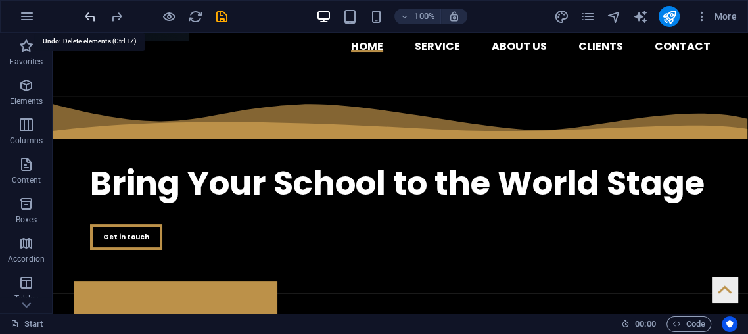
click at [94, 11] on icon "undo" at bounding box center [90, 16] width 15 height 15
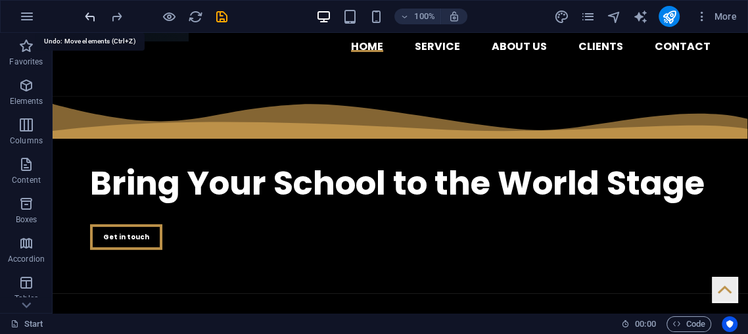
click at [94, 11] on icon "undo" at bounding box center [90, 16] width 15 height 15
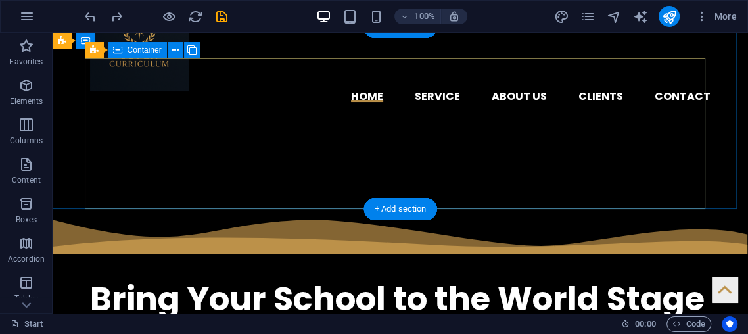
scroll to position [73, 0]
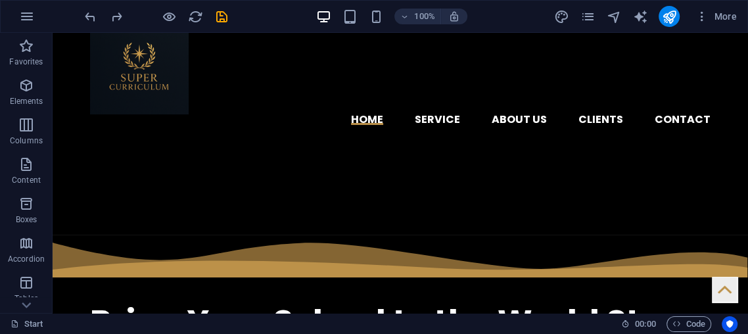
click at [93, 30] on div "100% More" at bounding box center [374, 17] width 747 height 32
click at [92, 20] on icon "undo" at bounding box center [90, 16] width 15 height 15
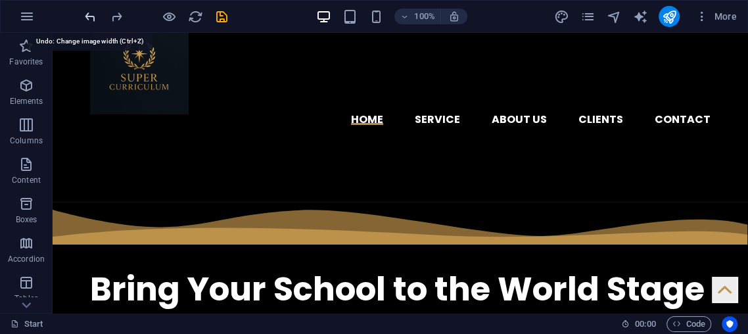
click at [92, 20] on icon "undo" at bounding box center [90, 16] width 15 height 15
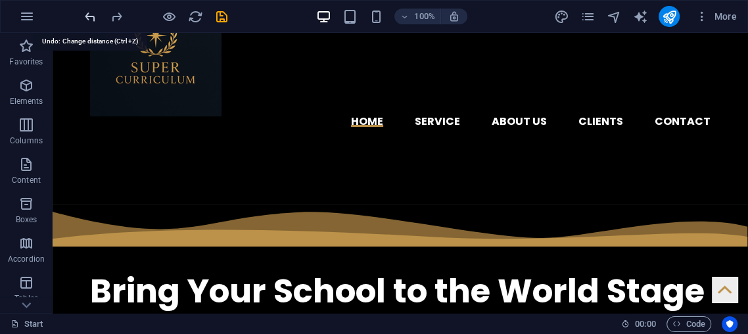
click at [92, 20] on icon "undo" at bounding box center [90, 16] width 15 height 15
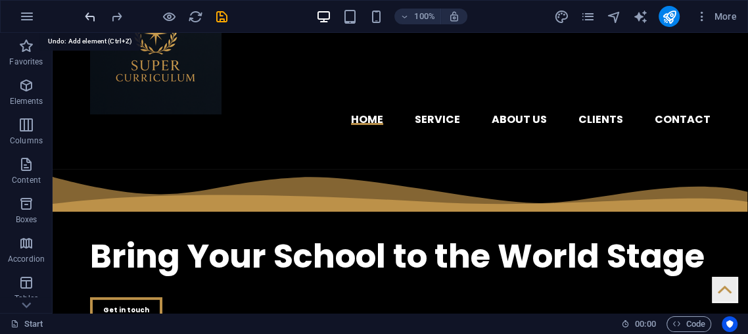
click at [94, 15] on icon "undo" at bounding box center [90, 16] width 15 height 15
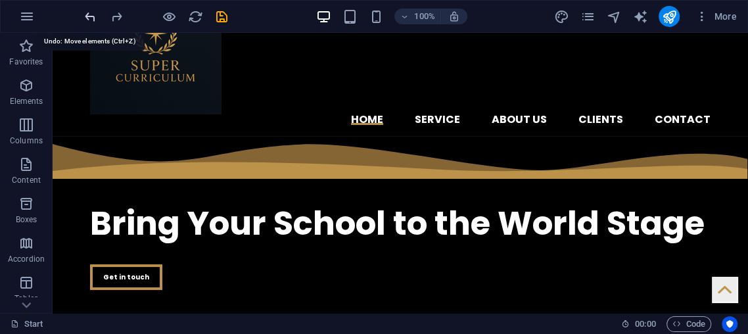
click at [94, 15] on icon "undo" at bounding box center [90, 16] width 15 height 15
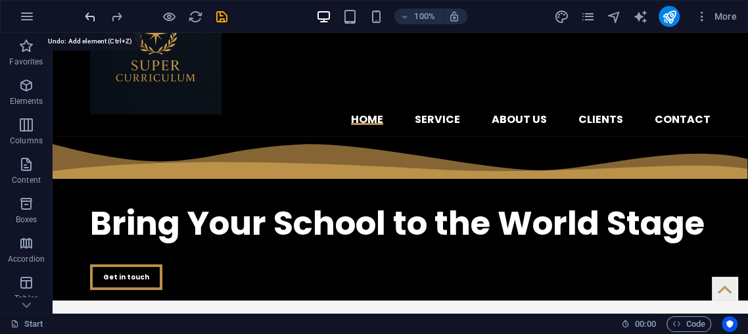
click at [93, 9] on icon "undo" at bounding box center [90, 16] width 15 height 15
click at [85, 10] on icon "undo" at bounding box center [90, 16] width 15 height 15
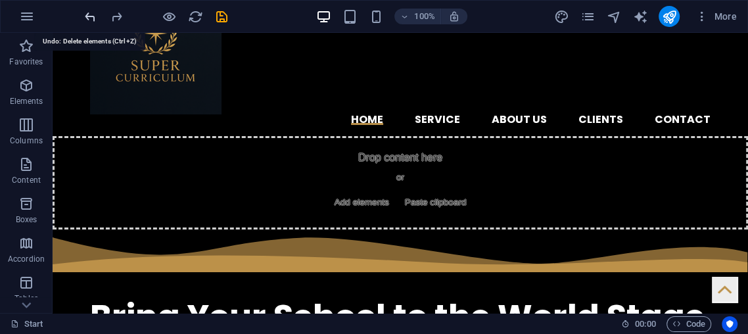
click at [85, 10] on icon "undo" at bounding box center [90, 16] width 15 height 15
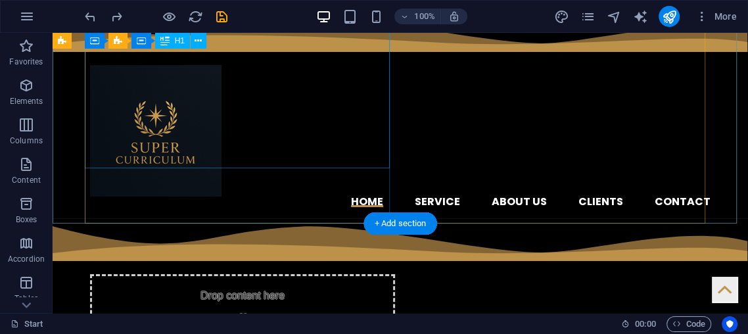
scroll to position [0, 0]
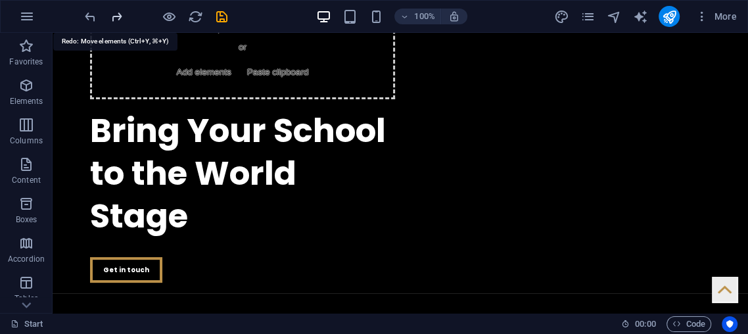
click at [123, 19] on icon "redo" at bounding box center [116, 16] width 15 height 15
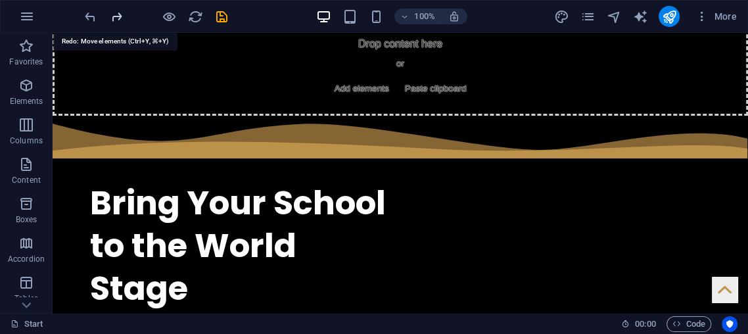
click at [123, 19] on icon "redo" at bounding box center [116, 16] width 15 height 15
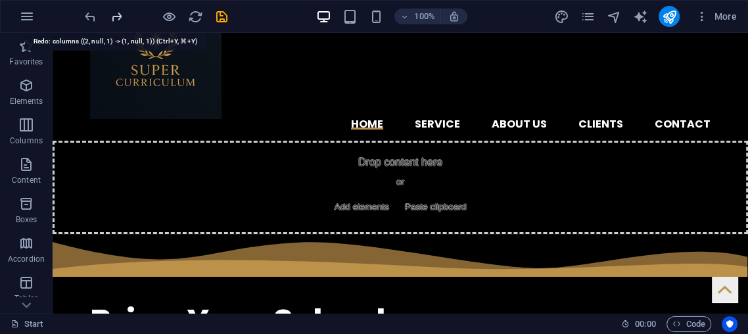
scroll to position [59, 0]
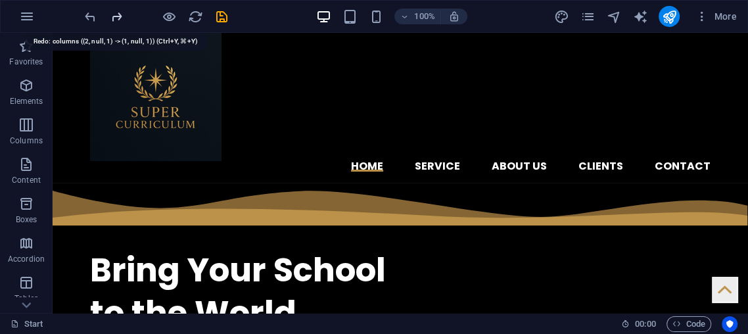
click at [123, 18] on icon "redo" at bounding box center [116, 16] width 15 height 15
click at [119, 18] on icon "redo" at bounding box center [116, 16] width 15 height 15
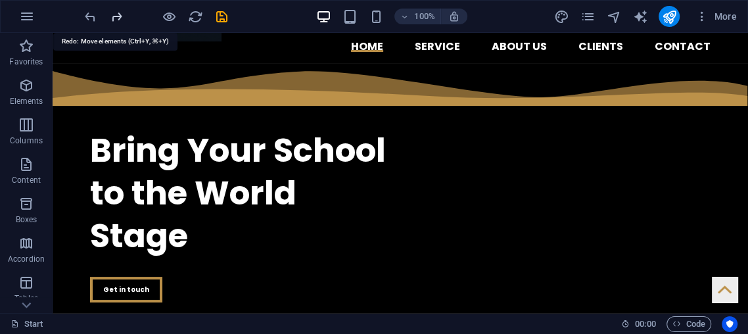
click at [119, 18] on icon "redo" at bounding box center [116, 16] width 15 height 15
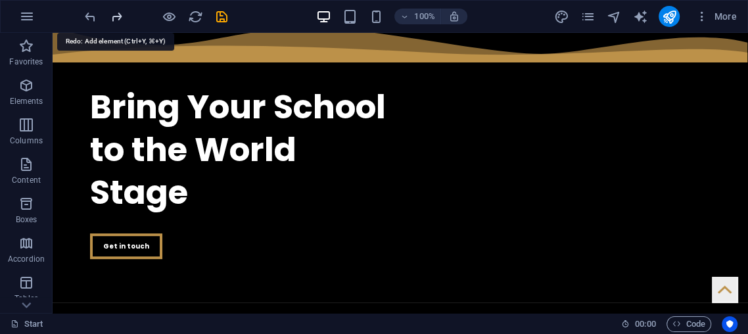
click at [119, 18] on icon "redo" at bounding box center [116, 16] width 15 height 15
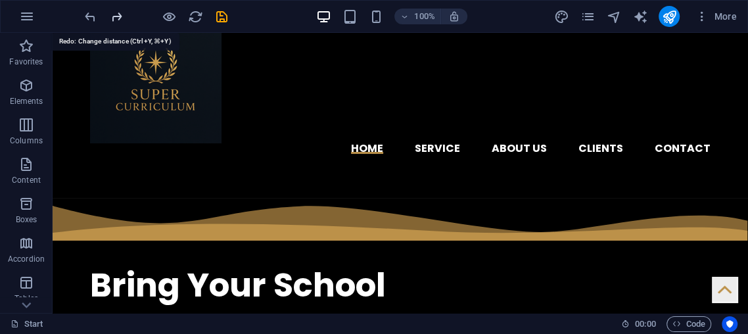
click at [119, 18] on icon "redo" at bounding box center [116, 16] width 15 height 15
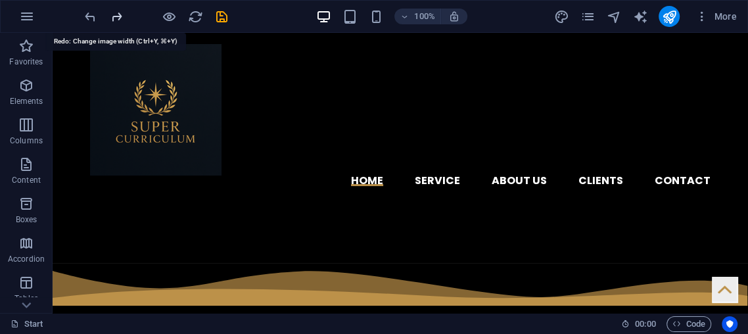
click at [119, 18] on icon "redo" at bounding box center [116, 16] width 15 height 15
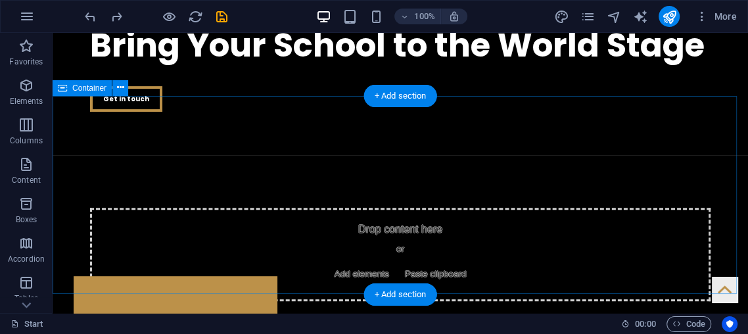
scroll to position [304, 0]
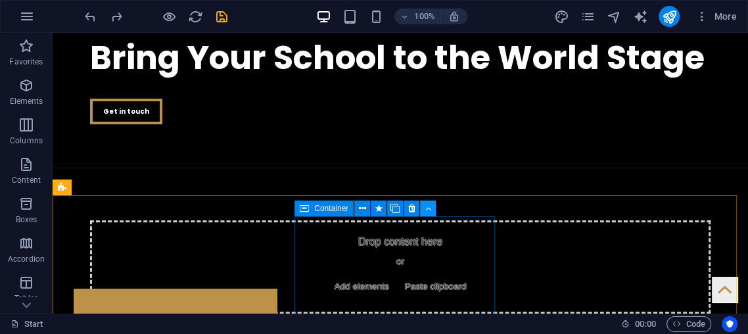
click at [424, 207] on button at bounding box center [428, 209] width 16 height 16
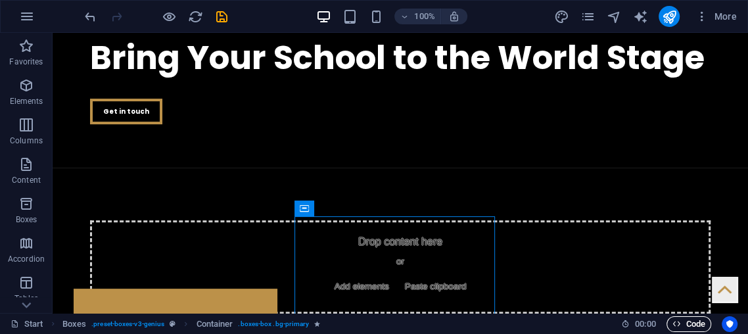
click at [693, 317] on span "Code" at bounding box center [689, 324] width 33 height 16
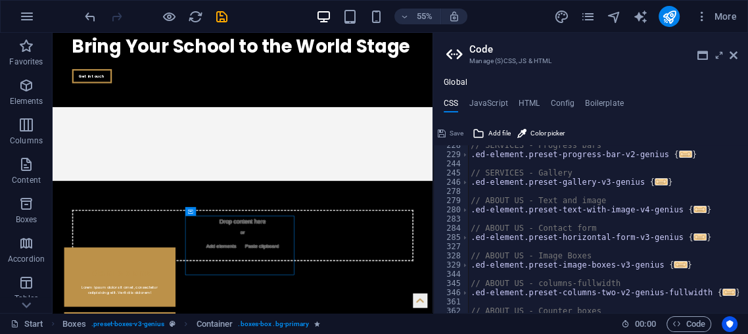
scroll to position [262, 0]
click at [226, 224] on div "H3" at bounding box center [219, 226] width 19 height 9
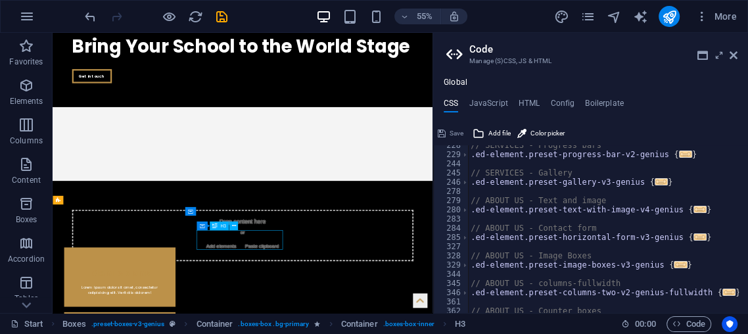
click at [226, 224] on div "H3" at bounding box center [219, 226] width 19 height 9
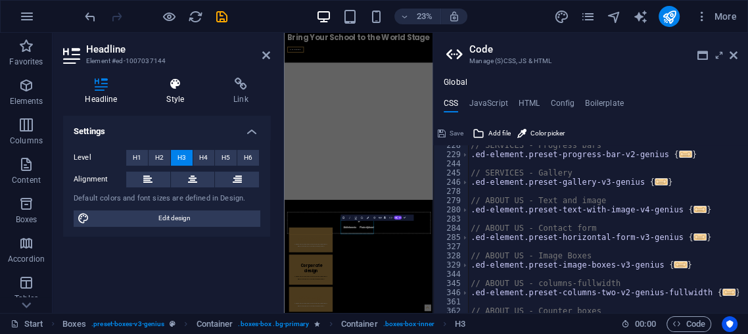
click at [173, 87] on icon at bounding box center [176, 84] width 62 height 13
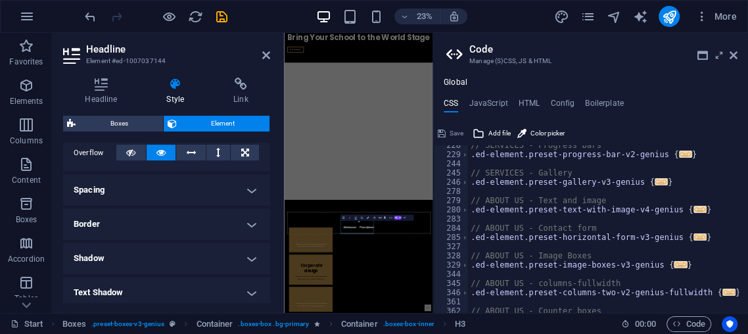
scroll to position [394, 0]
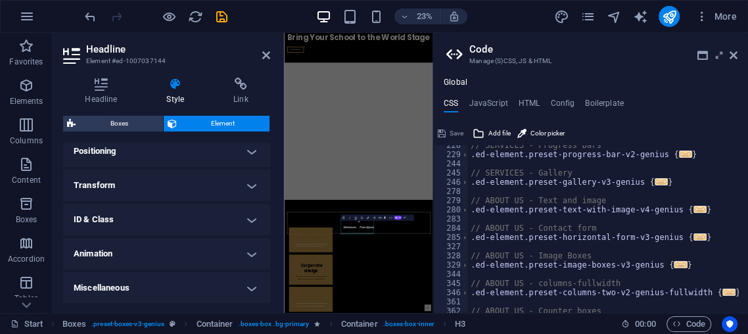
click at [175, 319] on ol "Boxes . preset-boxes-v3-genius Container . boxes-box .bg-primary Container . bo…" at bounding box center [264, 324] width 404 height 16
click at [179, 322] on ol "Boxes . preset-boxes-v3-genius Container . boxes-box .bg-primary Container . bo…" at bounding box center [264, 324] width 404 height 16
click at [179, 319] on ol "Boxes . preset-boxes-v3-genius Container . boxes-box .bg-primary Container . bo…" at bounding box center [264, 324] width 404 height 16
click at [185, 310] on div "Headline Style Link Settings Level H1 H2 H3 H4 H5 H6 Alignment Default colors a…" at bounding box center [167, 190] width 228 height 246
drag, startPoint x: 185, startPoint y: 310, endPoint x: 202, endPoint y: 297, distance: 20.6
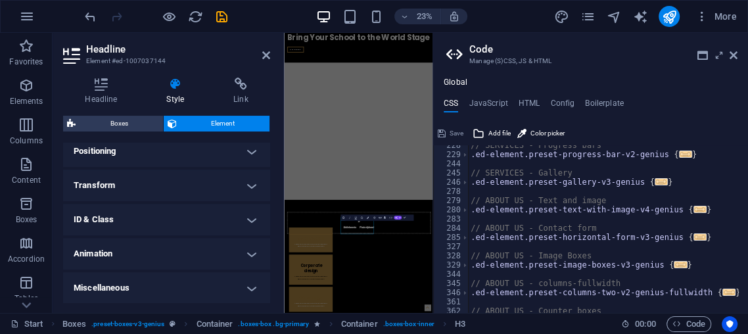
click at [191, 310] on div "Headline Style Link Settings Level H1 H2 H3 H4 H5 H6 Alignment Default colors a…" at bounding box center [167, 190] width 228 height 246
click at [557, 14] on icon "design" at bounding box center [561, 16] width 15 height 15
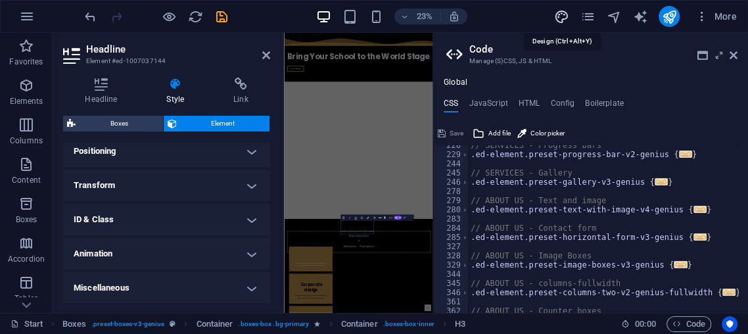
select select "rem"
select select "ease-in-out"
